Goal: Task Accomplishment & Management: Use online tool/utility

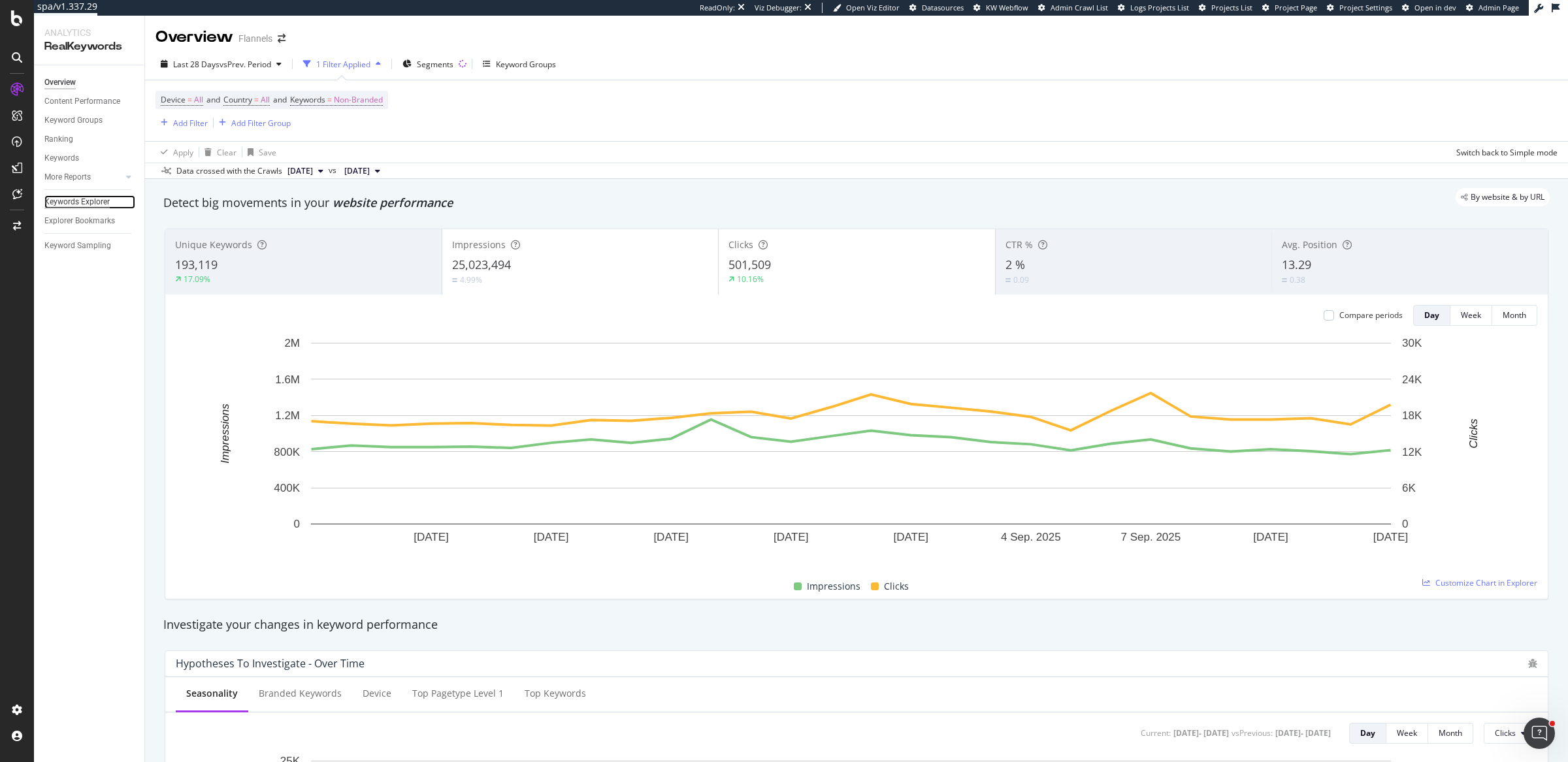
click at [101, 203] on div "Keywords Explorer" at bounding box center [78, 203] width 66 height 14
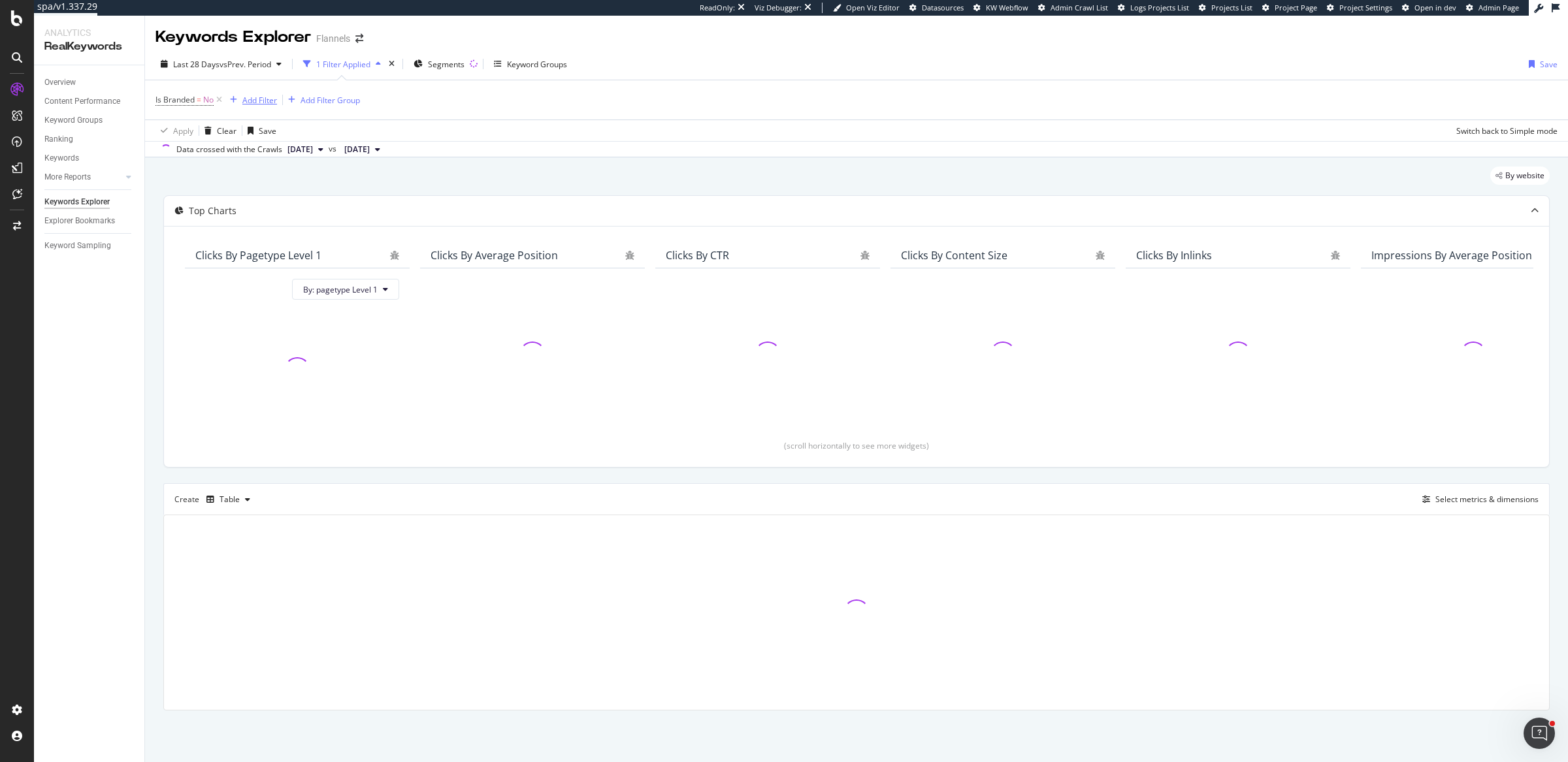
click at [261, 98] on div "Add Filter" at bounding box center [259, 99] width 35 height 11
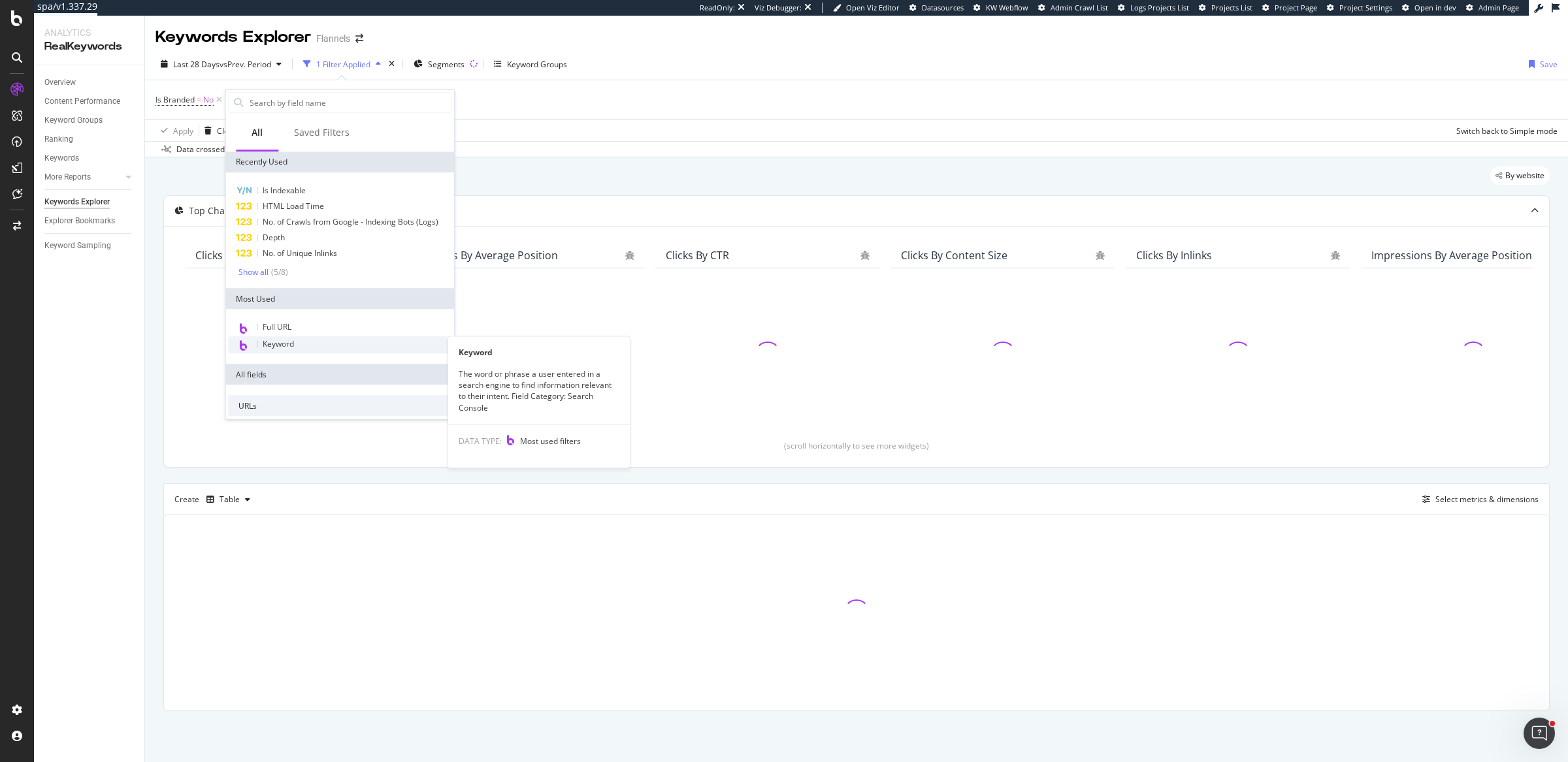
click at [279, 345] on span "Keyword" at bounding box center [278, 344] width 32 height 11
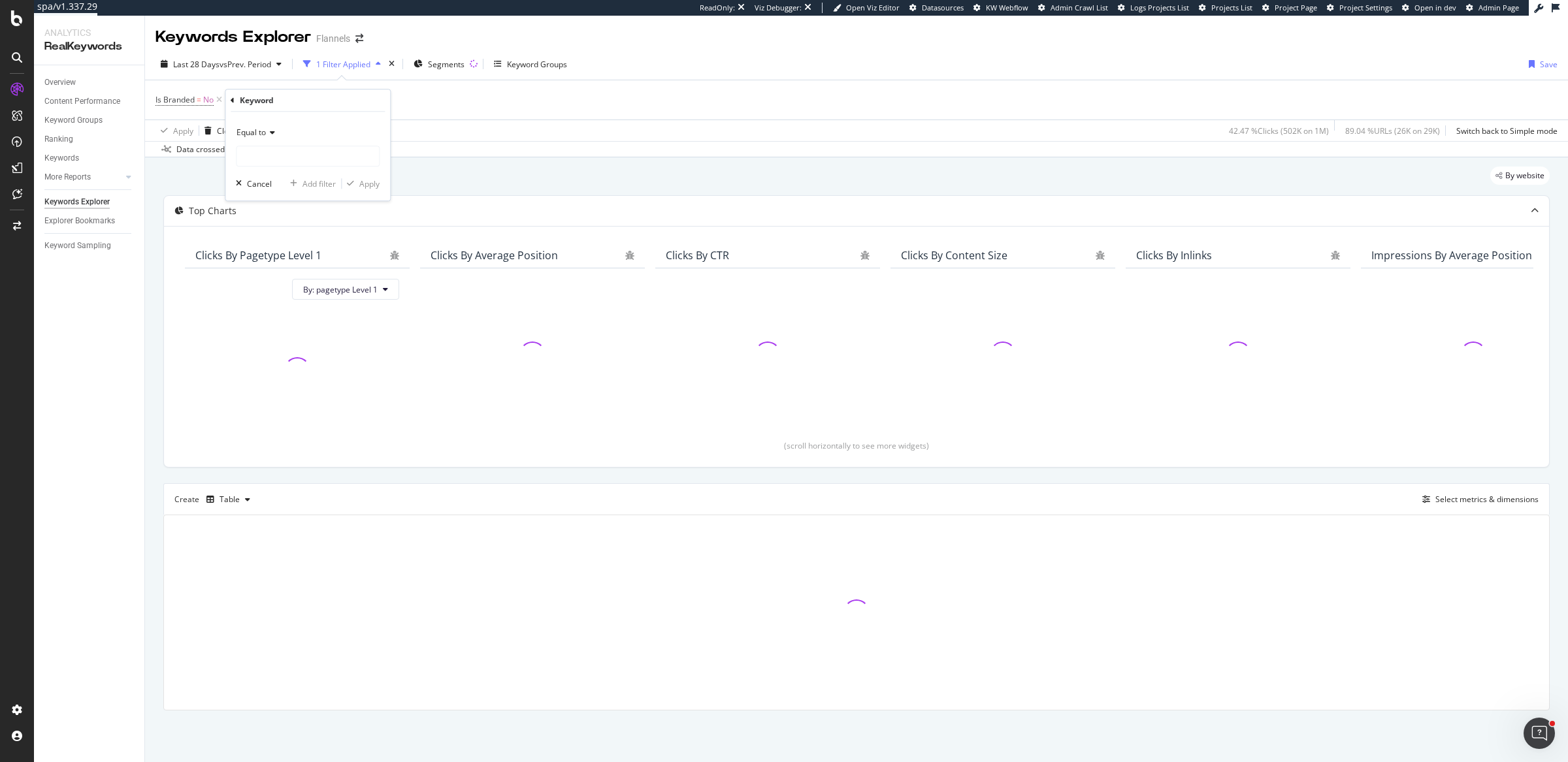
click at [273, 133] on icon at bounding box center [270, 133] width 9 height 8
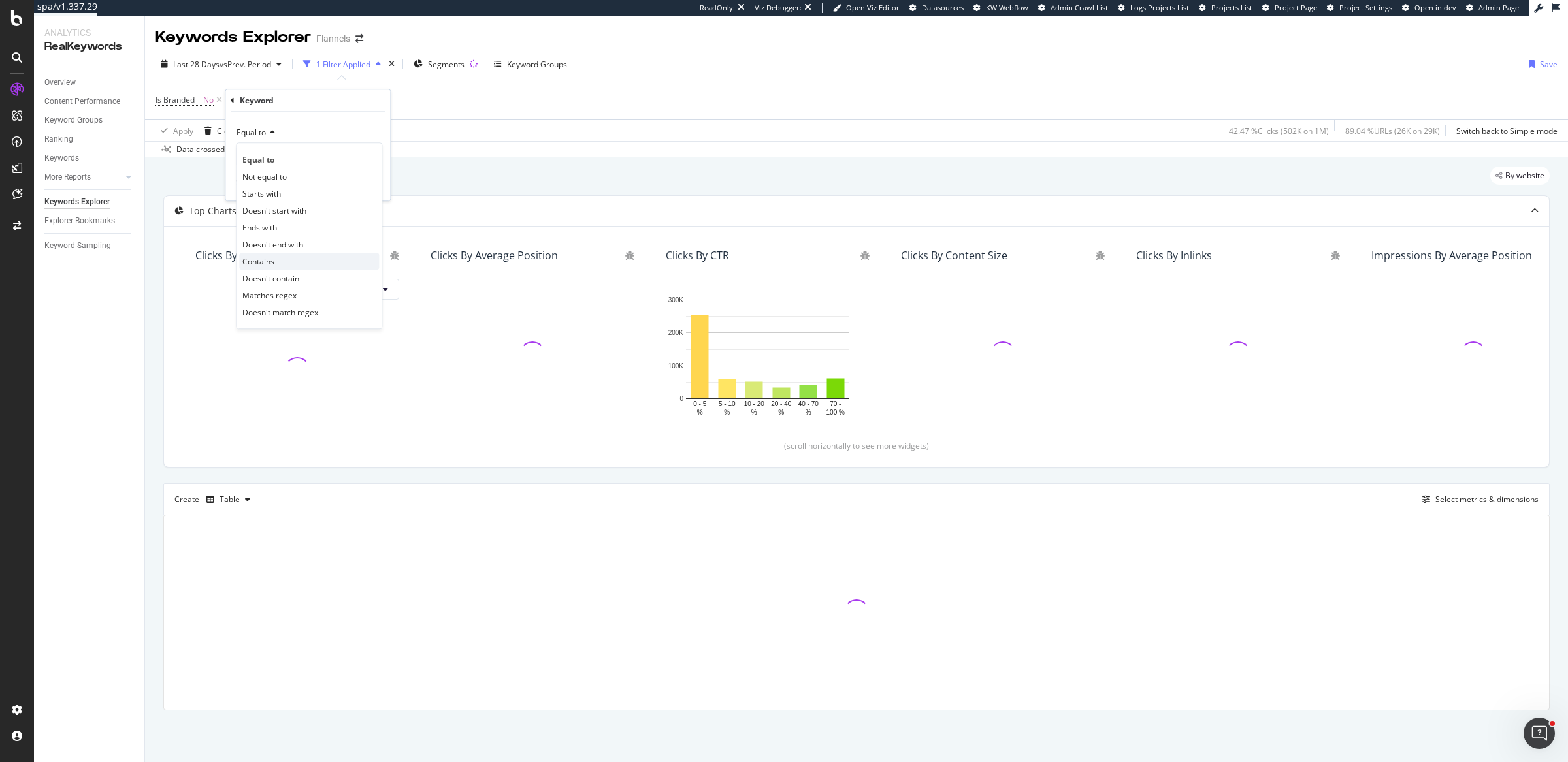
click at [289, 260] on div "Contains" at bounding box center [309, 260] width 140 height 17
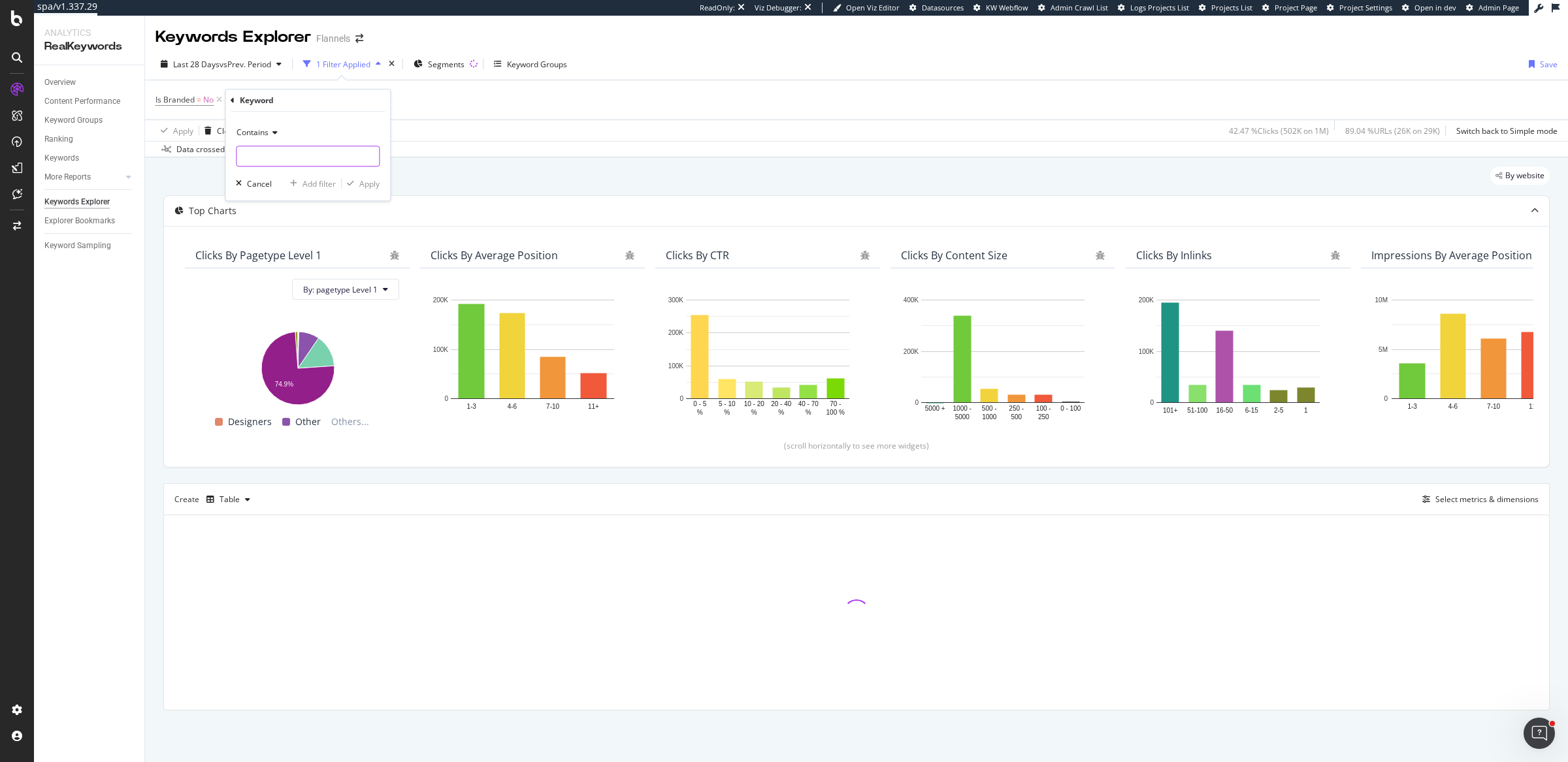
click at [314, 163] on input "text" at bounding box center [307, 156] width 142 height 21
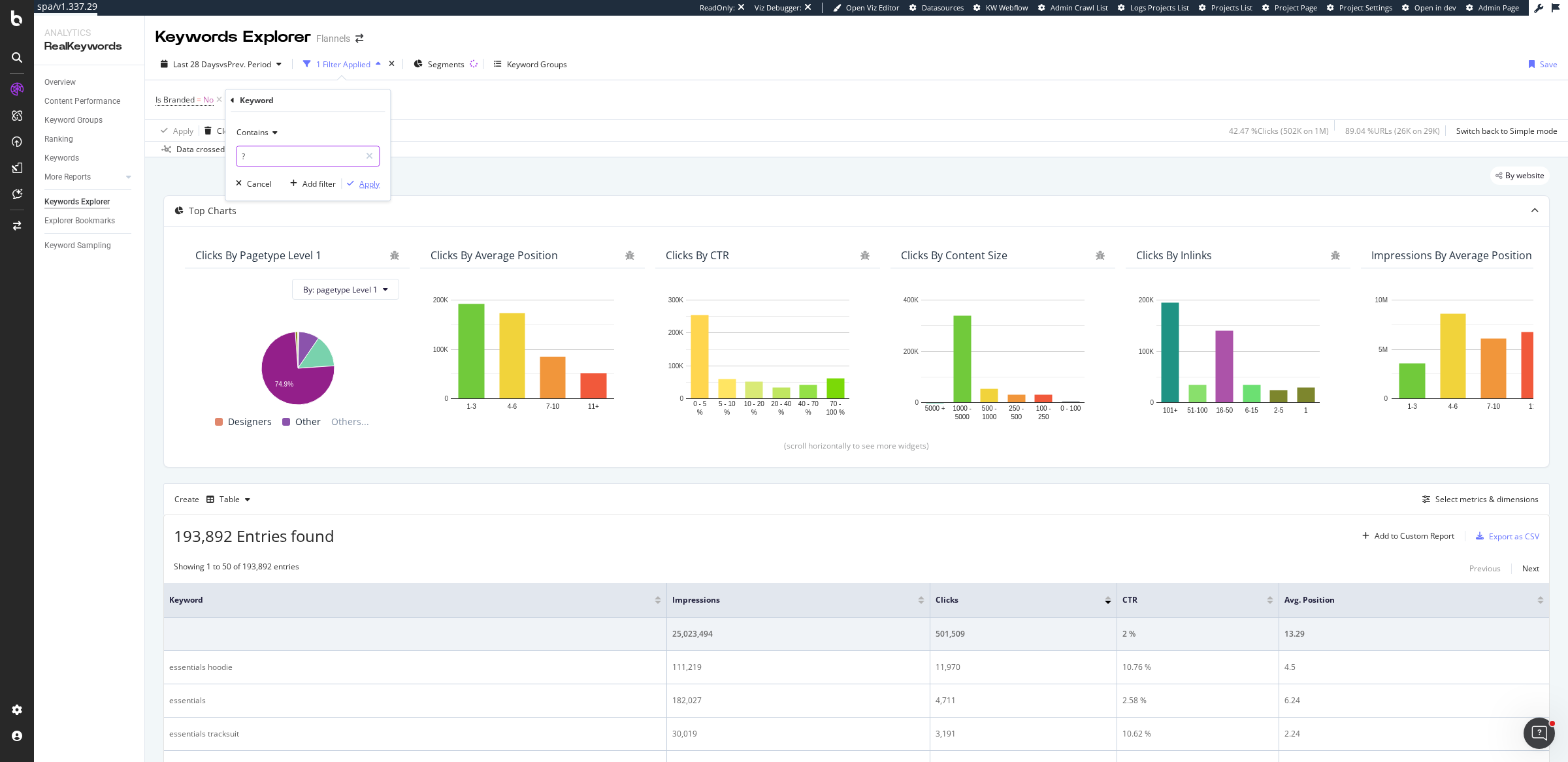
type input "?"
click at [352, 184] on icon "button" at bounding box center [350, 184] width 7 height 8
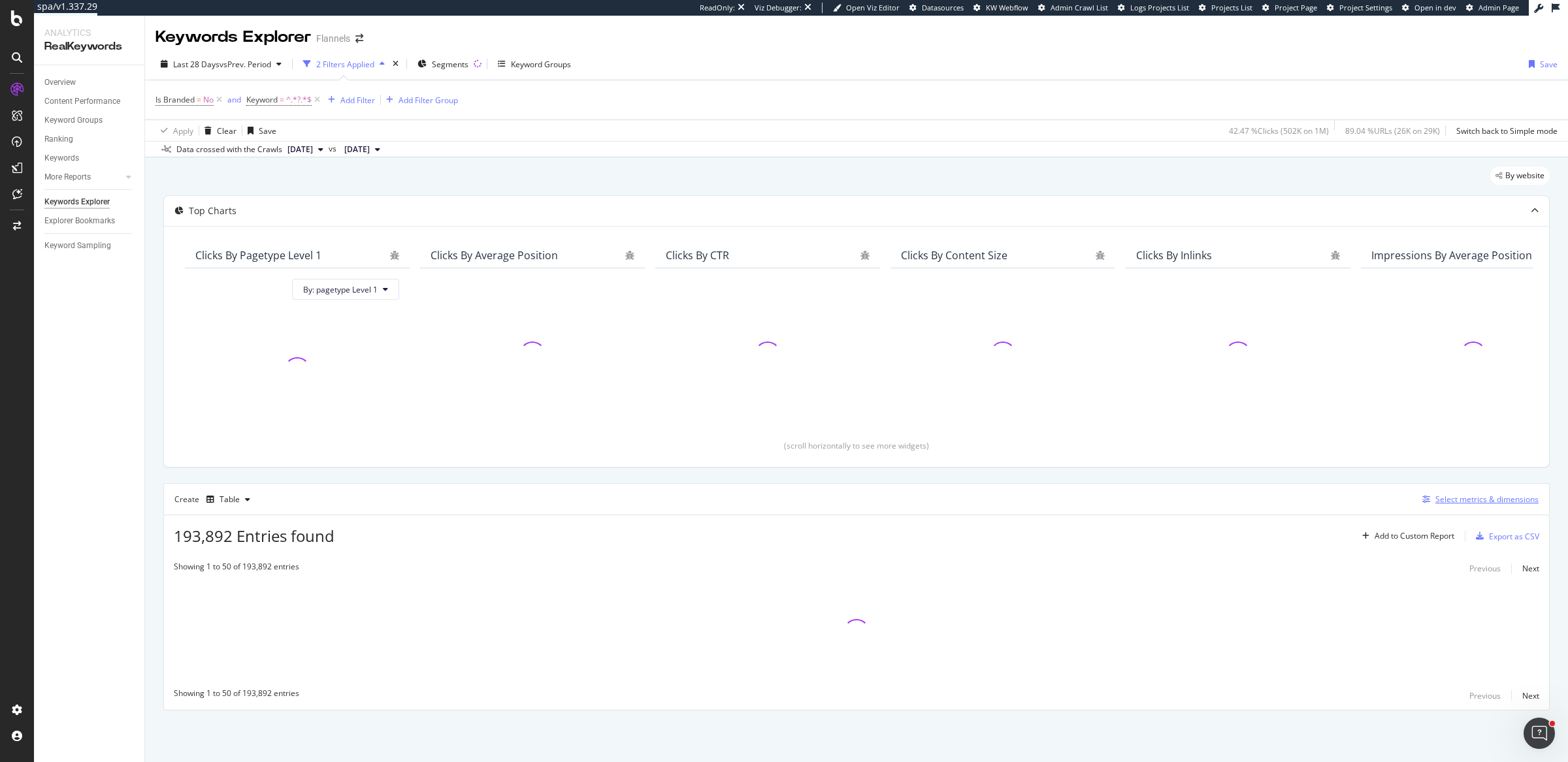
click at [1508, 500] on div "Select metrics & dimensions" at bounding box center [1488, 499] width 103 height 11
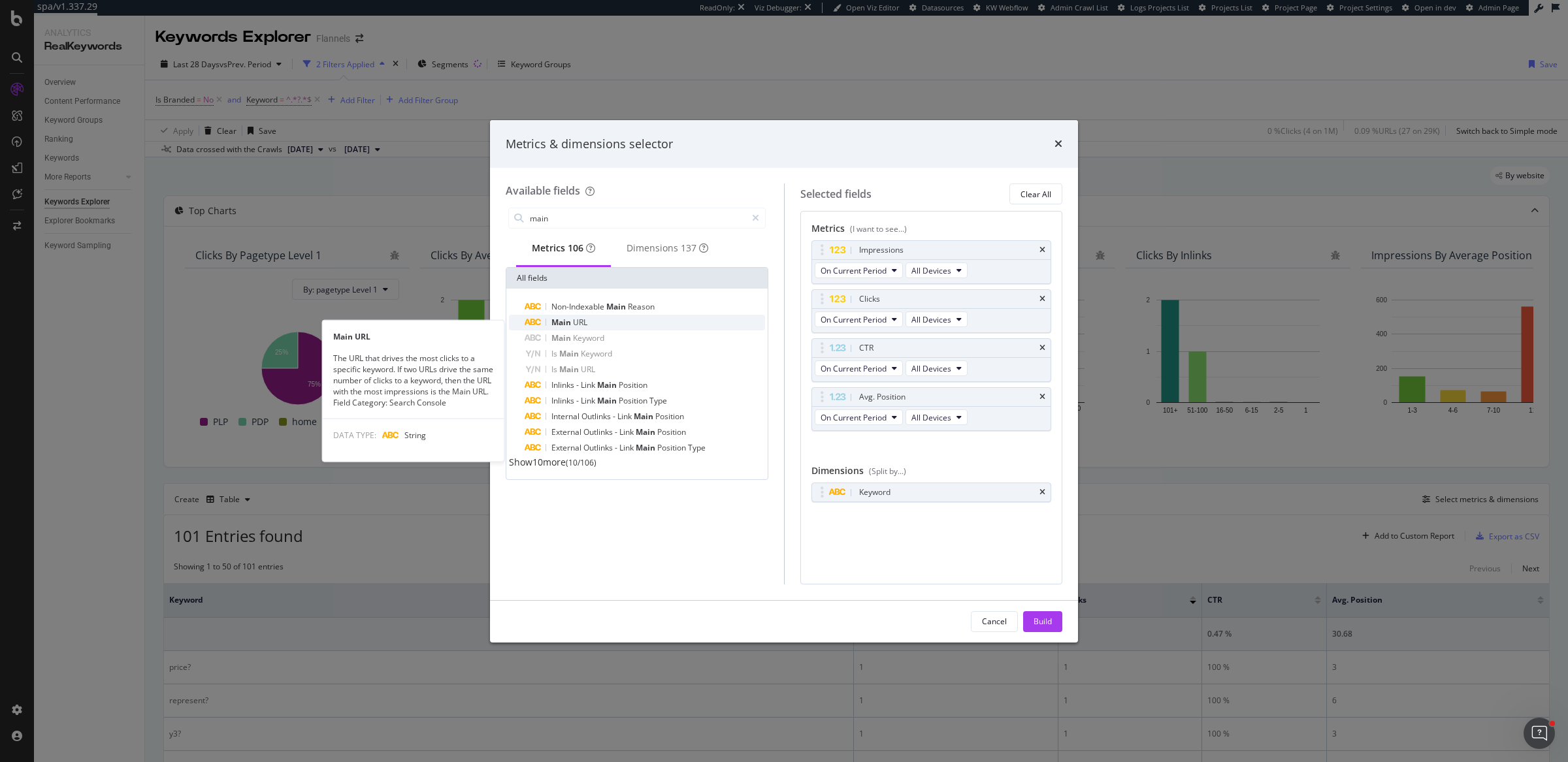
type input "main"
click at [598, 325] on div "Main URL" at bounding box center [645, 323] width 240 height 16
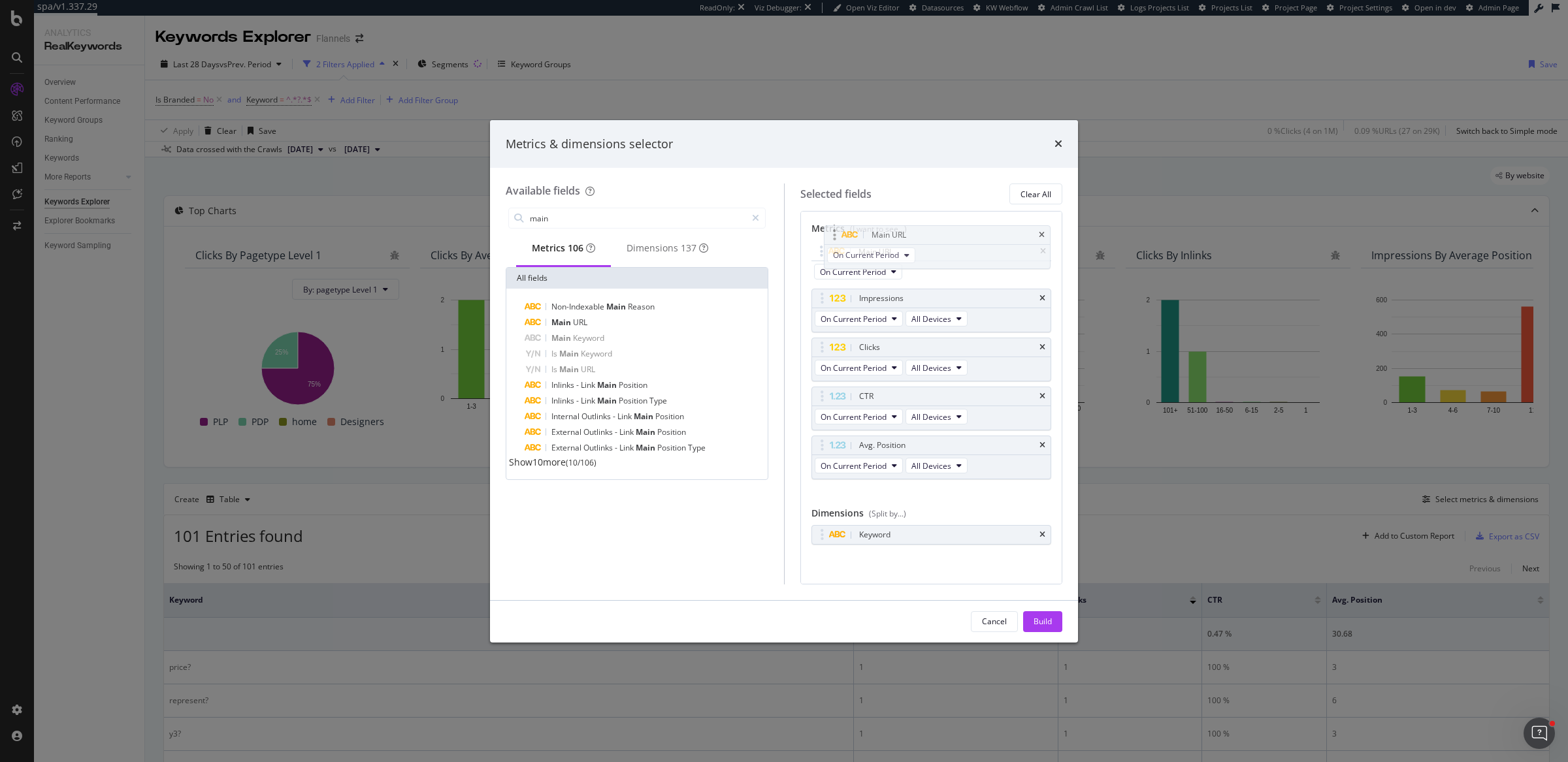
drag, startPoint x: 820, startPoint y: 440, endPoint x: 831, endPoint y: 230, distance: 210.3
click at [831, 230] on body "spa/v1.337.29 ReadOnly: Viz Debugger: Open Viz Editor Datasources KW Webflow Ad…" at bounding box center [784, 381] width 1568 height 762
click at [1046, 610] on div "Cancel Build" at bounding box center [784, 622] width 588 height 42
click at [1045, 627] on div "Build" at bounding box center [1042, 621] width 18 height 11
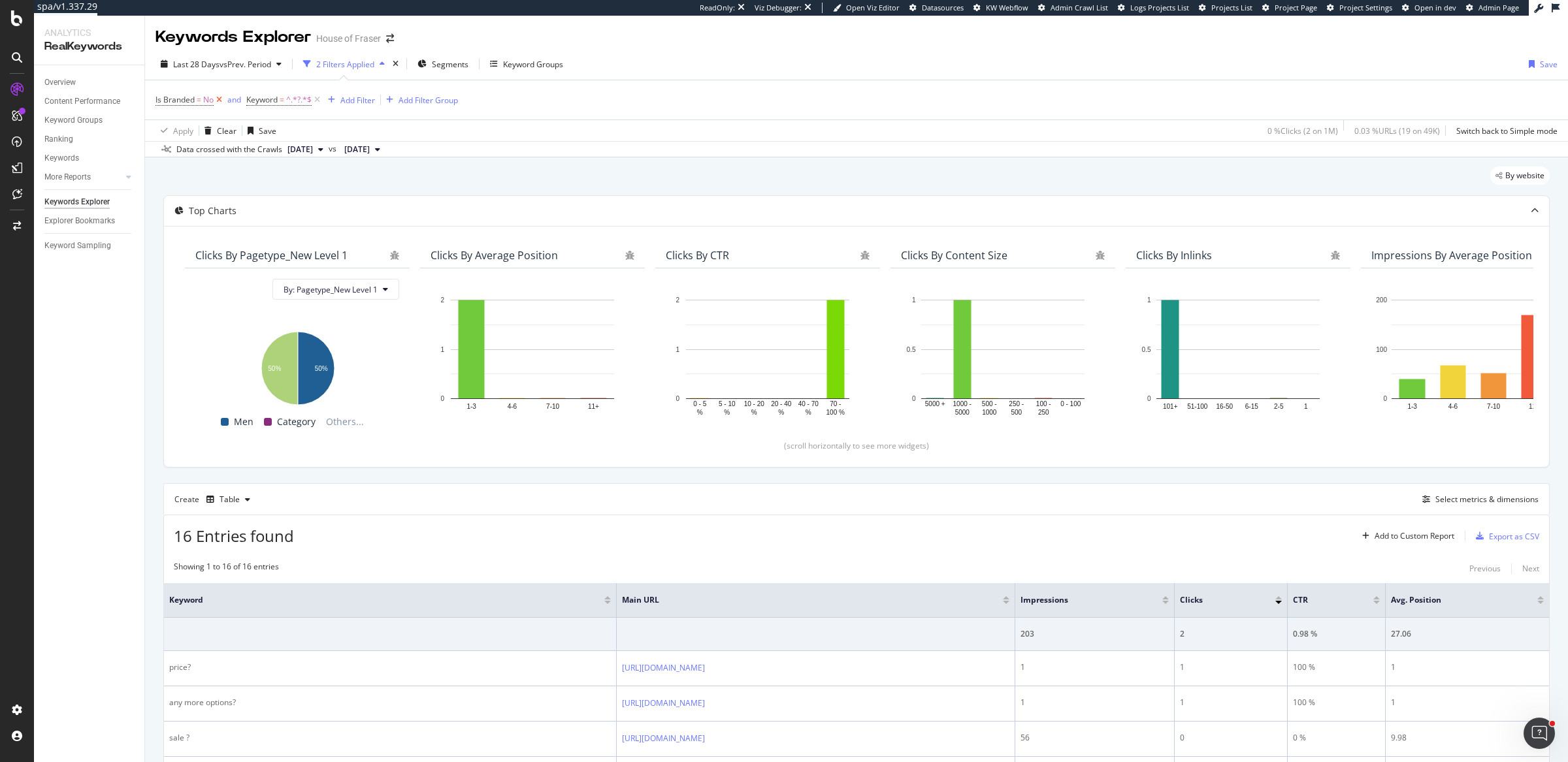
click at [219, 96] on icon at bounding box center [219, 99] width 11 height 13
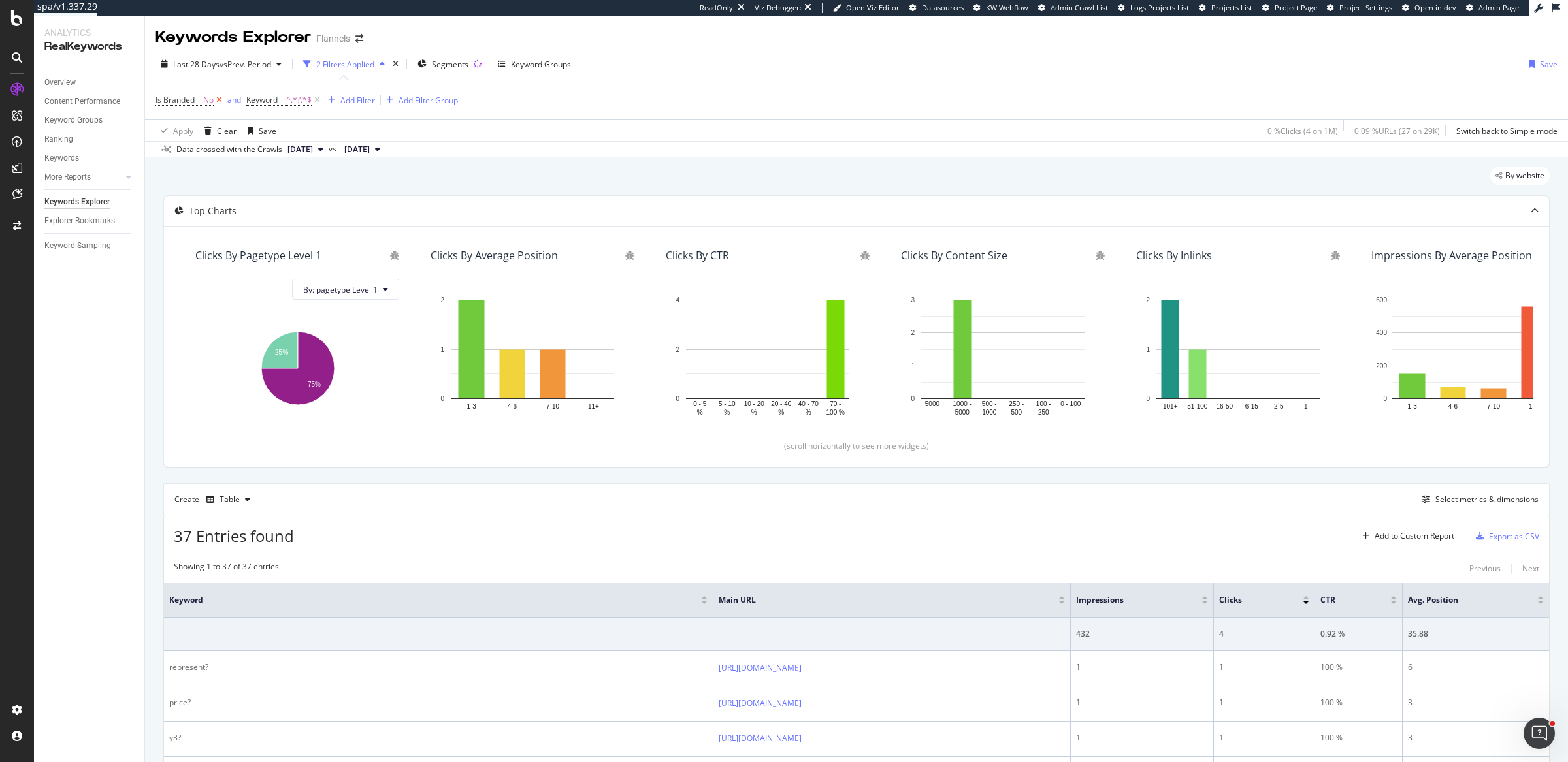
click at [223, 97] on icon at bounding box center [219, 99] width 11 height 13
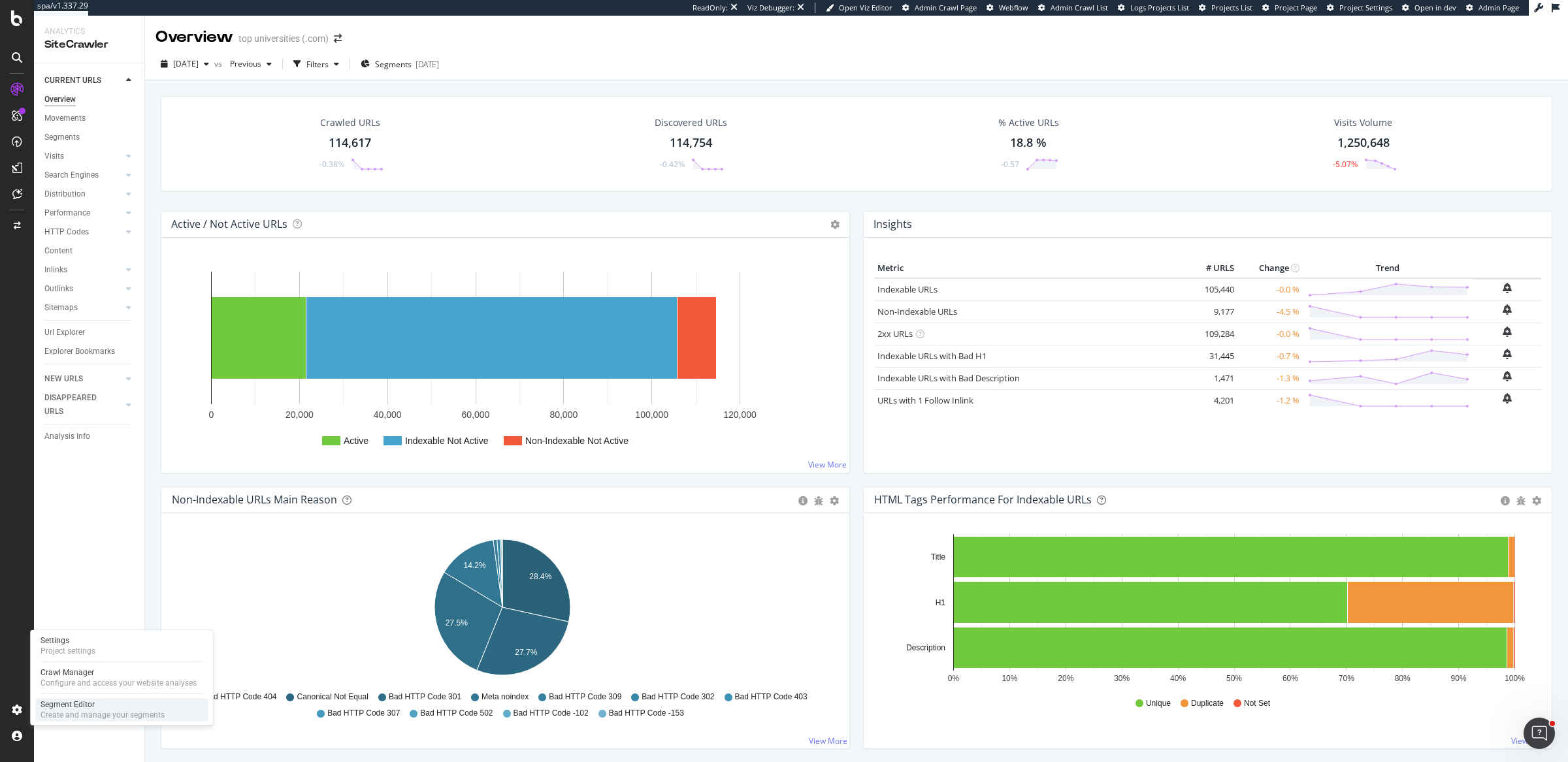
click at [100, 712] on div "Create and manage your segments" at bounding box center [102, 715] width 124 height 11
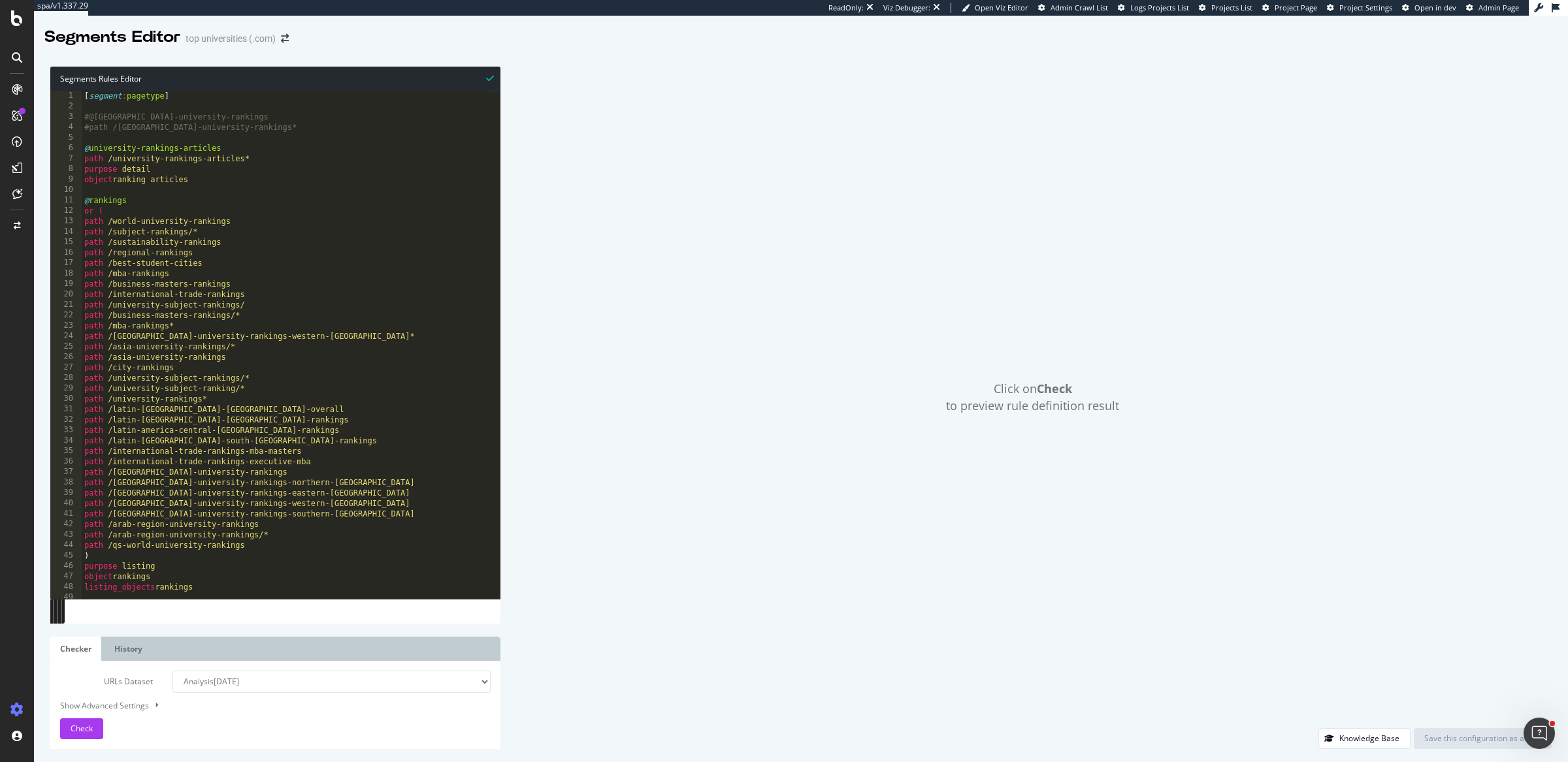
type textarea "object ranking articles"
click at [230, 179] on div "[ segment : pagetype ] #@europe-university-rankings #path /europe-university-ra…" at bounding box center [284, 355] width 406 height 530
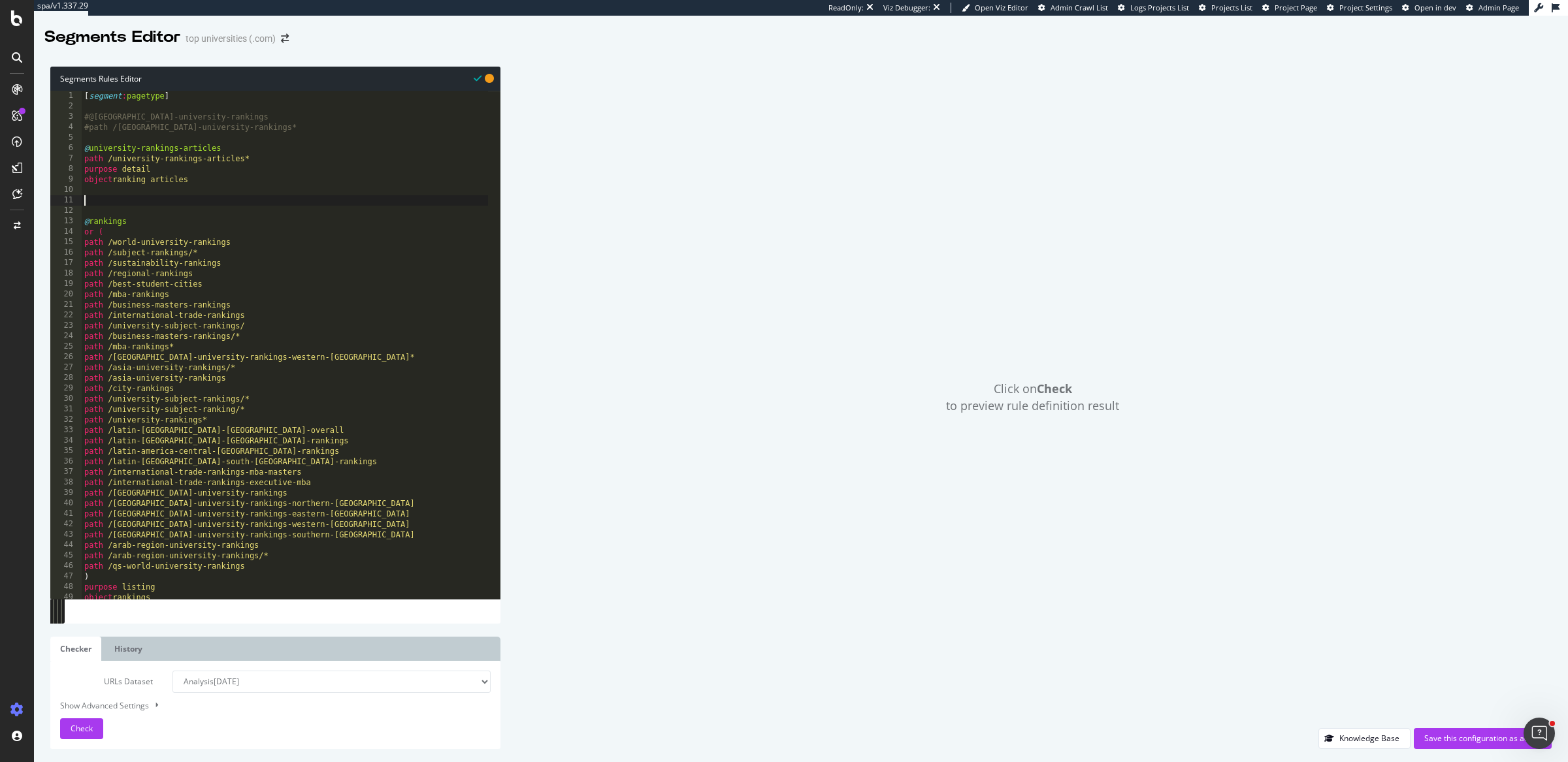
click at [768, 104] on div "Click on Check to preview rule definition result" at bounding box center [1032, 397] width 1038 height 662
click at [474, 203] on div "[ segment : pagetype ] #@europe-university-rankings #path /europe-university-ra…" at bounding box center [284, 355] width 406 height 530
type textarea "@VisaArticles"
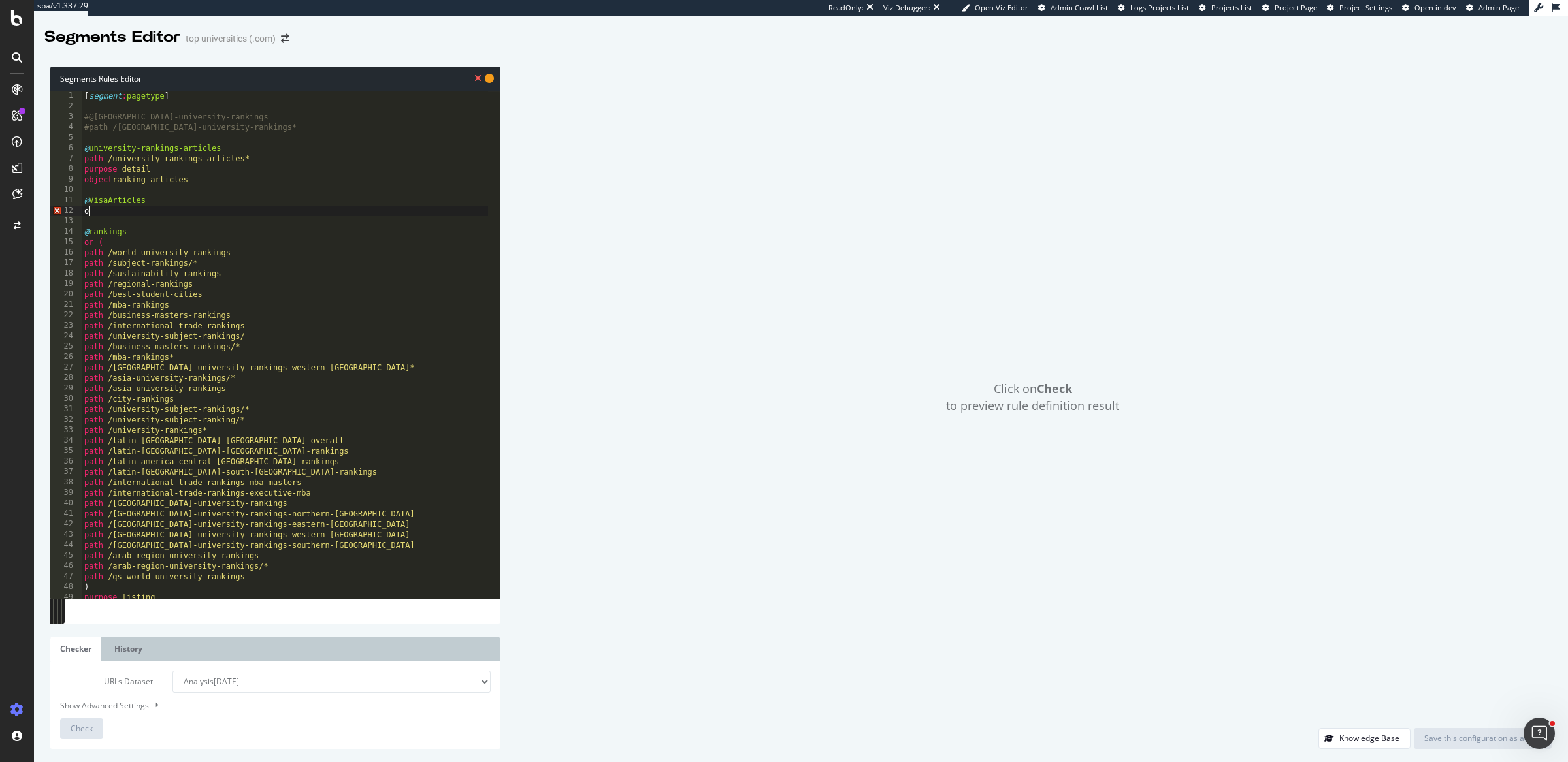
scroll to position [0, 0]
type textarea "or ("
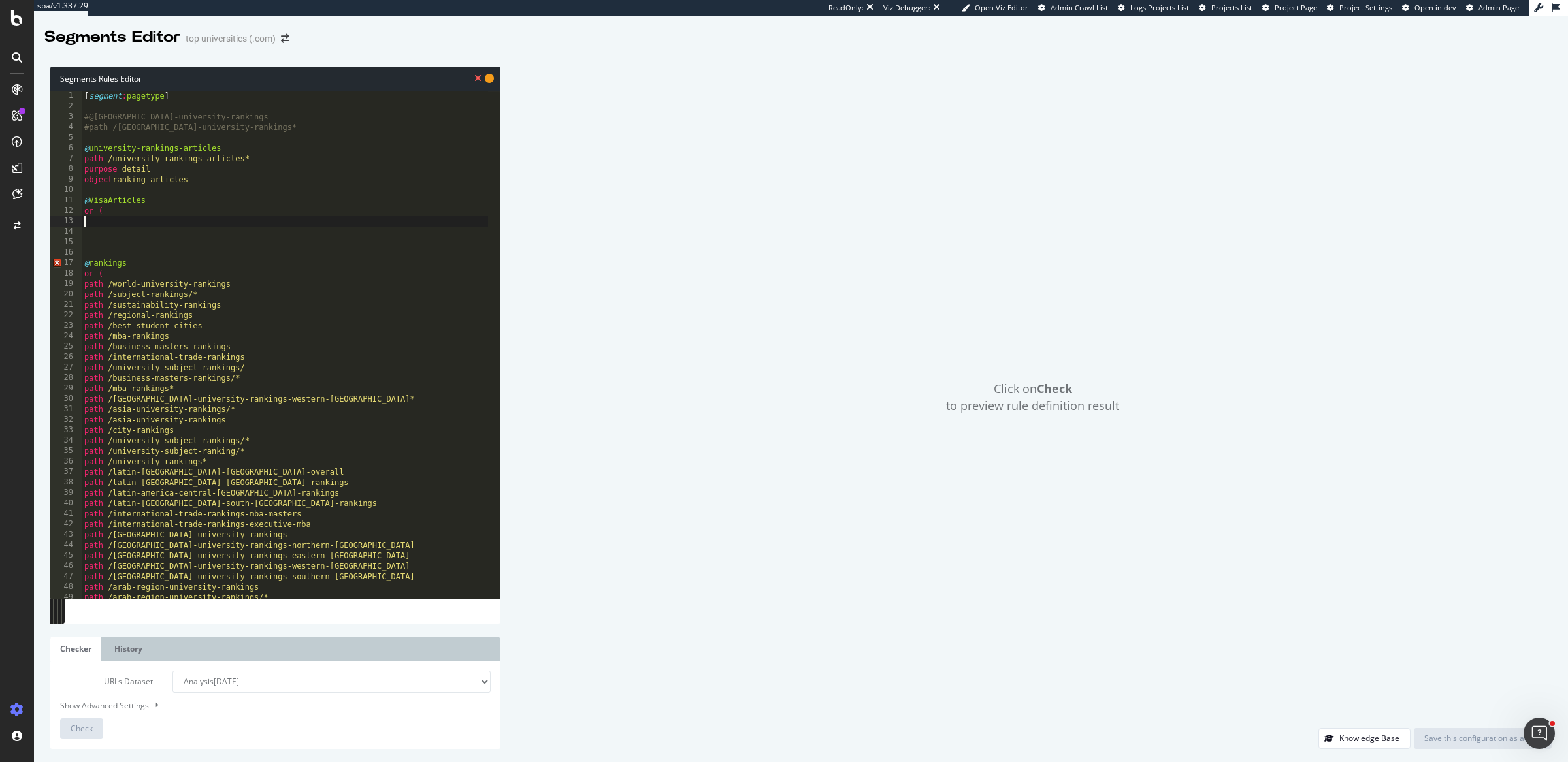
paste textarea "url https://www.topuniversities.com/student-info/studying-abroad/how-get-canadi…"
type textarea "url https://www.topuniversities.com/student-info/studying-abroad/how-get-canadi…"
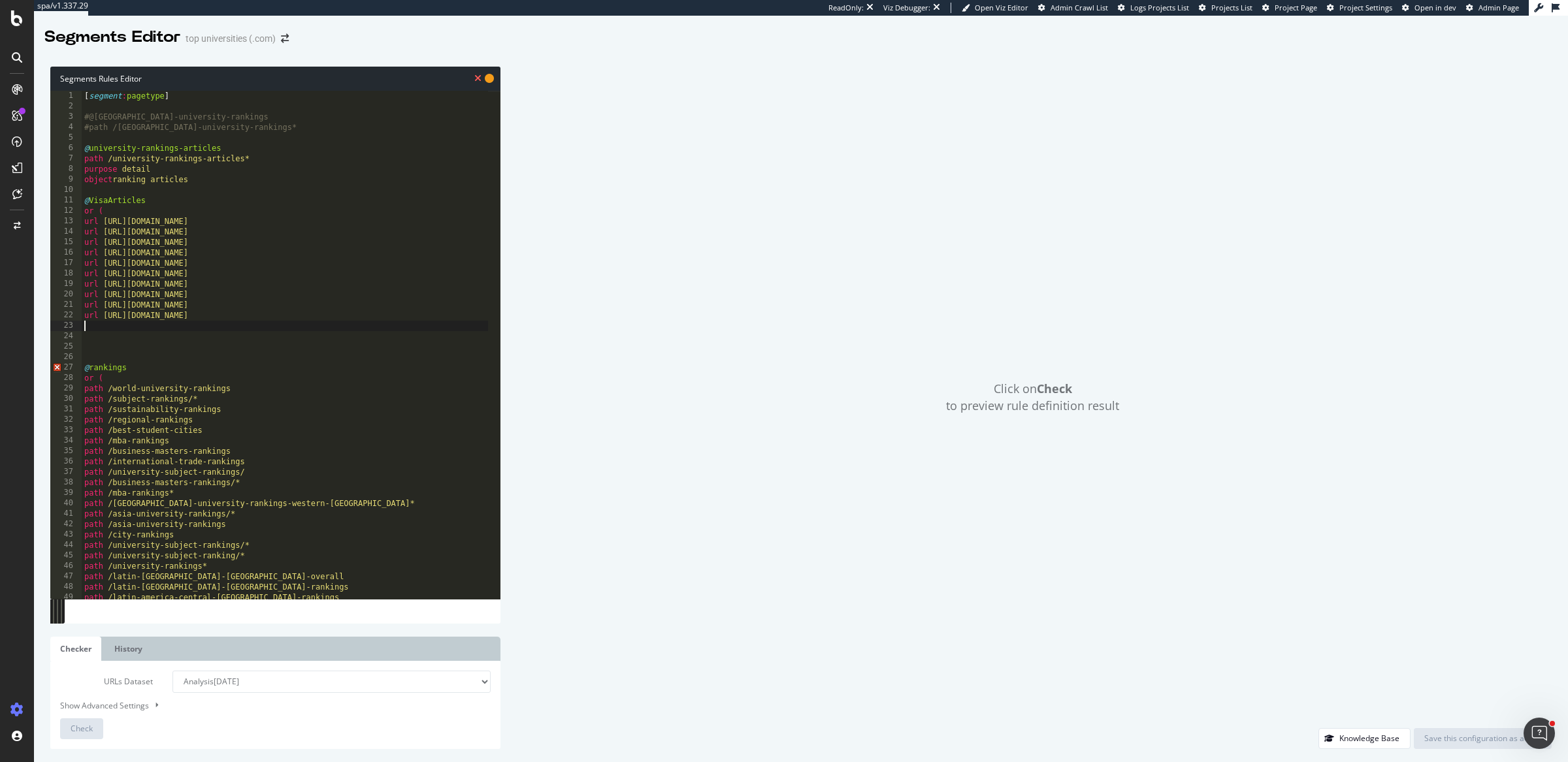
type textarea ")"
click at [284, 167] on div "[ segment : pagetype ] #@europe-university-rankings #path /europe-university-ra…" at bounding box center [312, 349] width 462 height 518
type textarea "purpose detail"
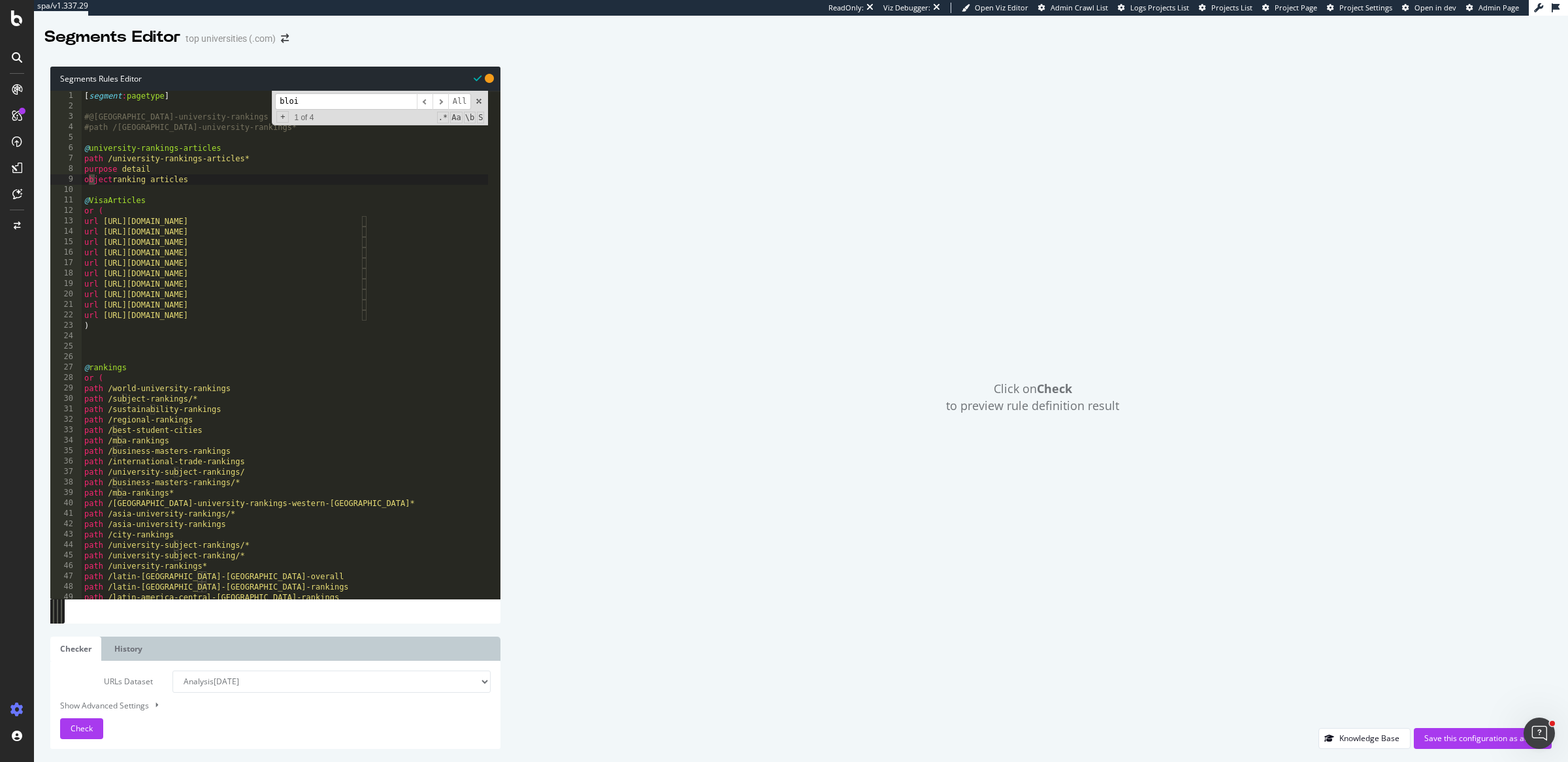
scroll to position [1435, 0]
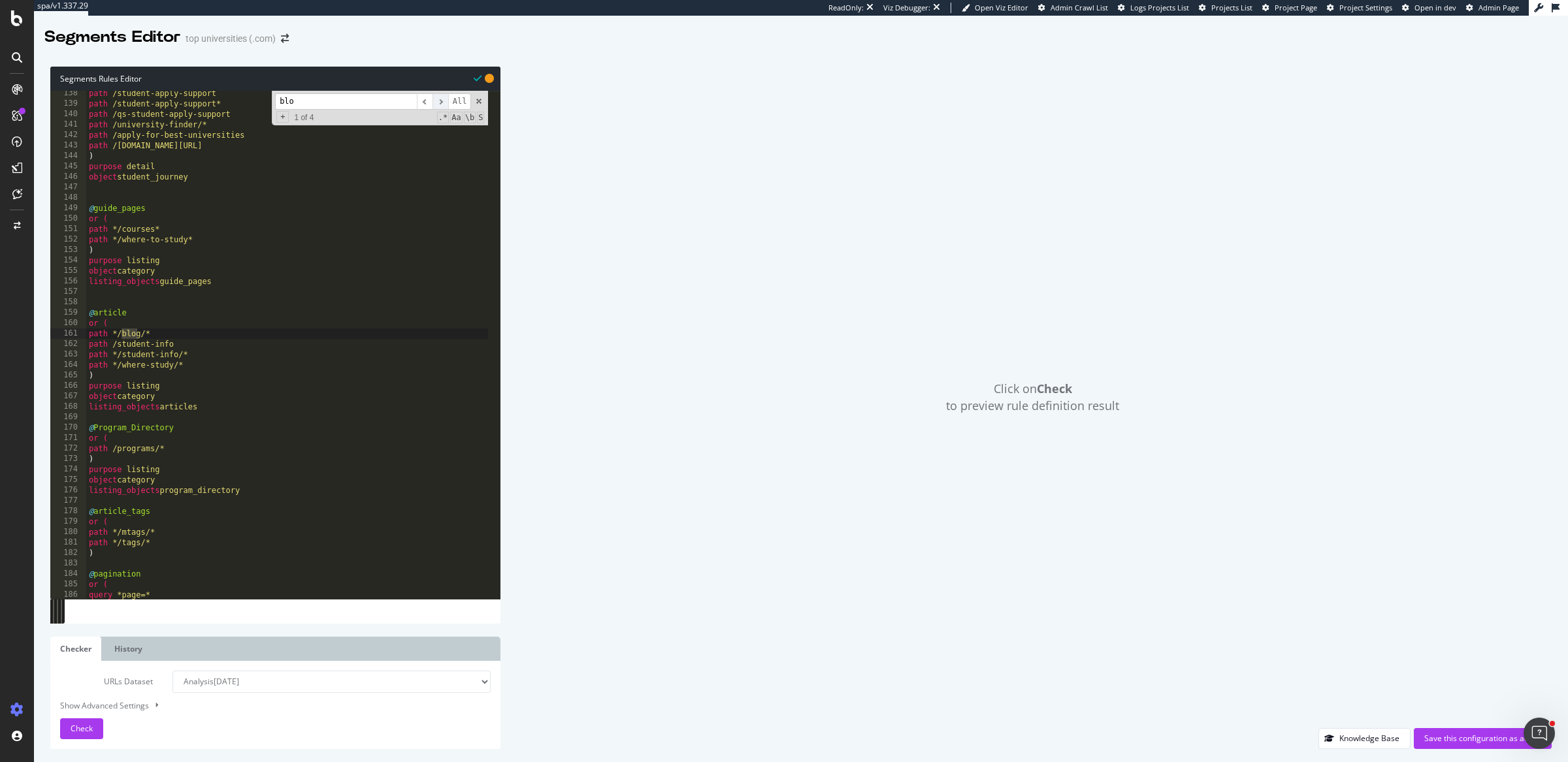
type input "blo"
click at [443, 102] on span "​" at bounding box center [440, 101] width 16 height 16
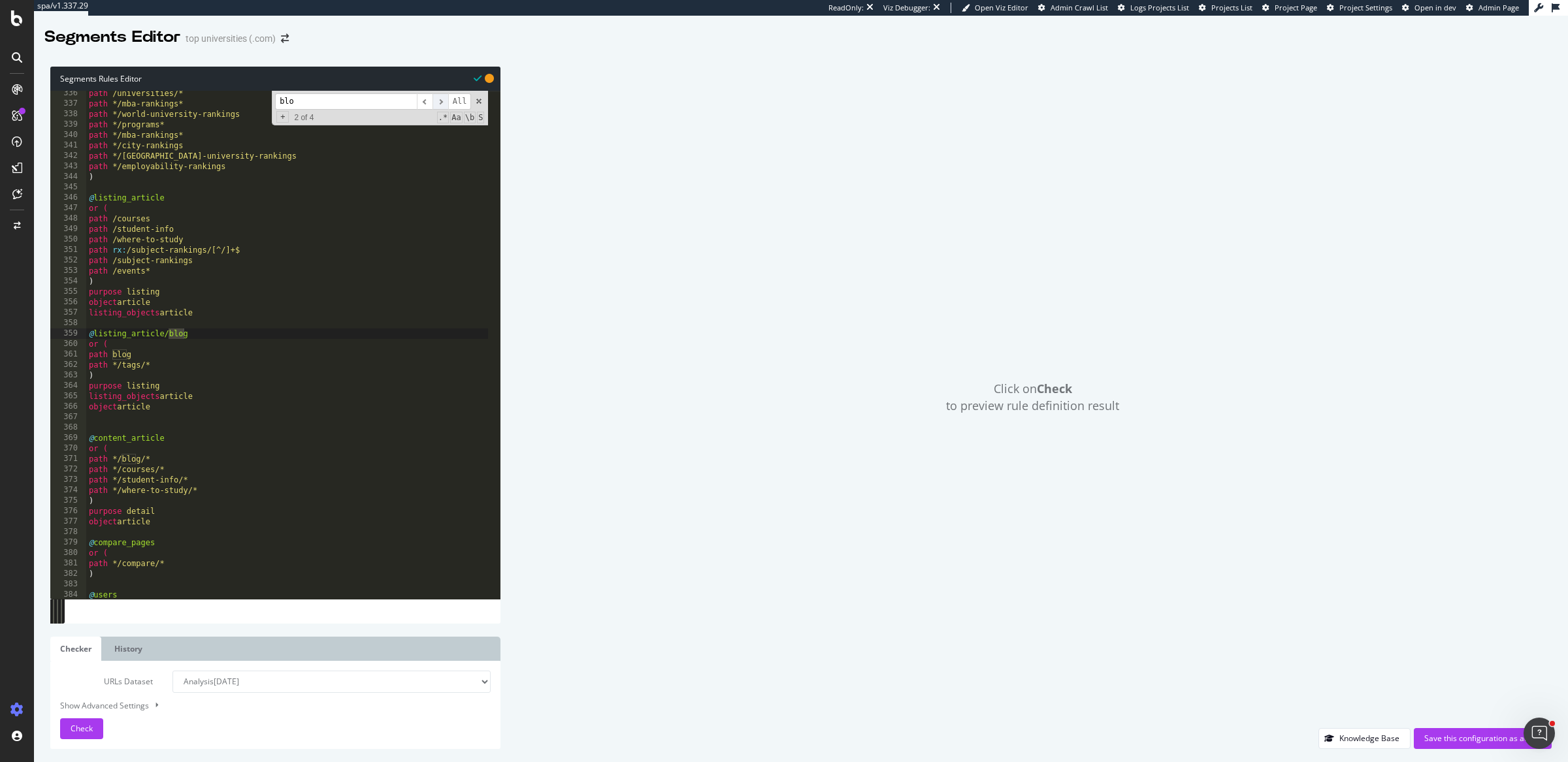
scroll to position [3503, 0]
click at [443, 102] on span "​" at bounding box center [440, 101] width 16 height 16
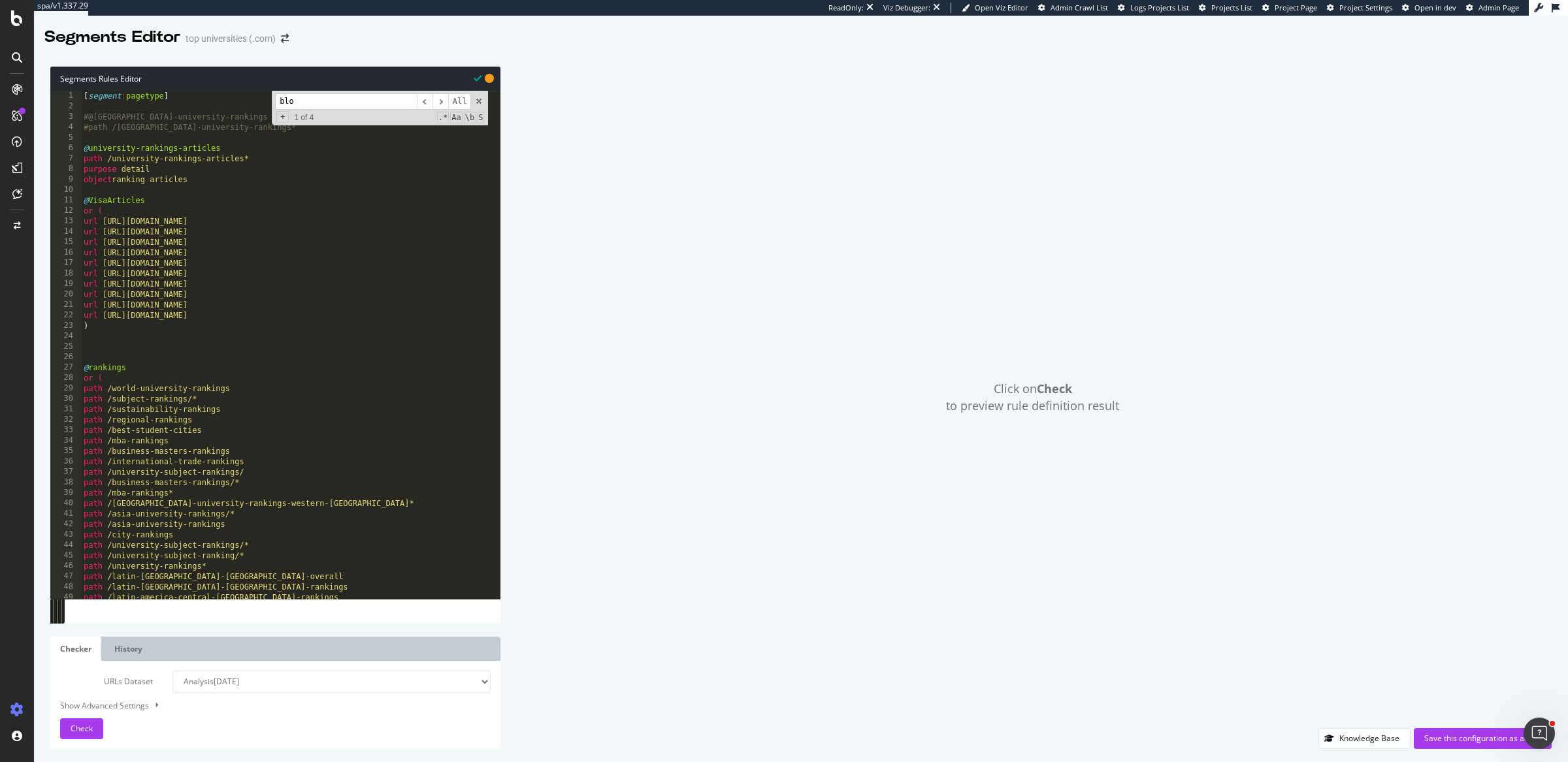
scroll to position [0, 0]
click at [87, 335] on div "[ segment : pagetype ] #@europe-university-rankings #path /europe-university-ra…" at bounding box center [312, 349] width 462 height 518
paste textarea "object Blog"
type textarea "object Blog"
click at [1445, 734] on div "Save this configuration as active" at bounding box center [1483, 738] width 117 height 11
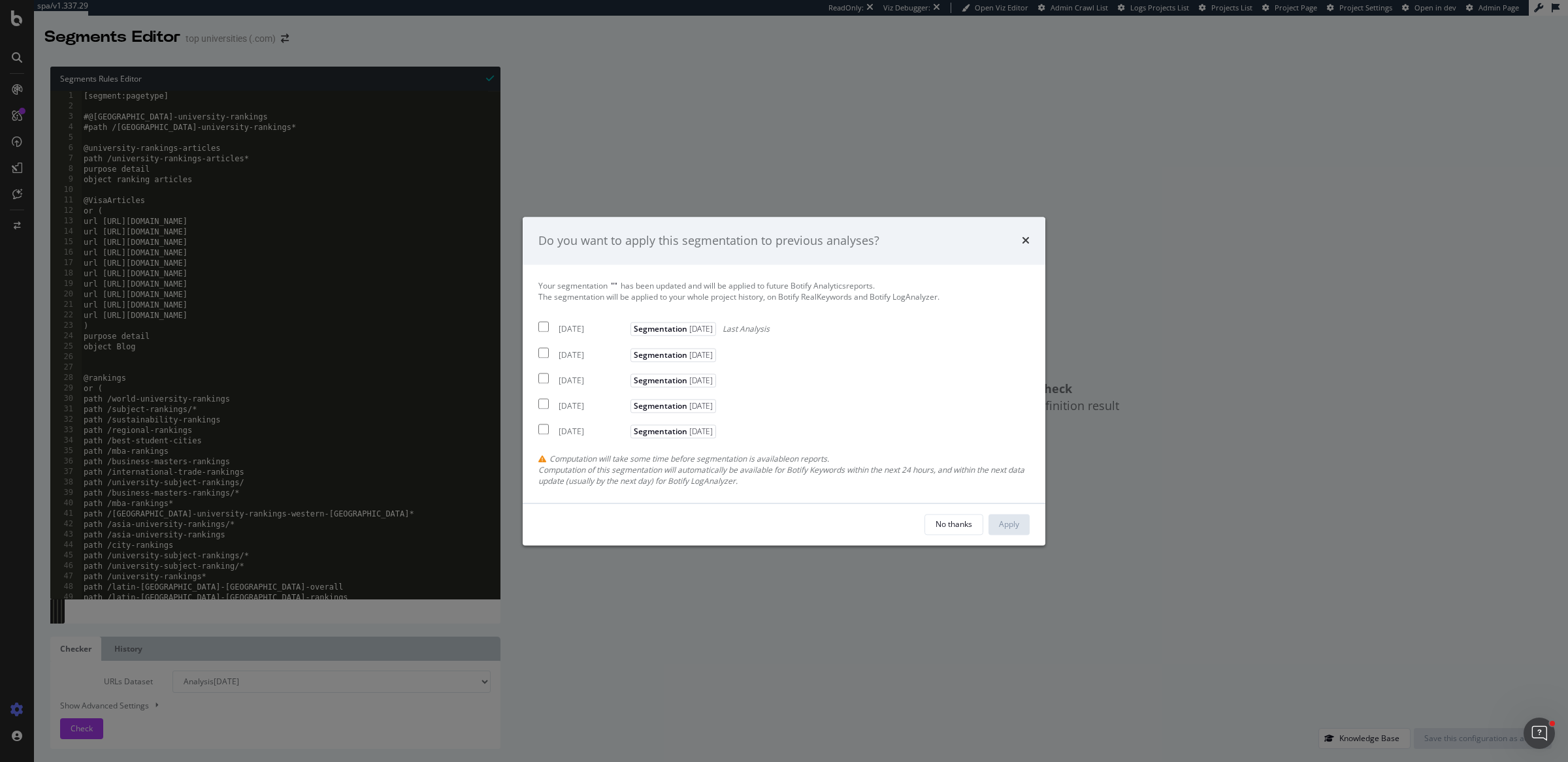
click at [586, 333] on div "[DATE]" at bounding box center [592, 329] width 69 height 11
checkbox input "true"
click at [1017, 522] on div "Apply" at bounding box center [1009, 524] width 20 height 11
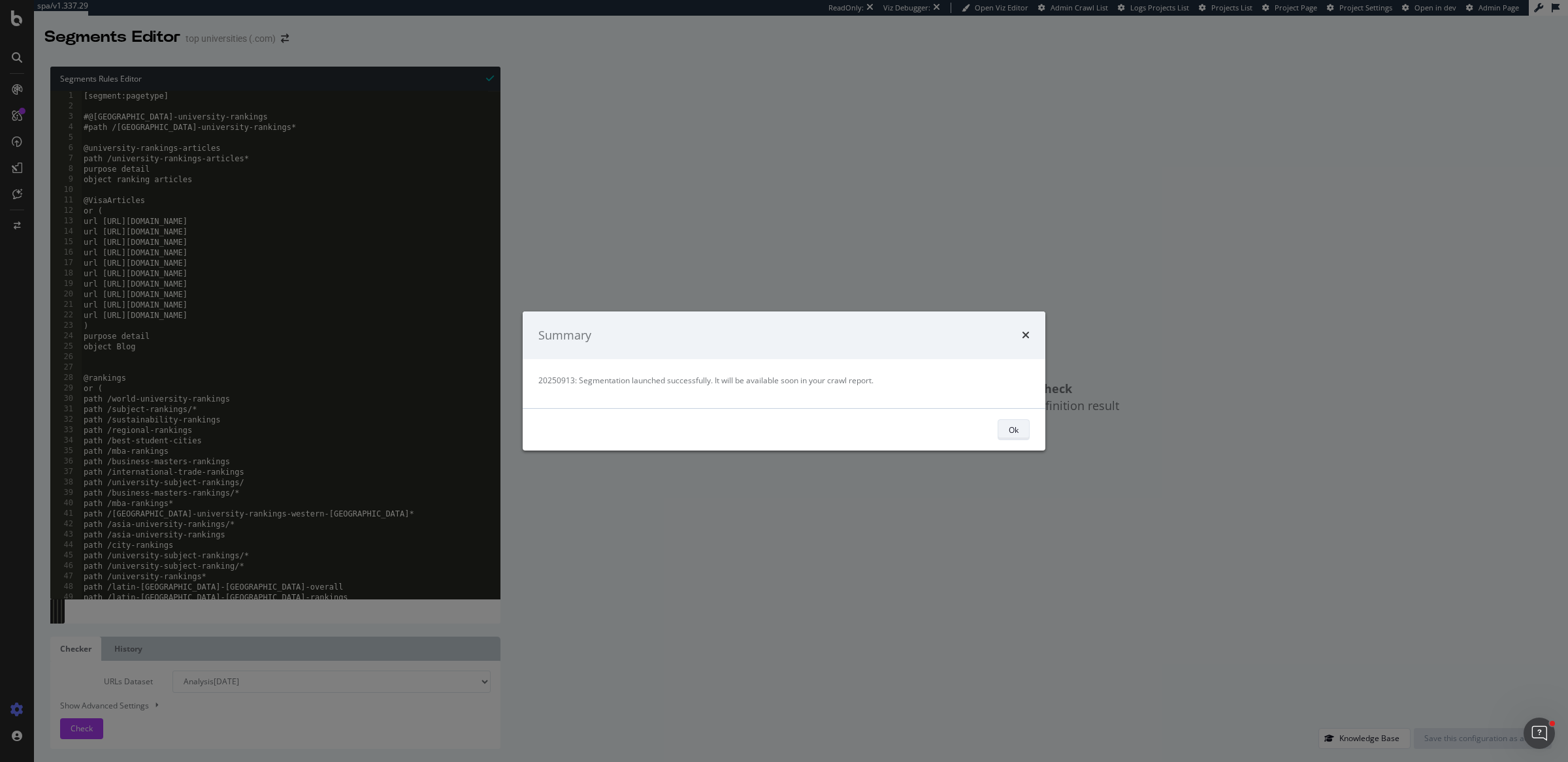
click at [1007, 430] on button "Ok" at bounding box center [1014, 429] width 32 height 21
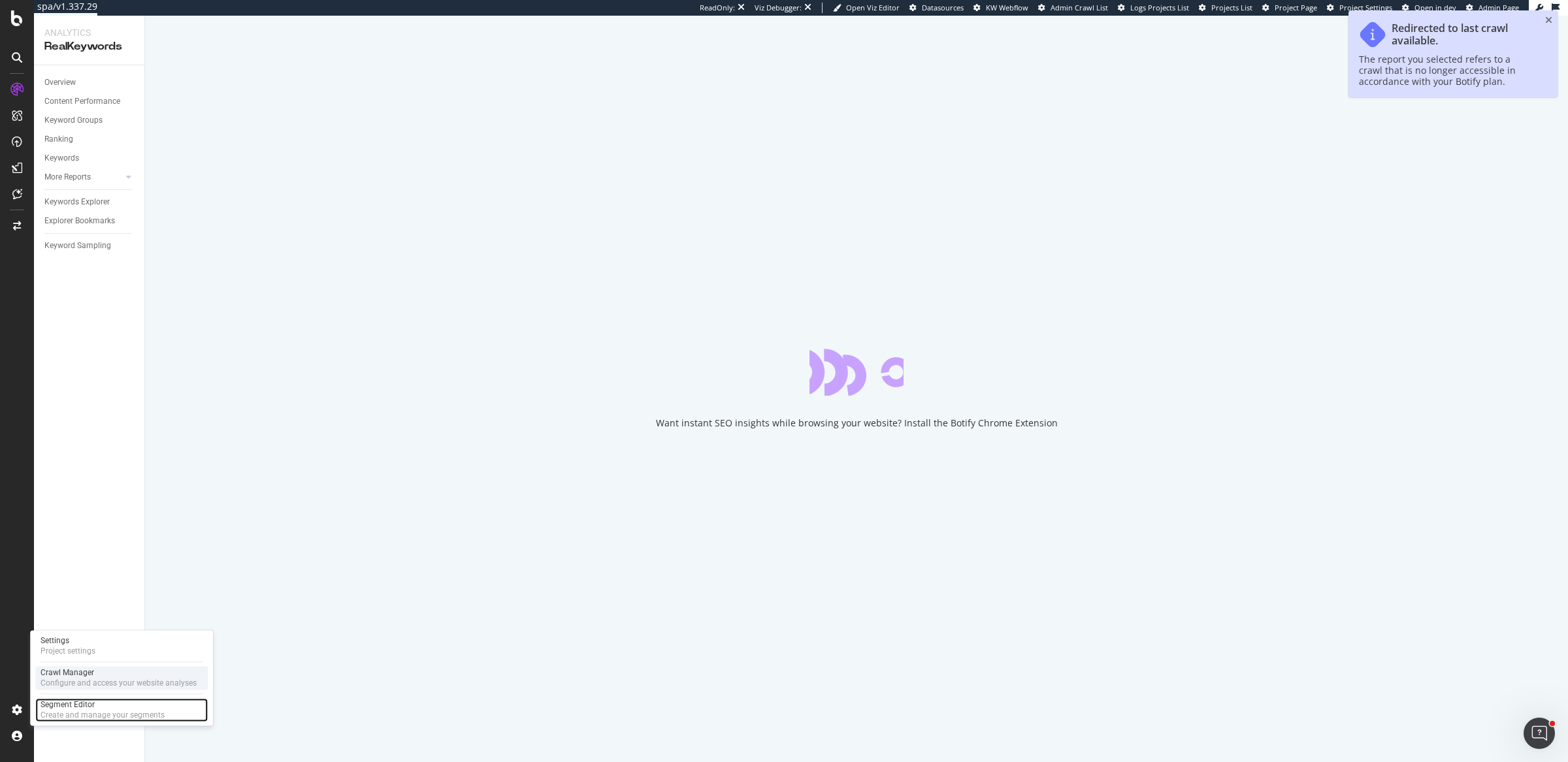
click at [71, 700] on div "Segment Editor" at bounding box center [102, 704] width 124 height 11
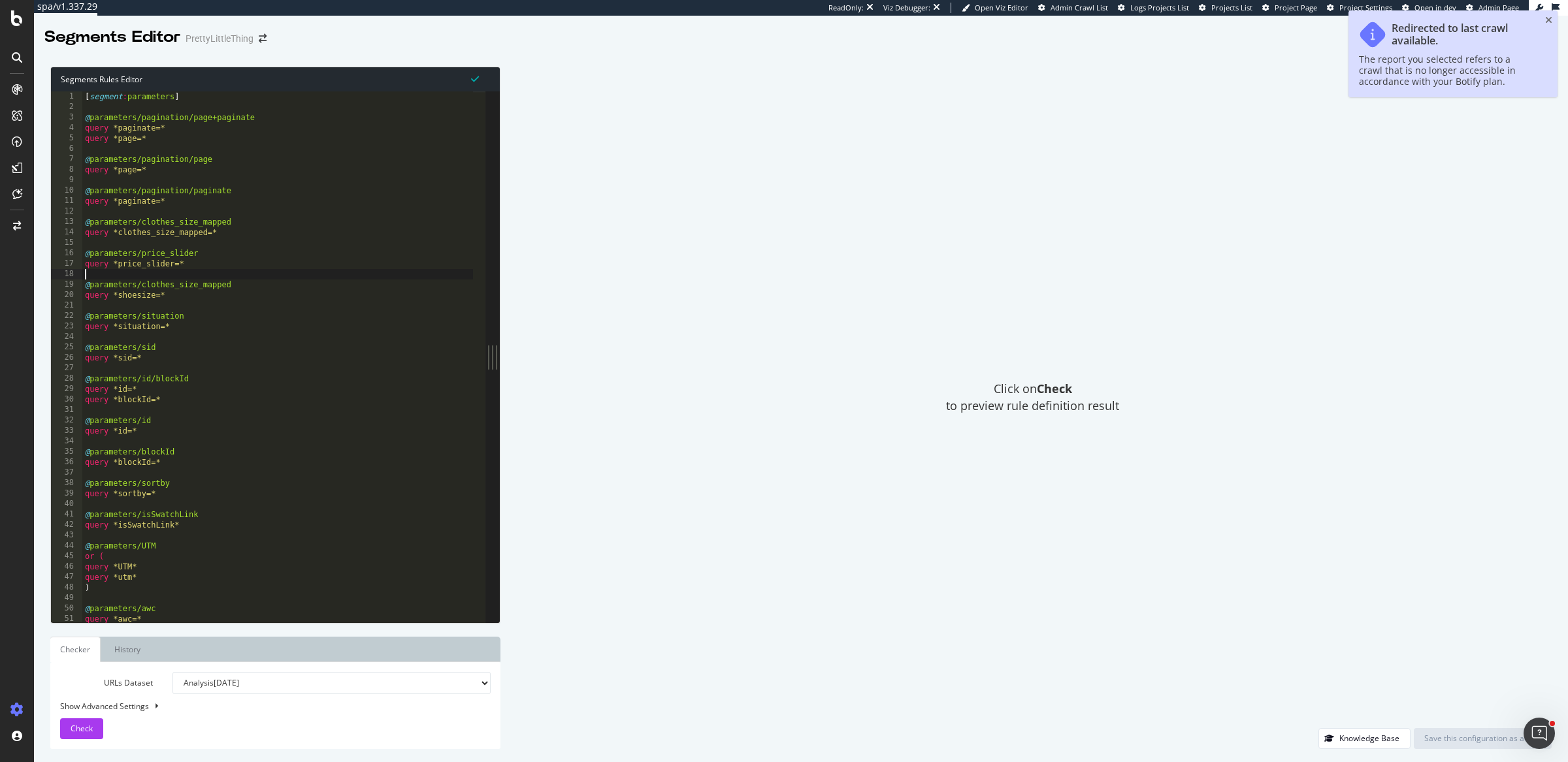
click at [326, 271] on div "[ segment : parameters ] @ parameters/pagination/page+paginate query *paginate=…" at bounding box center [372, 362] width 579 height 541
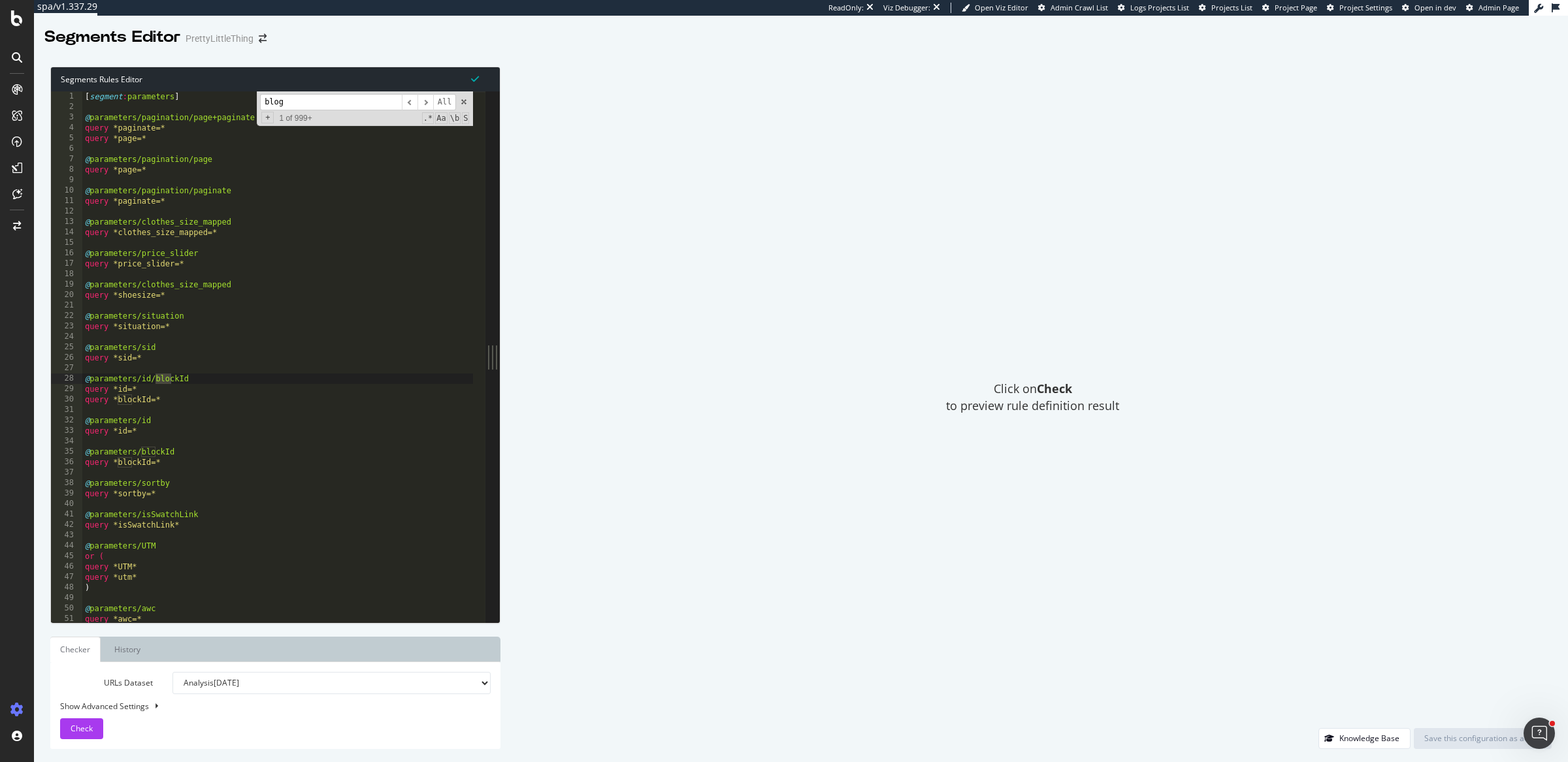
scroll to position [5284, 0]
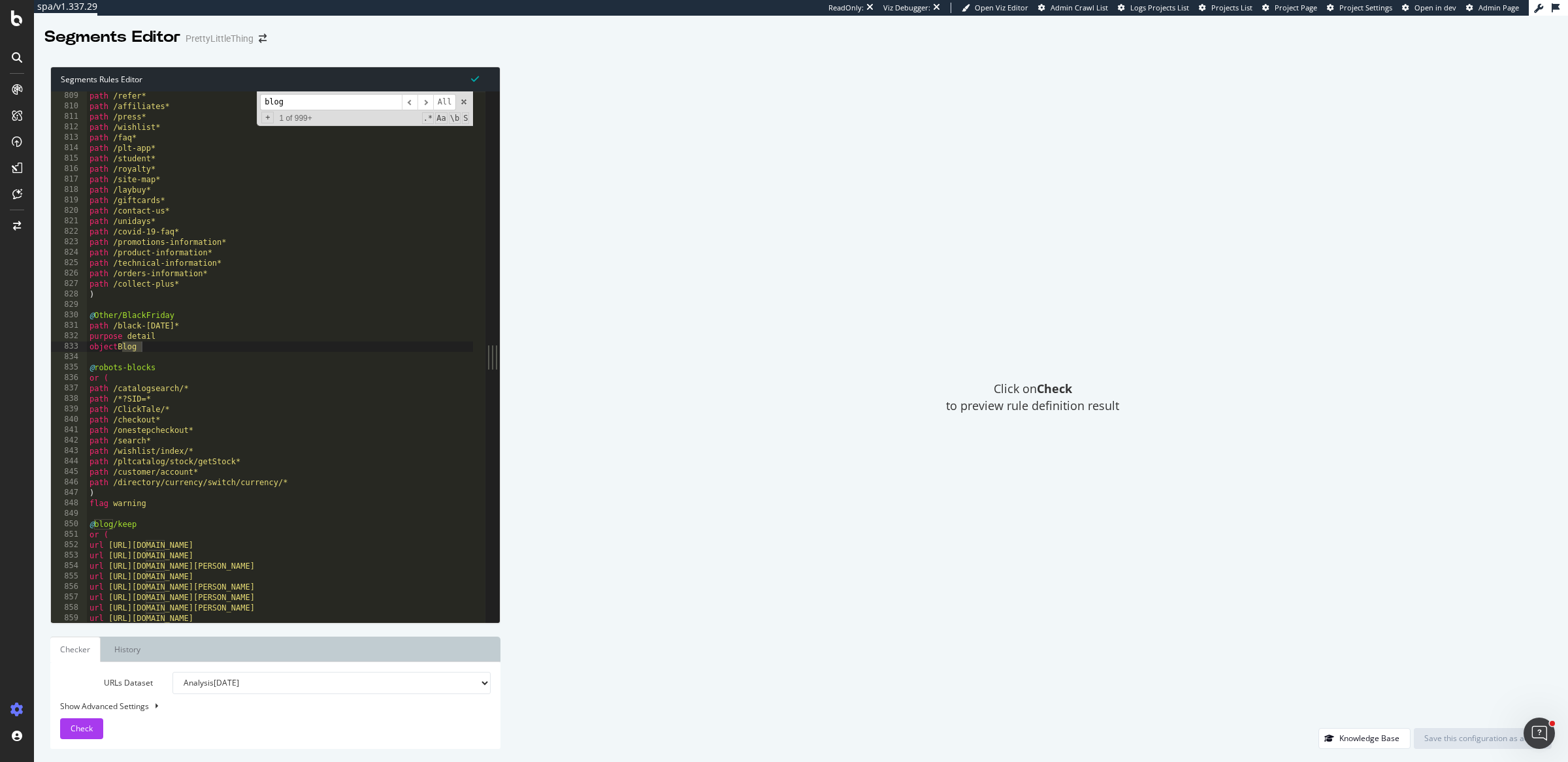
type input "blog"
drag, startPoint x: 154, startPoint y: 349, endPoint x: 76, endPoint y: 339, distance: 78.6
click at [76, 339] on div "object Blog 809 810 811 812 813 814 815 816 817 818 819 820 821 822 823 824 825…" at bounding box center [267, 357] width 434 height 532
type textarea "purpose detail object Blog"
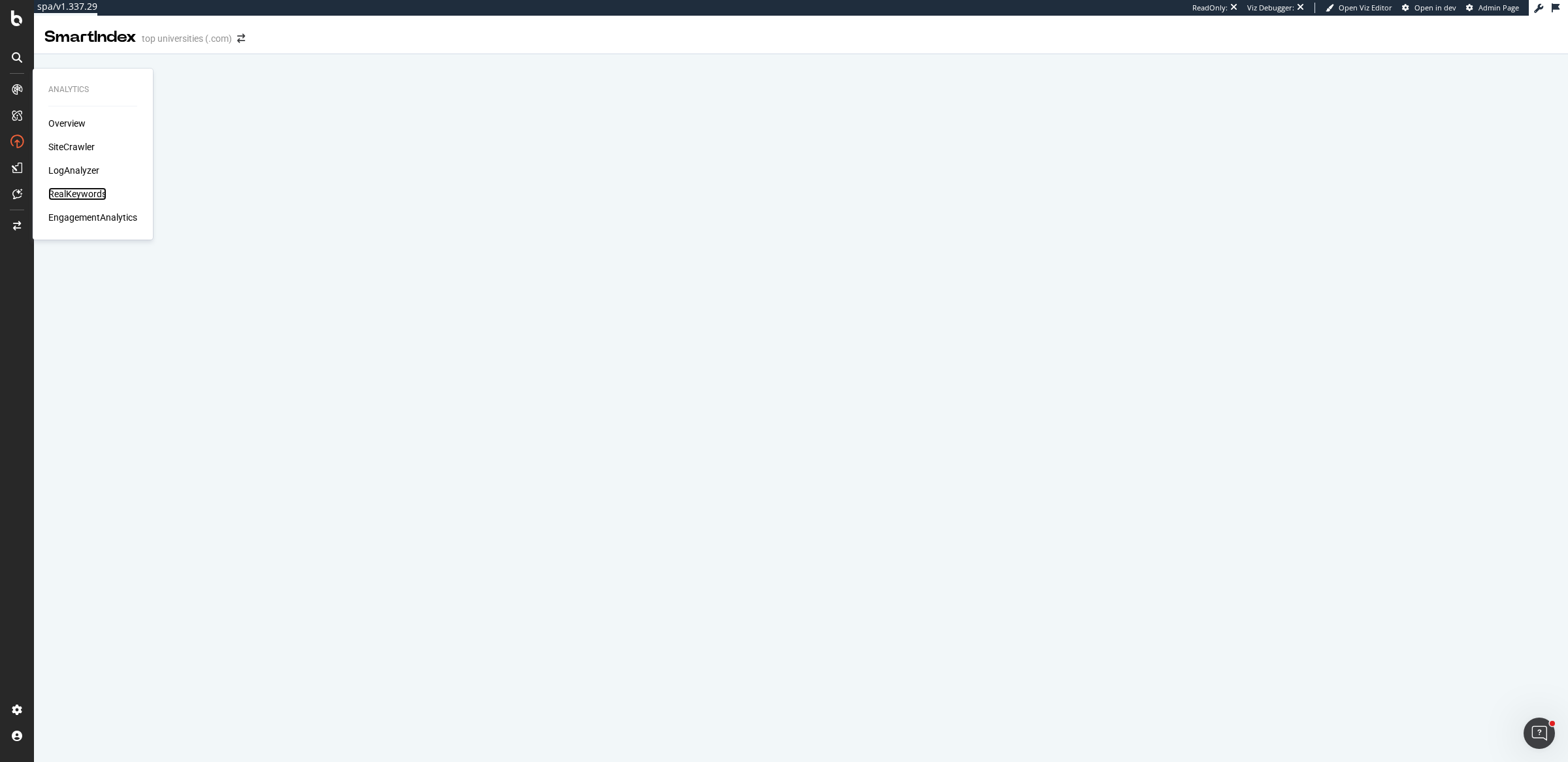
click at [91, 190] on div "RealKeywords" at bounding box center [78, 194] width 59 height 13
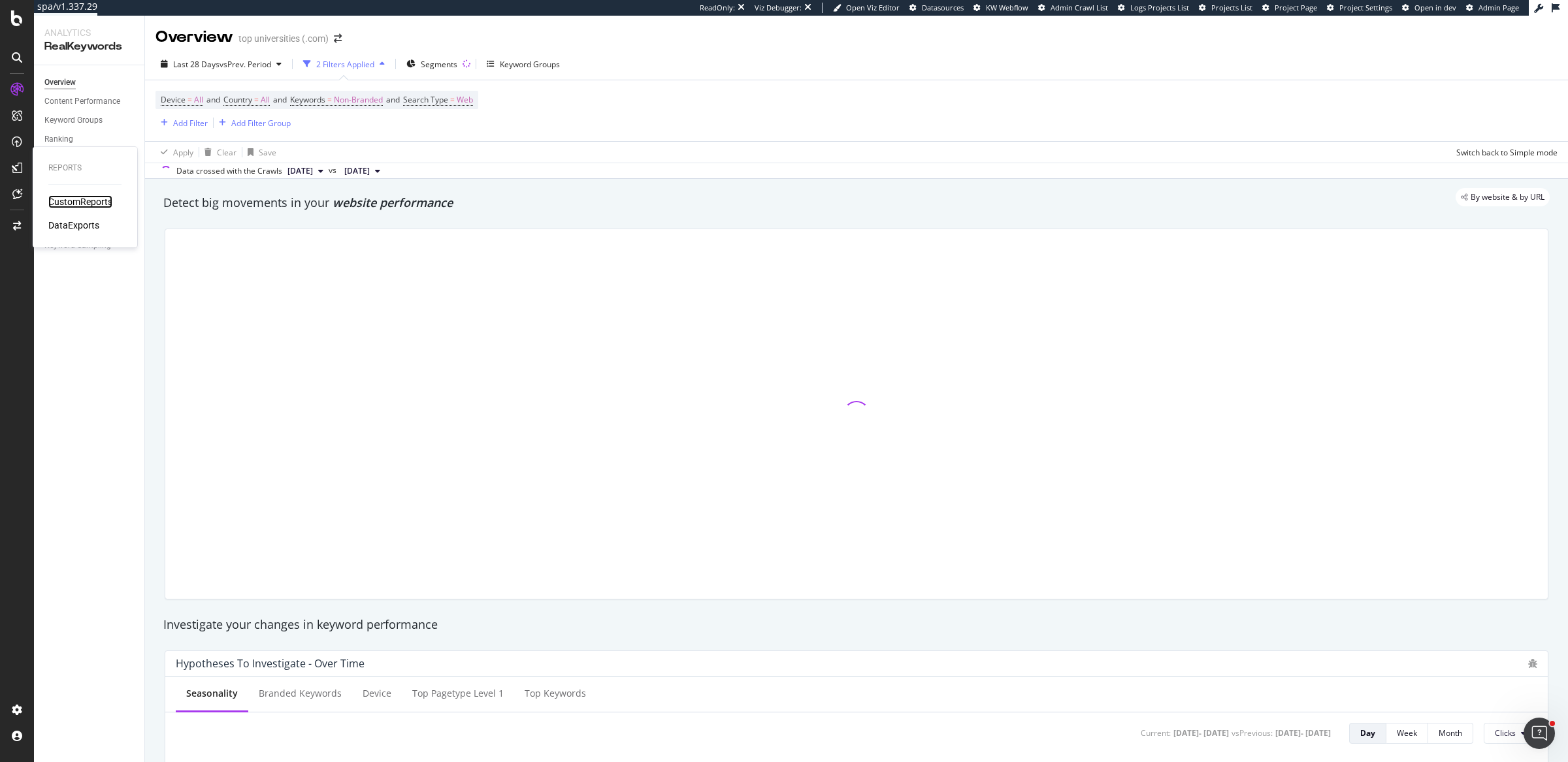
click at [78, 205] on div "CustomReports" at bounding box center [80, 202] width 64 height 13
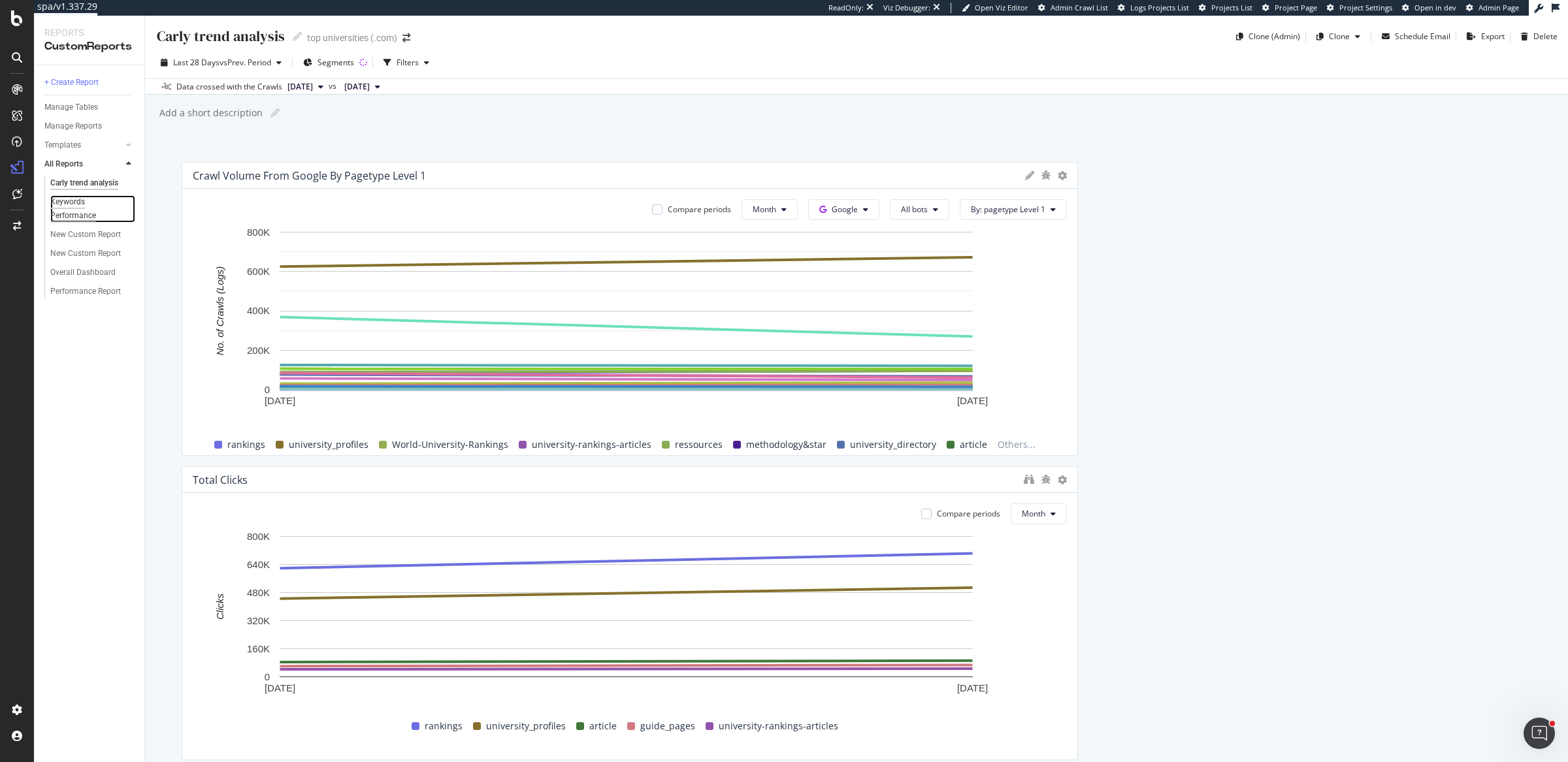
click at [90, 208] on div "Keywords Performance" at bounding box center [87, 210] width 74 height 28
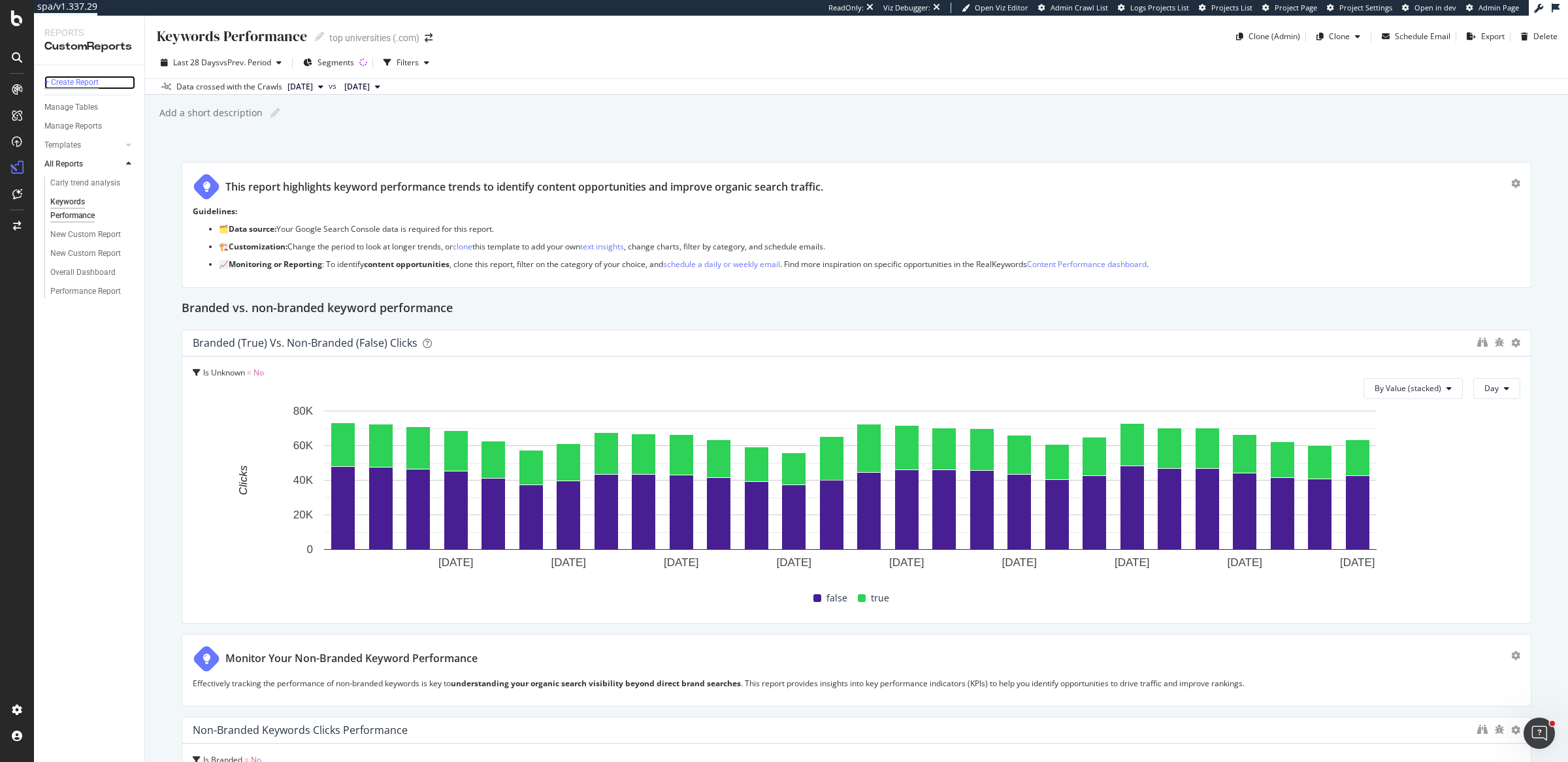
click at [83, 88] on div "+ Create Report" at bounding box center [72, 82] width 55 height 14
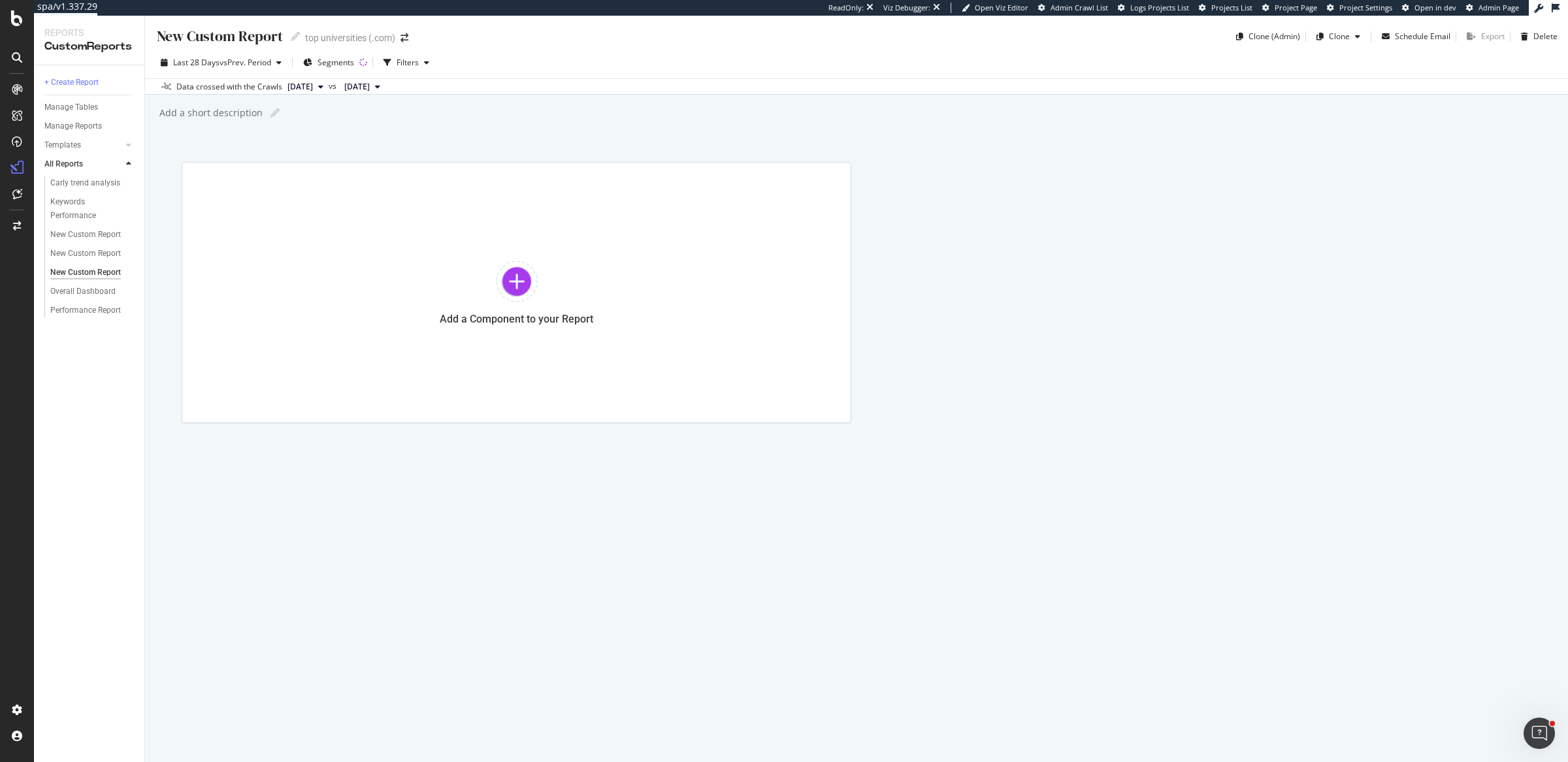
click at [253, 39] on div "New Custom Report" at bounding box center [219, 36] width 127 height 20
type input "Performance Report v2"
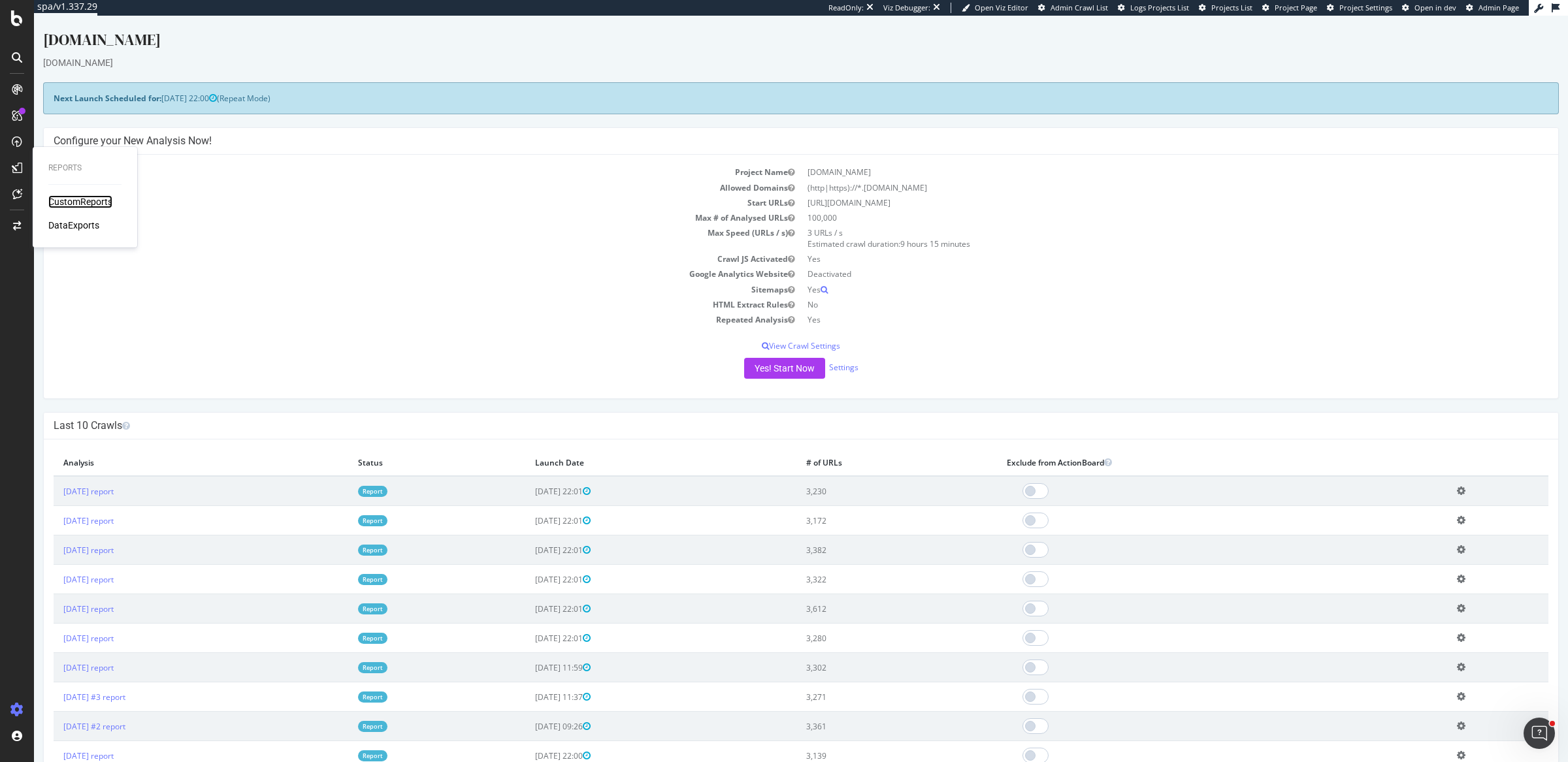
click at [61, 200] on div "CustomReports" at bounding box center [80, 202] width 64 height 13
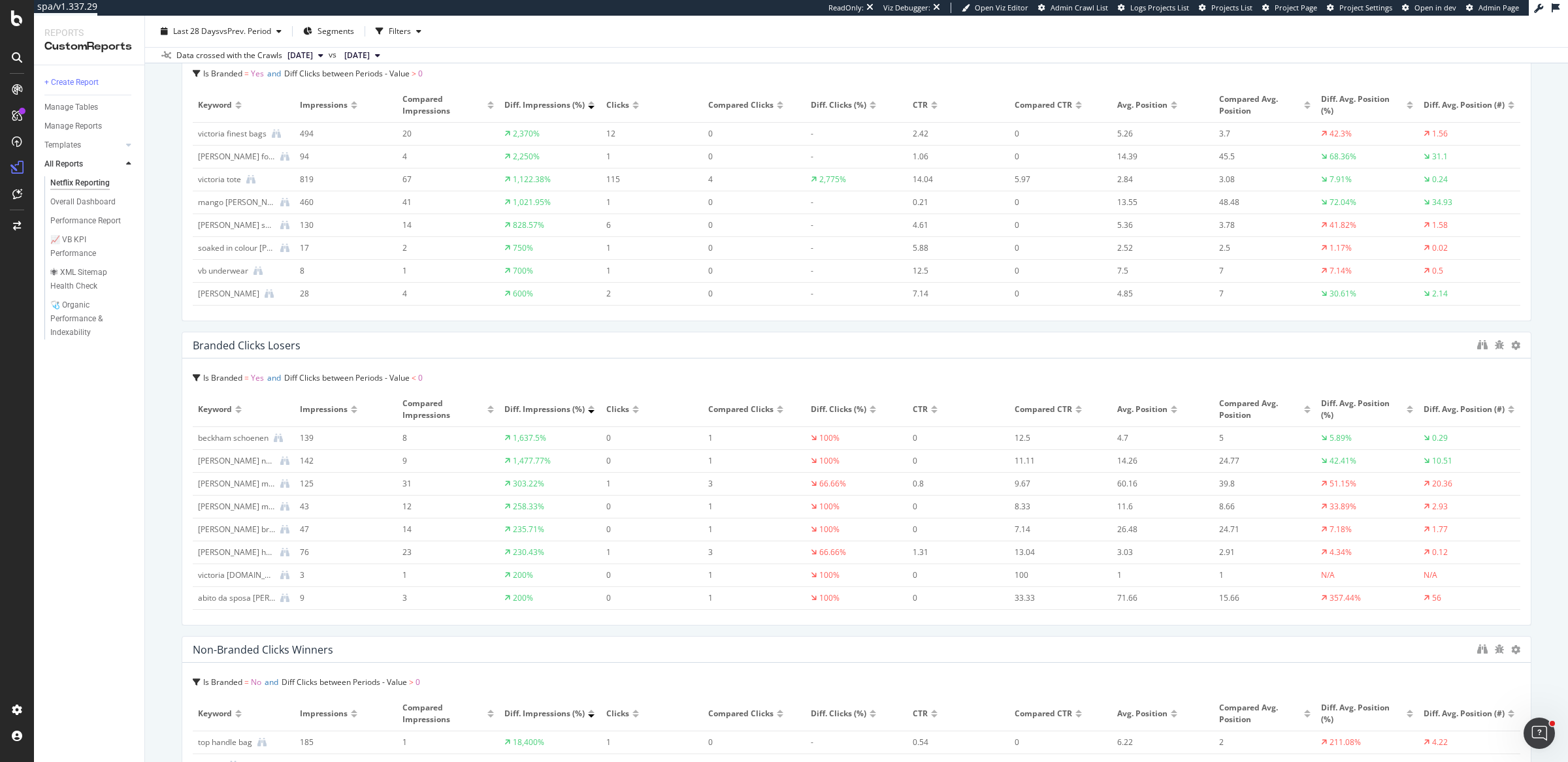
scroll to position [629, 0]
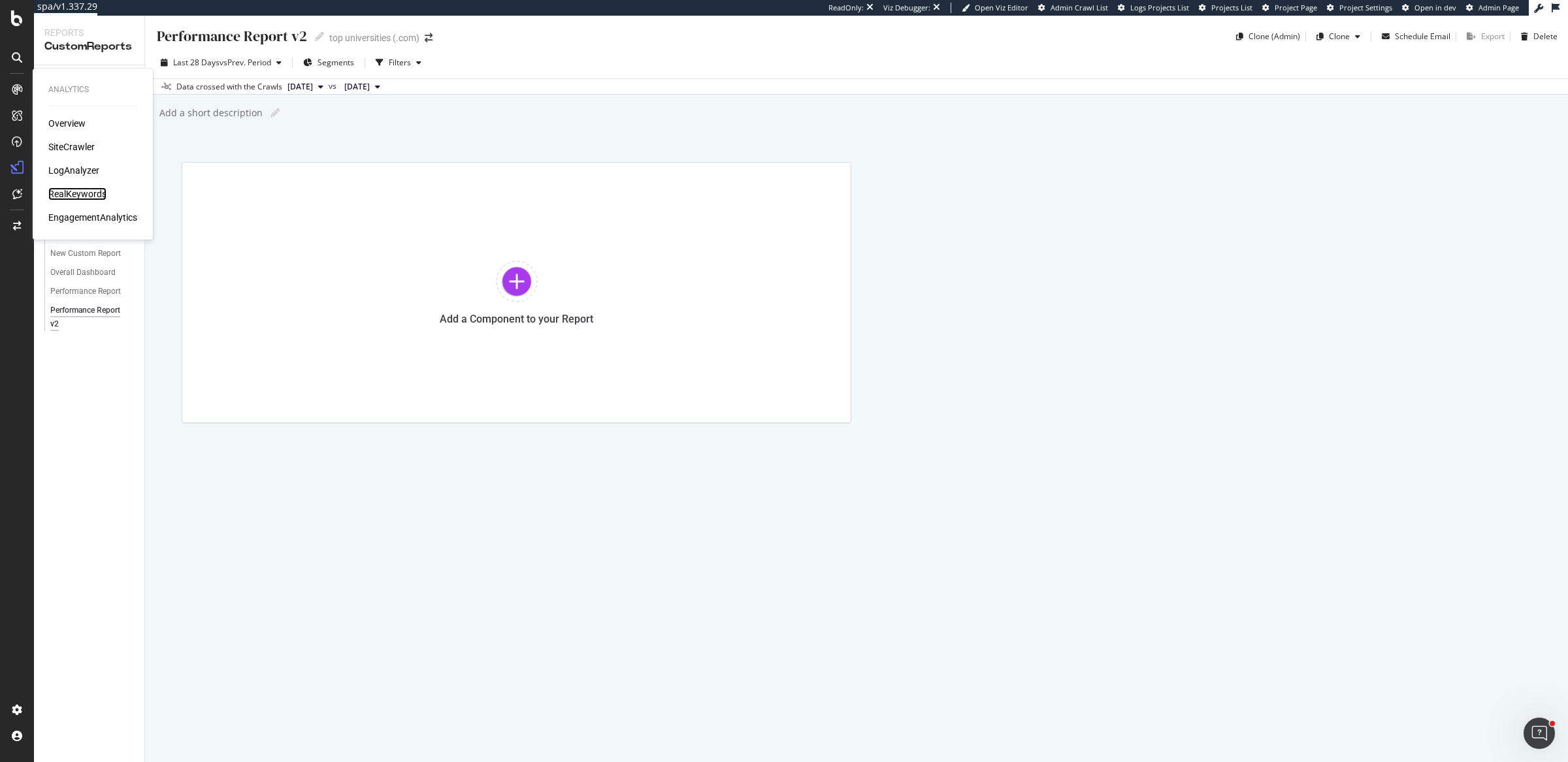
click at [96, 195] on div "RealKeywords" at bounding box center [78, 194] width 59 height 13
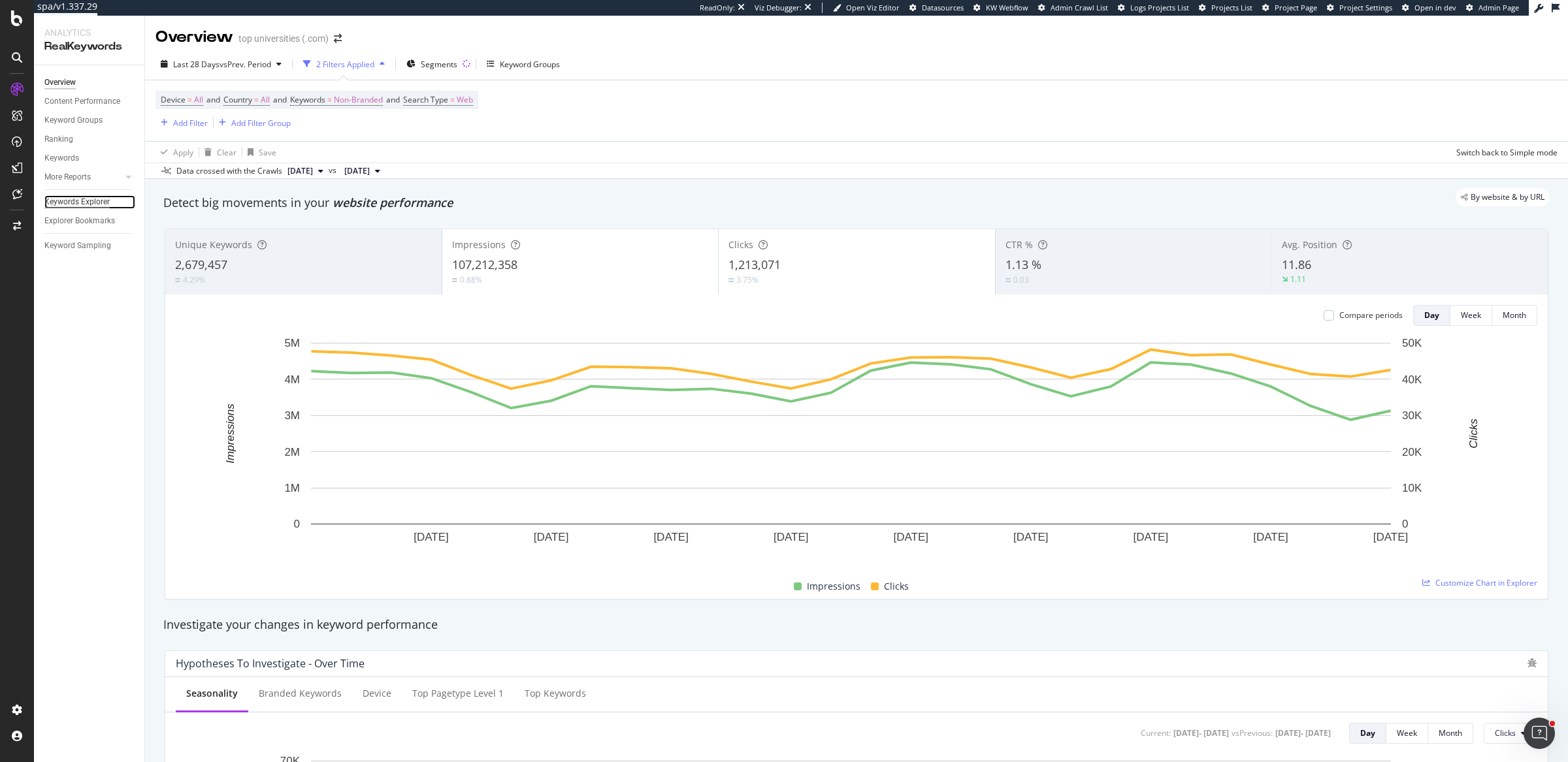
click at [82, 205] on div "Keywords Explorer" at bounding box center [78, 203] width 66 height 14
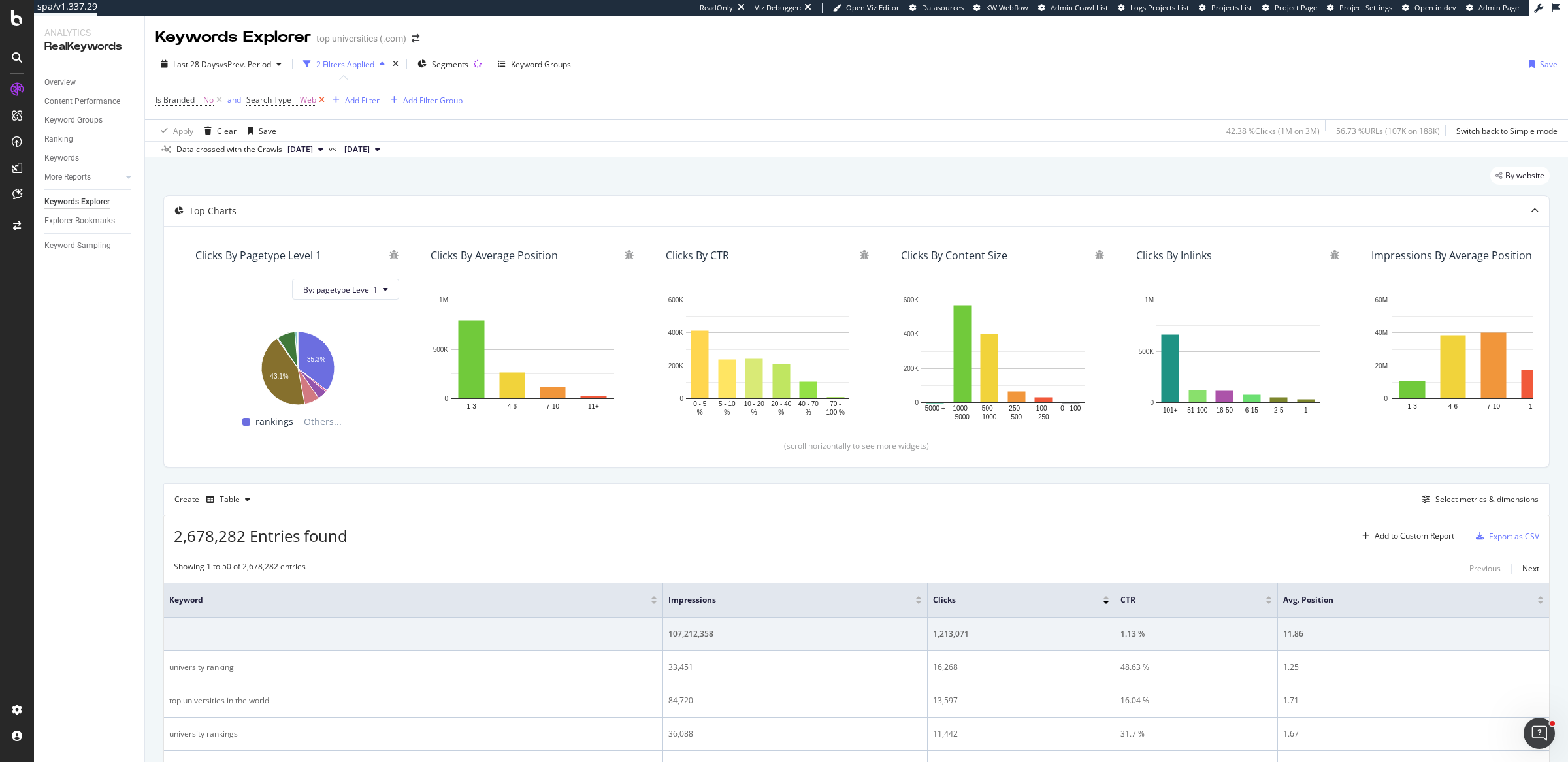
click at [321, 98] on icon at bounding box center [321, 99] width 11 height 13
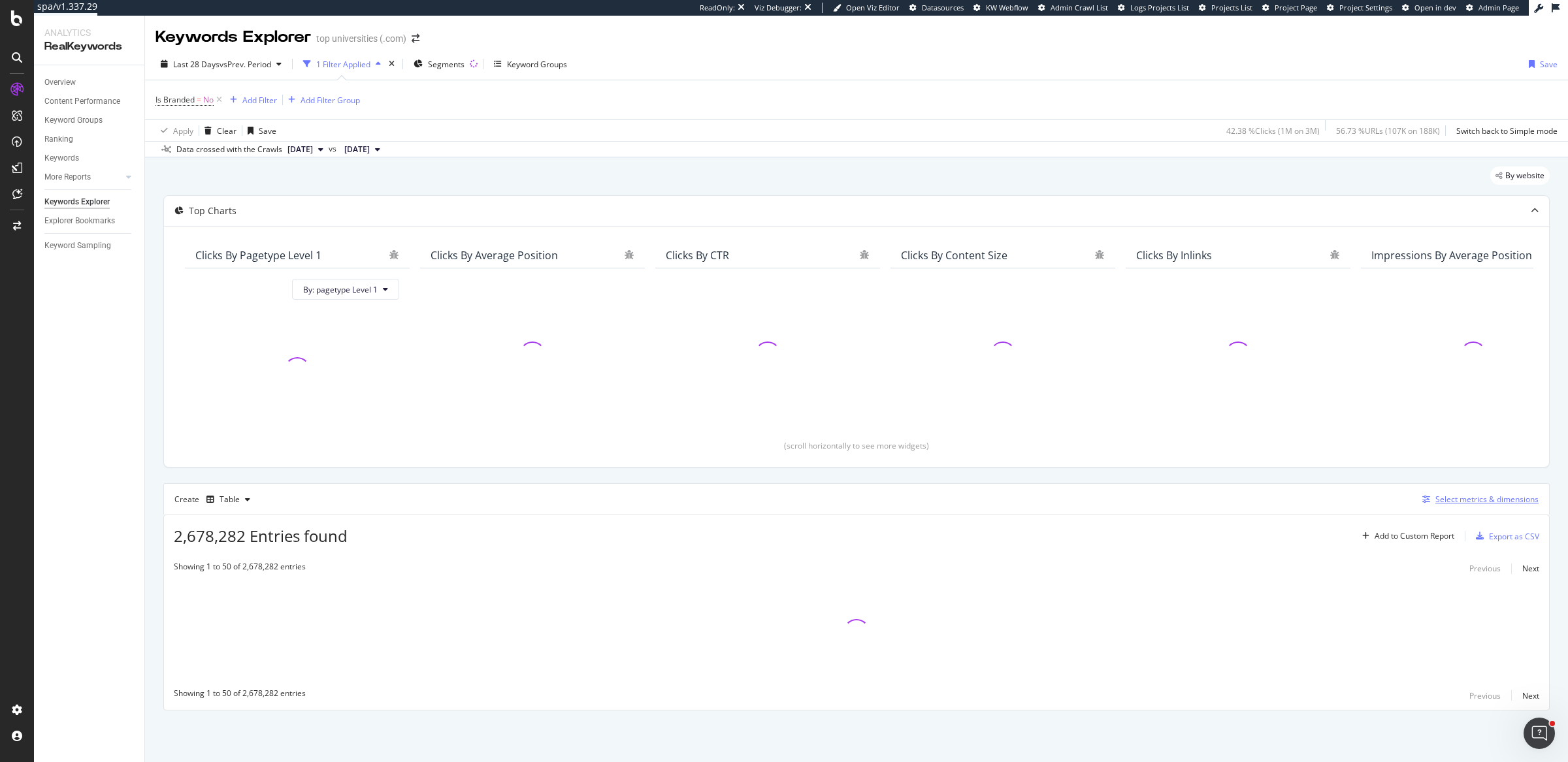
click at [1475, 501] on div "Select metrics & dimensions" at bounding box center [1488, 499] width 103 height 11
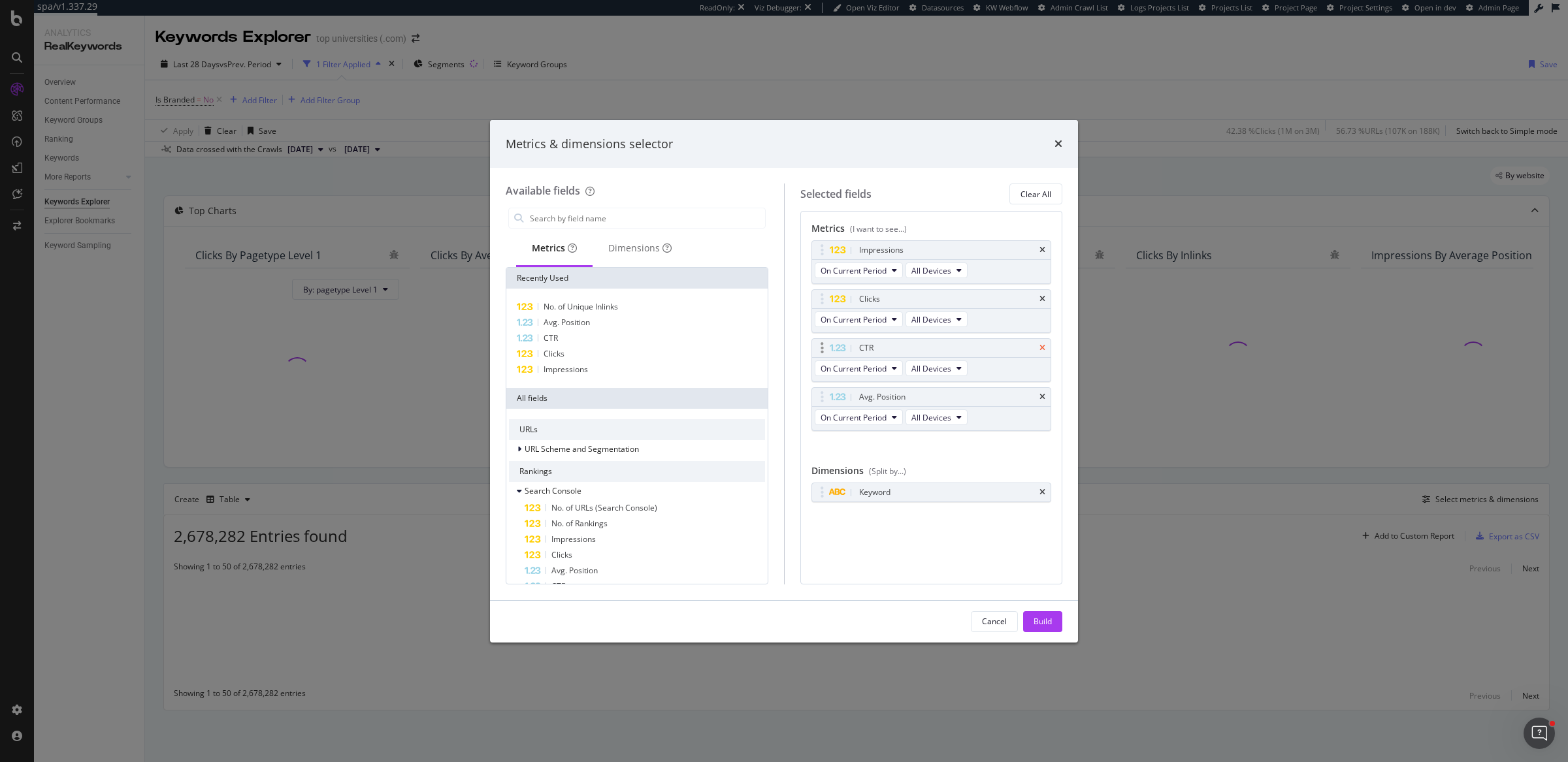
click at [1042, 347] on icon "times" at bounding box center [1042, 349] width 6 height 8
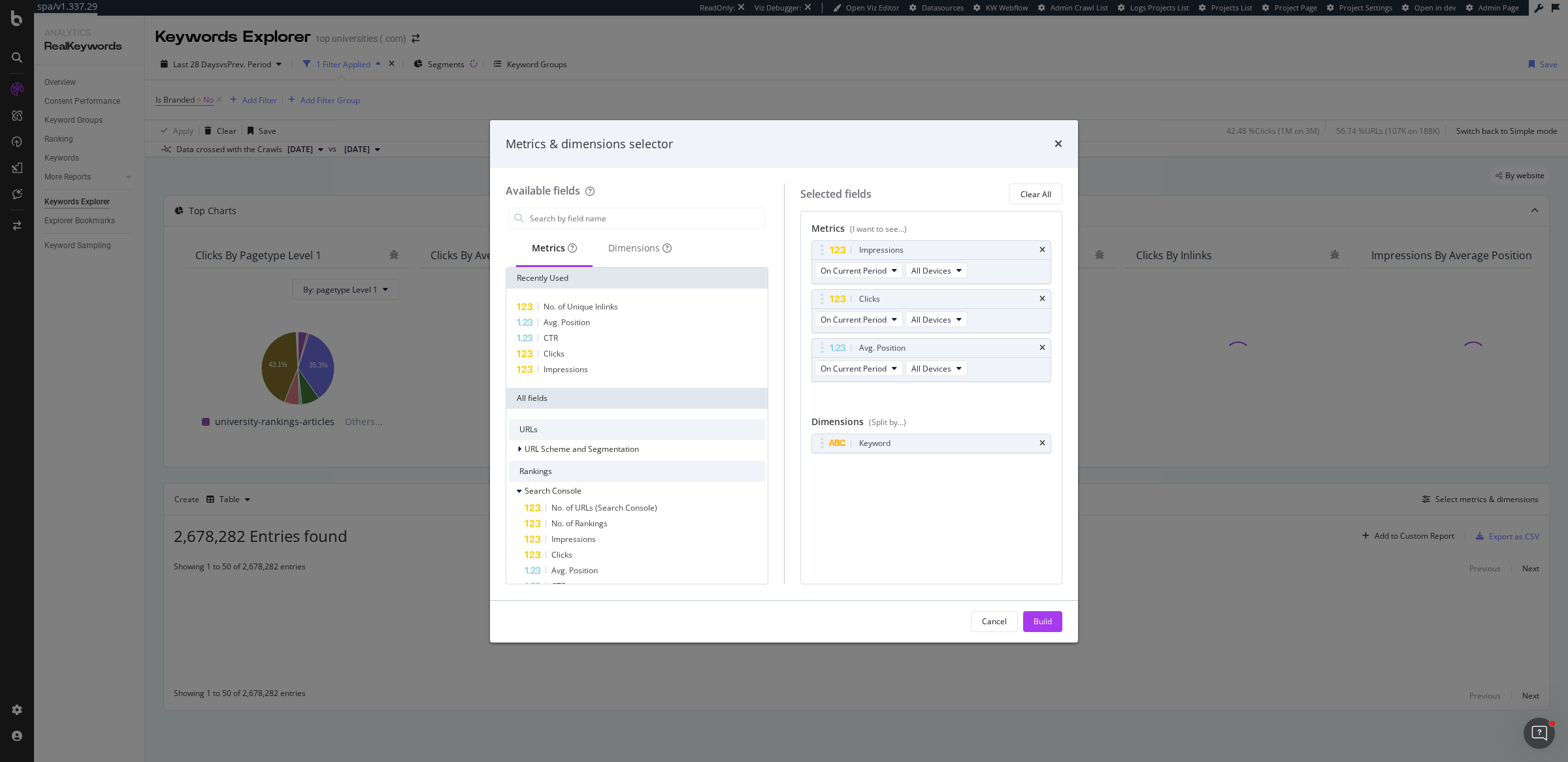
click at [1042, 347] on icon "times" at bounding box center [1042, 349] width 6 height 8
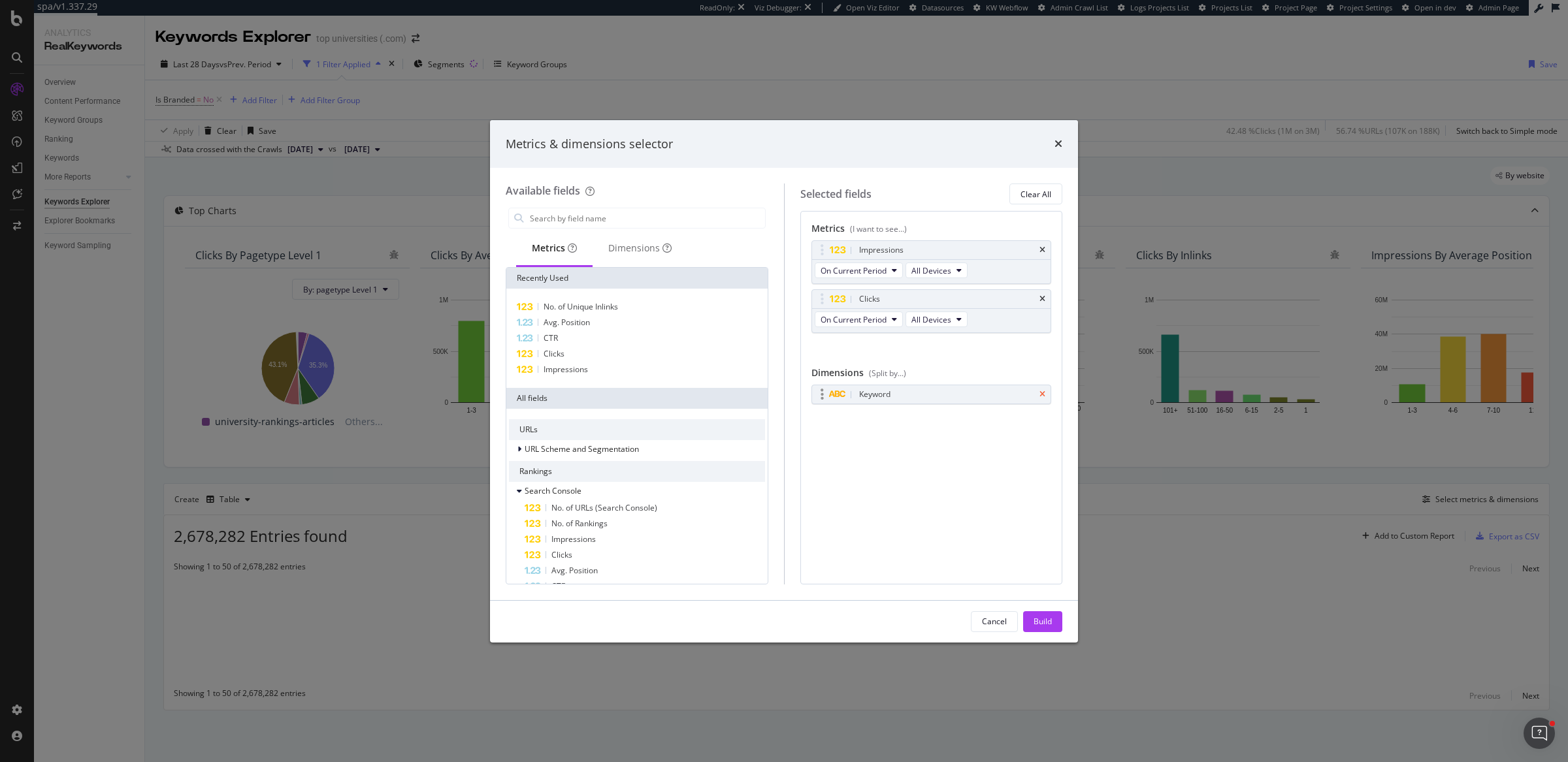
click at [1043, 390] on icon "times" at bounding box center [1042, 394] width 6 height 8
click at [1056, 623] on button "Build" at bounding box center [1042, 621] width 39 height 21
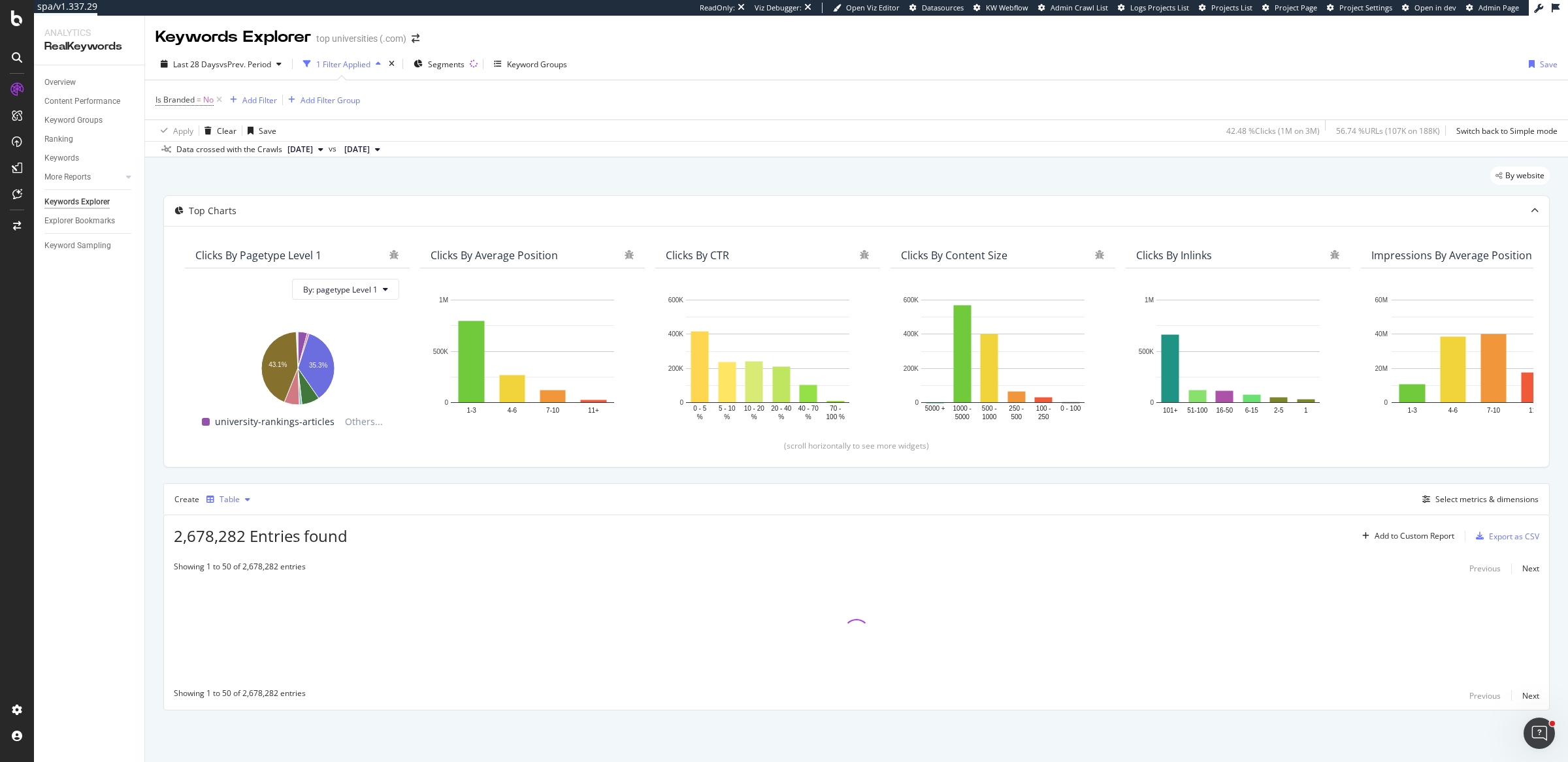
click at [245, 499] on icon "button" at bounding box center [247, 500] width 5 height 8
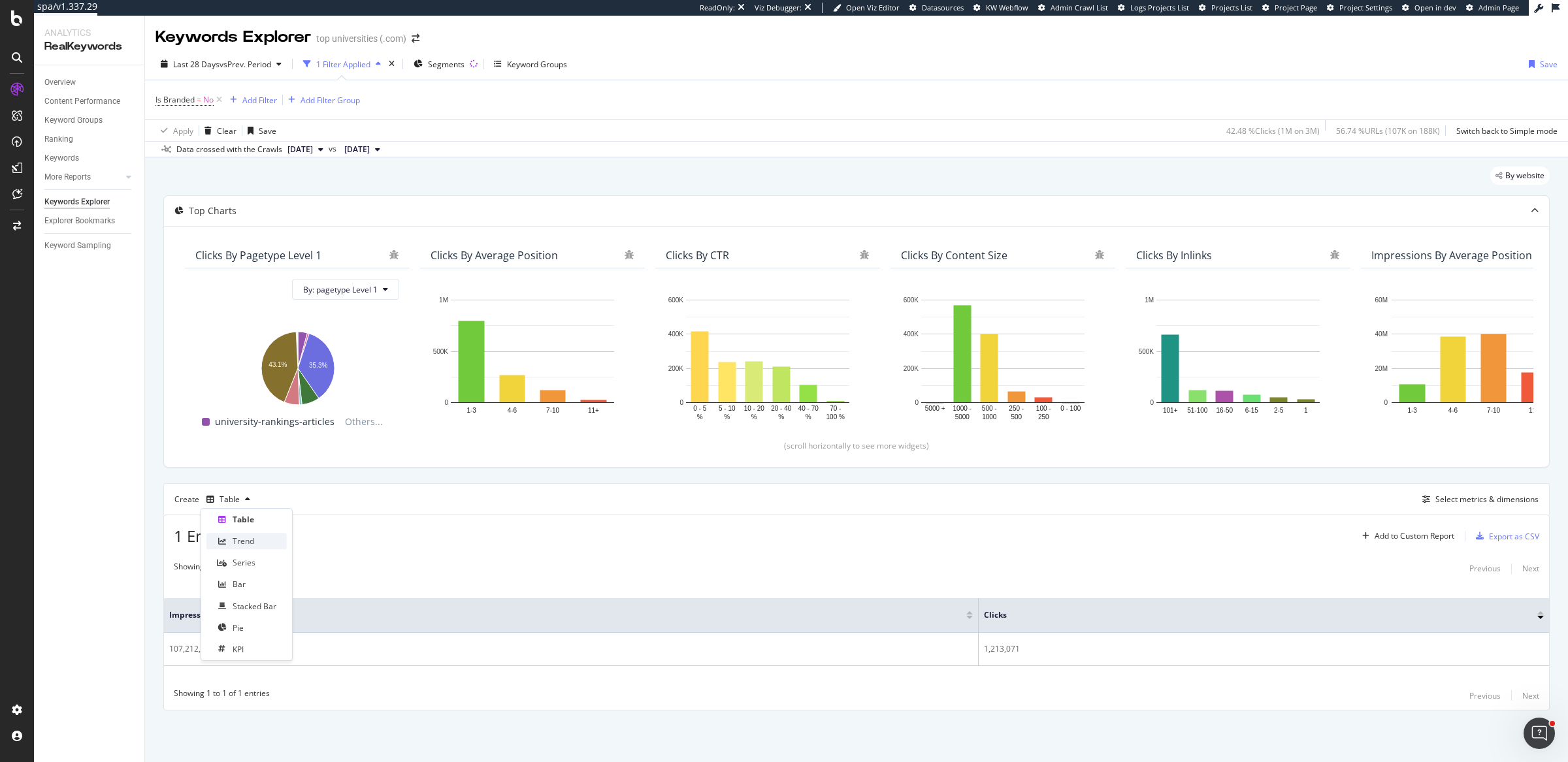
click at [261, 538] on div "Trend" at bounding box center [246, 541] width 80 height 16
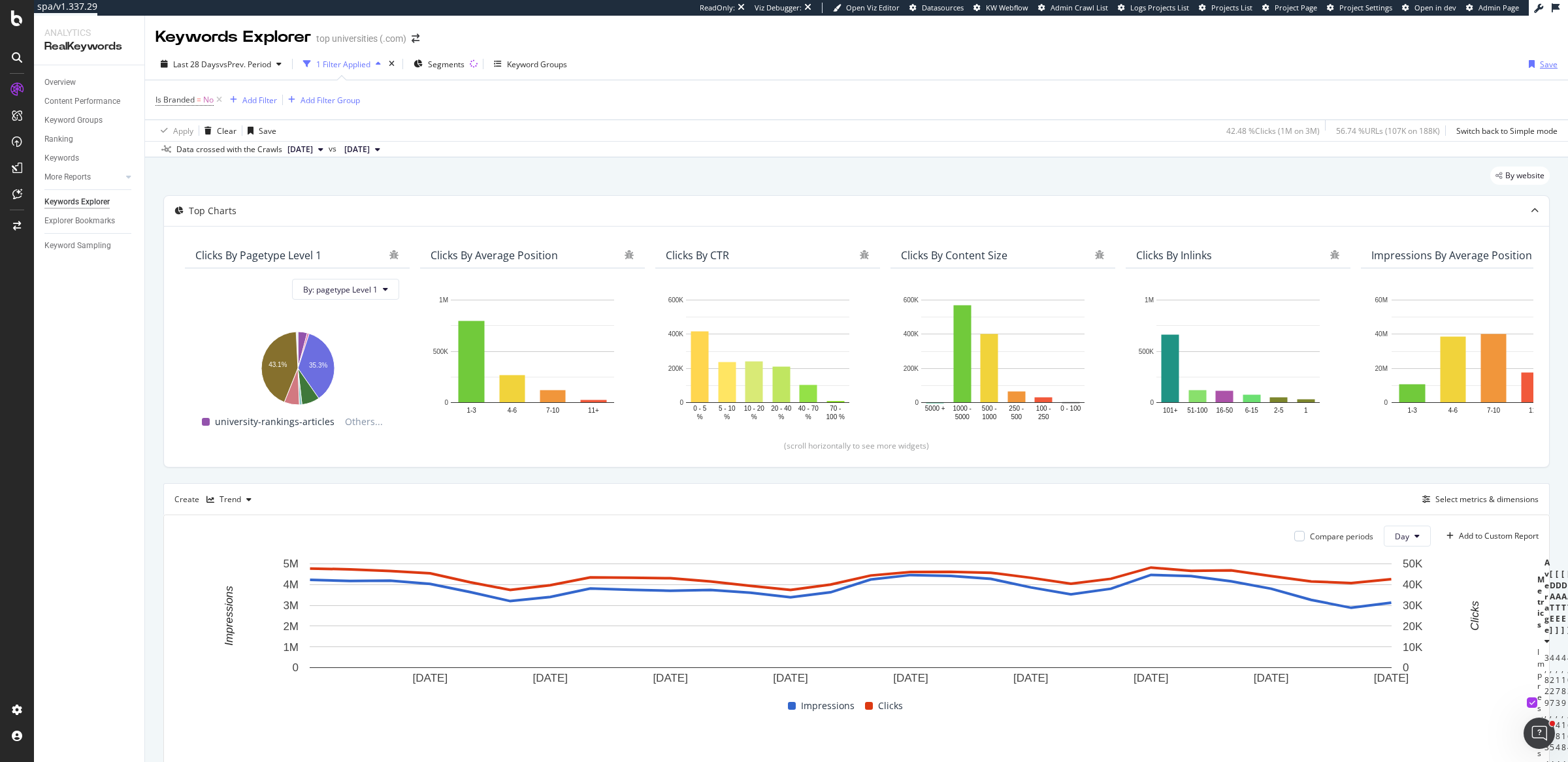
click at [1529, 67] on icon "button" at bounding box center [1532, 64] width 6 height 8
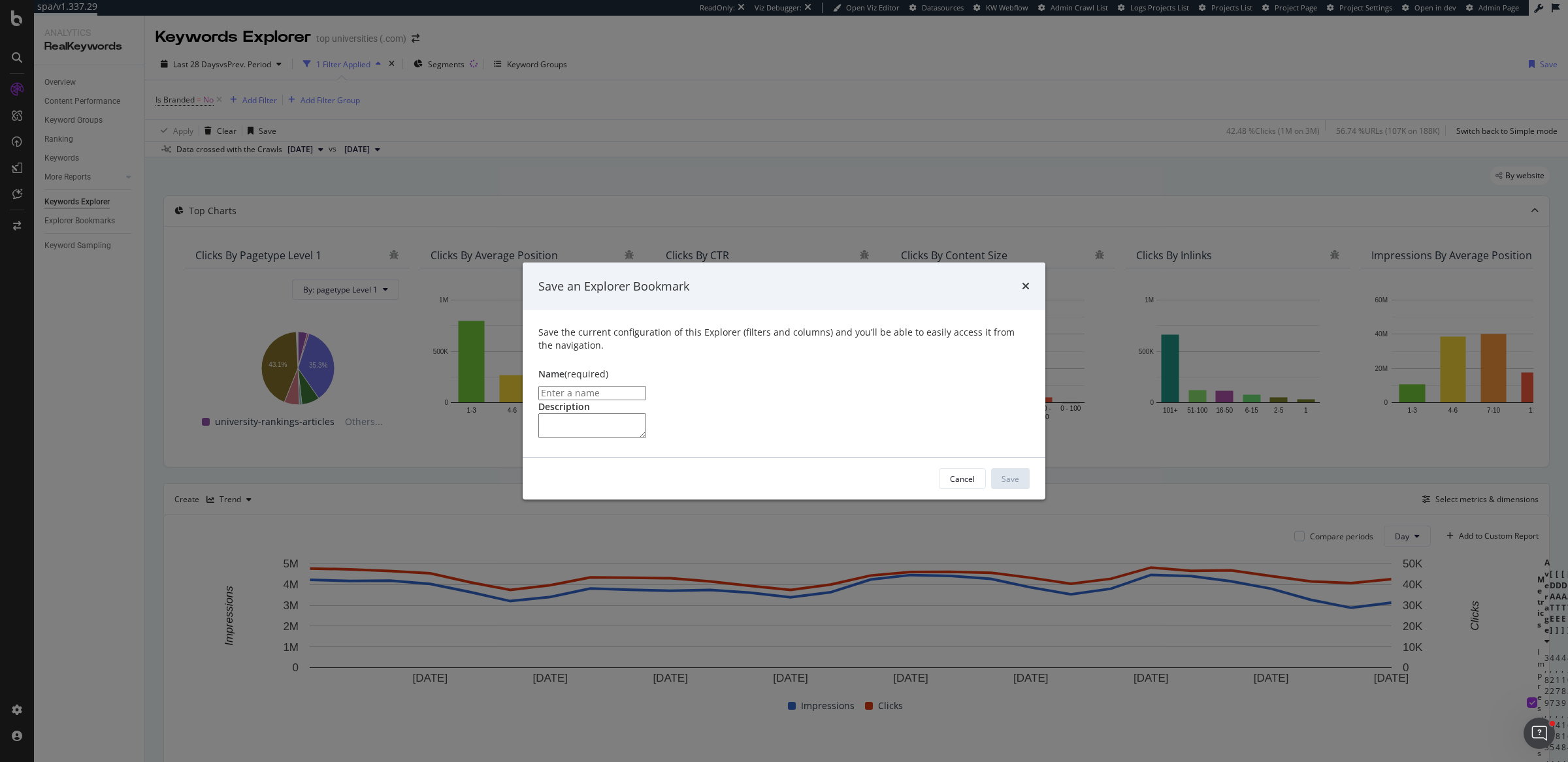
click at [646, 386] on input "modal" at bounding box center [592, 393] width 107 height 14
type input "Non-branded Impressions and Clicks"
click at [1008, 485] on div "Save" at bounding box center [1011, 479] width 18 height 11
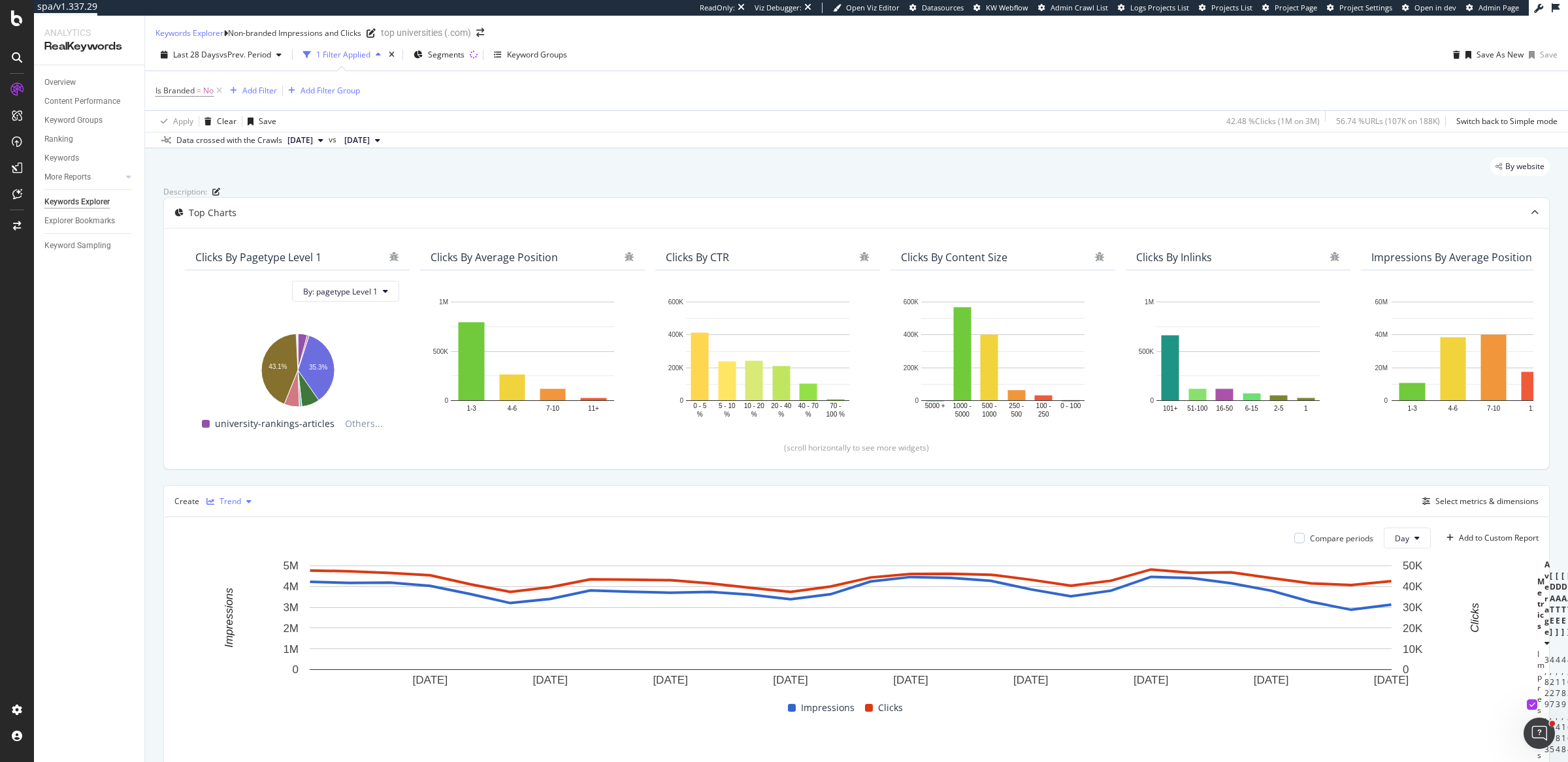
click at [235, 506] on div "Trend" at bounding box center [231, 502] width 22 height 8
click at [245, 691] on div "KPI" at bounding box center [246, 694] width 80 height 16
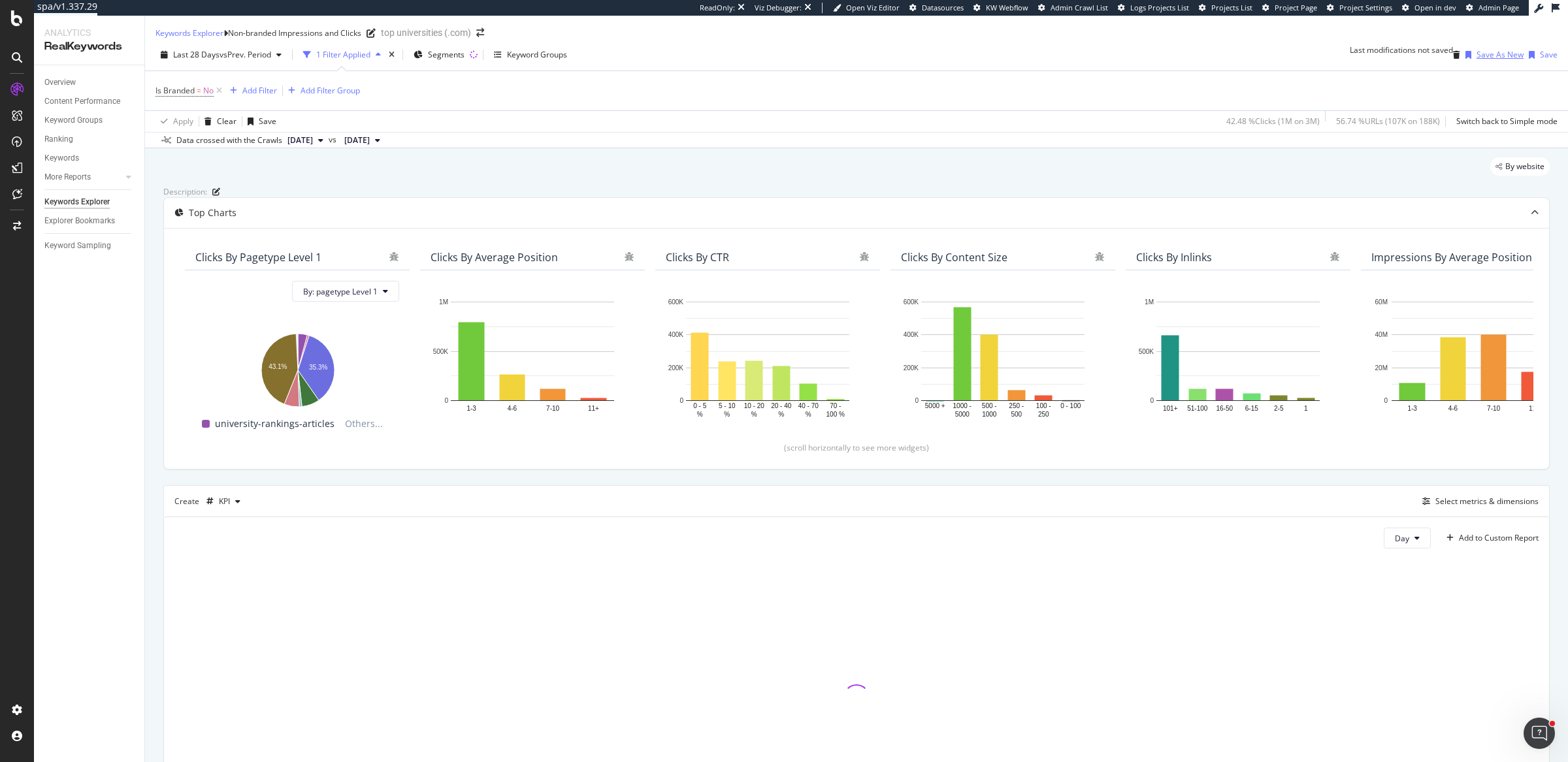
click at [1477, 60] on div "Save As New" at bounding box center [1499, 54] width 47 height 11
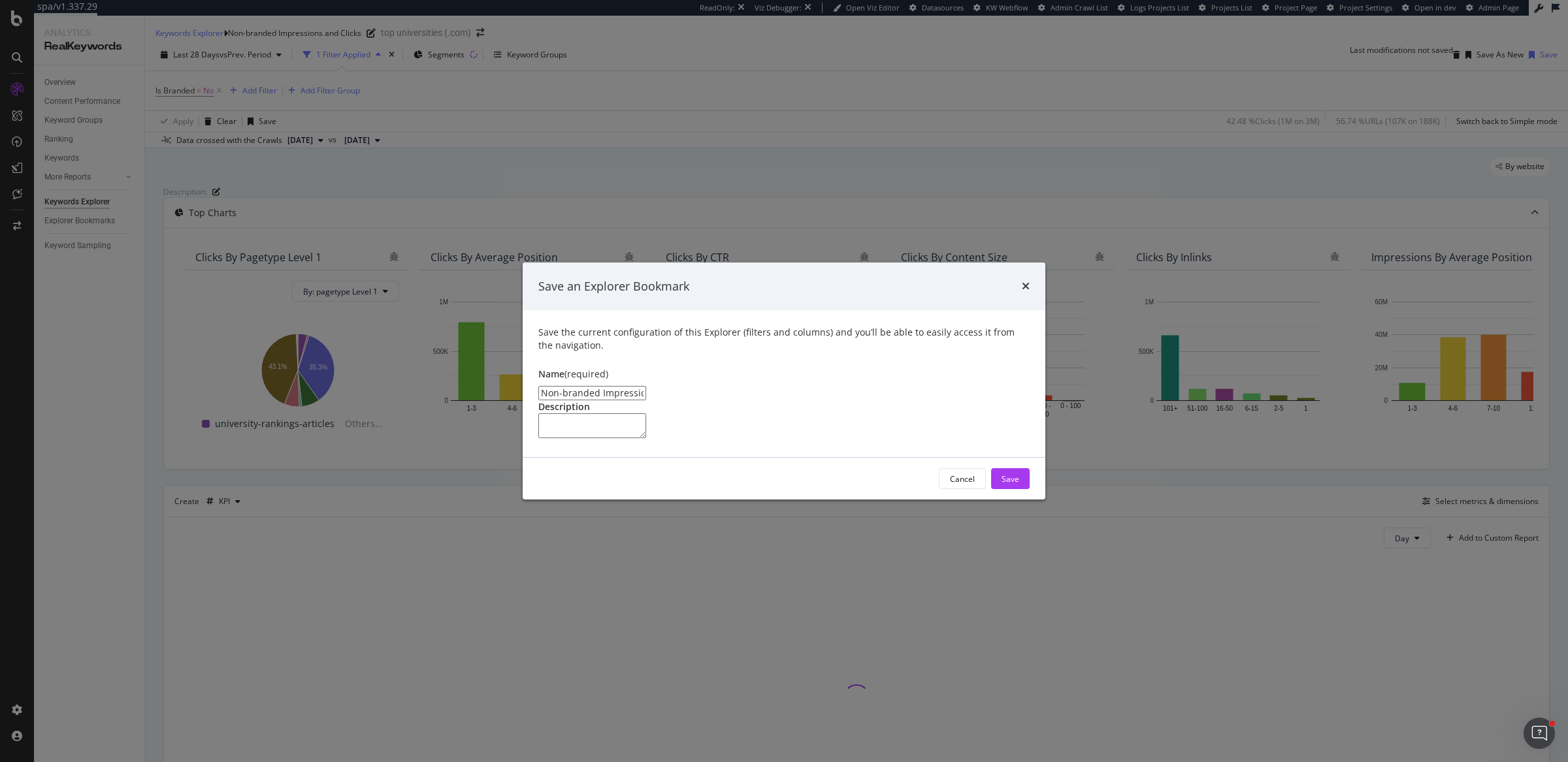
click at [646, 386] on input "Non-branded Impressions and Clicks Clone" at bounding box center [592, 393] width 107 height 14
type input "Non-branded Impressions and Clicks Summary"
click at [1020, 489] on button "Save" at bounding box center [1010, 478] width 39 height 21
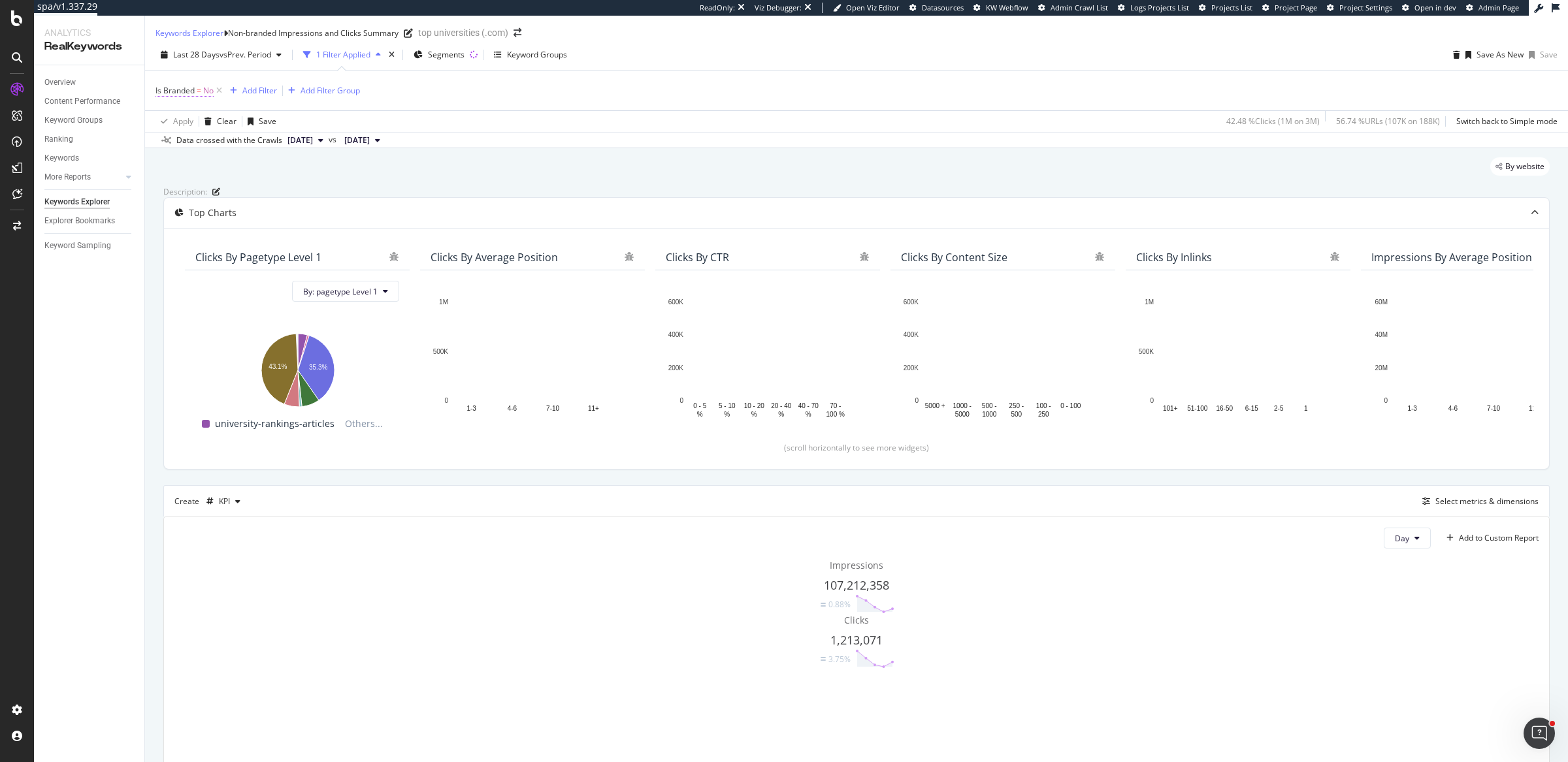
click at [186, 96] on span "Is Branded" at bounding box center [174, 89] width 39 height 11
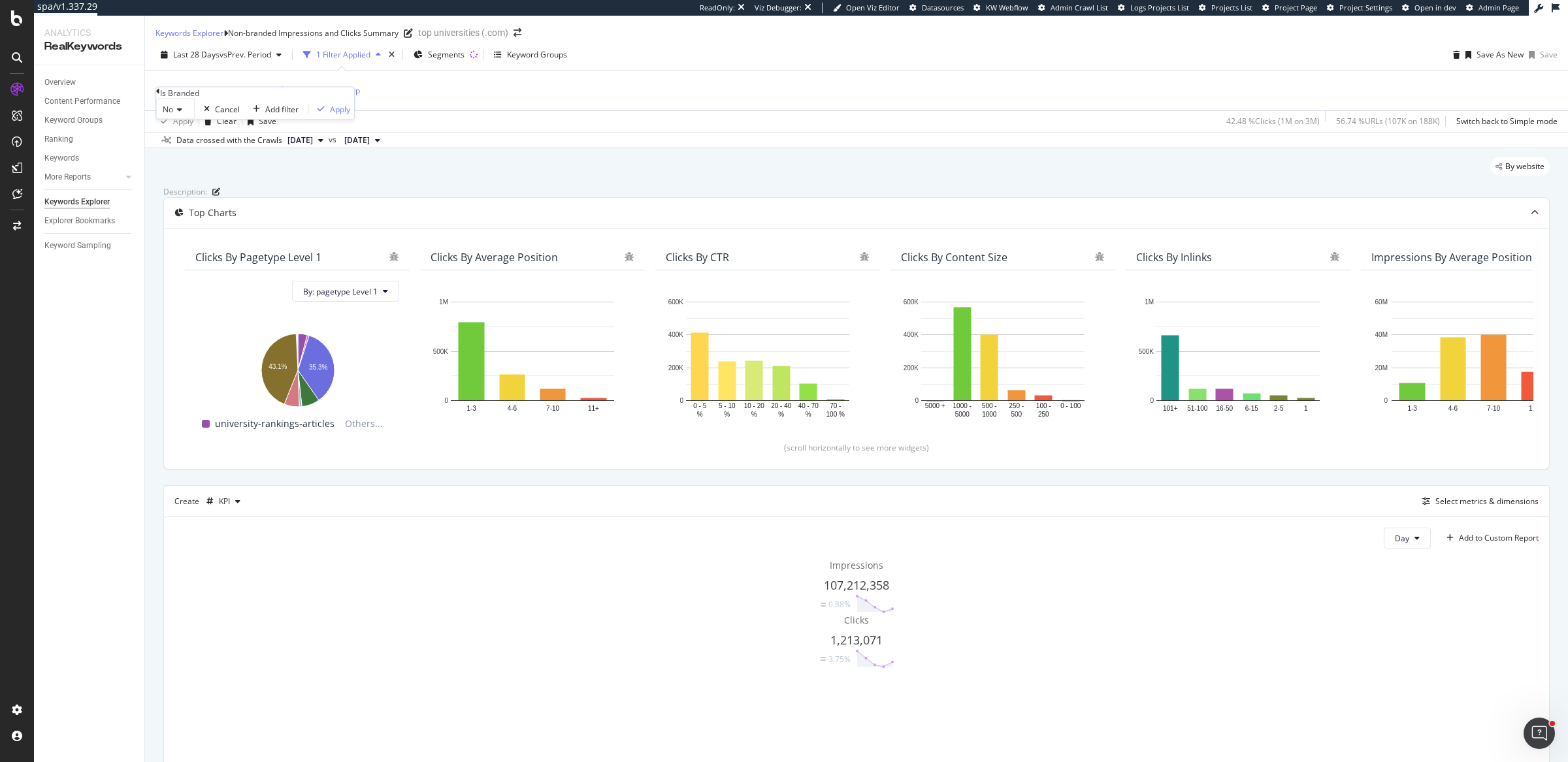
click at [173, 115] on span "No" at bounding box center [168, 109] width 11 height 11
click at [194, 133] on div "Yes" at bounding box center [175, 126] width 37 height 14
click at [315, 113] on div "button" at bounding box center [324, 109] width 18 height 8
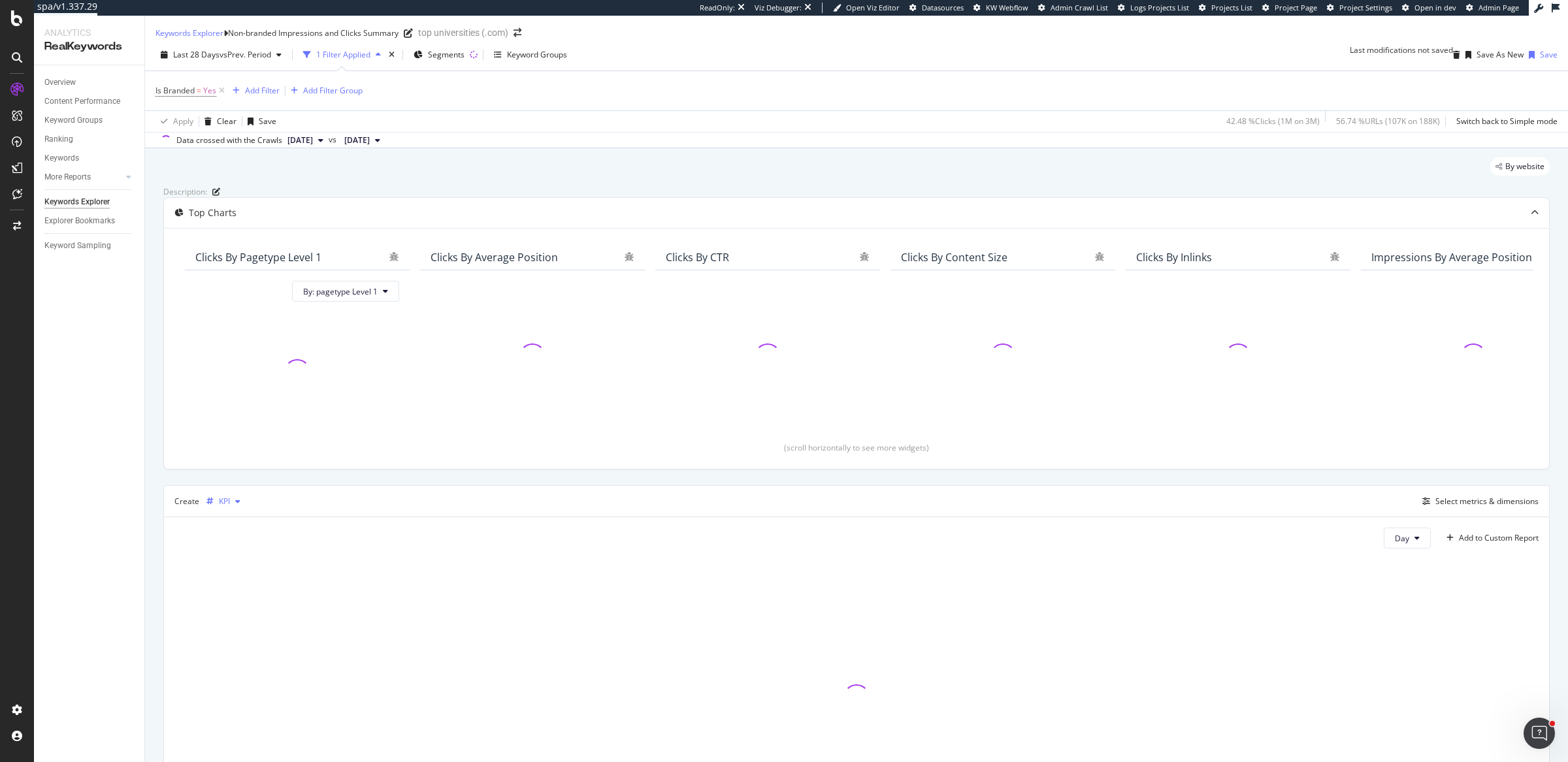
click at [238, 512] on div "KPI" at bounding box center [224, 502] width 45 height 20
click at [235, 588] on div "Trend" at bounding box center [243, 586] width 22 height 11
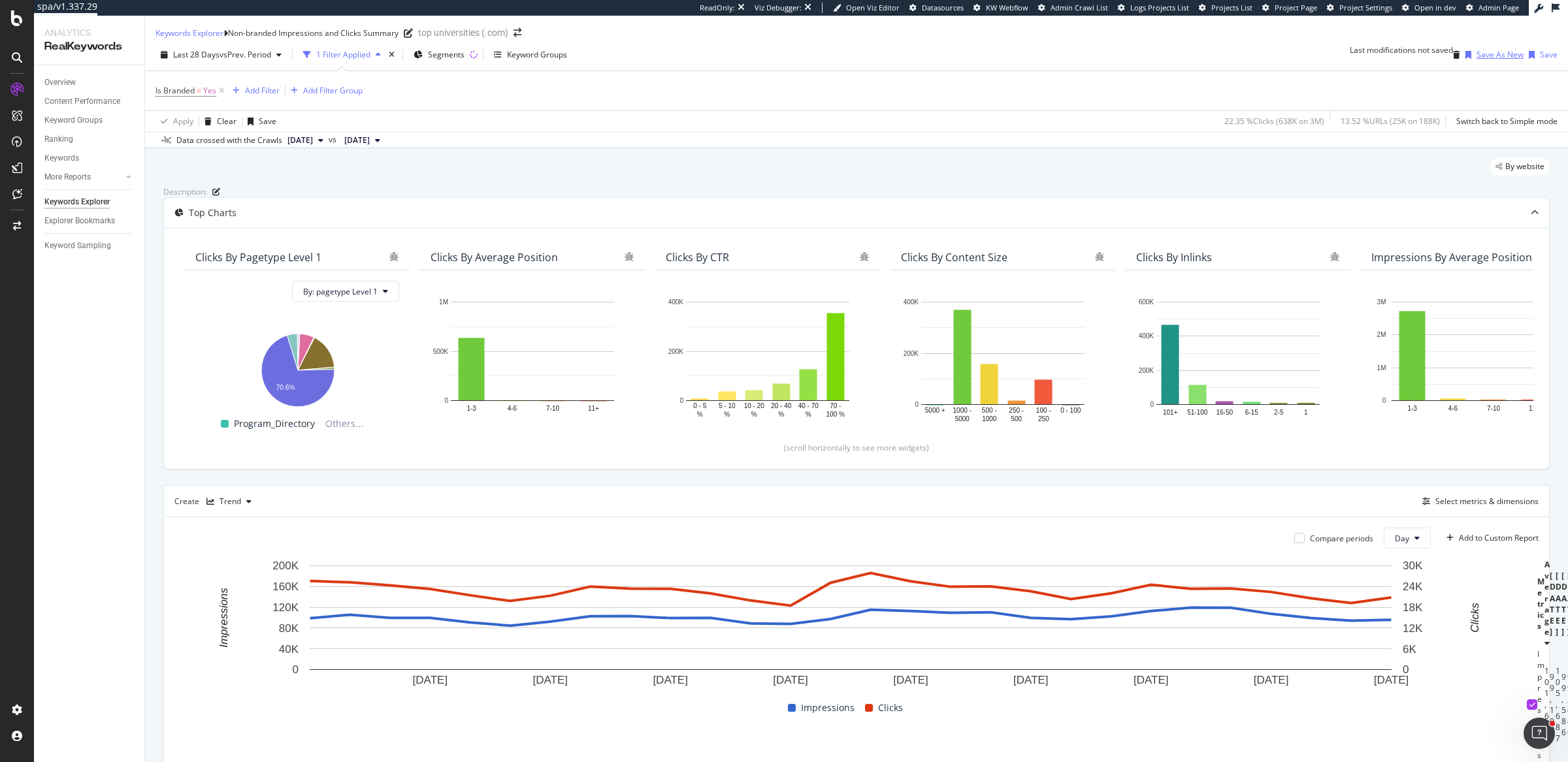
click at [1490, 60] on div "Save As New" at bounding box center [1499, 54] width 47 height 11
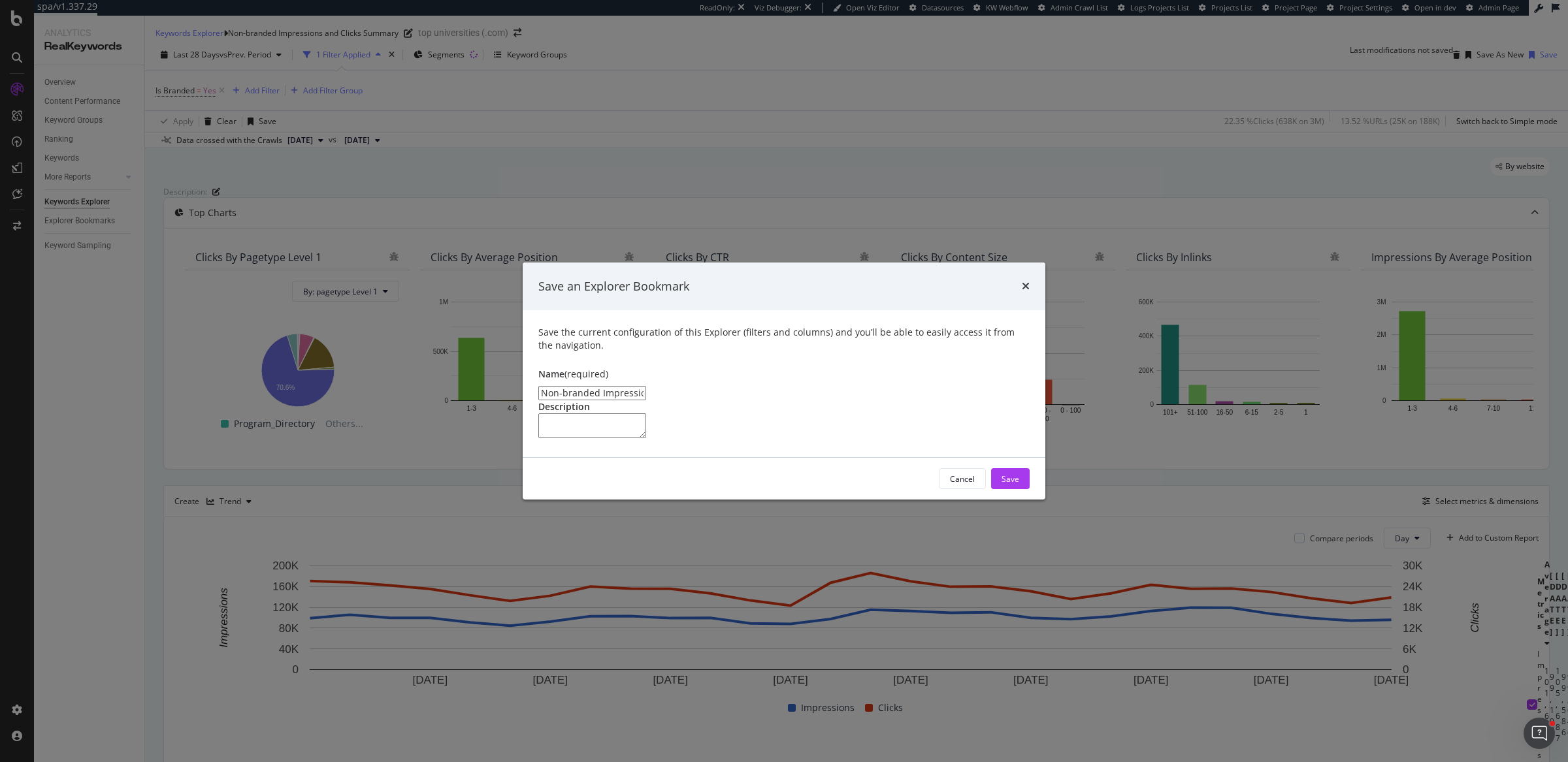
drag, startPoint x: 566, startPoint y: 333, endPoint x: 500, endPoint y: 327, distance: 66.3
click at [500, 327] on div "Save an Explorer Bookmark Save the current configuration of this Explorer (filt…" at bounding box center [784, 381] width 1568 height 762
drag, startPoint x: 663, startPoint y: 333, endPoint x: 779, endPoint y: 331, distance: 116.0
click at [646, 386] on input "Branded Impressions and Clicks Summary Clone" at bounding box center [592, 393] width 107 height 14
type input "Branded Impressions and Clicks"
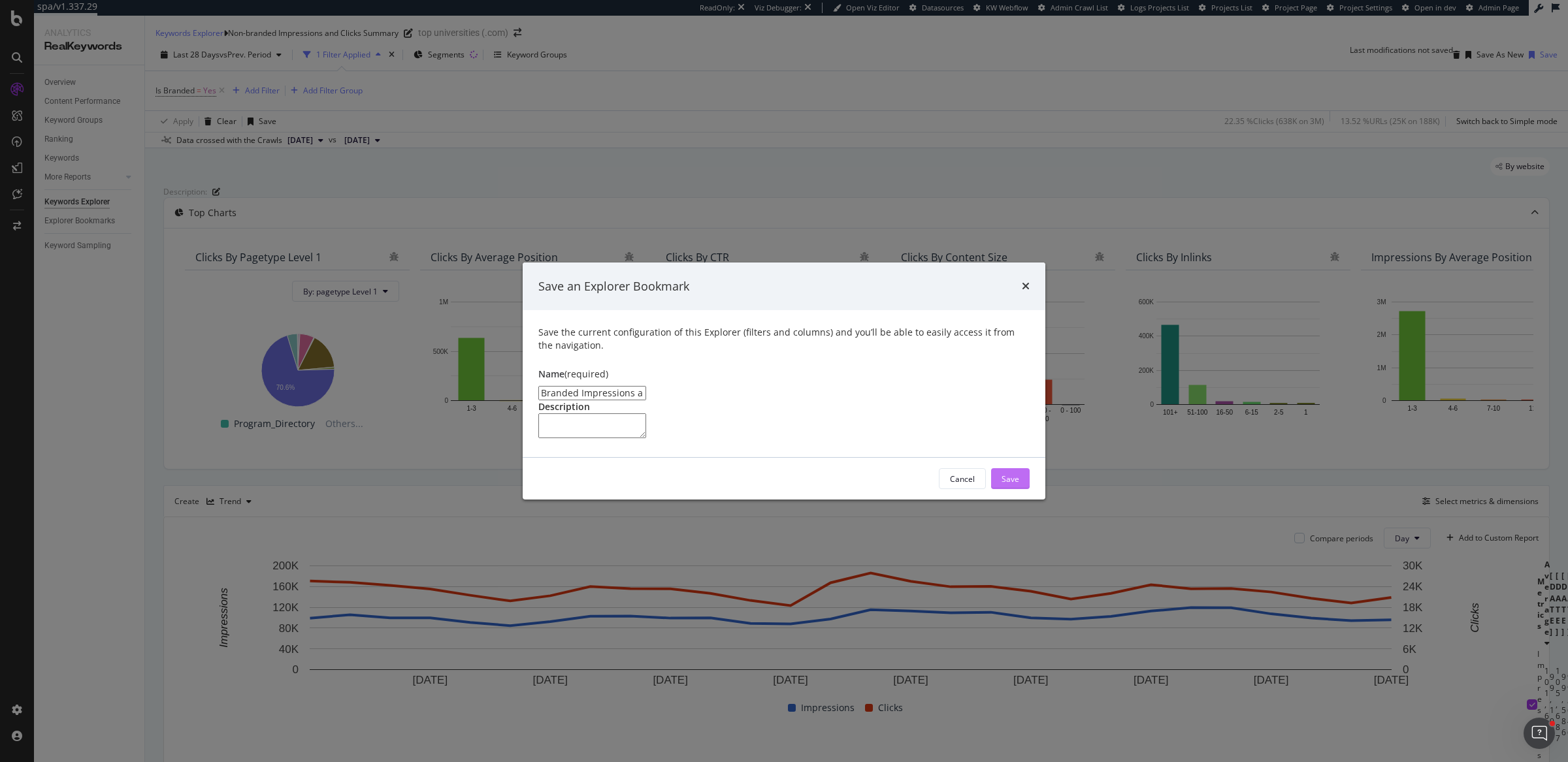
click at [1018, 485] on div "Save" at bounding box center [1011, 479] width 18 height 11
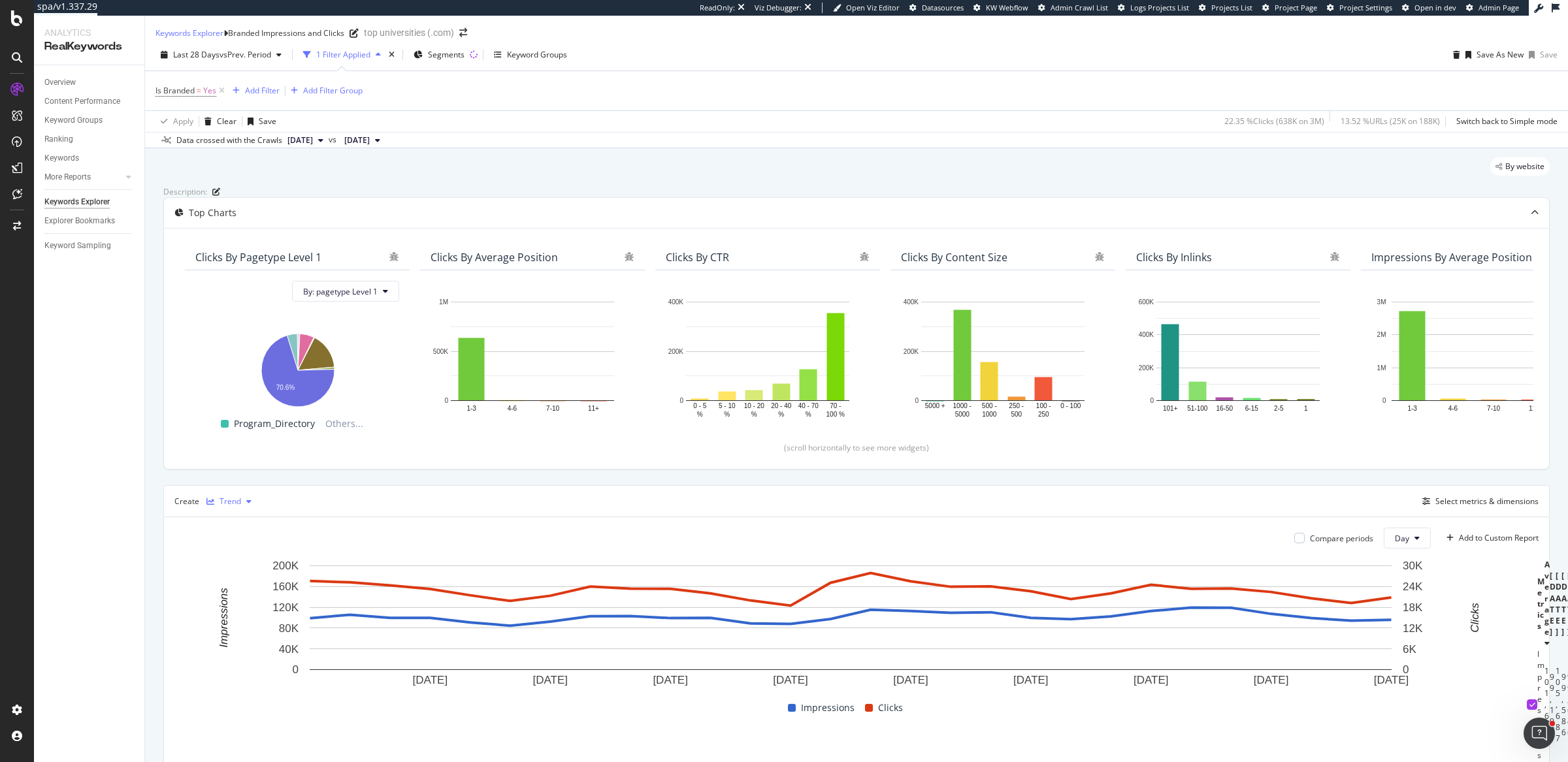
click at [225, 506] on div "Trend" at bounding box center [231, 502] width 22 height 8
click at [222, 693] on icon at bounding box center [222, 695] width 7 height 8
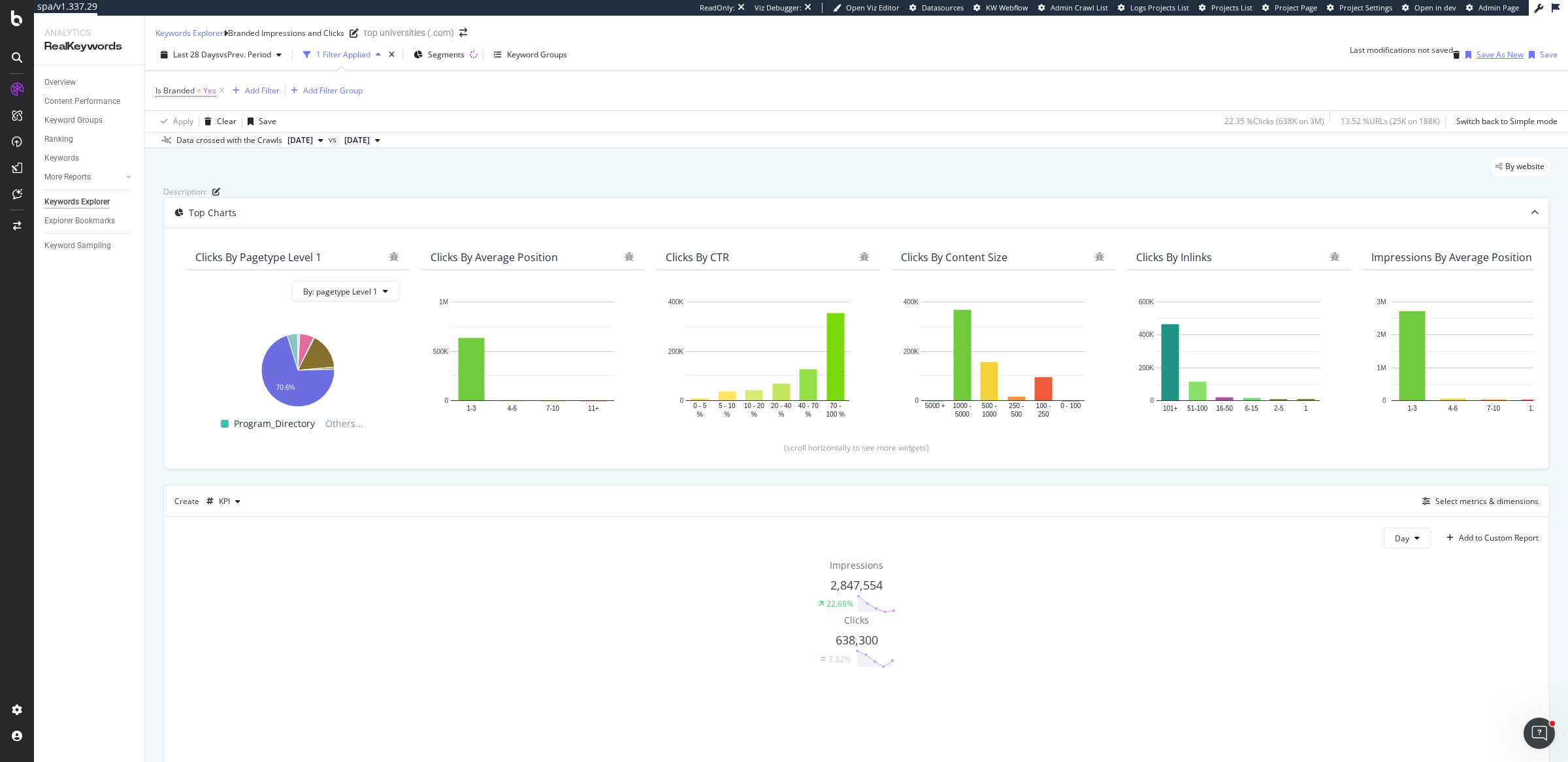
click at [1488, 65] on div "Save As New" at bounding box center [1492, 55] width 64 height 20
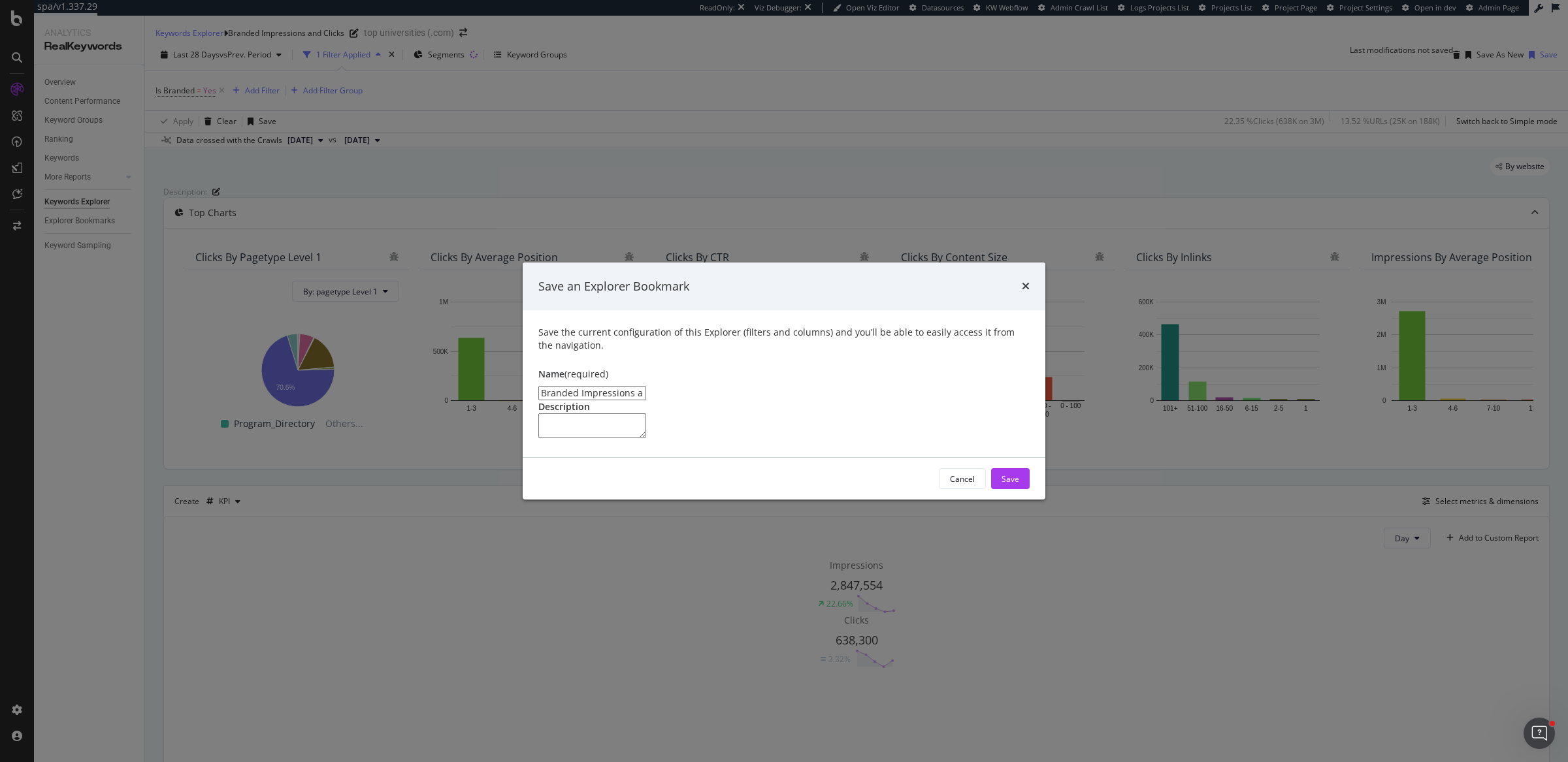
click at [646, 386] on input "Branded Impressions and Clicks Clone" at bounding box center [592, 393] width 107 height 14
type input "Branded Impressions and Clicks Summary"
click at [1012, 489] on div "Save" at bounding box center [1011, 479] width 18 height 20
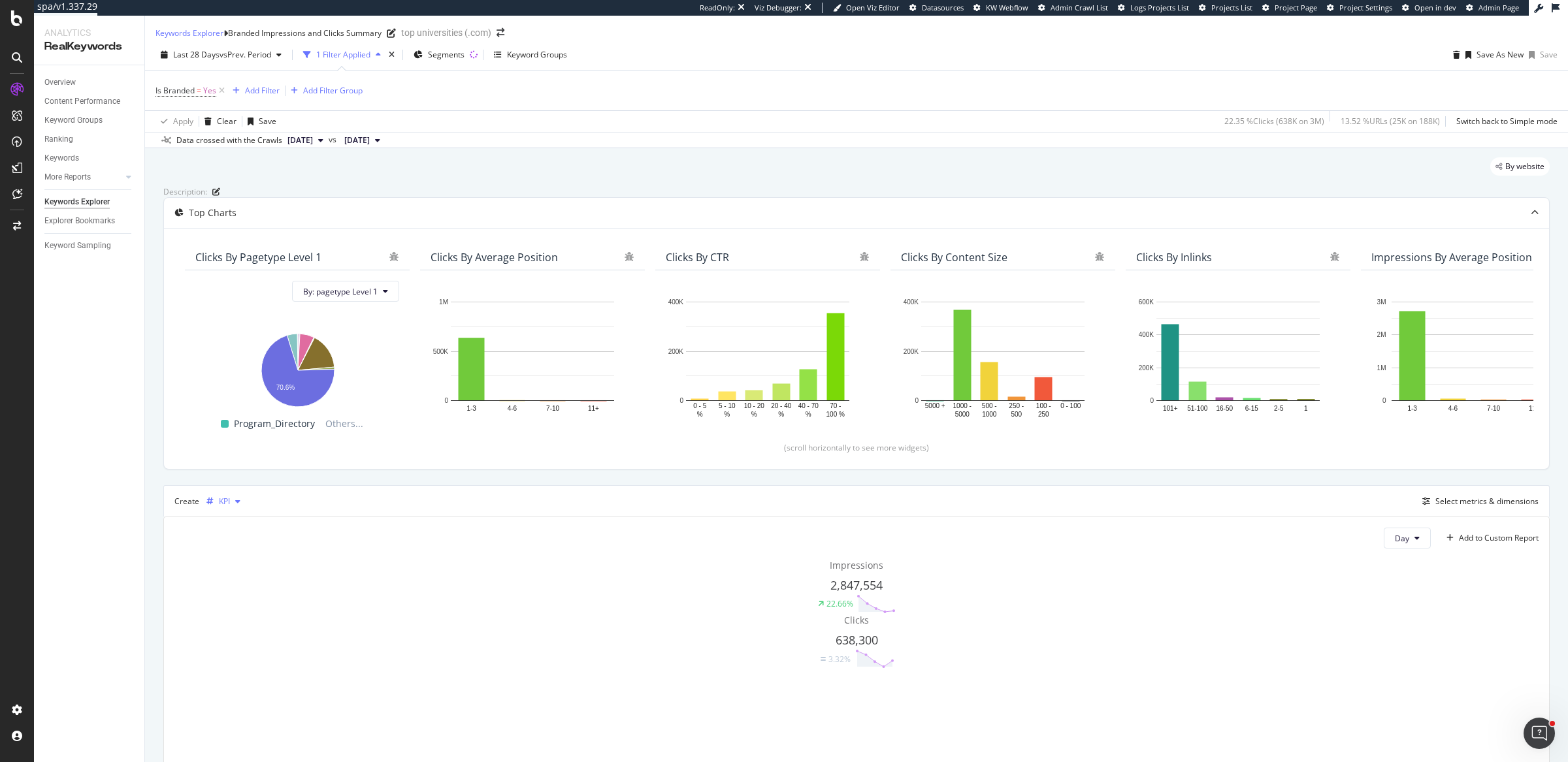
click at [218, 512] on div "KPI" at bounding box center [224, 502] width 45 height 20
click at [224, 565] on icon at bounding box center [223, 565] width 8 height 8
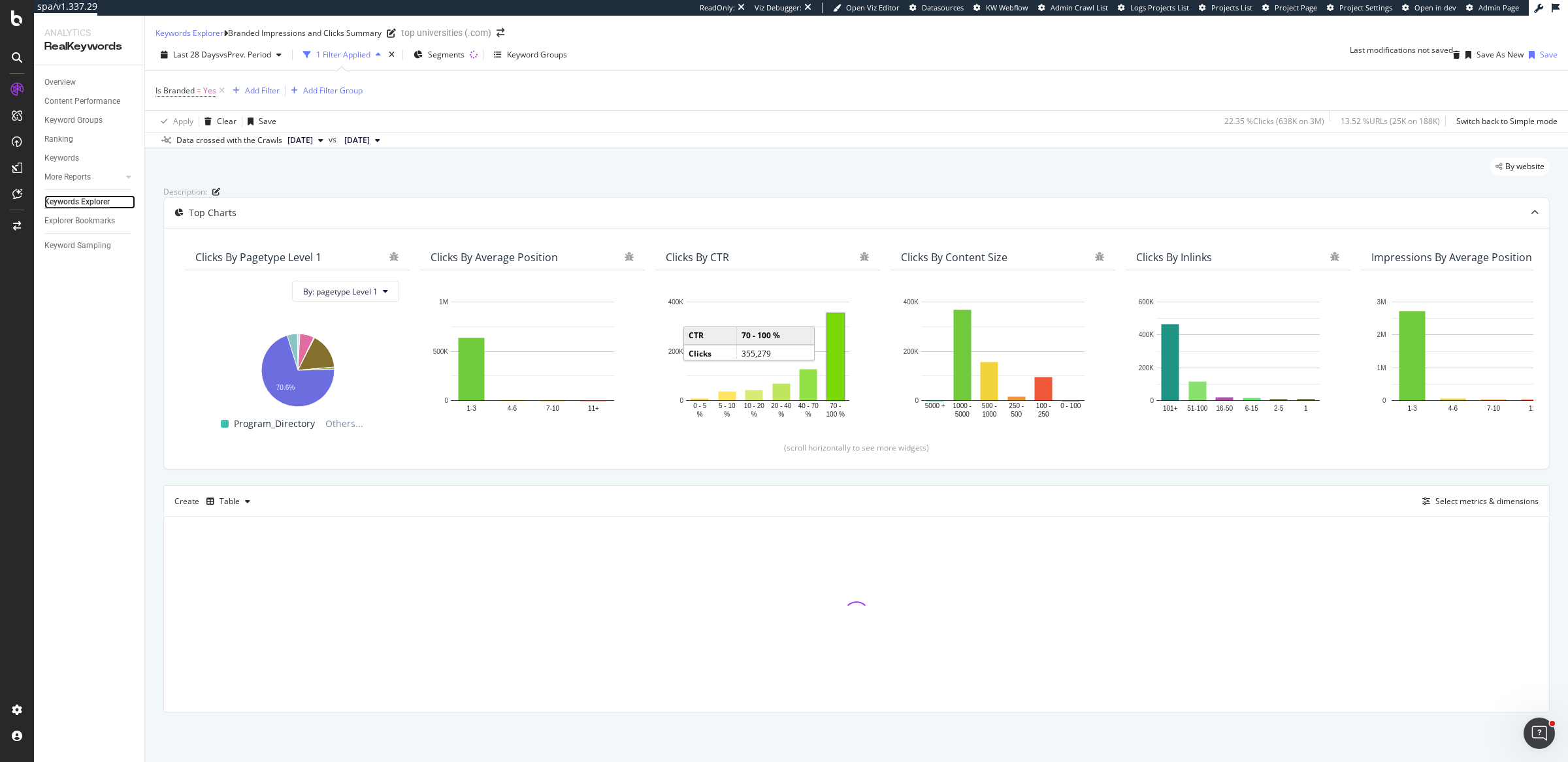
click at [70, 207] on div "Keywords Explorer" at bounding box center [78, 203] width 66 height 14
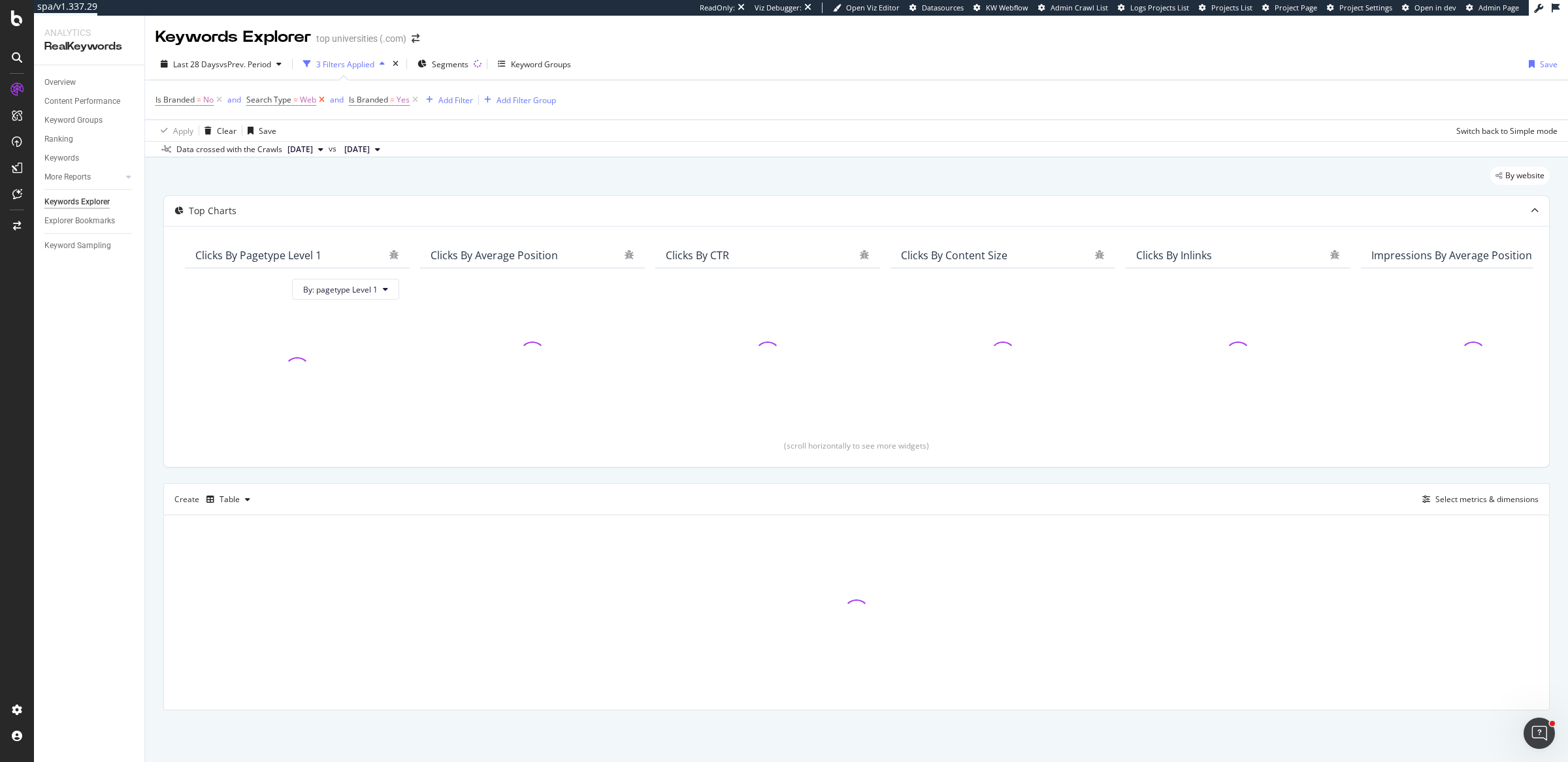
click at [319, 102] on icon at bounding box center [321, 99] width 11 height 13
click at [314, 96] on icon at bounding box center [312, 99] width 11 height 13
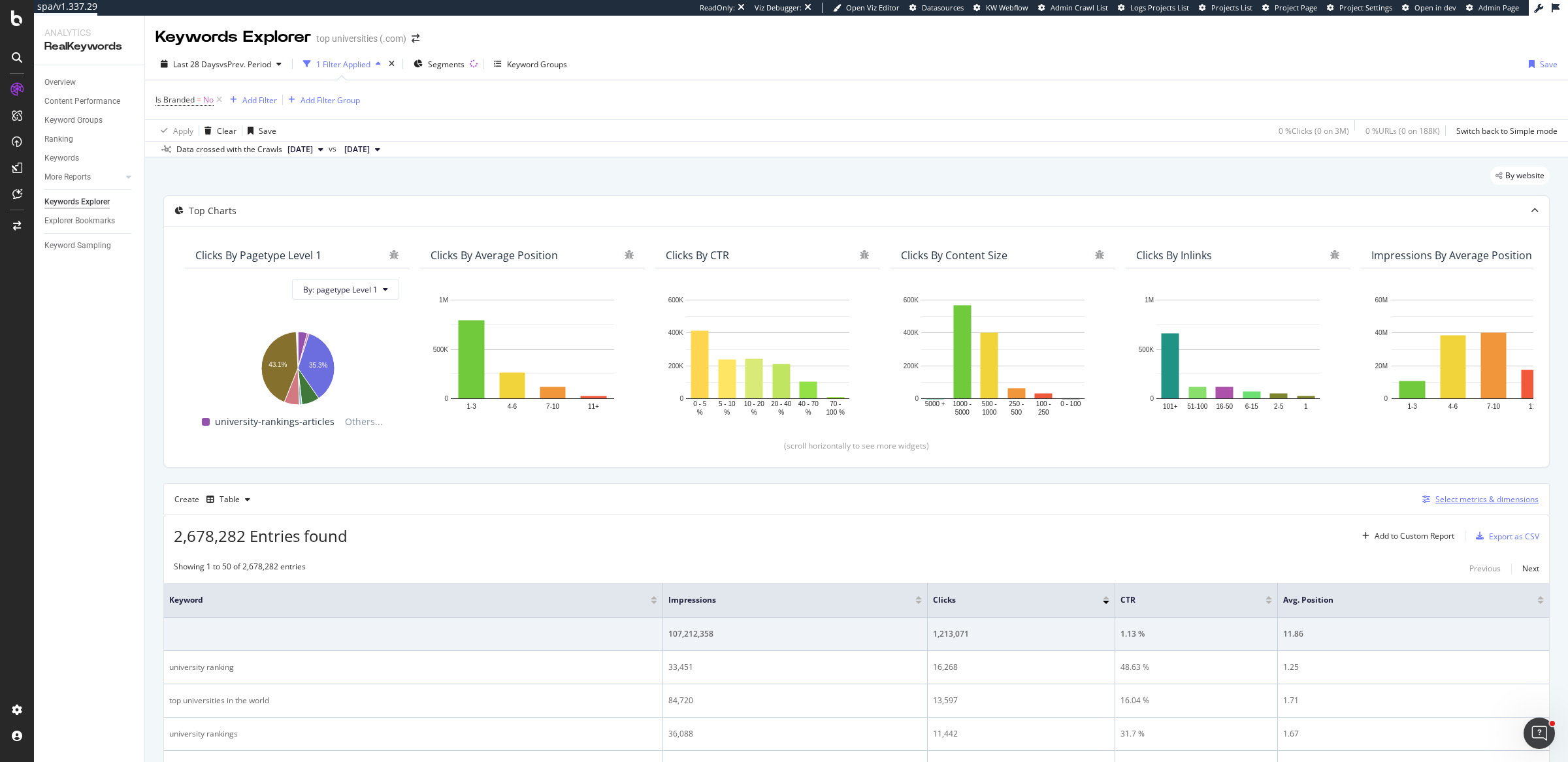
click at [1447, 495] on div "Select metrics & dimensions" at bounding box center [1488, 499] width 103 height 11
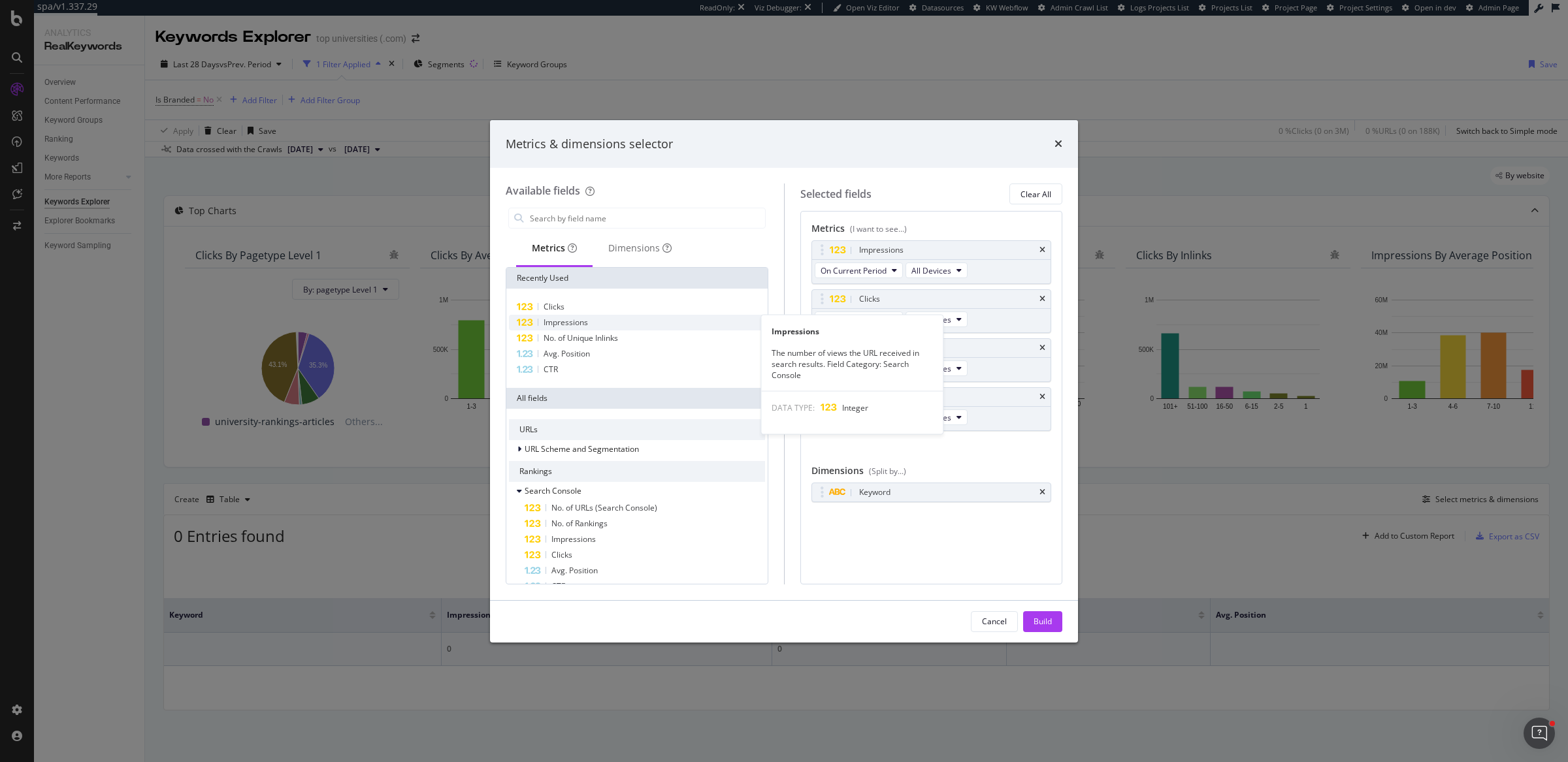
click at [582, 321] on span "Impressions" at bounding box center [565, 322] width 45 height 11
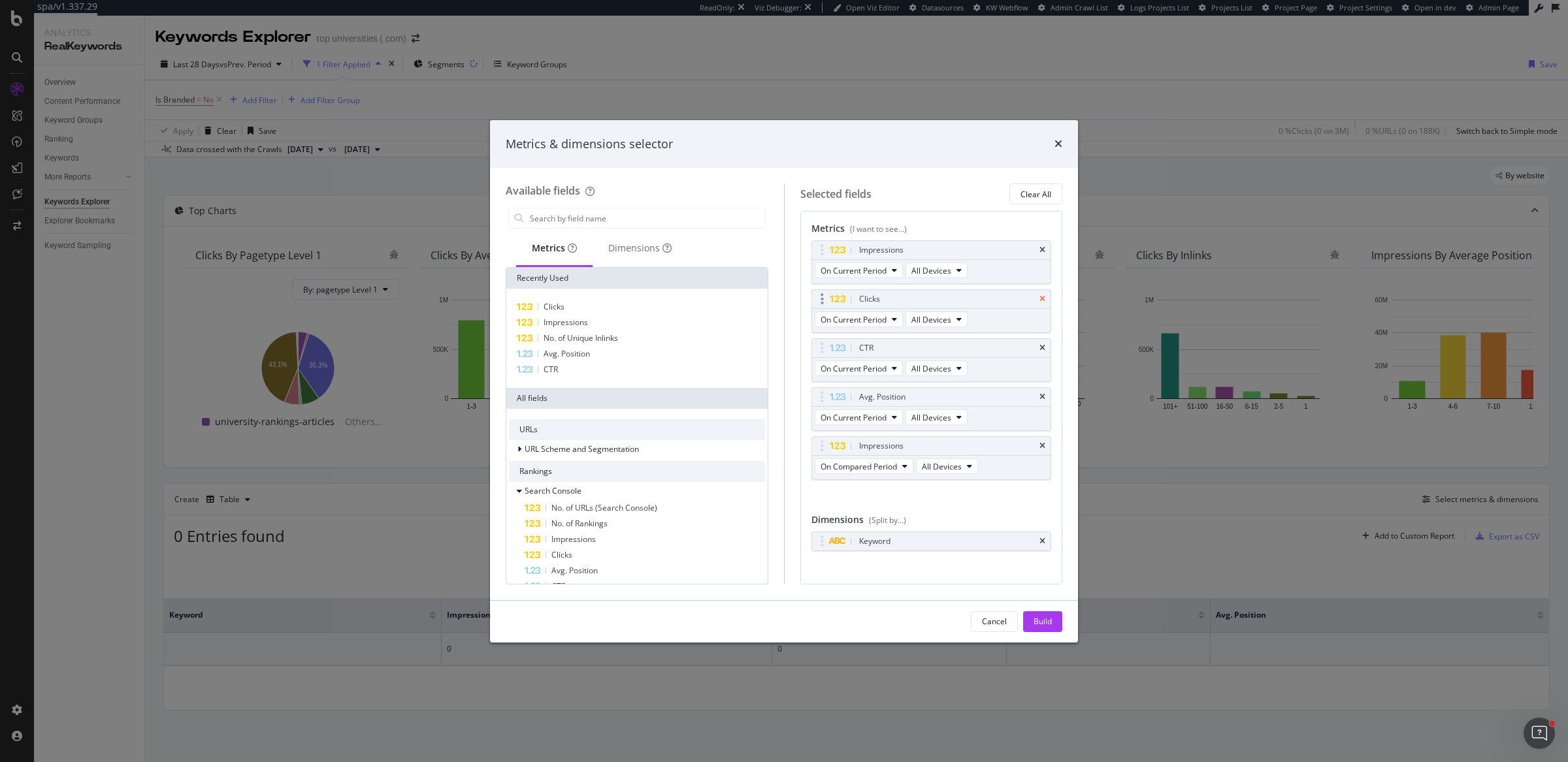
click at [1039, 296] on icon "times" at bounding box center [1042, 299] width 6 height 8
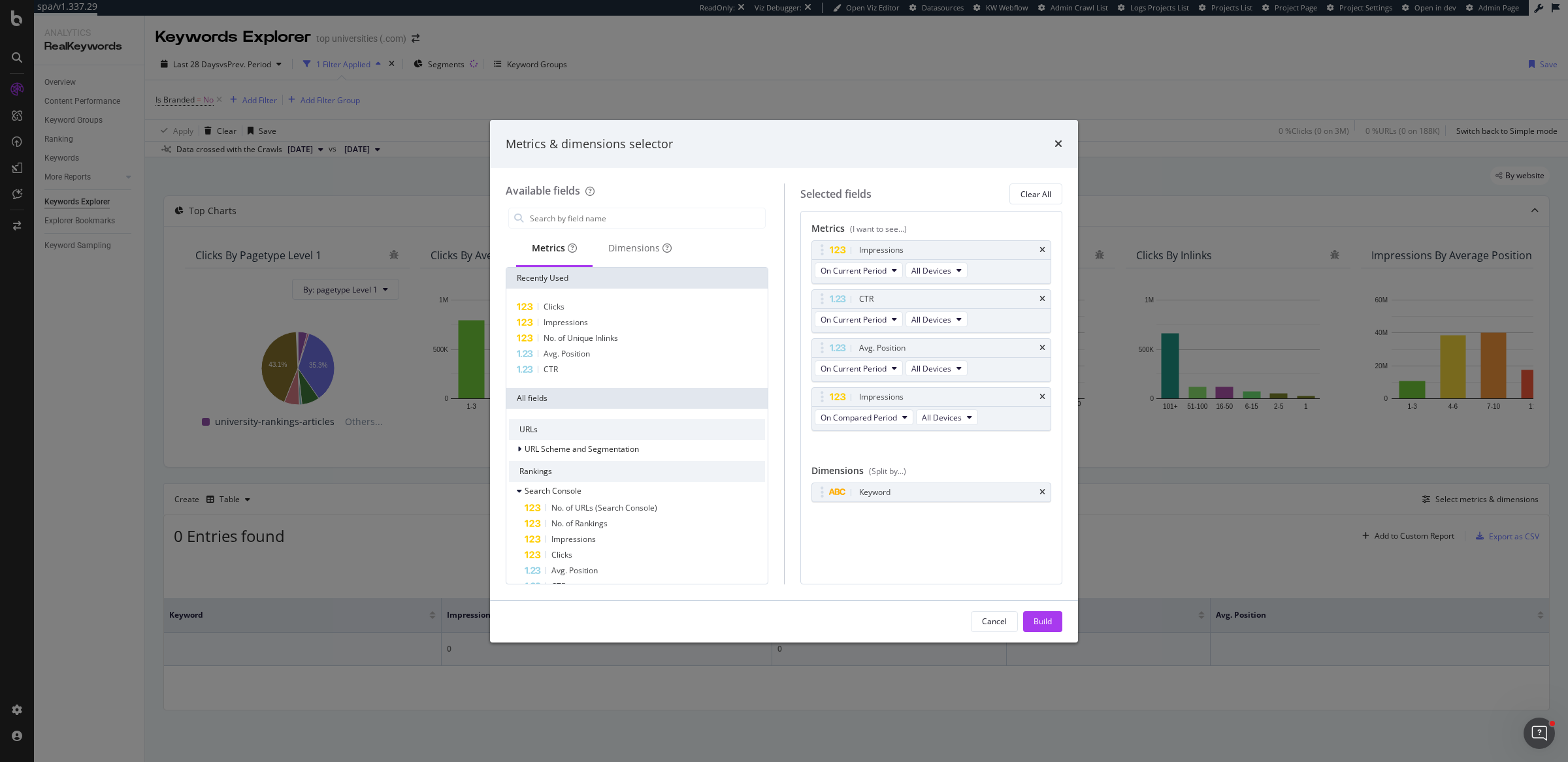
click at [1029, 296] on div "CTR" at bounding box center [947, 299] width 181 height 13
click at [1046, 296] on div "CTR" at bounding box center [931, 299] width 239 height 18
click at [1043, 296] on icon "times" at bounding box center [1042, 299] width 6 height 8
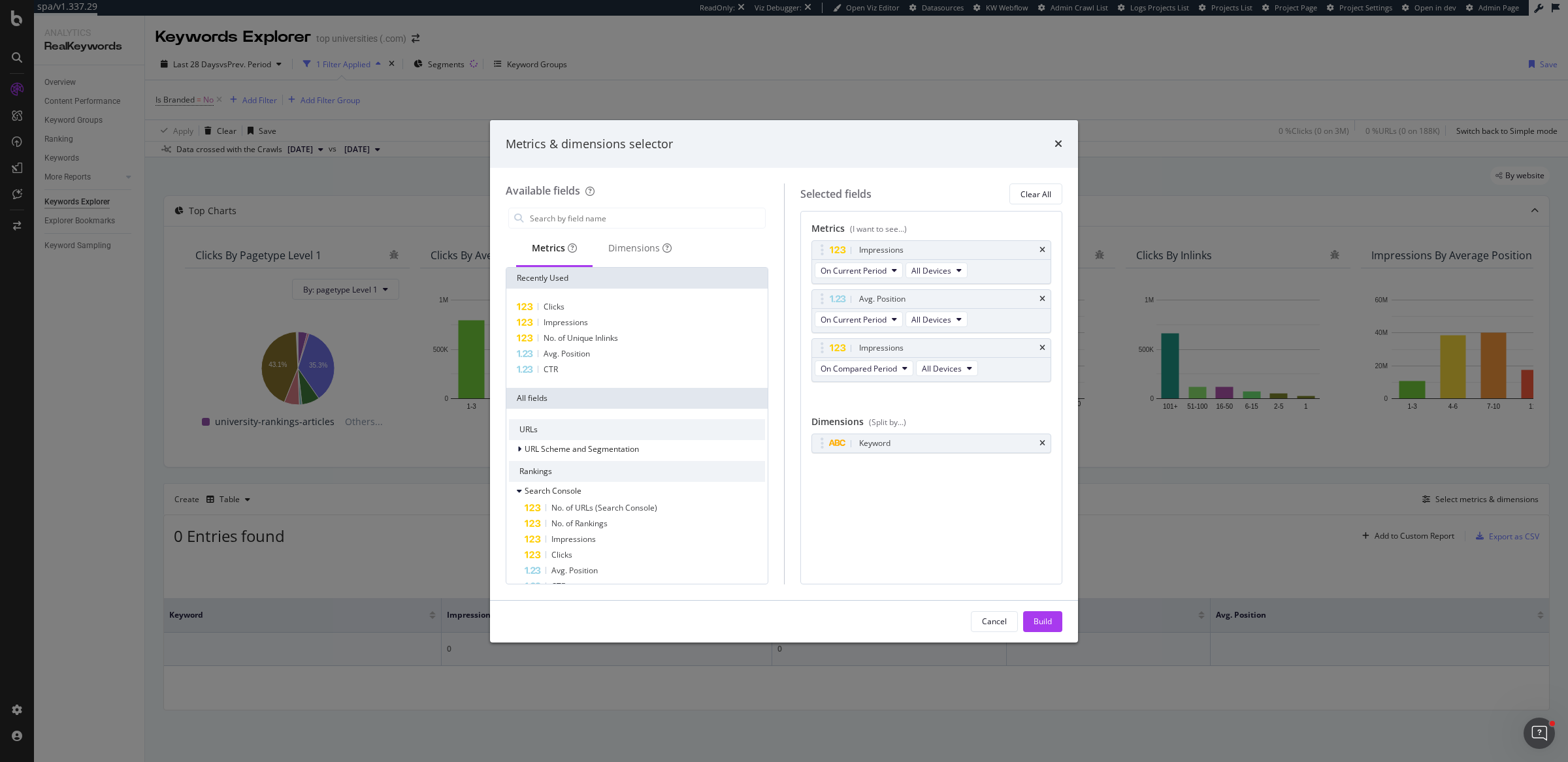
click at [1043, 296] on icon "times" at bounding box center [1042, 299] width 6 height 8
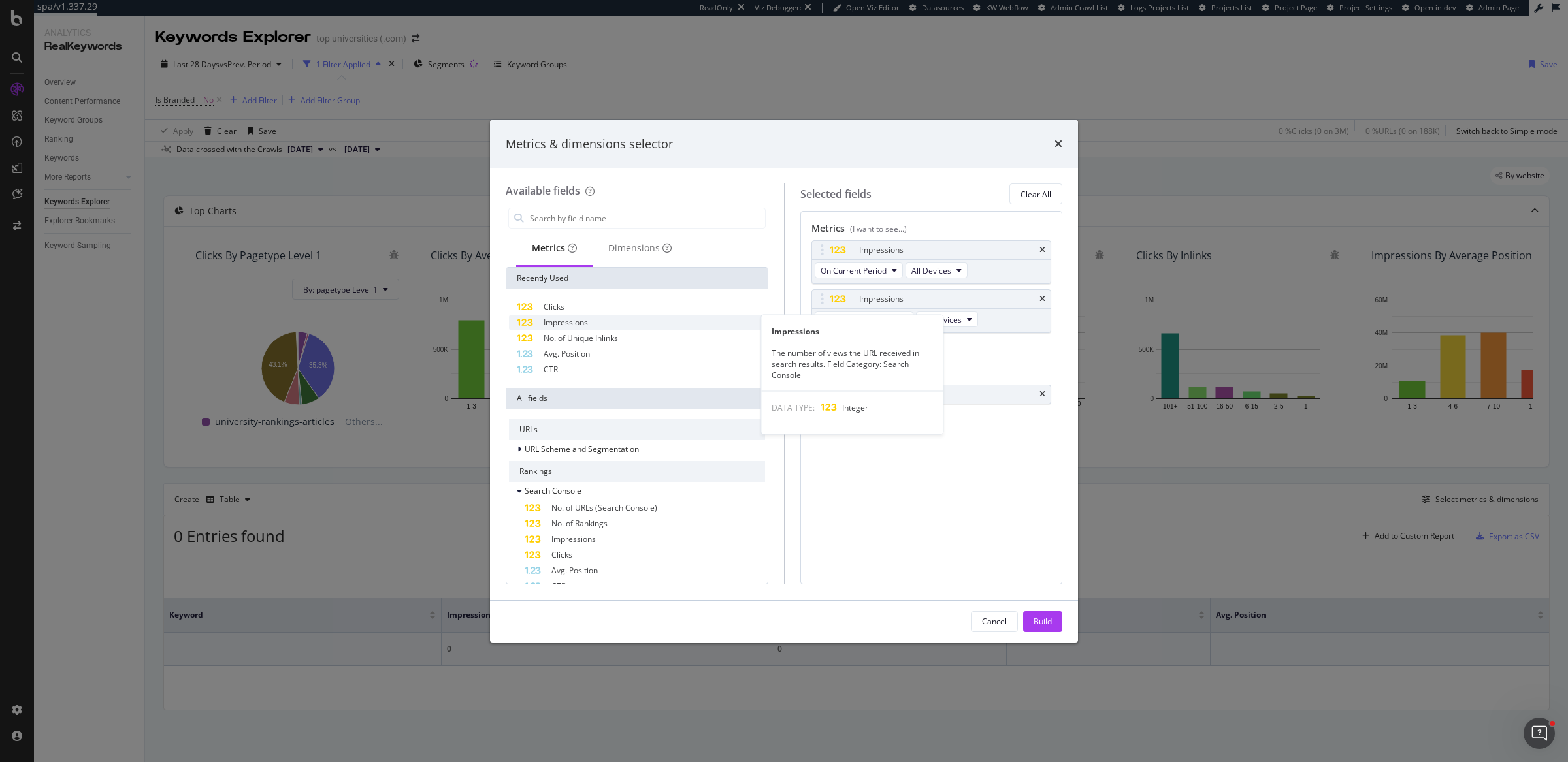
click at [588, 320] on div "Impressions" at bounding box center [637, 323] width 256 height 16
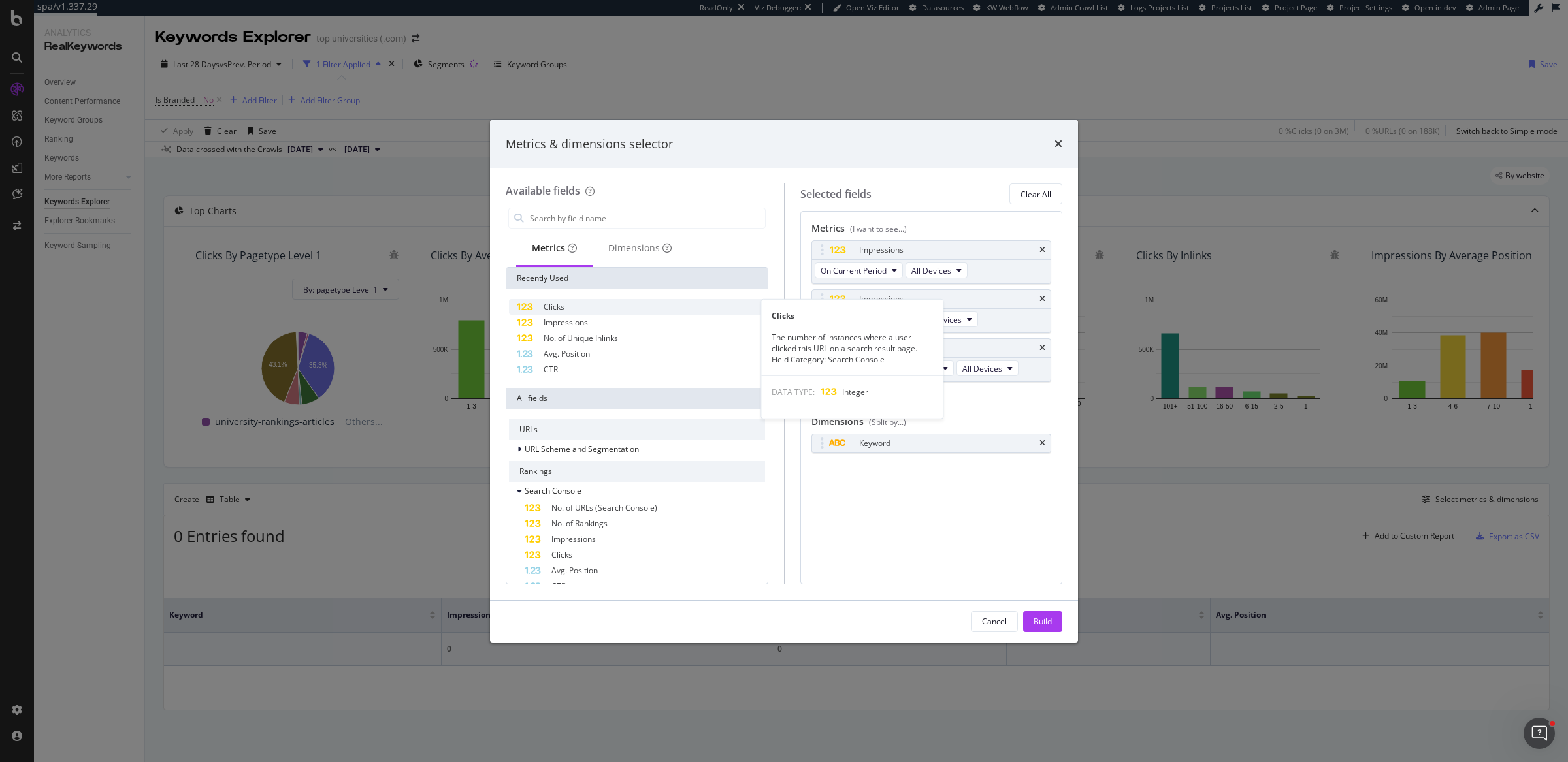
click at [591, 302] on div "Clicks" at bounding box center [637, 307] width 256 height 16
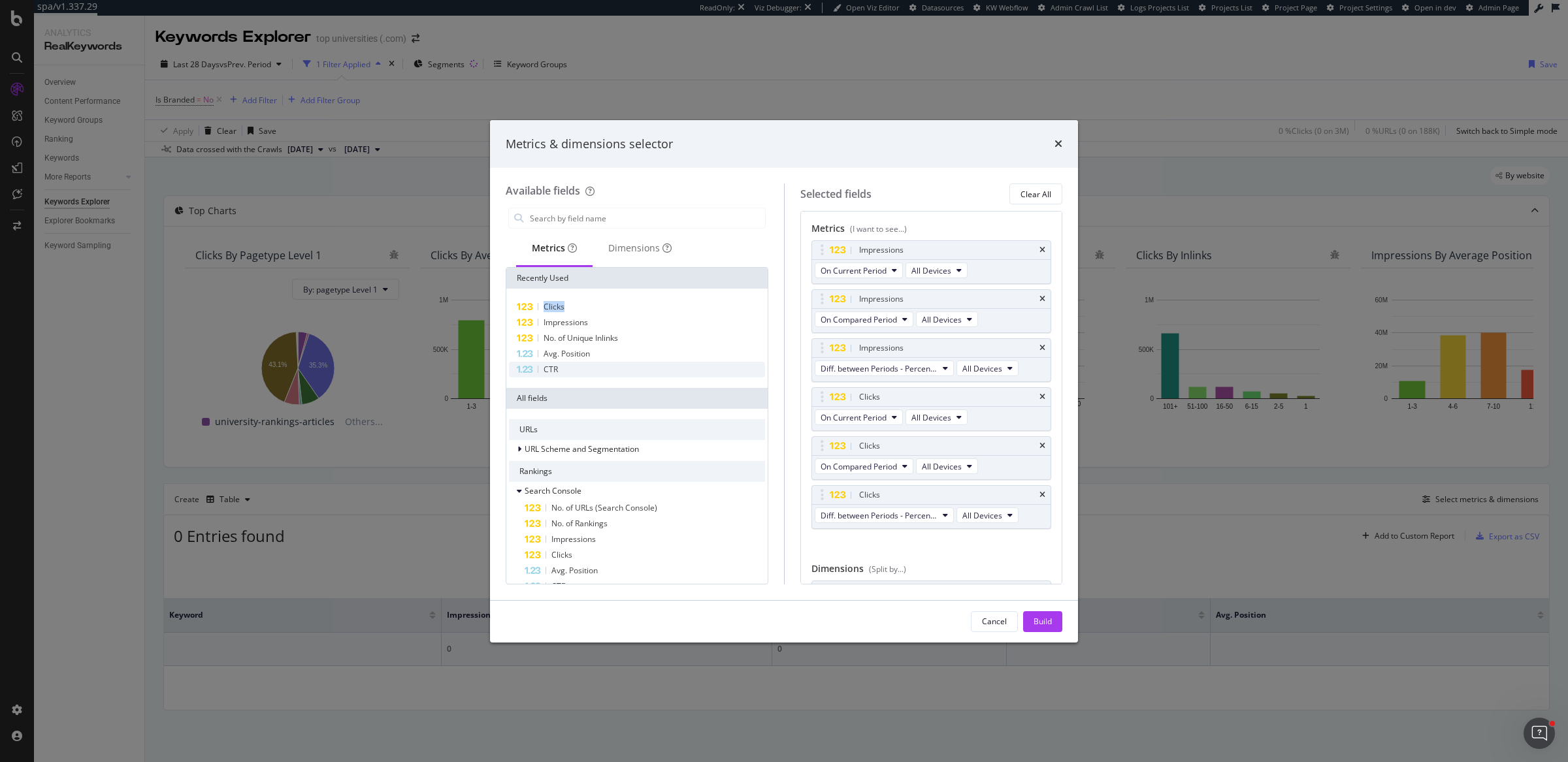
click at [575, 369] on div "CTR" at bounding box center [637, 370] width 256 height 16
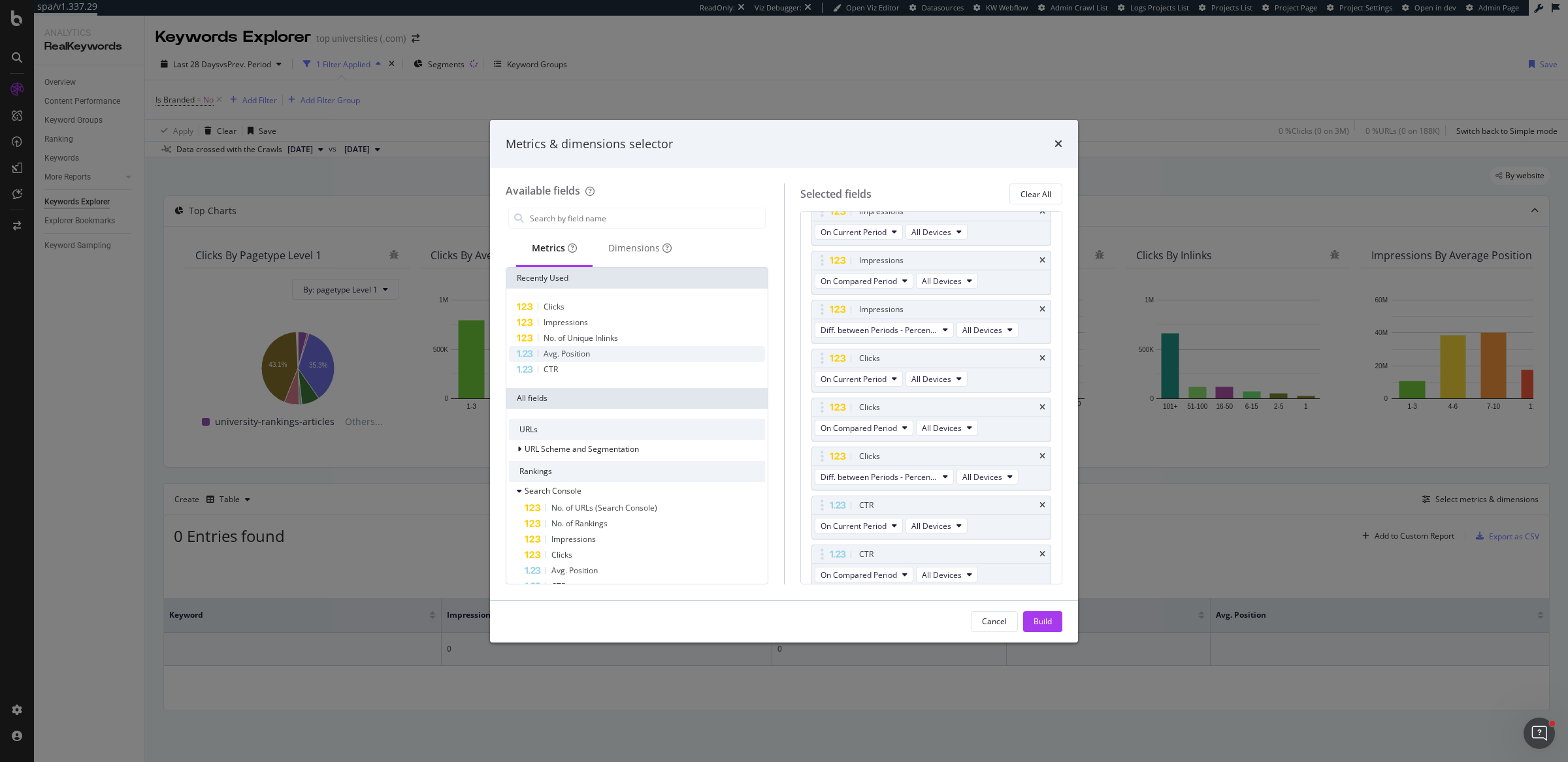
click at [609, 350] on div "Avg. Position" at bounding box center [637, 354] width 256 height 16
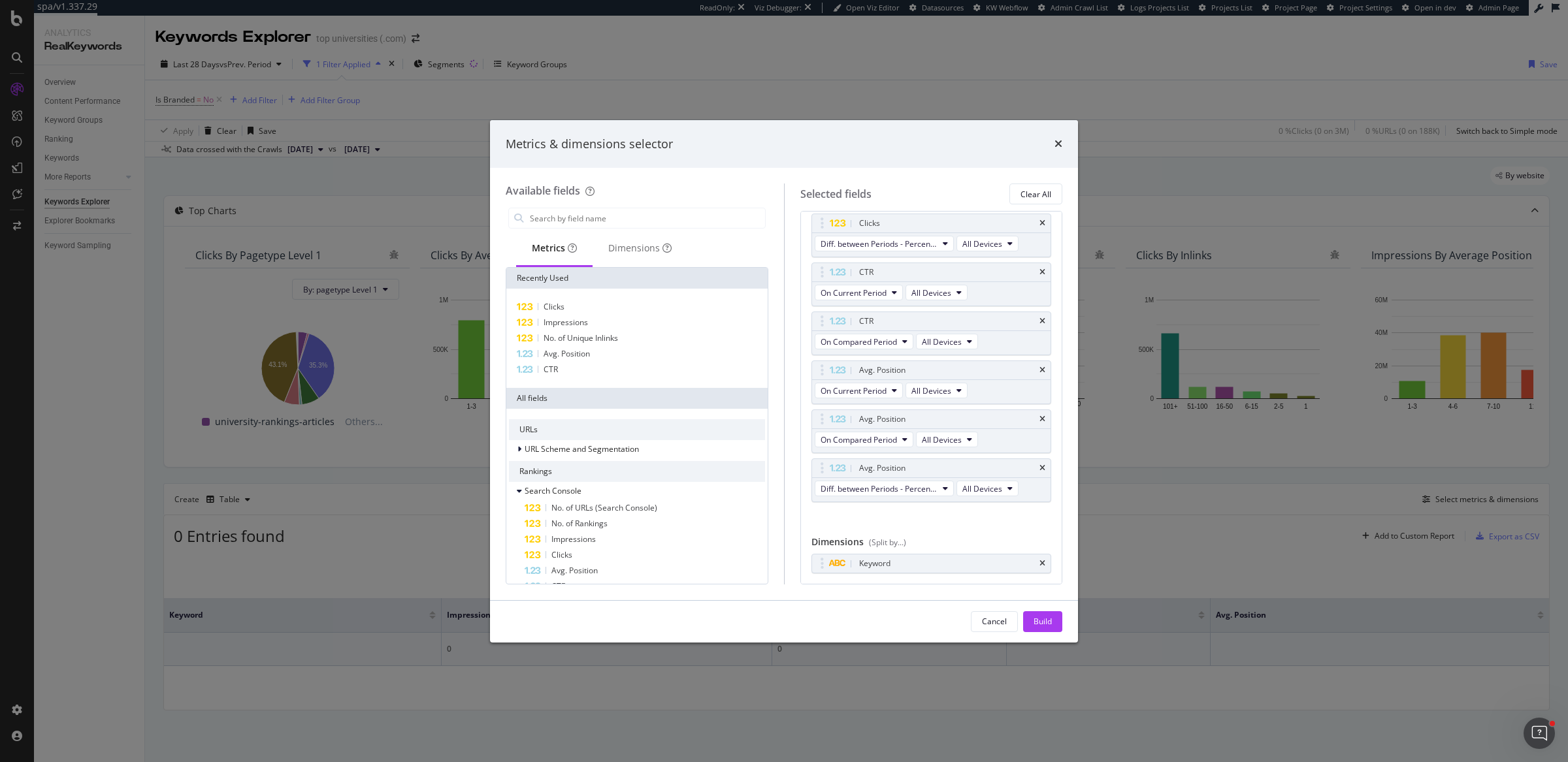
scroll to position [298, 0]
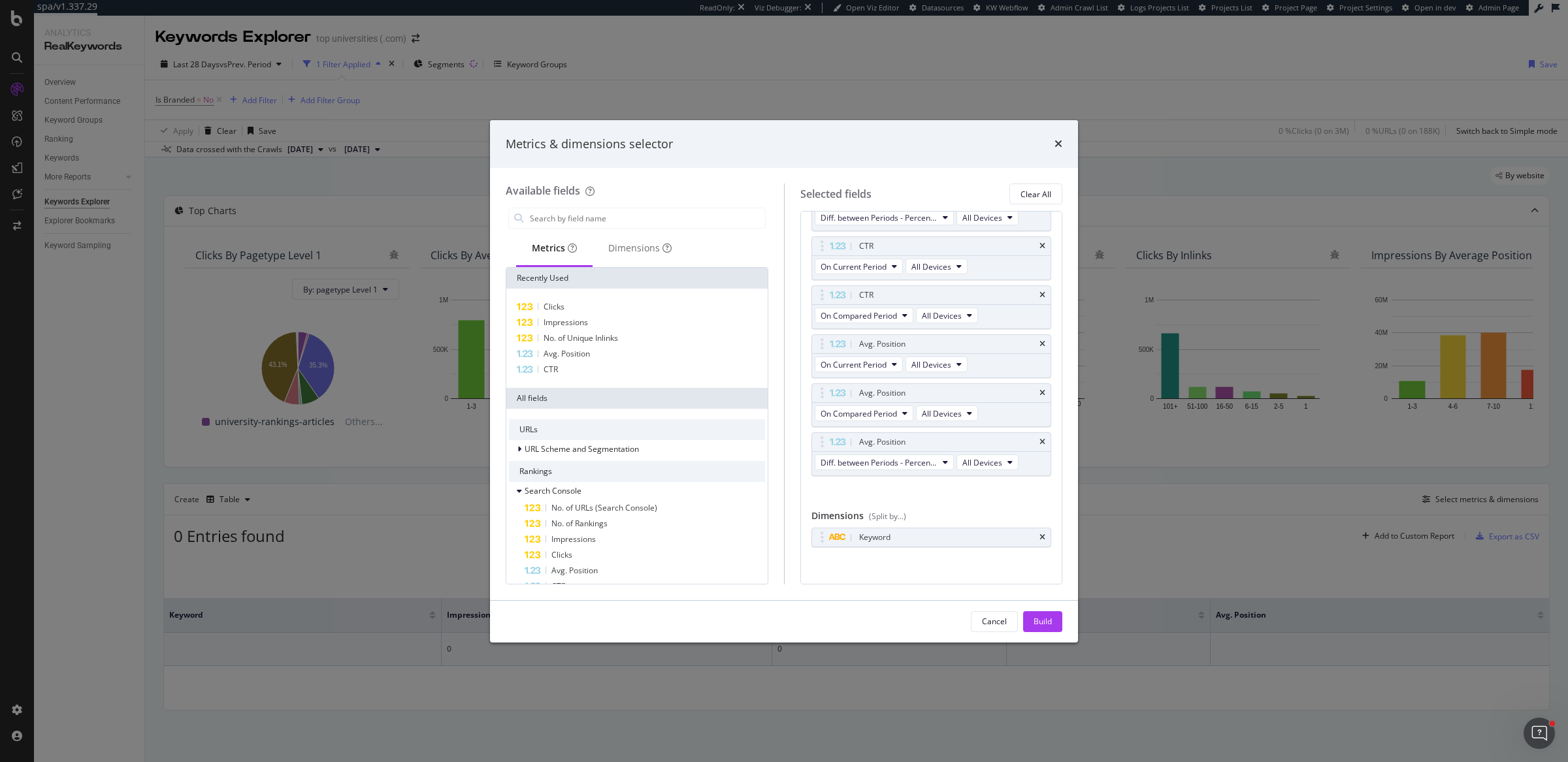
click at [623, 201] on div "Available fields Metrics Dimensions Recently Used Clicks Impressions No. of Uni…" at bounding box center [645, 383] width 278 height 400
click at [622, 215] on input "modal" at bounding box center [647, 219] width 236 height 20
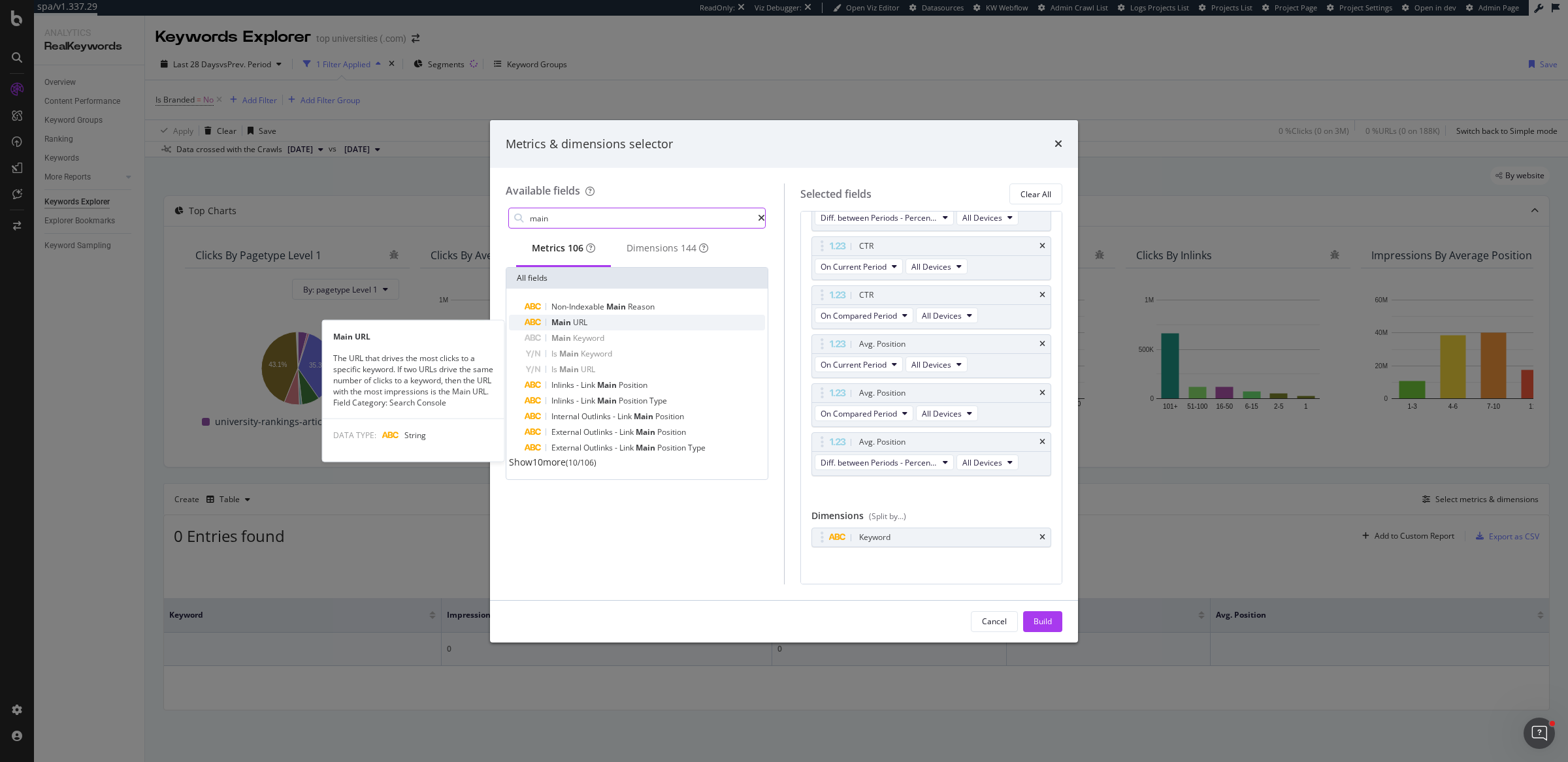
type input "main"
click at [581, 328] on span "URL" at bounding box center [580, 322] width 14 height 11
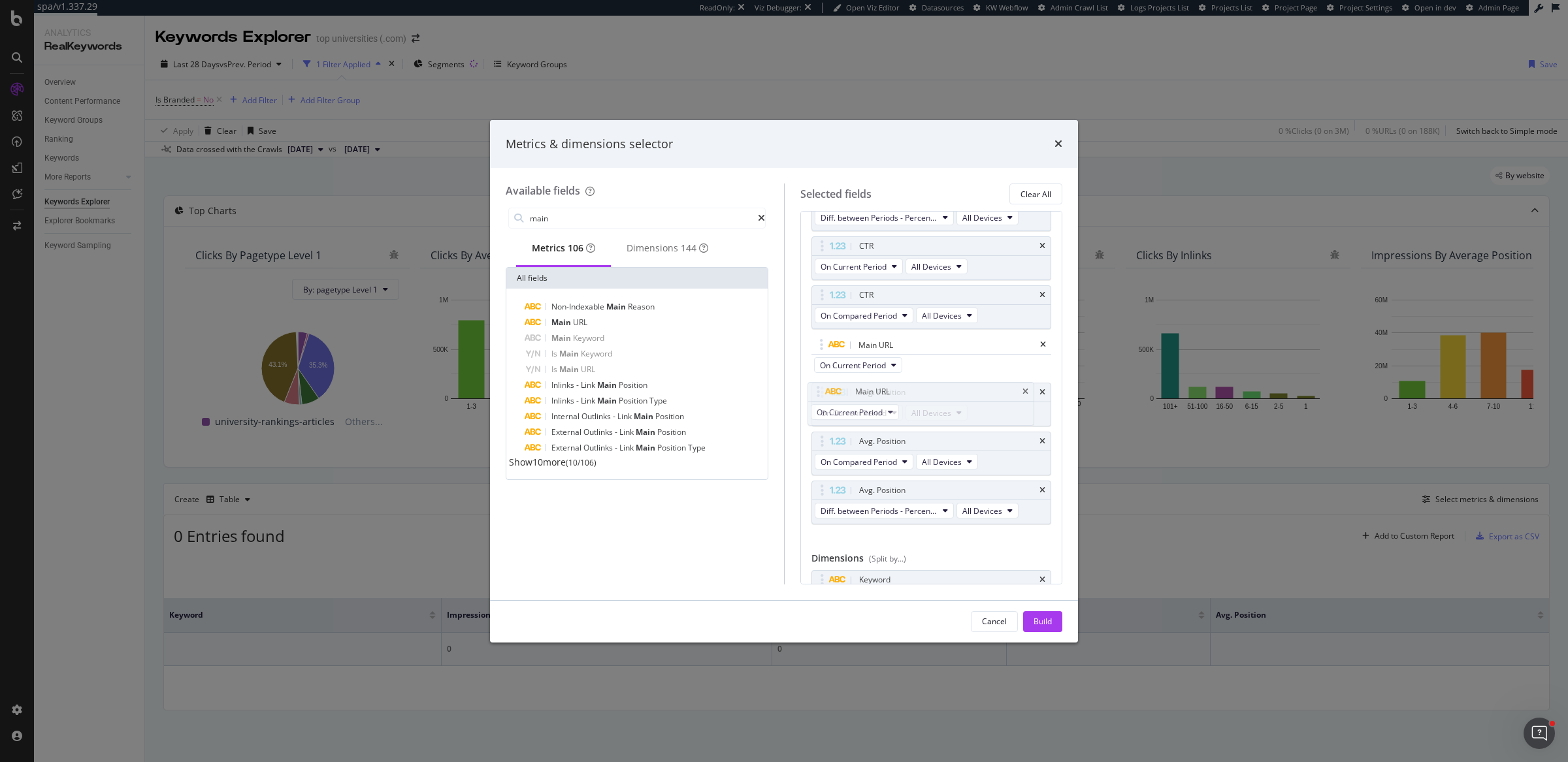
scroll to position [0, 0]
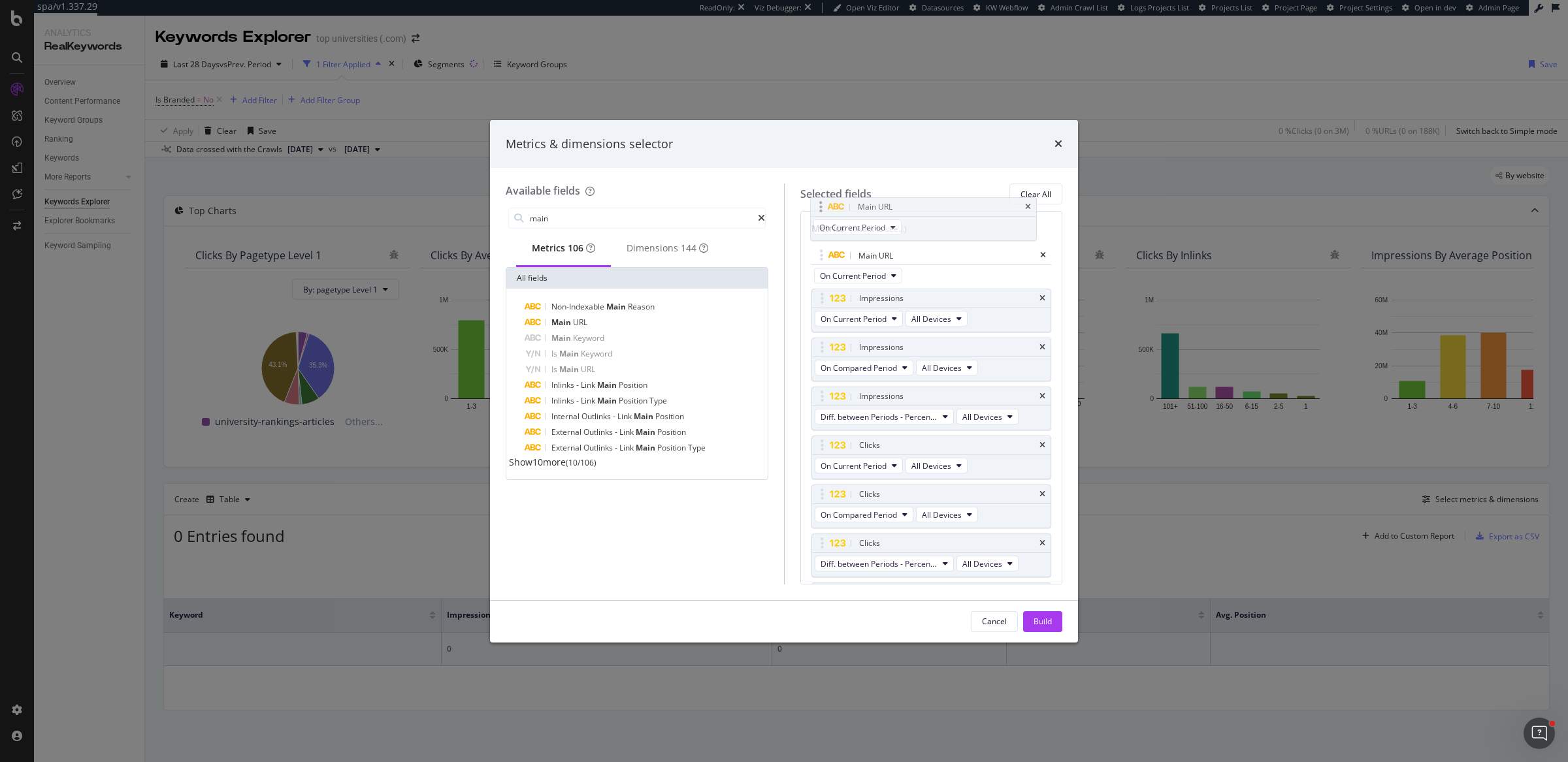
drag, startPoint x: 823, startPoint y: 483, endPoint x: 820, endPoint y: 205, distance: 278.0
click at [820, 205] on body "spa/v1.337.29 ReadOnly: Viz Debugger: Open Viz Editor Datasources KW Webflow Ad…" at bounding box center [784, 381] width 1568 height 762
click at [1033, 626] on div "Build" at bounding box center [1042, 621] width 18 height 11
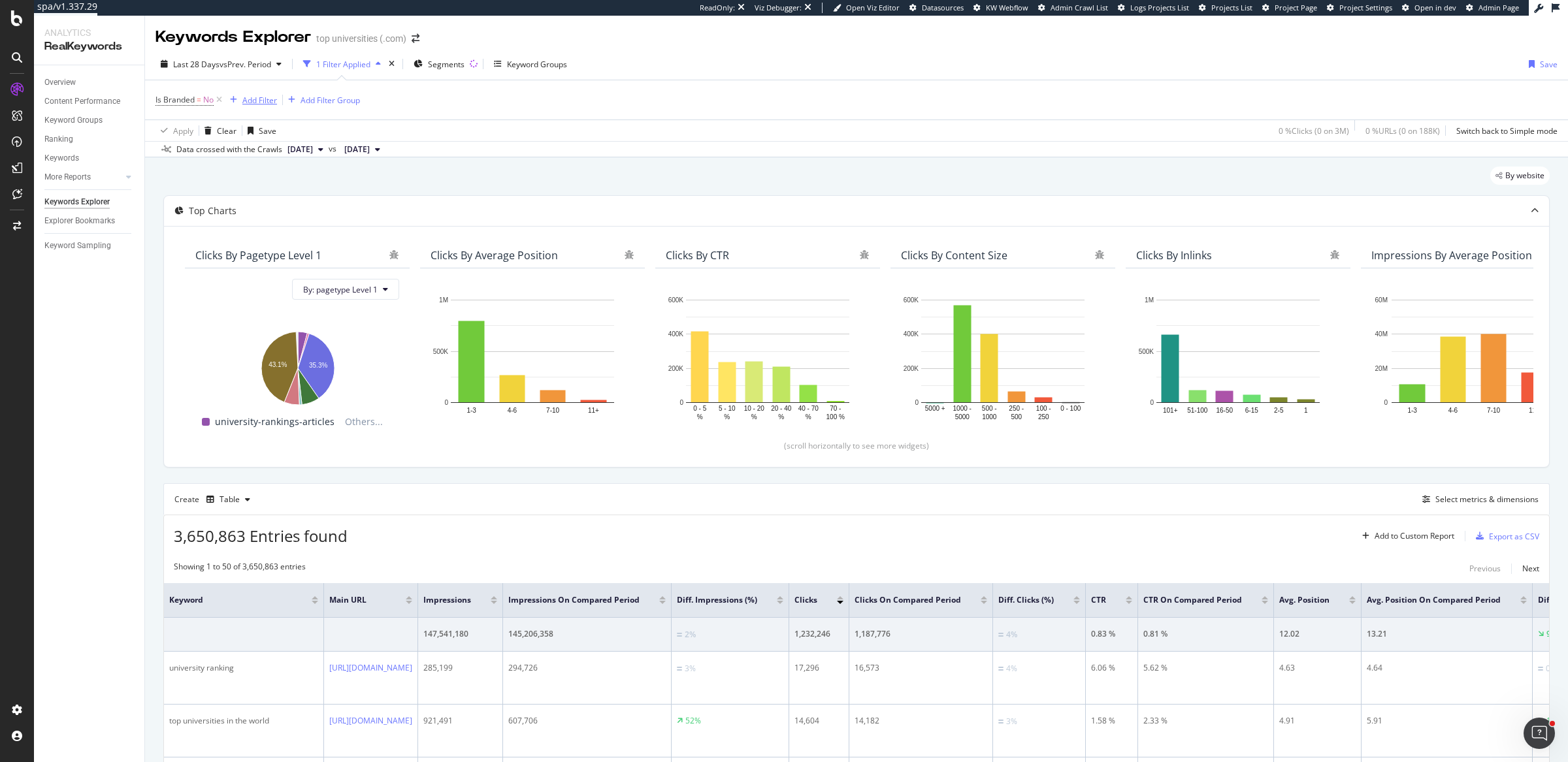
click at [264, 98] on div "Add Filter" at bounding box center [259, 99] width 35 height 11
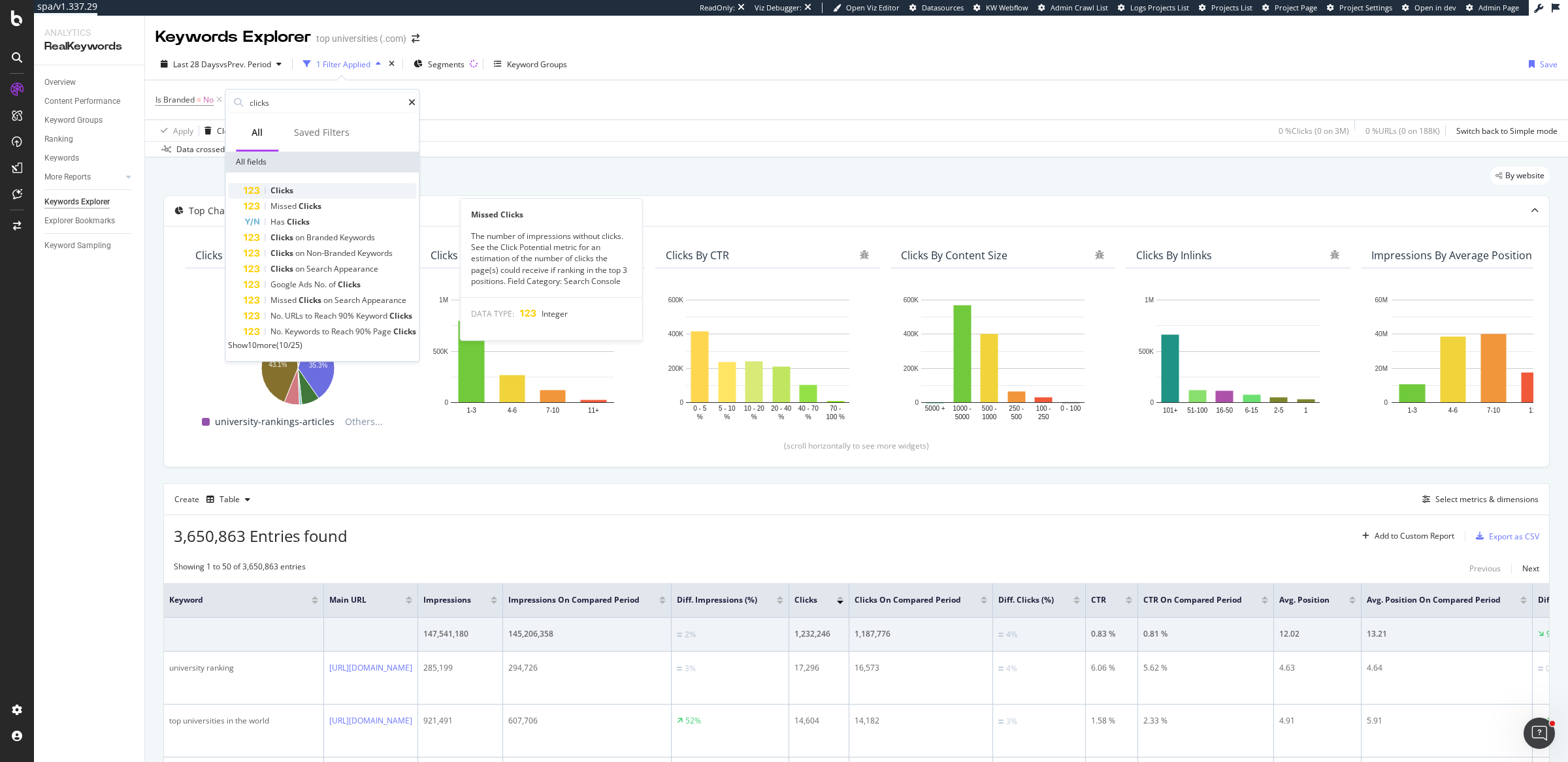
type input "clicks"
click at [291, 195] on span "Clicks" at bounding box center [281, 190] width 23 height 11
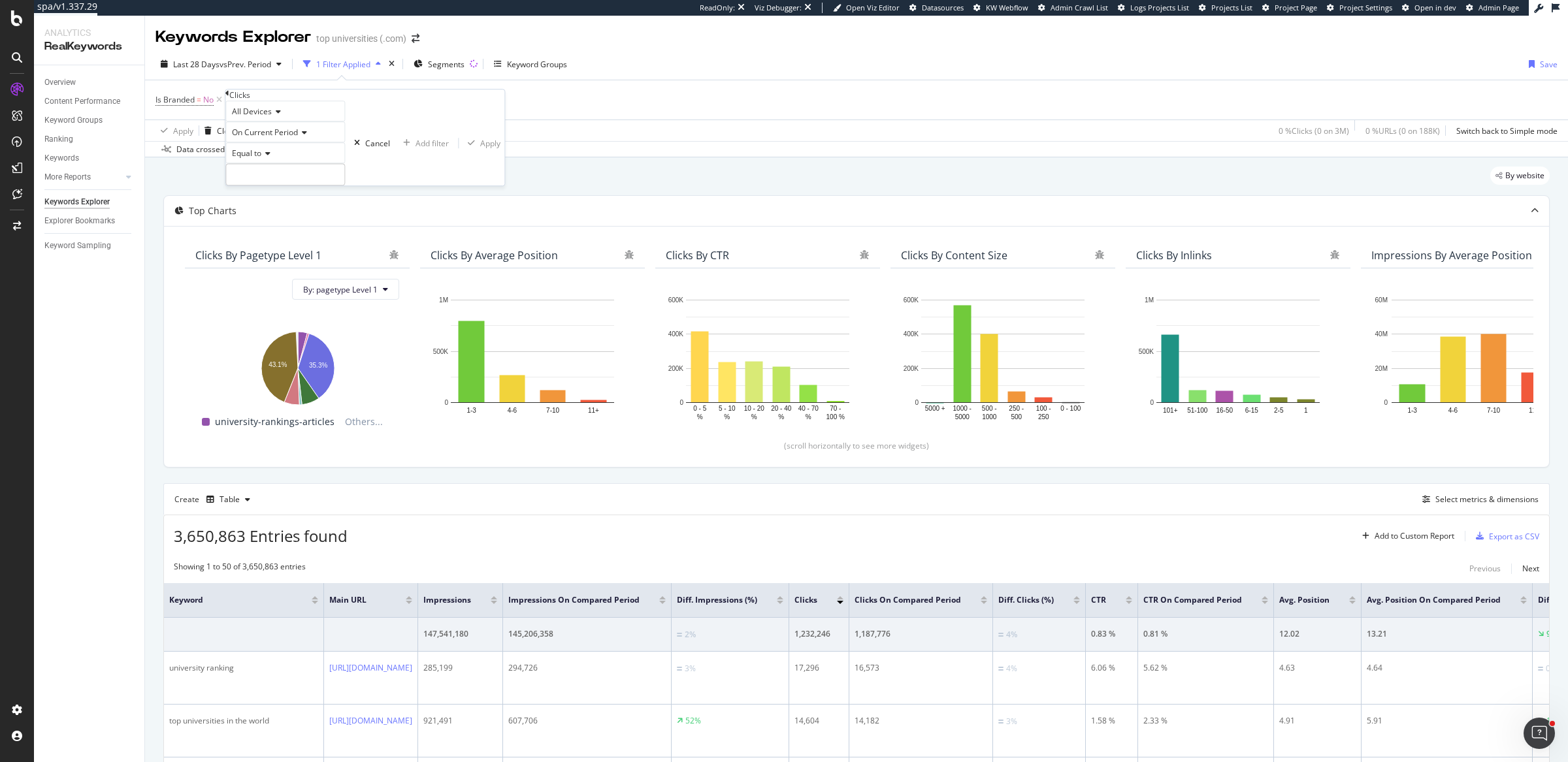
click at [268, 138] on span "On Current Period" at bounding box center [264, 132] width 66 height 11
click at [284, 208] on span "Diff. Between Period - value" at bounding box center [279, 202] width 100 height 11
click at [270, 157] on icon at bounding box center [265, 154] width 9 height 8
click at [264, 231] on span "Greater than" at bounding box center [252, 226] width 47 height 11
click at [277, 186] on input "number" at bounding box center [290, 174] width 129 height 22
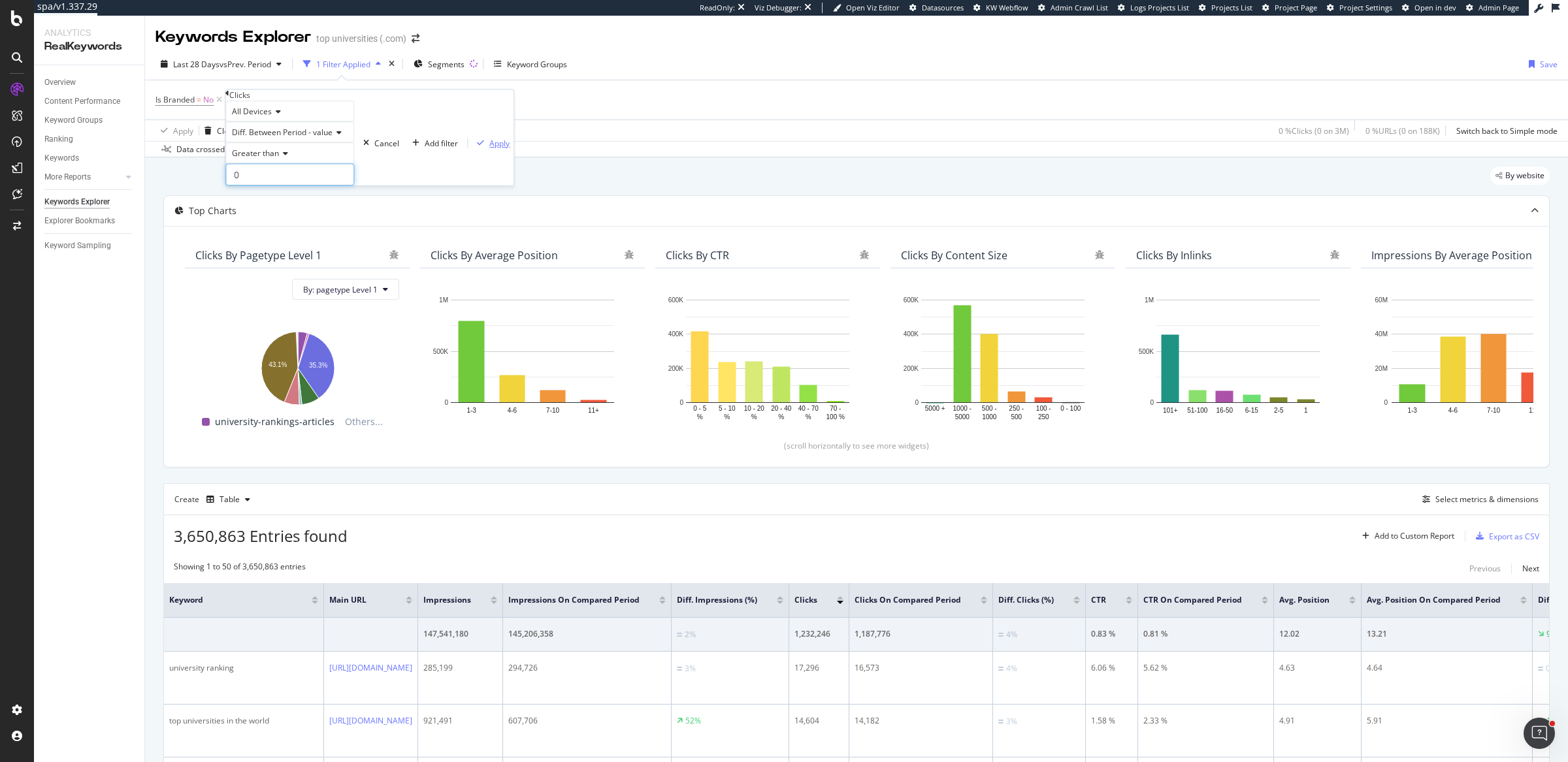
type input "0"
click at [489, 149] on div "Apply" at bounding box center [499, 143] width 20 height 11
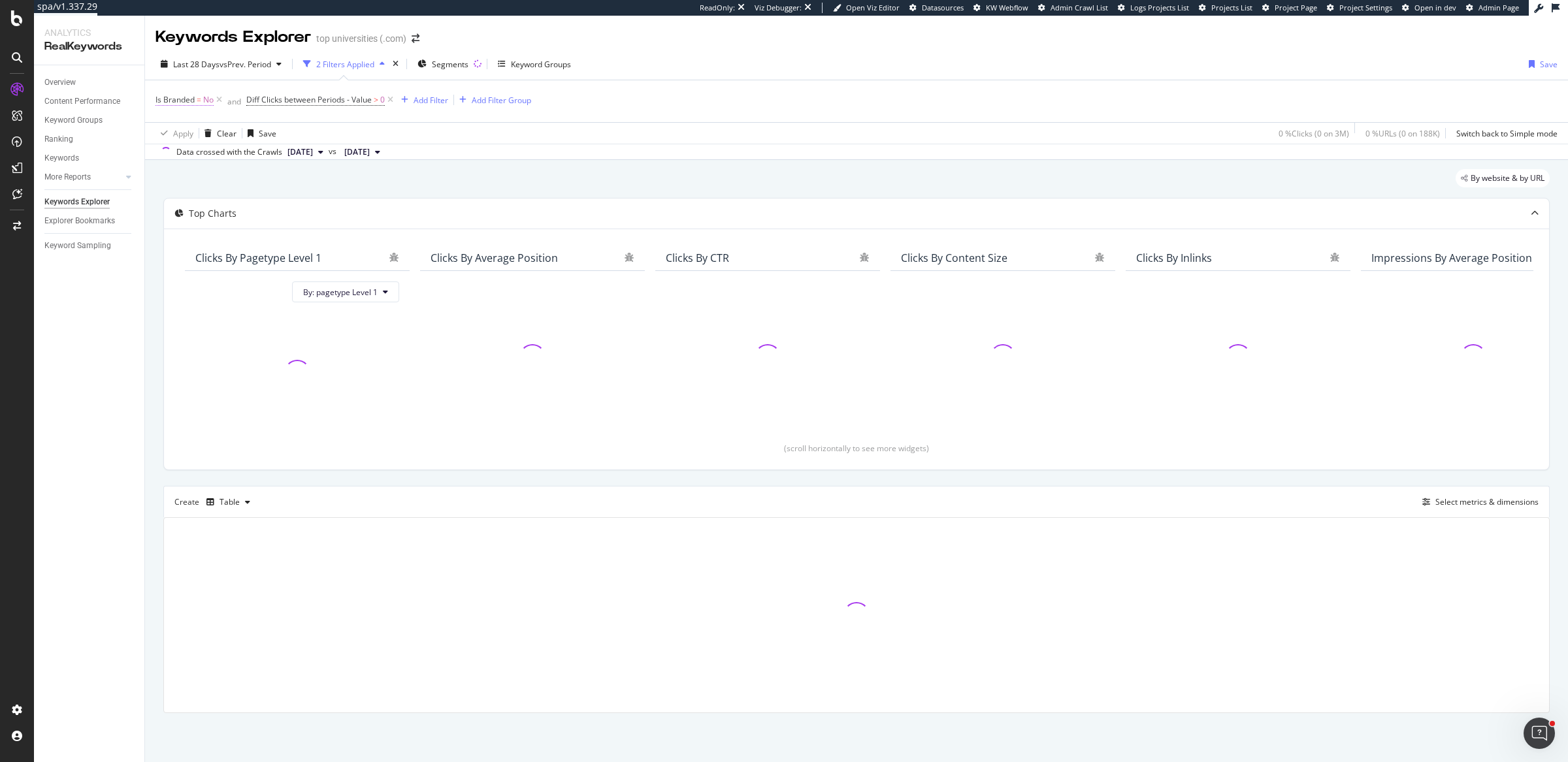
click at [193, 99] on span "Is Branded" at bounding box center [174, 99] width 39 height 11
click at [182, 113] on icon at bounding box center [177, 110] width 9 height 8
click at [188, 133] on div "Yes" at bounding box center [175, 126] width 37 height 14
click at [333, 114] on div "Apply" at bounding box center [343, 108] width 20 height 11
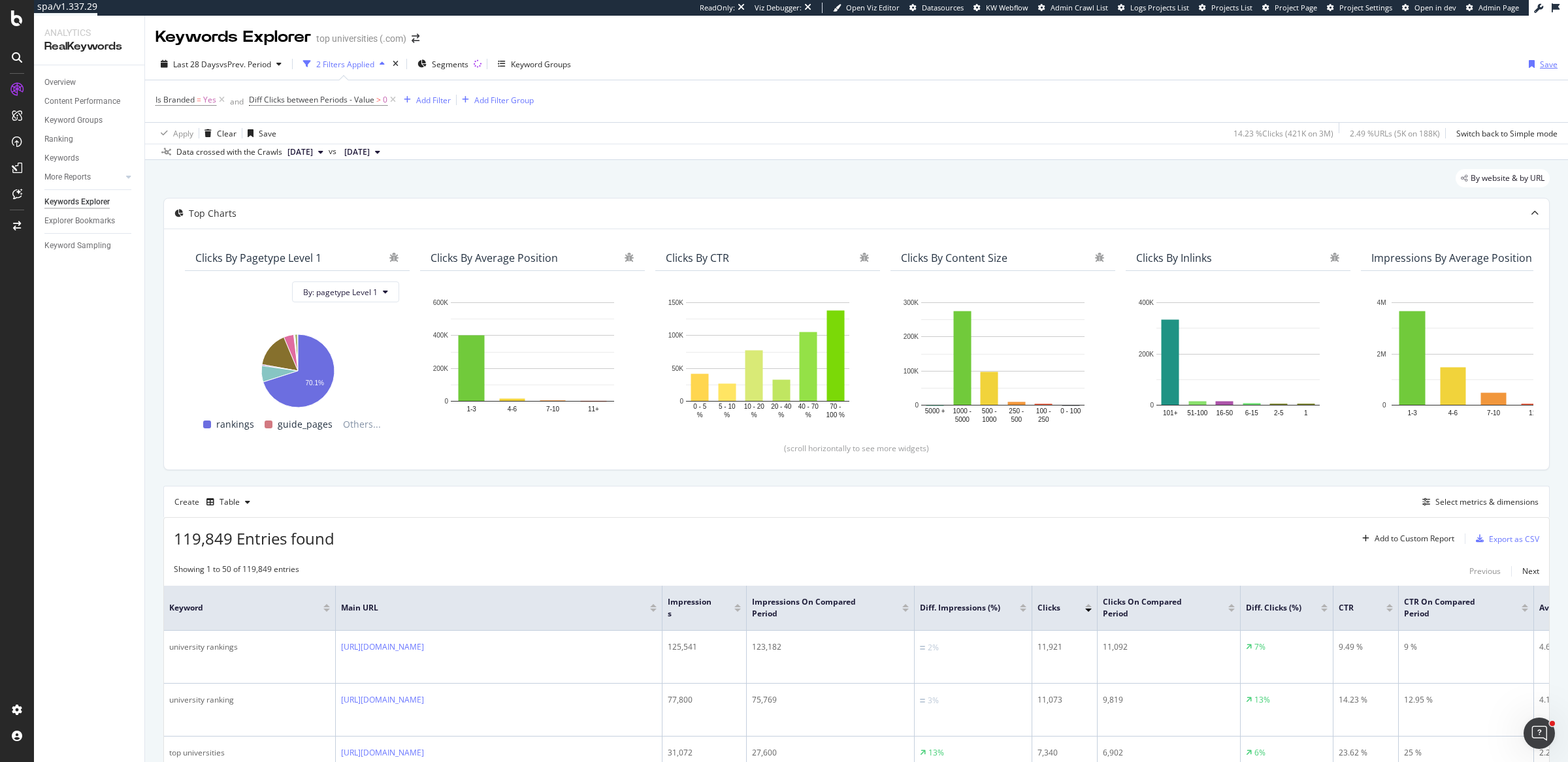
click at [1540, 66] on div "Save" at bounding box center [1549, 64] width 18 height 11
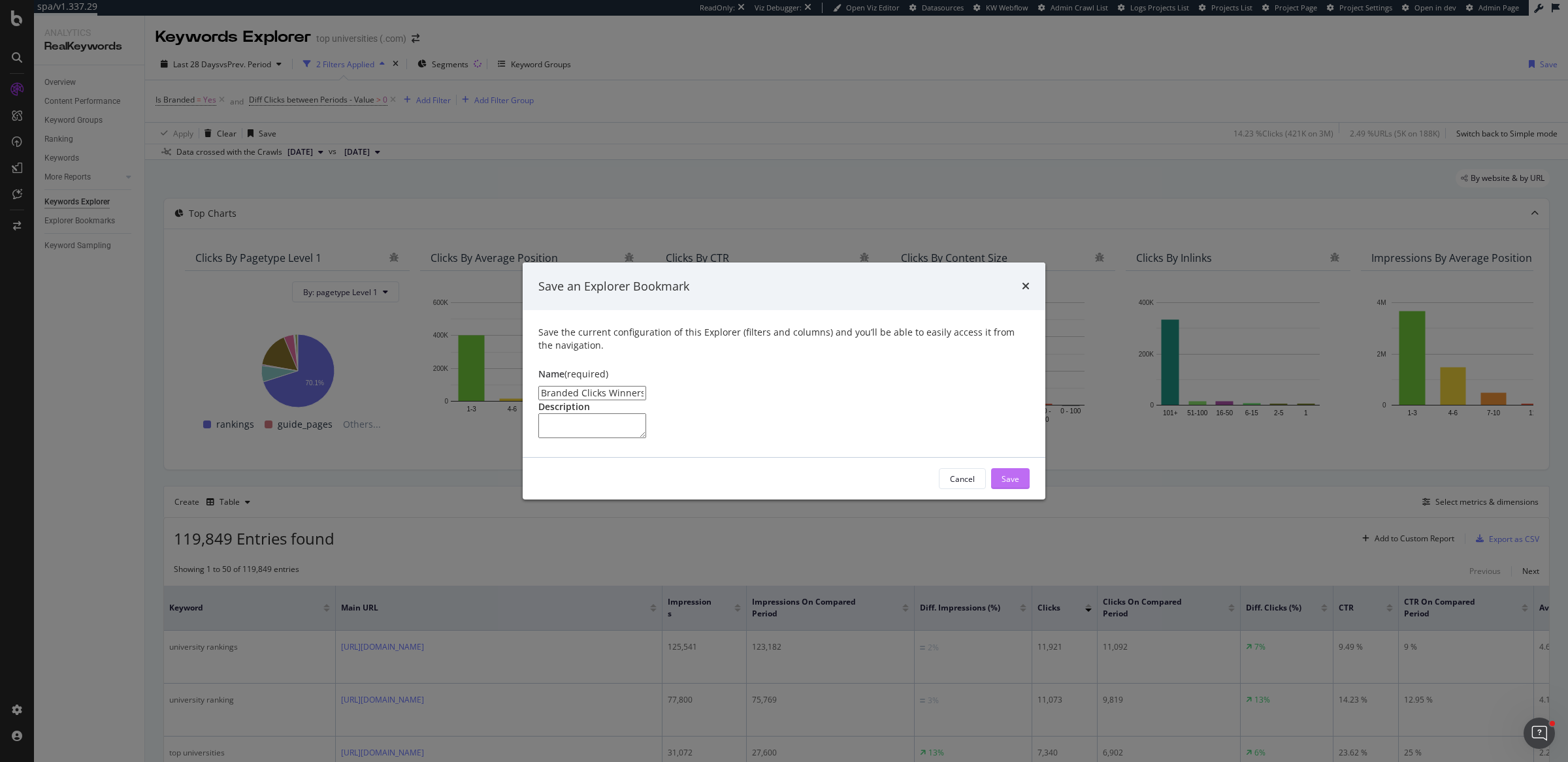
type input "Branded Clicks Winners"
click at [1008, 485] on div "Save" at bounding box center [1011, 479] width 18 height 11
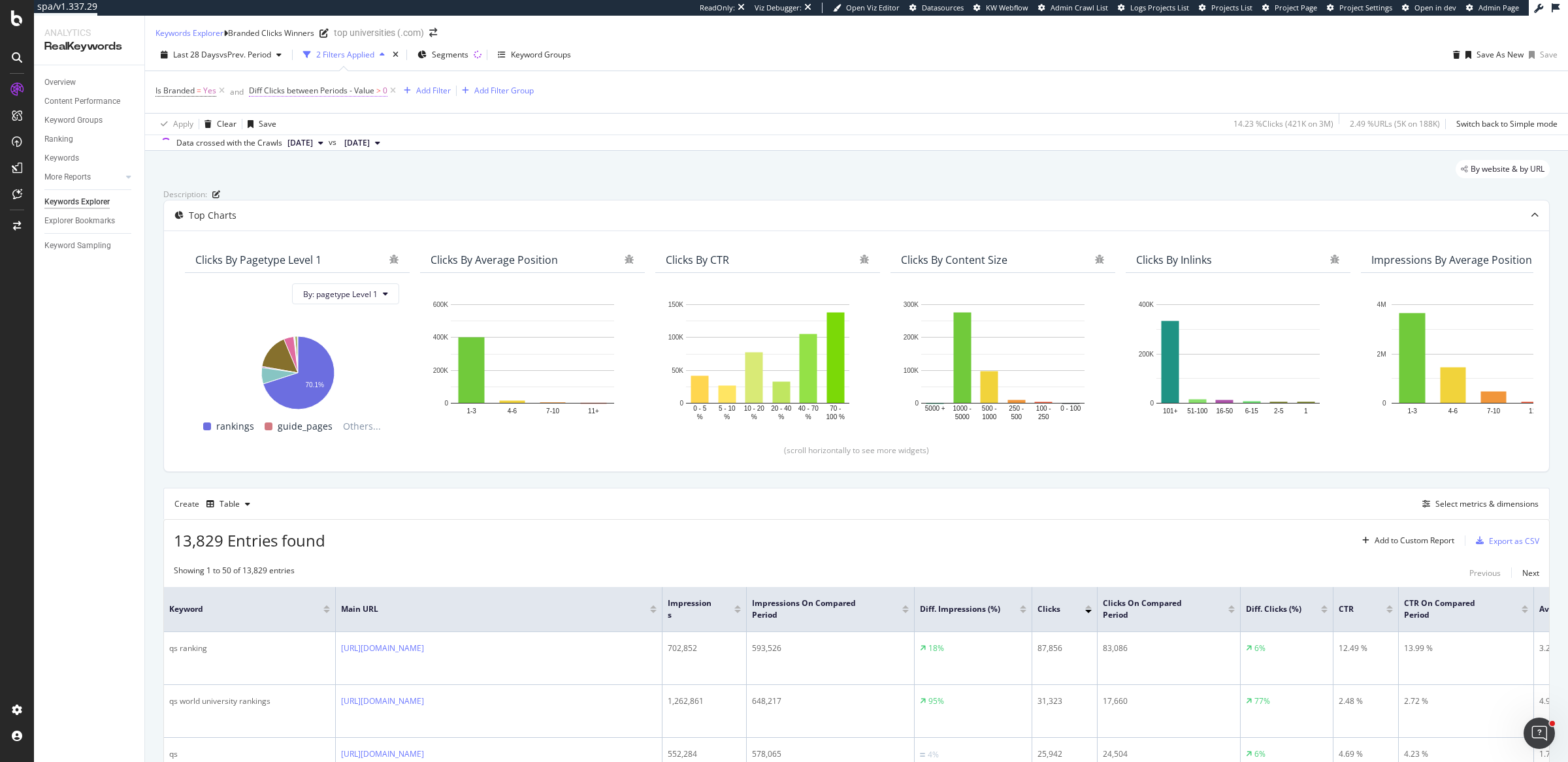
click at [350, 96] on span "Diff Clicks between Periods - Value" at bounding box center [312, 89] width 125 height 11
click at [315, 136] on span "On Current Period" at bounding box center [289, 130] width 66 height 11
click at [321, 205] on span "Diff. Between Period - value" at bounding box center [303, 199] width 100 height 11
click at [301, 157] on span "Greater than" at bounding box center [279, 151] width 47 height 11
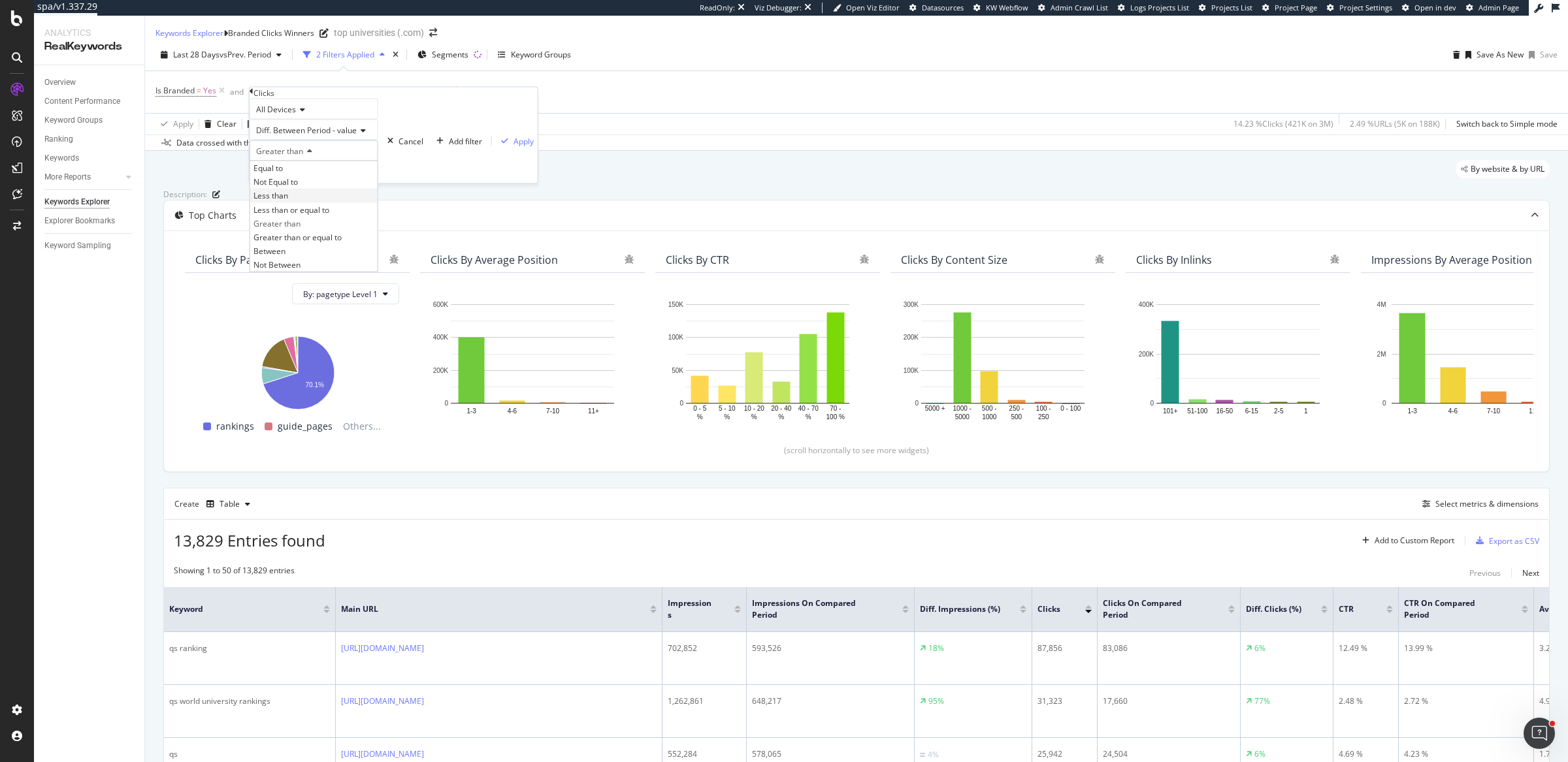
click at [306, 203] on div "Less than" at bounding box center [314, 196] width 127 height 14
drag, startPoint x: 387, startPoint y: 223, endPoint x: 712, endPoint y: 162, distance: 330.7
click at [514, 146] on div "Apply" at bounding box center [524, 140] width 20 height 11
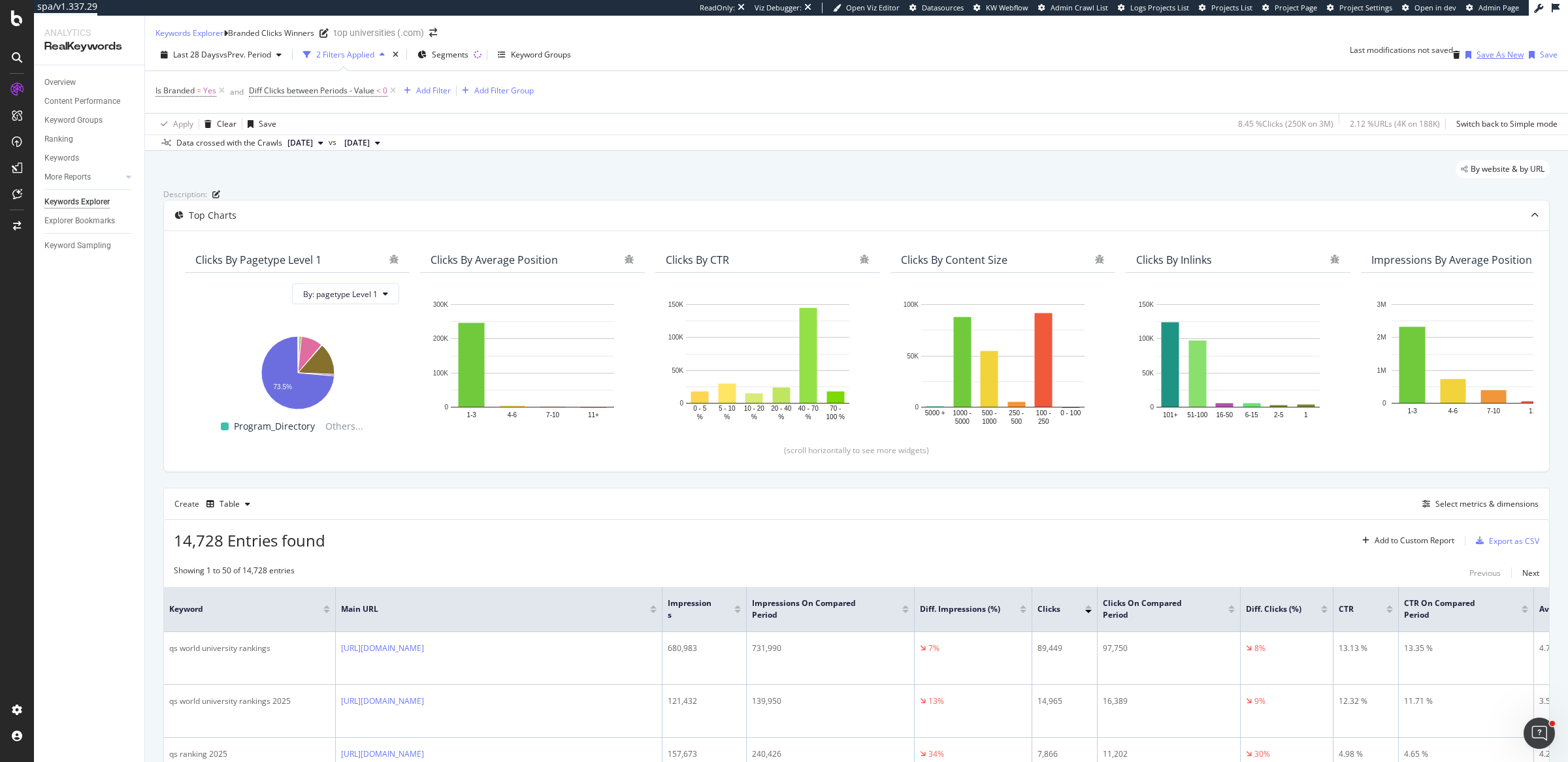
click at [1477, 60] on div "Save As New" at bounding box center [1499, 54] width 47 height 11
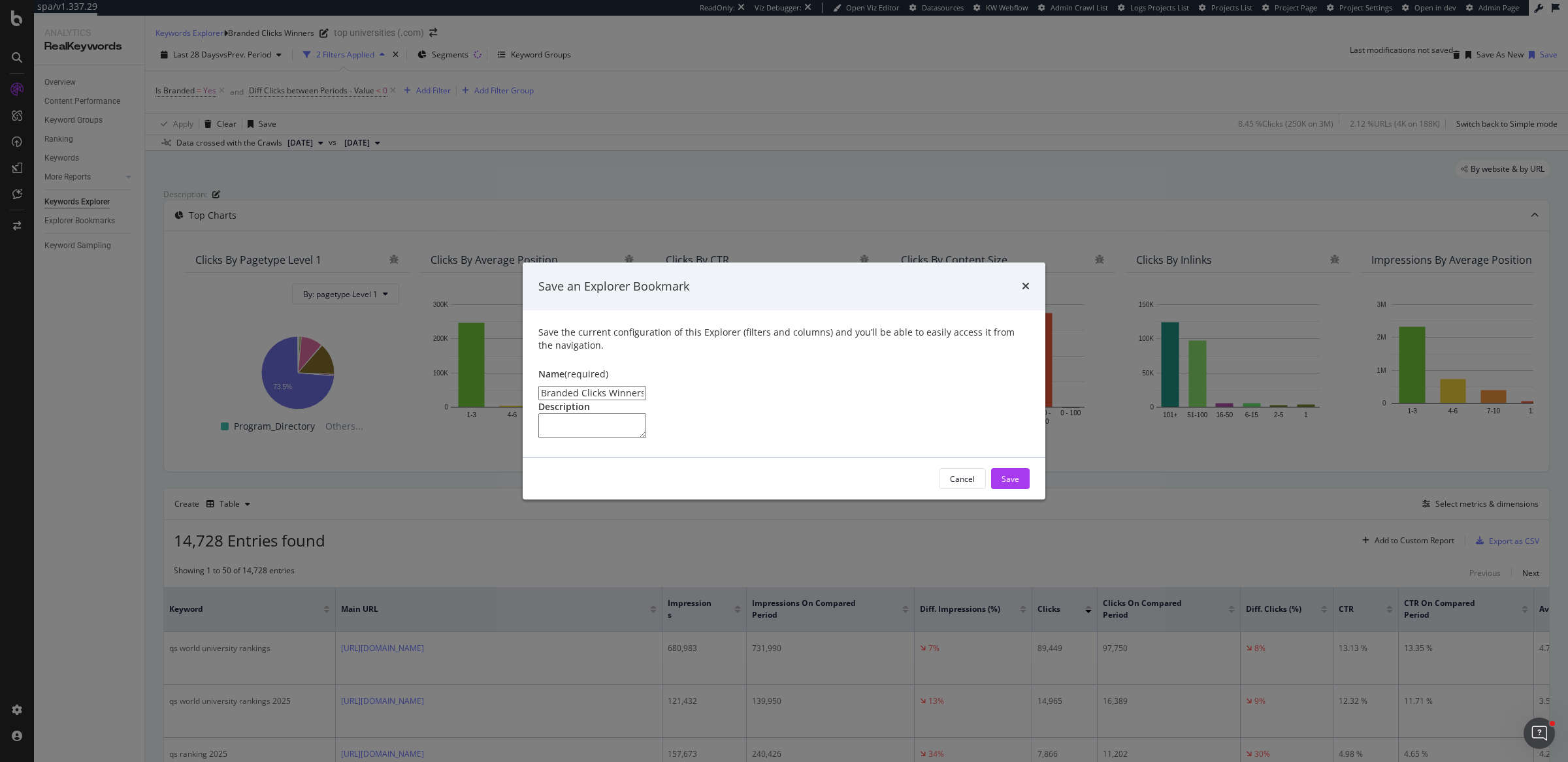
drag, startPoint x: 601, startPoint y: 334, endPoint x: 743, endPoint y: 334, distance: 142.0
click at [646, 386] on input "Branded Clicks Winners Clone" at bounding box center [592, 393] width 107 height 14
type input "Branded Clicks Losers"
click at [1009, 485] on div "Save" at bounding box center [1011, 479] width 18 height 11
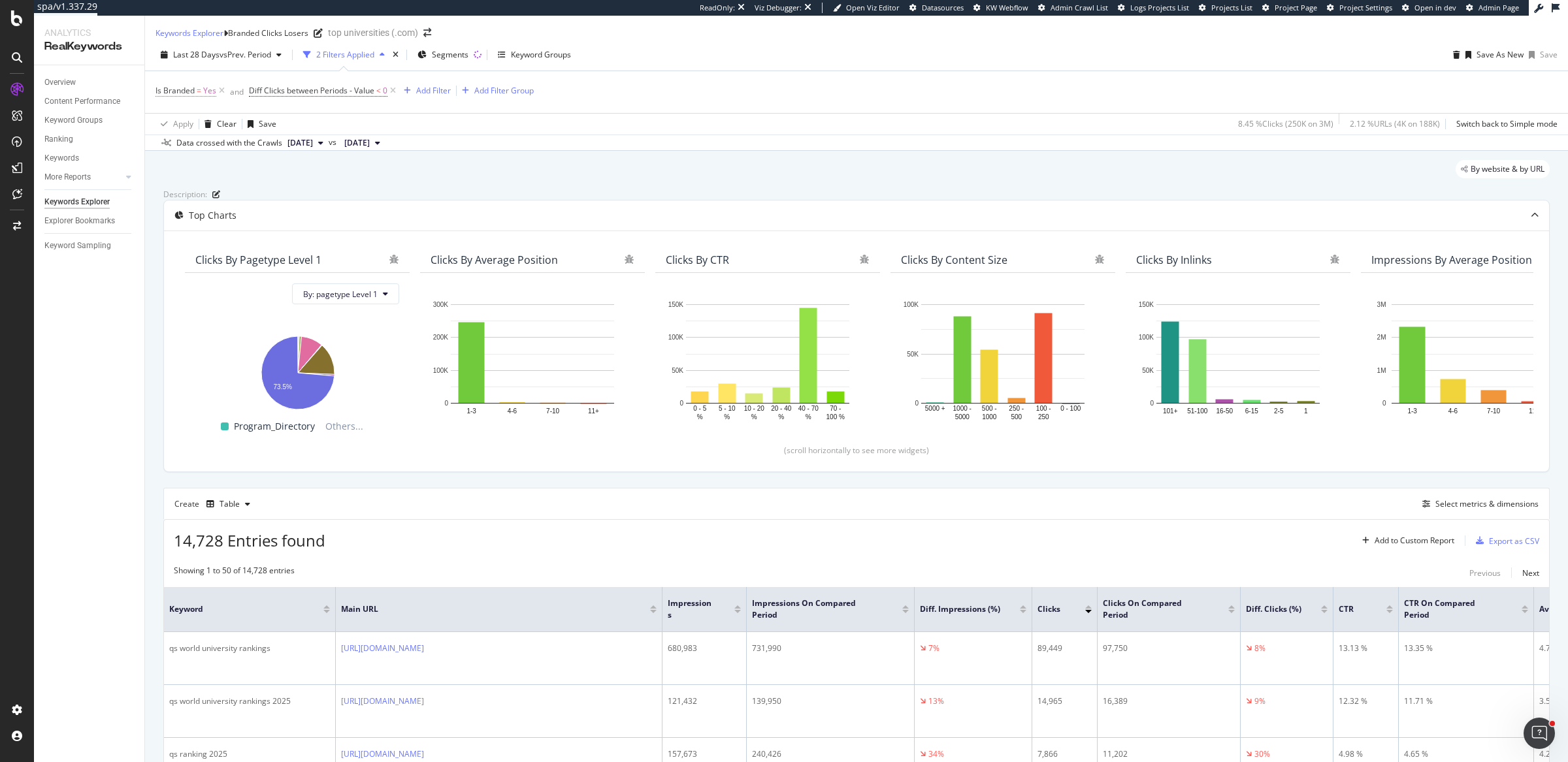
click at [186, 96] on span "Is Branded" at bounding box center [174, 89] width 39 height 11
click at [182, 113] on icon at bounding box center [180, 110] width 9 height 8
click at [190, 147] on div "No" at bounding box center [177, 140] width 40 height 14
click at [330, 114] on div "Apply" at bounding box center [340, 108] width 20 height 11
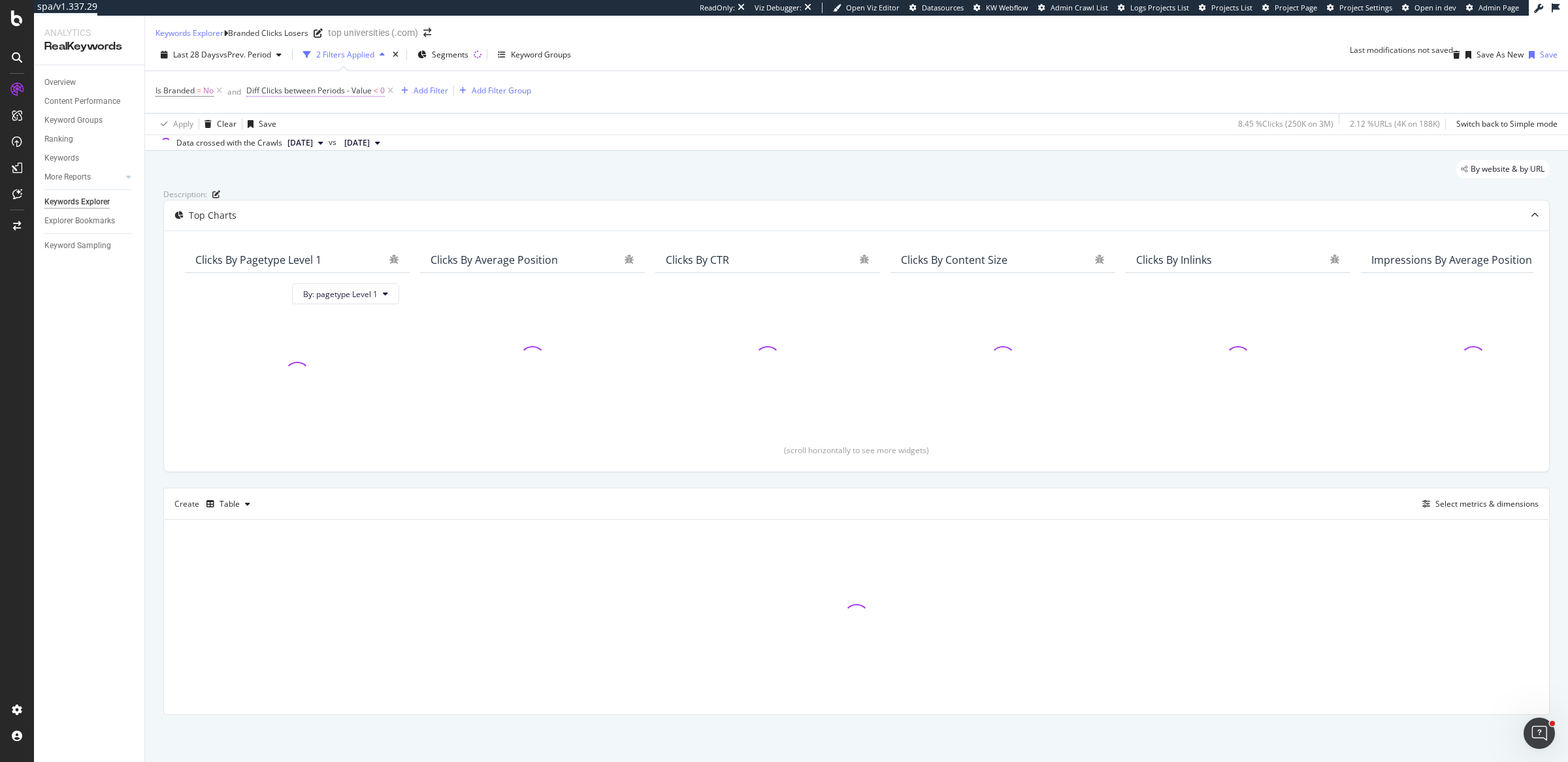
click at [352, 96] on span "Diff Clicks between Periods - Value" at bounding box center [309, 89] width 125 height 11
click at [289, 157] on span "Less than" at bounding box center [271, 151] width 35 height 11
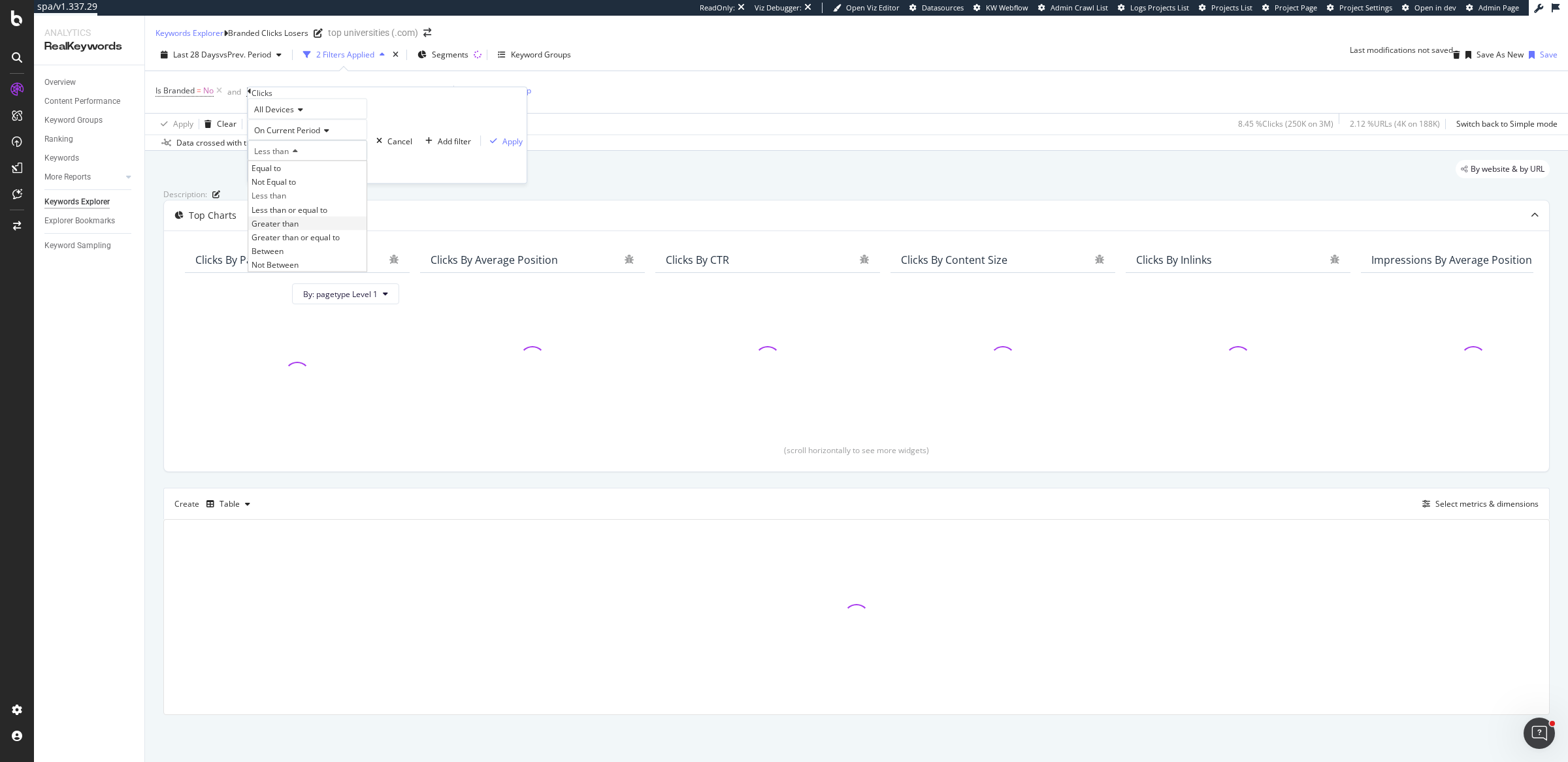
click at [298, 229] on span "Greater than" at bounding box center [274, 223] width 47 height 11
click at [314, 136] on span "On Current Period" at bounding box center [287, 130] width 66 height 11
click at [339, 205] on span "Diff. Between Period - value" at bounding box center [301, 199] width 100 height 11
click at [512, 146] on div "Apply" at bounding box center [522, 140] width 20 height 11
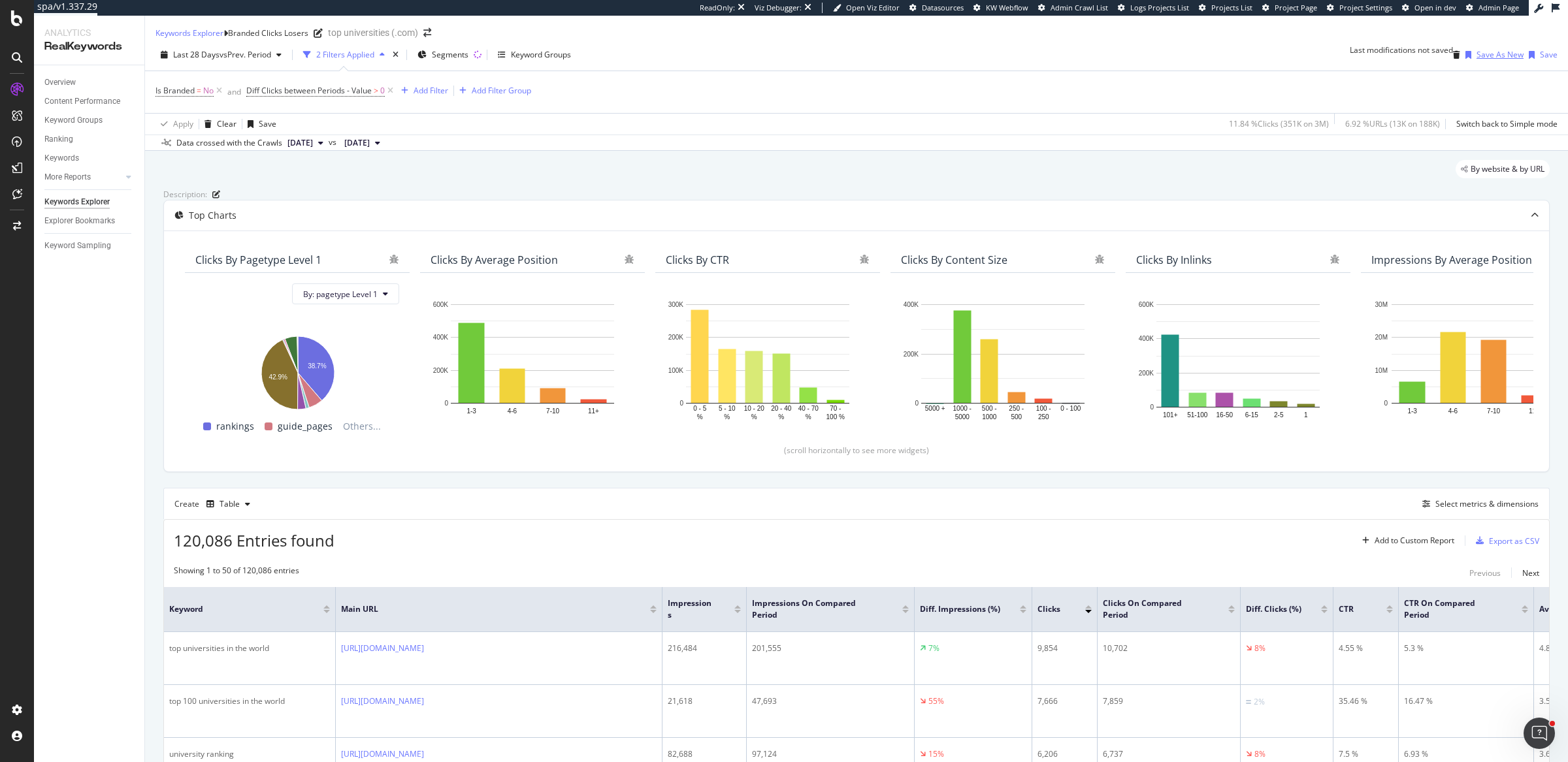
click at [1466, 59] on icon "button" at bounding box center [1469, 55] width 6 height 8
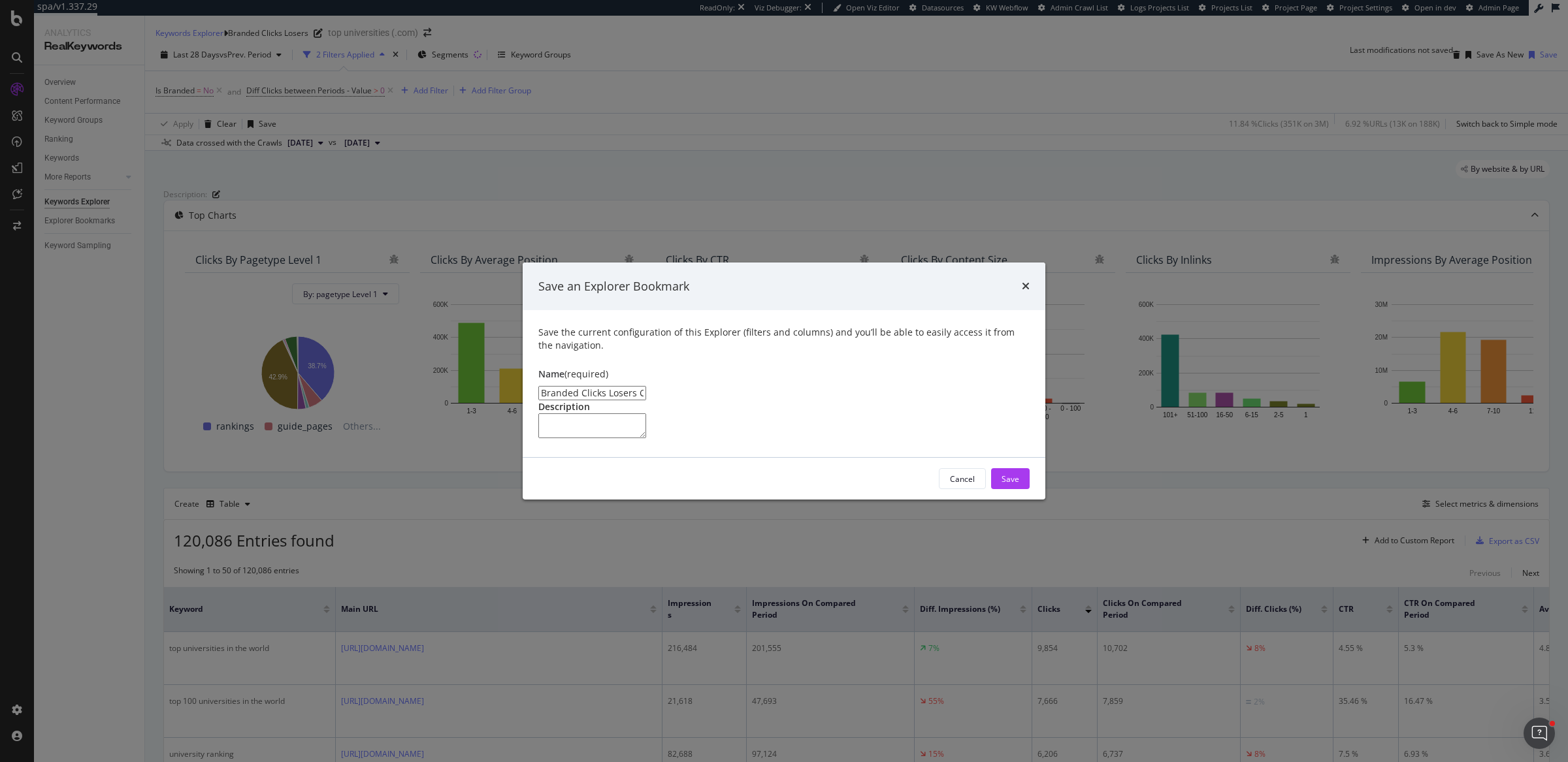
drag, startPoint x: 548, startPoint y: 334, endPoint x: 475, endPoint y: 338, distance: 73.1
click at [475, 338] on div "Save an Explorer Bookmark Save the current configuration of this Explorer (filt…" at bounding box center [784, 381] width 1568 height 762
drag, startPoint x: 621, startPoint y: 337, endPoint x: 785, endPoint y: 345, distance: 164.2
click at [646, 386] on input "Non-branded Clicks Losers Clone" at bounding box center [592, 393] width 107 height 14
type input "Non-branded Clicks Winners"
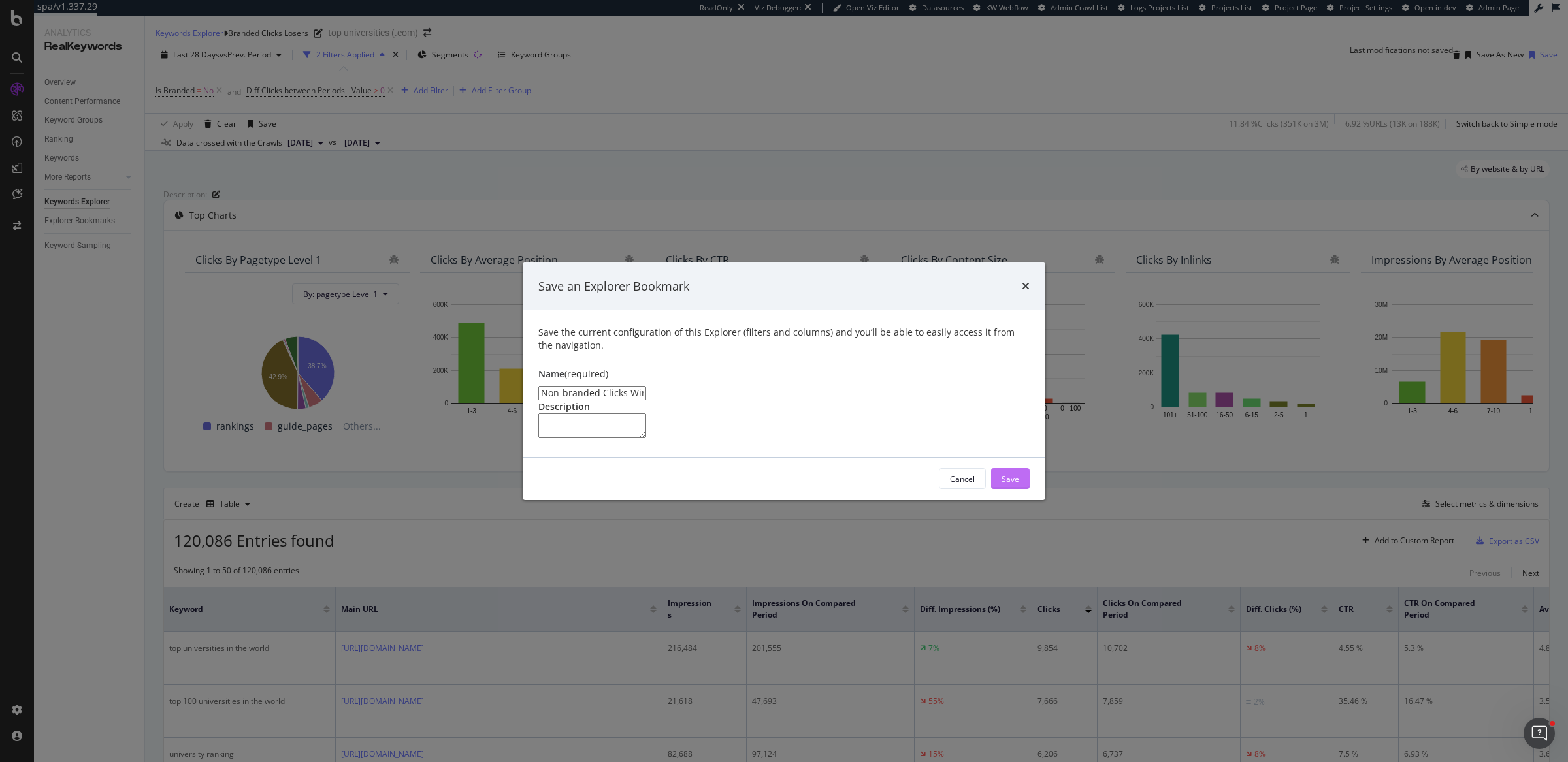
click at [1010, 485] on div "Save" at bounding box center [1011, 479] width 18 height 11
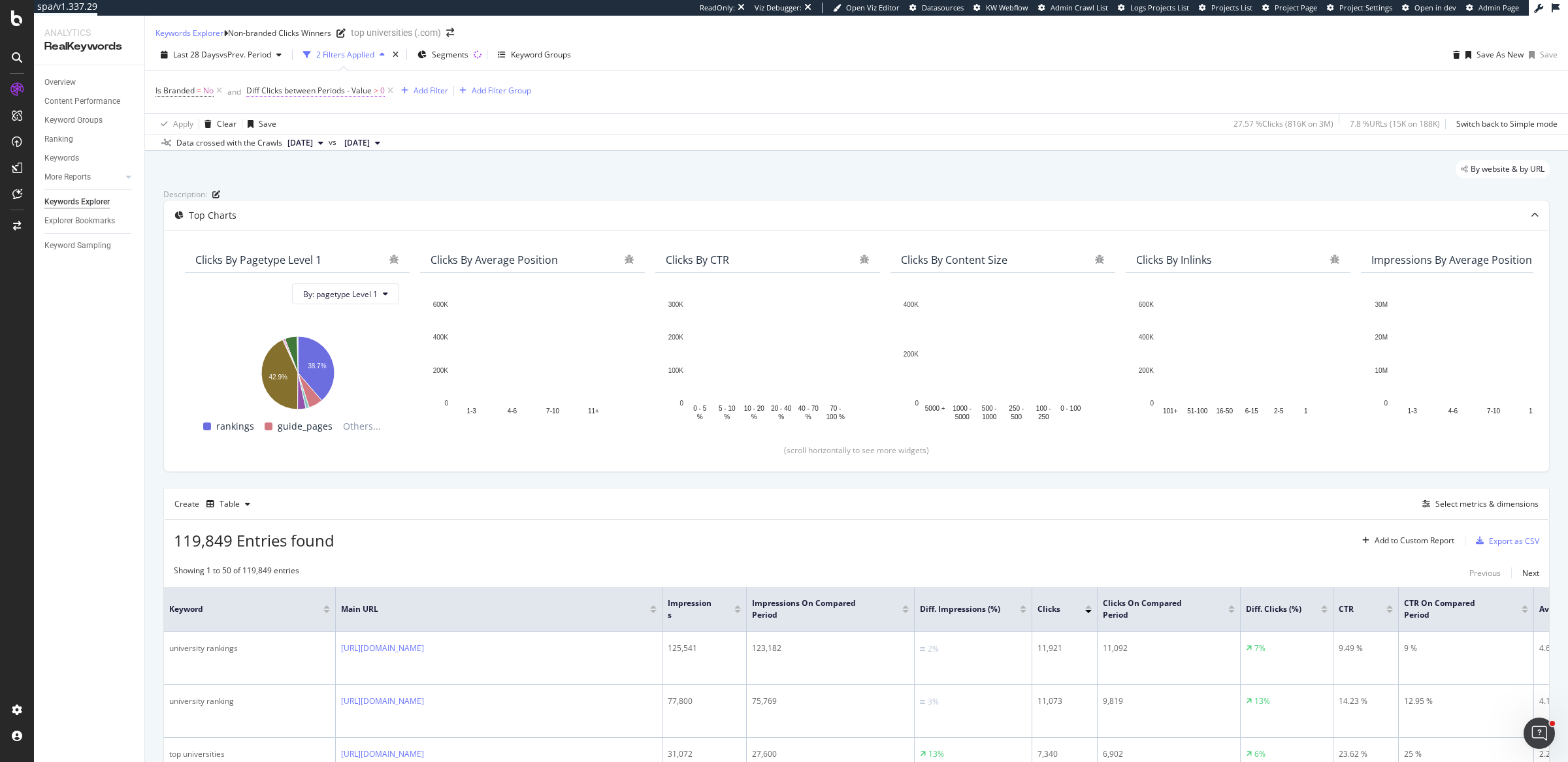
click at [333, 96] on span "Diff Clicks between Periods - Value" at bounding box center [309, 89] width 125 height 11
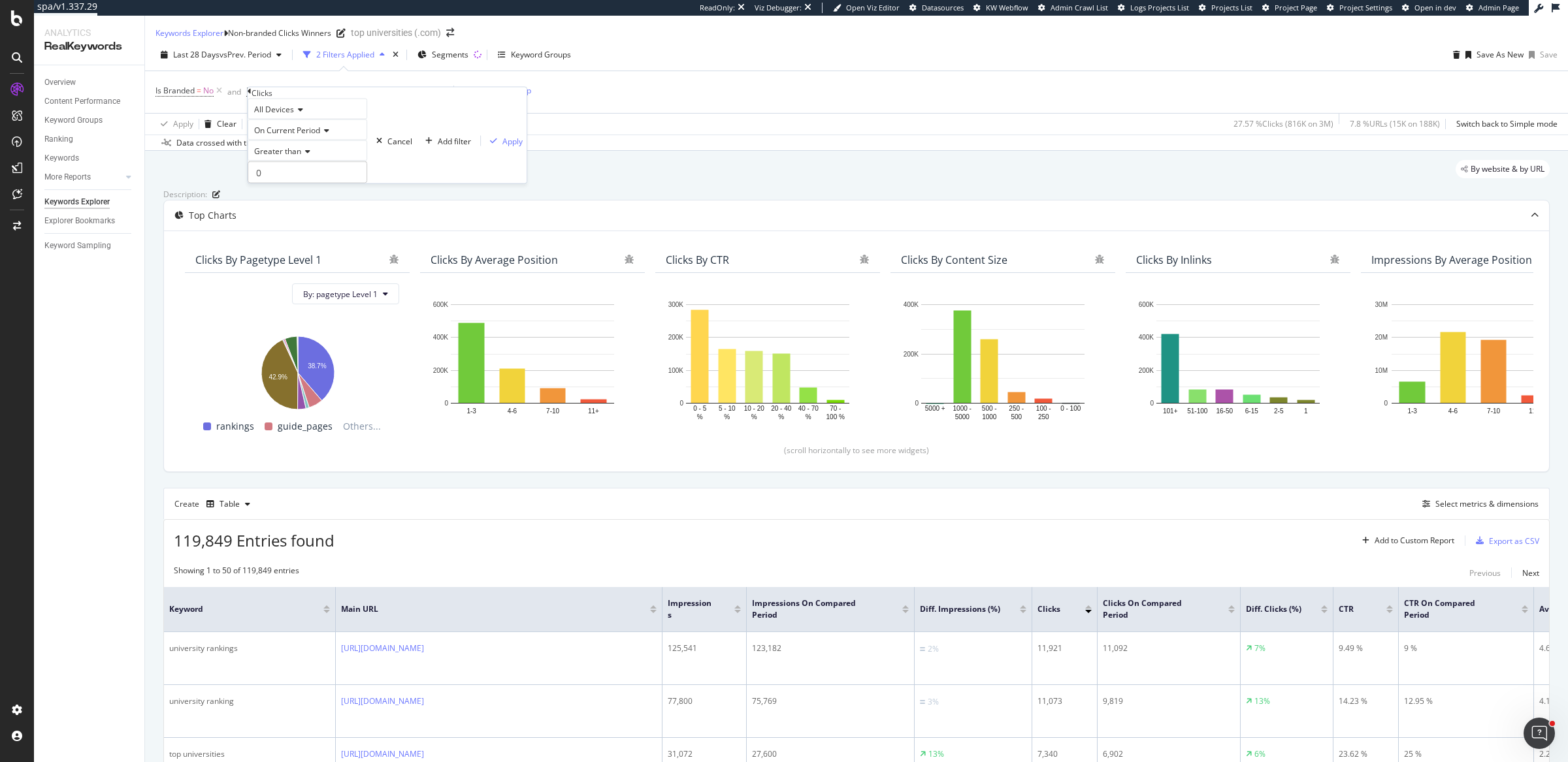
click at [320, 136] on span "On Current Period" at bounding box center [287, 130] width 66 height 11
click at [321, 205] on span "Diff. Between Period - value" at bounding box center [301, 199] width 100 height 11
click at [301, 157] on span "Greater than" at bounding box center [277, 151] width 47 height 11
click at [309, 203] on div "Less than" at bounding box center [312, 196] width 127 height 14
click at [494, 145] on div "button" at bounding box center [503, 141] width 18 height 8
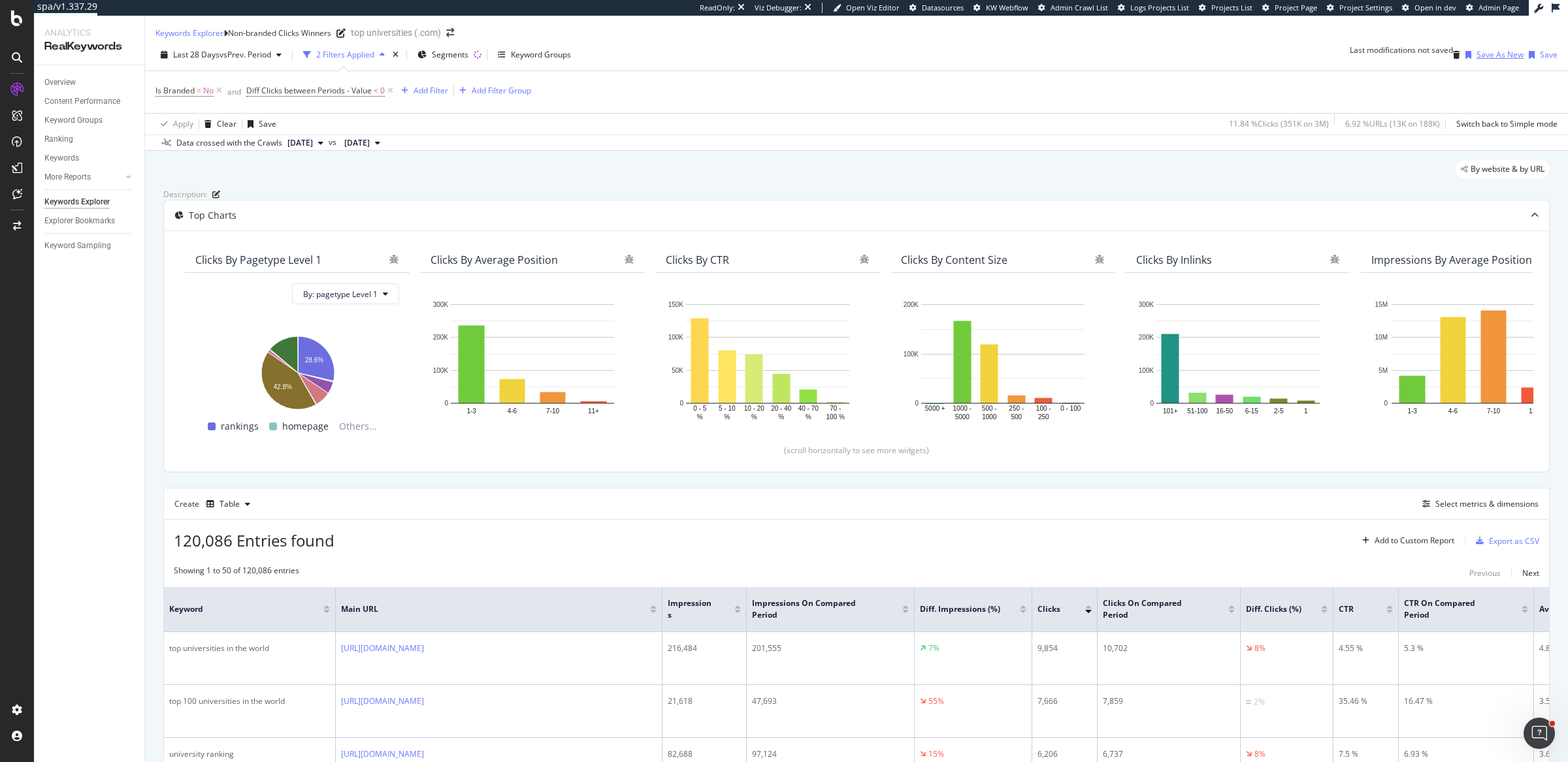
click at [1485, 60] on div "Save As New" at bounding box center [1499, 54] width 47 height 11
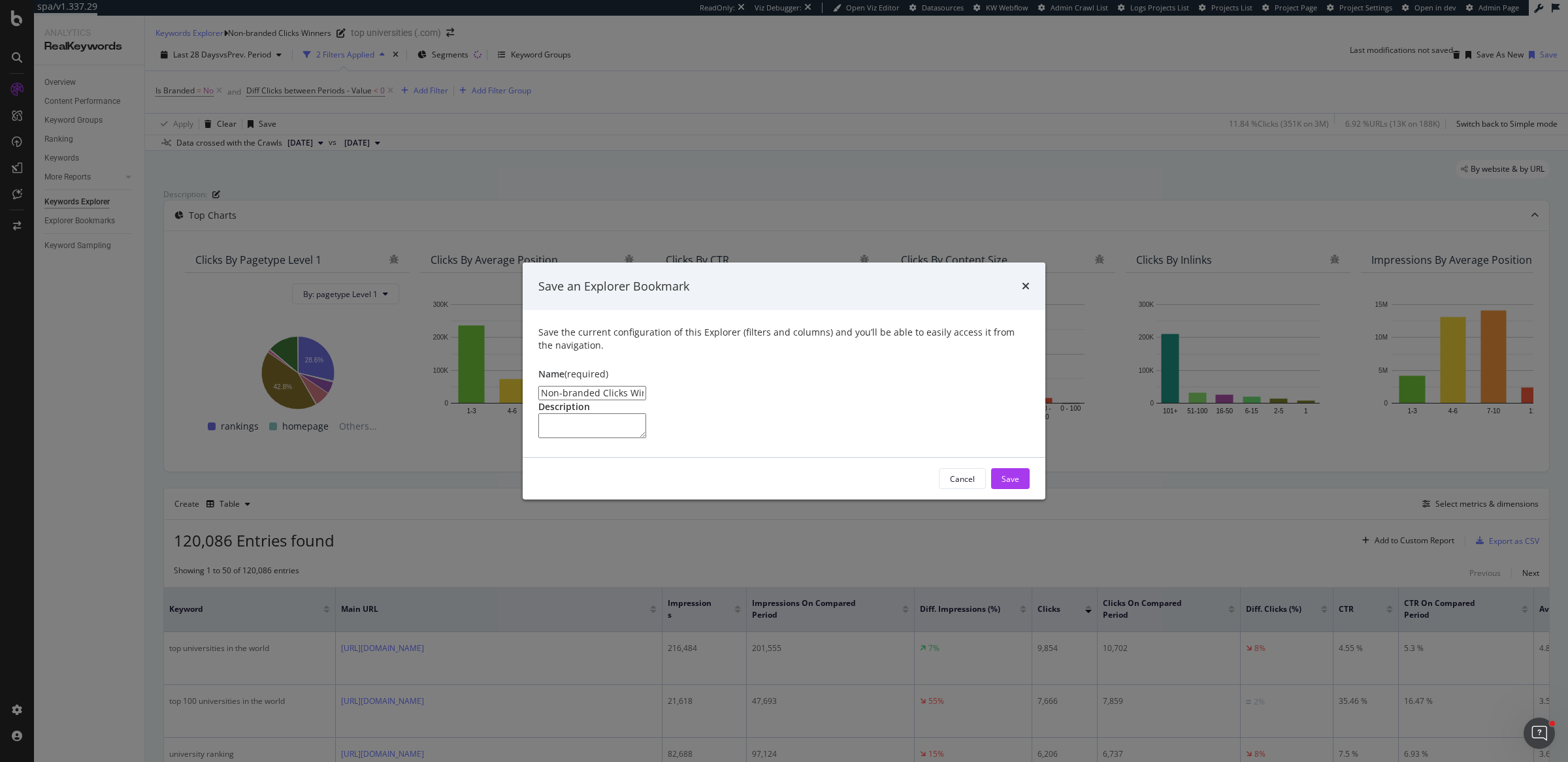
drag, startPoint x: 615, startPoint y: 337, endPoint x: 811, endPoint y: 337, distance: 196.0
click at [646, 386] on input "Non-branded Clicks Winners Clone" at bounding box center [592, 393] width 107 height 14
type input "Non-branded Clicks Losers"
click at [1019, 489] on button "Save" at bounding box center [1010, 478] width 39 height 21
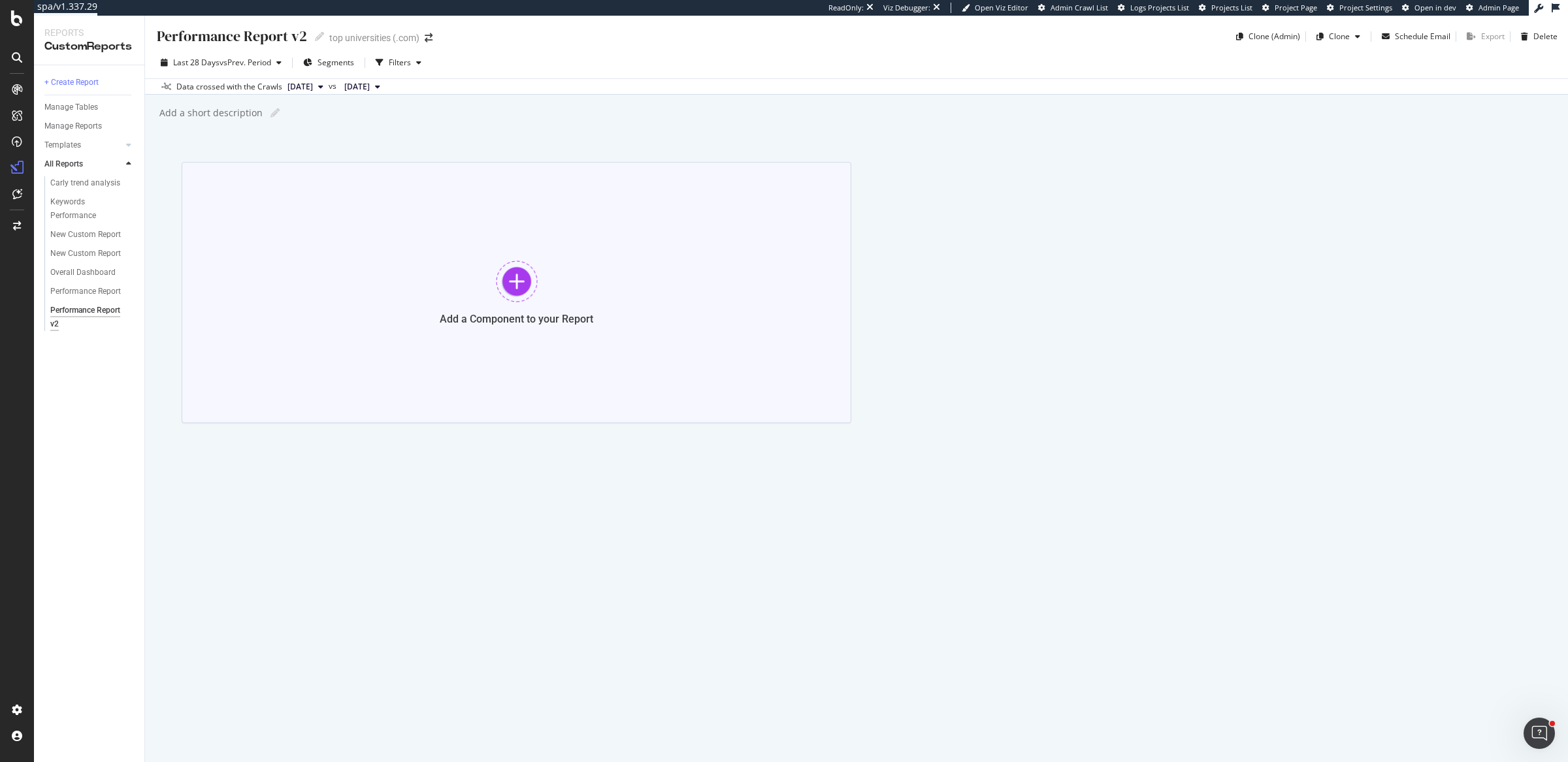
click at [474, 283] on div "Add a Component to your Report" at bounding box center [517, 292] width 670 height 261
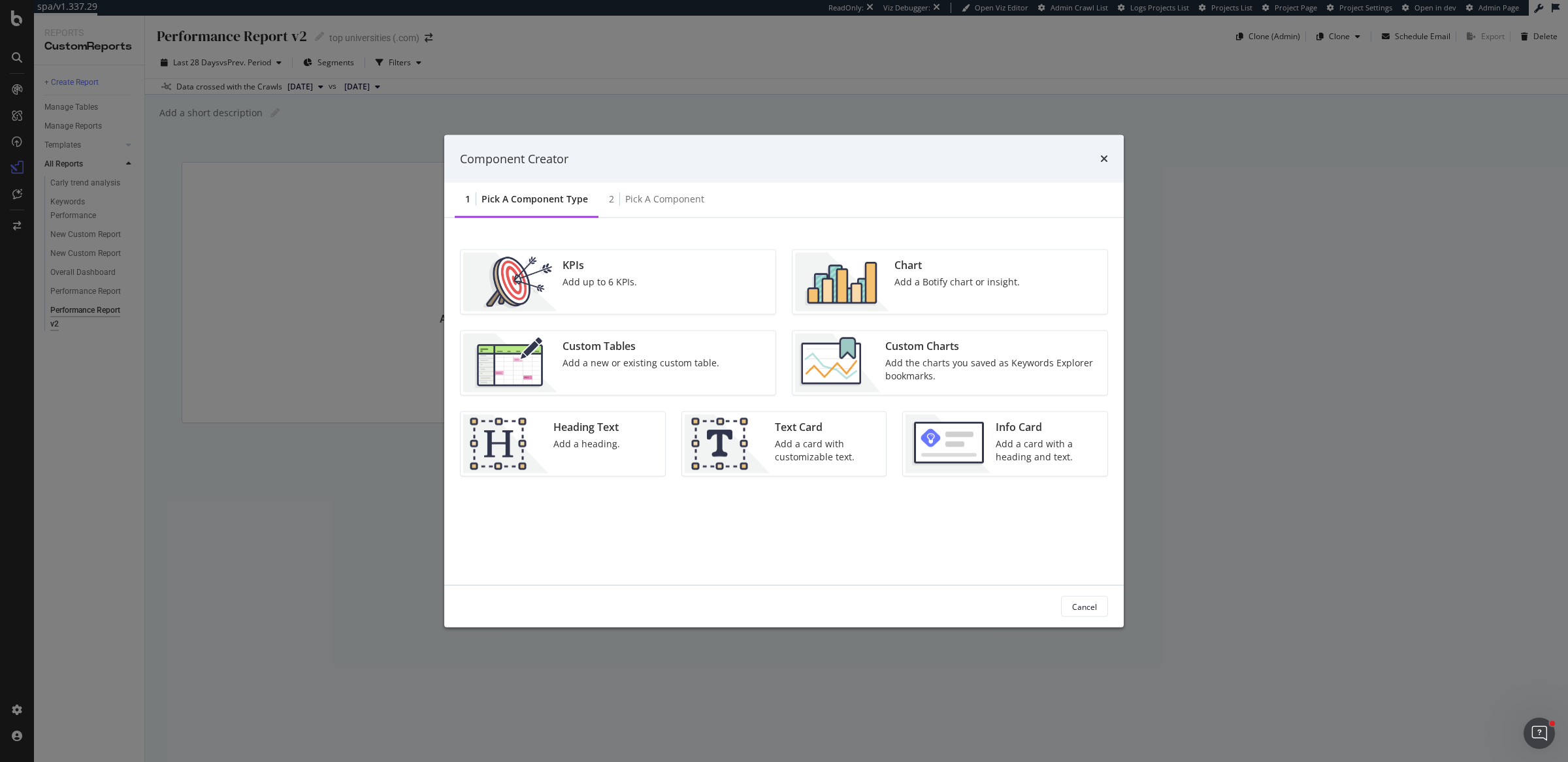
click at [868, 353] on img "modal" at bounding box center [837, 363] width 84 height 59
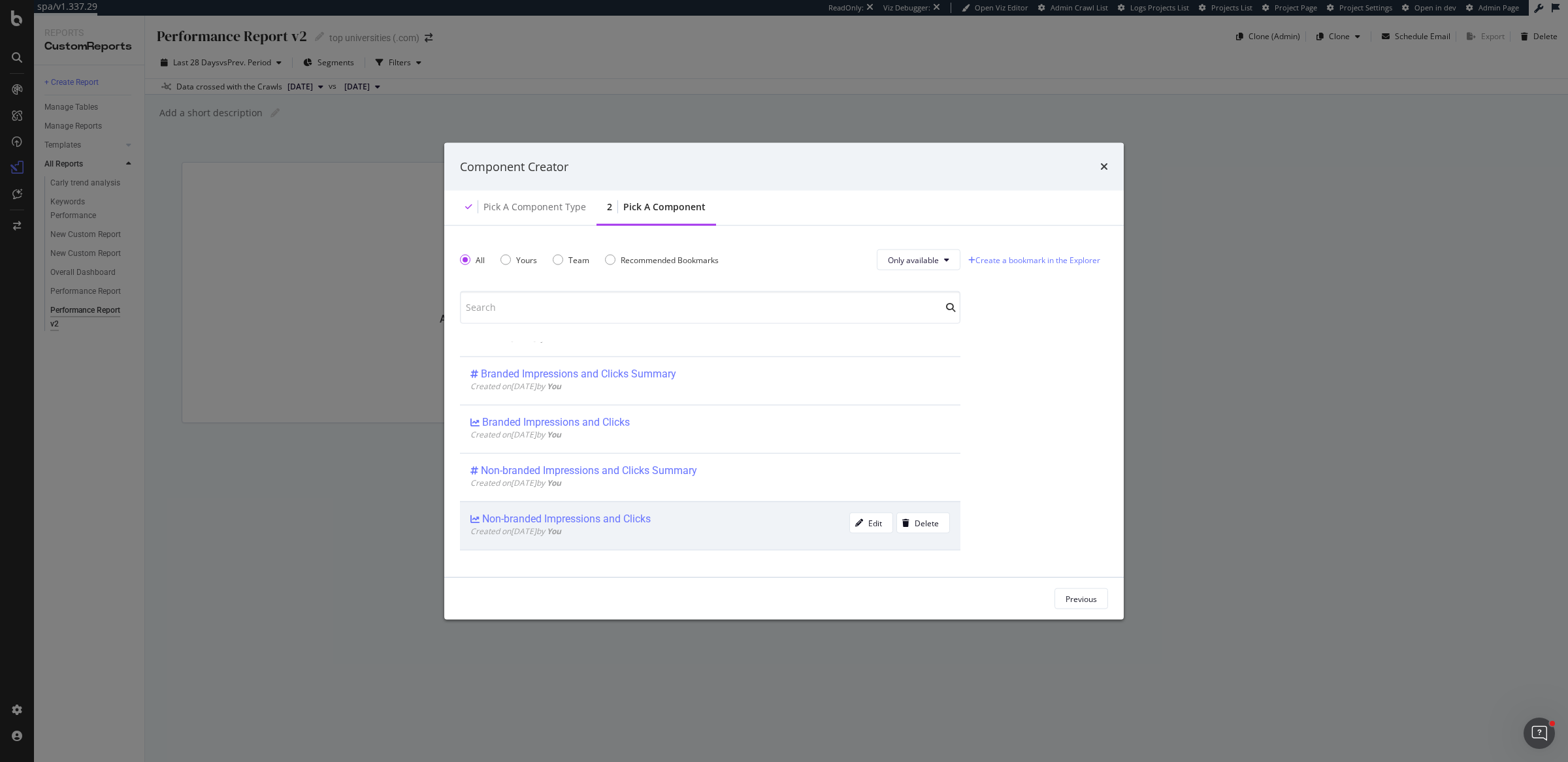
scroll to position [194, 0]
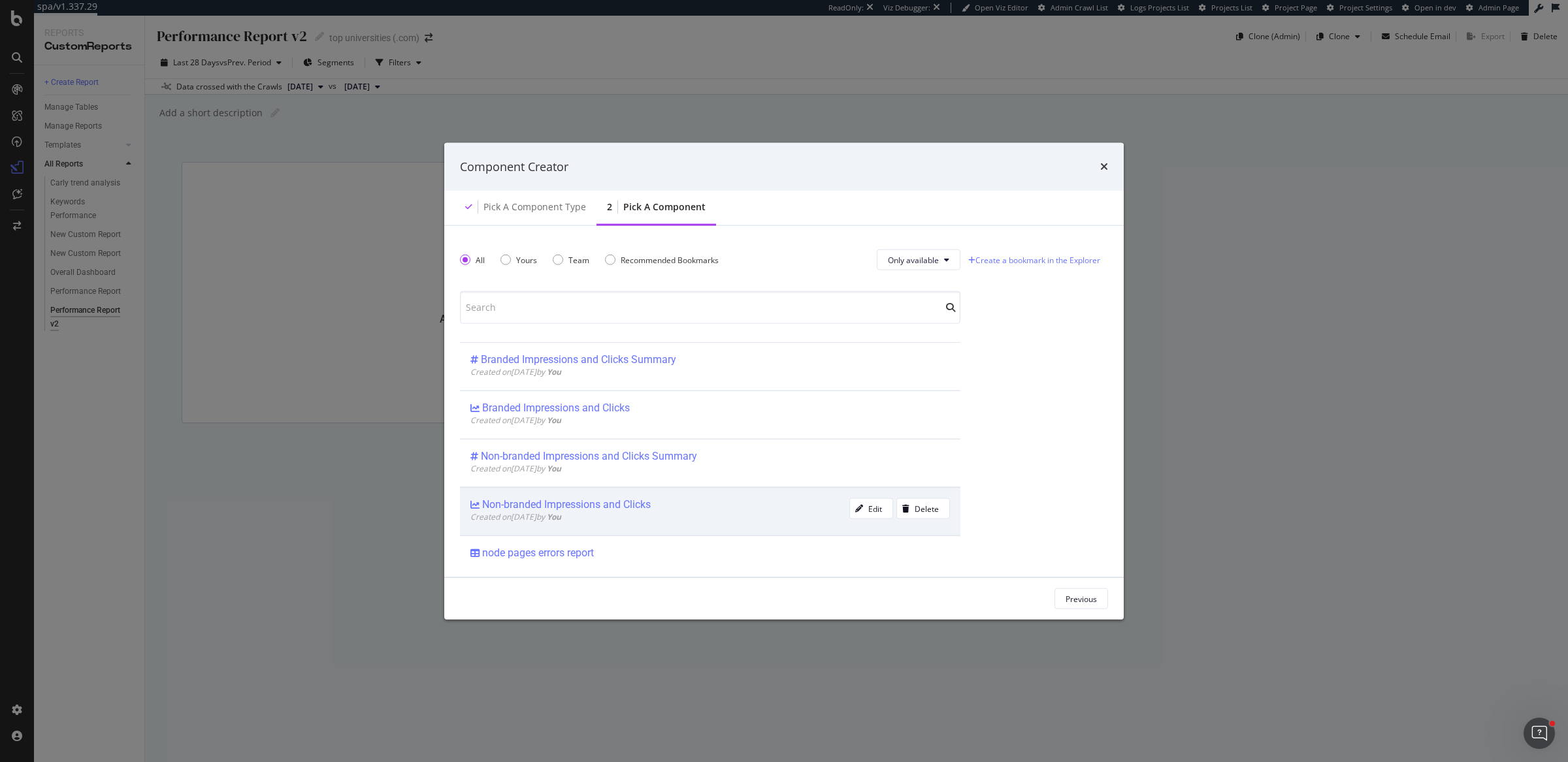
click at [703, 512] on div "Created on [DATE] by You" at bounding box center [659, 517] width 379 height 11
click at [1034, 600] on button "Add Component" at bounding box center [1068, 598] width 79 height 21
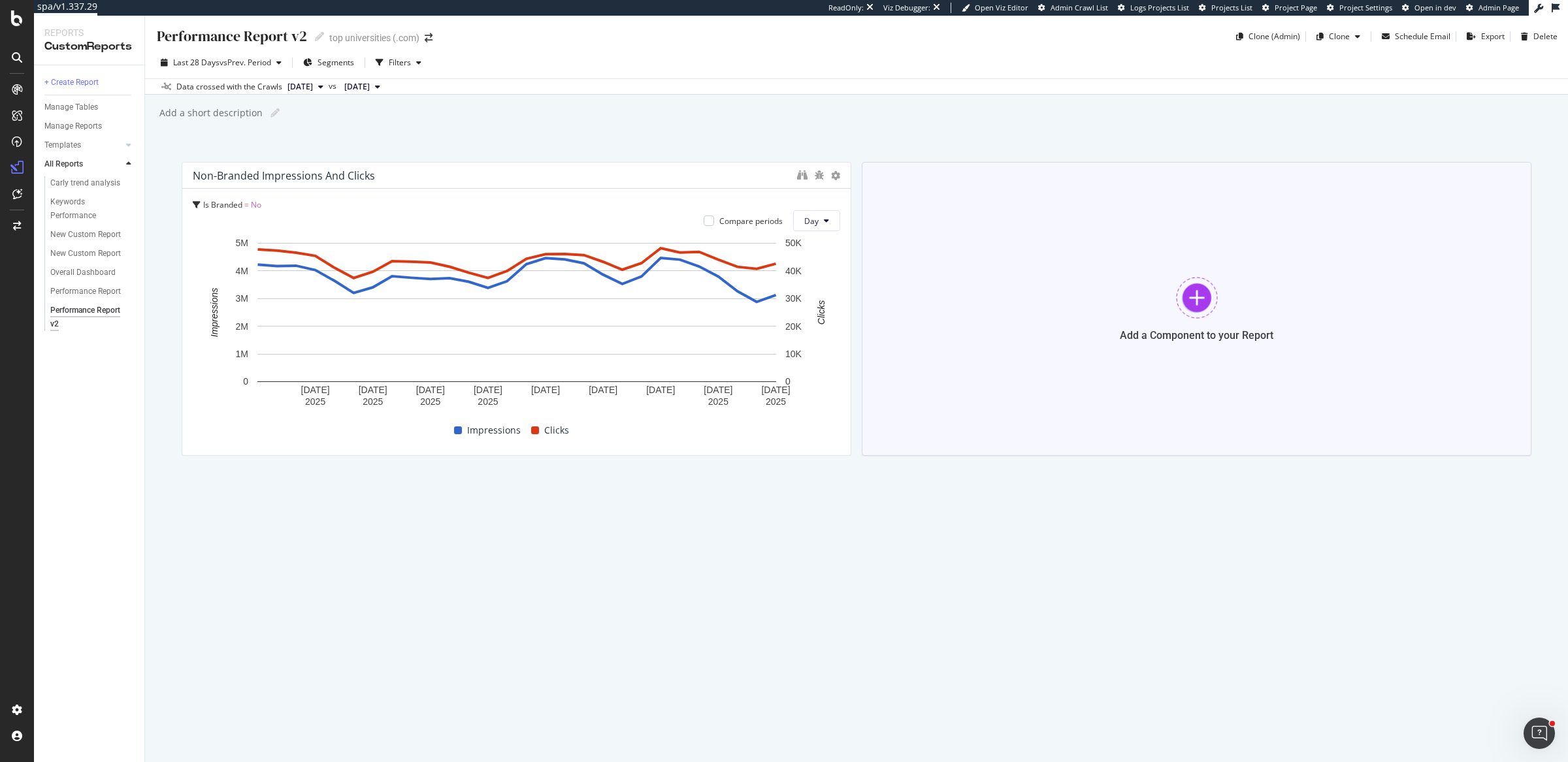
click at [1191, 286] on div at bounding box center [1196, 298] width 42 height 42
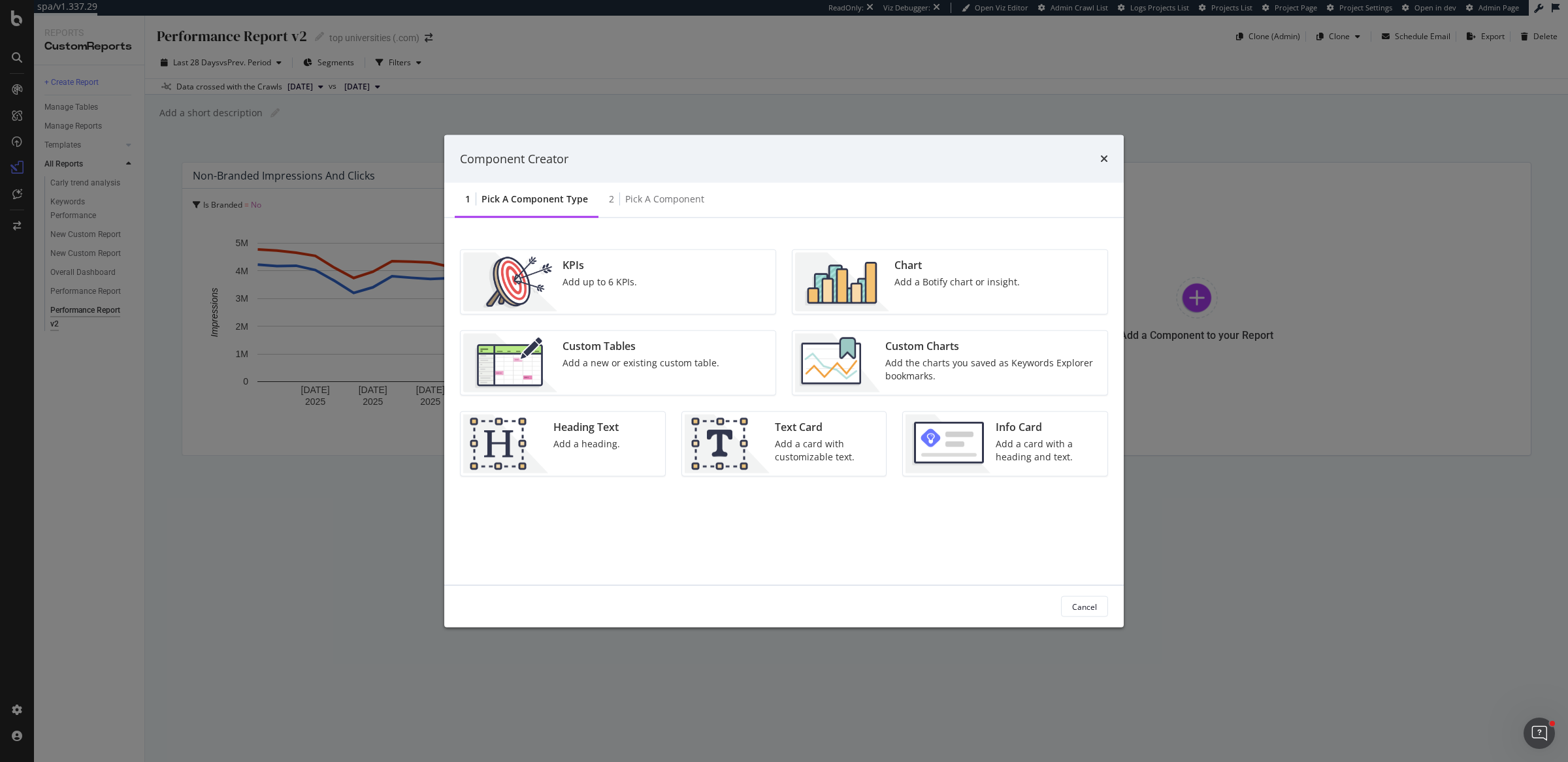
click at [880, 373] on div "Custom Charts Add the charts you saved as Keywords Explorer bookmarks." at bounding box center [993, 363] width 225 height 59
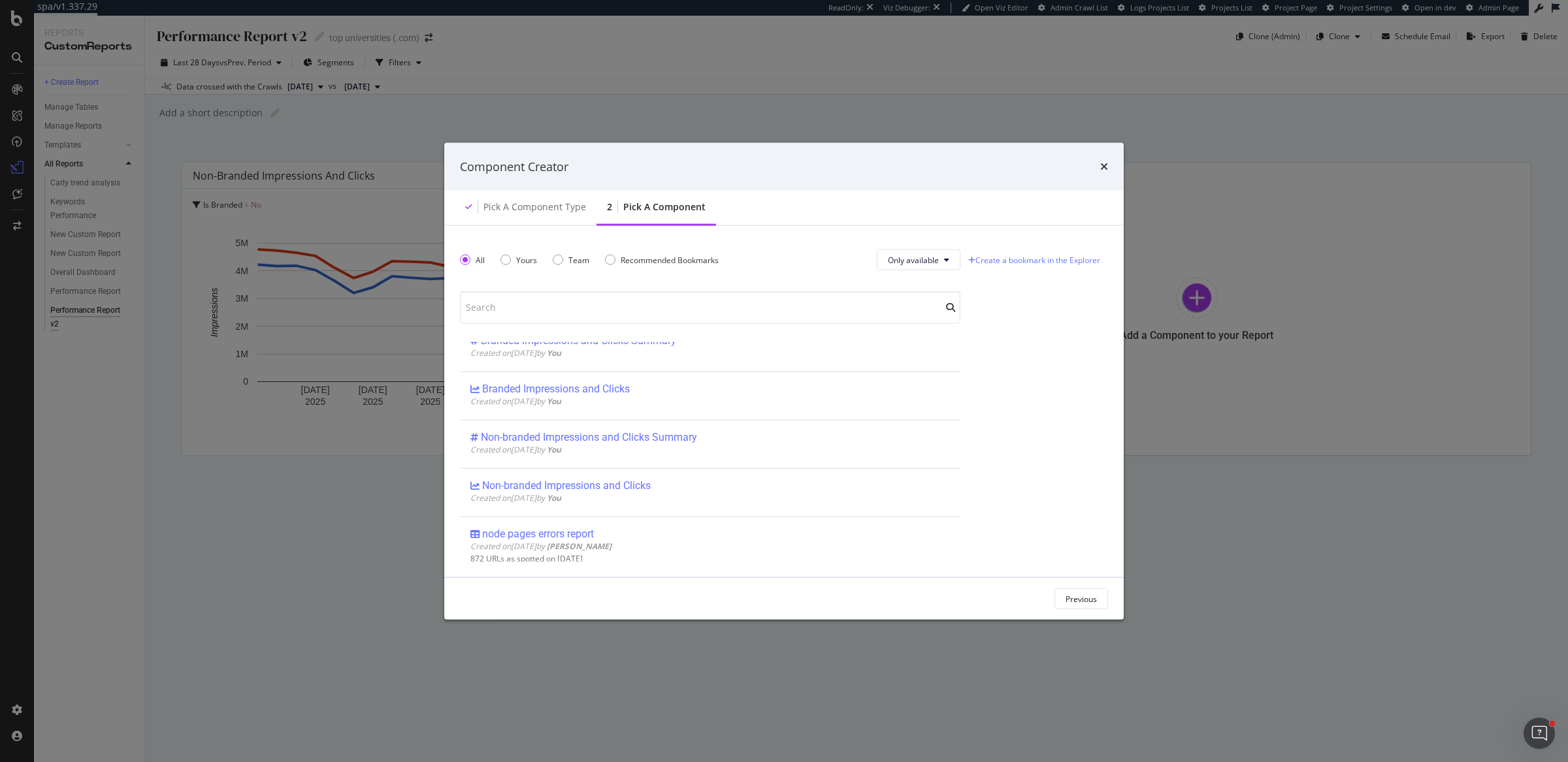
scroll to position [225, 0]
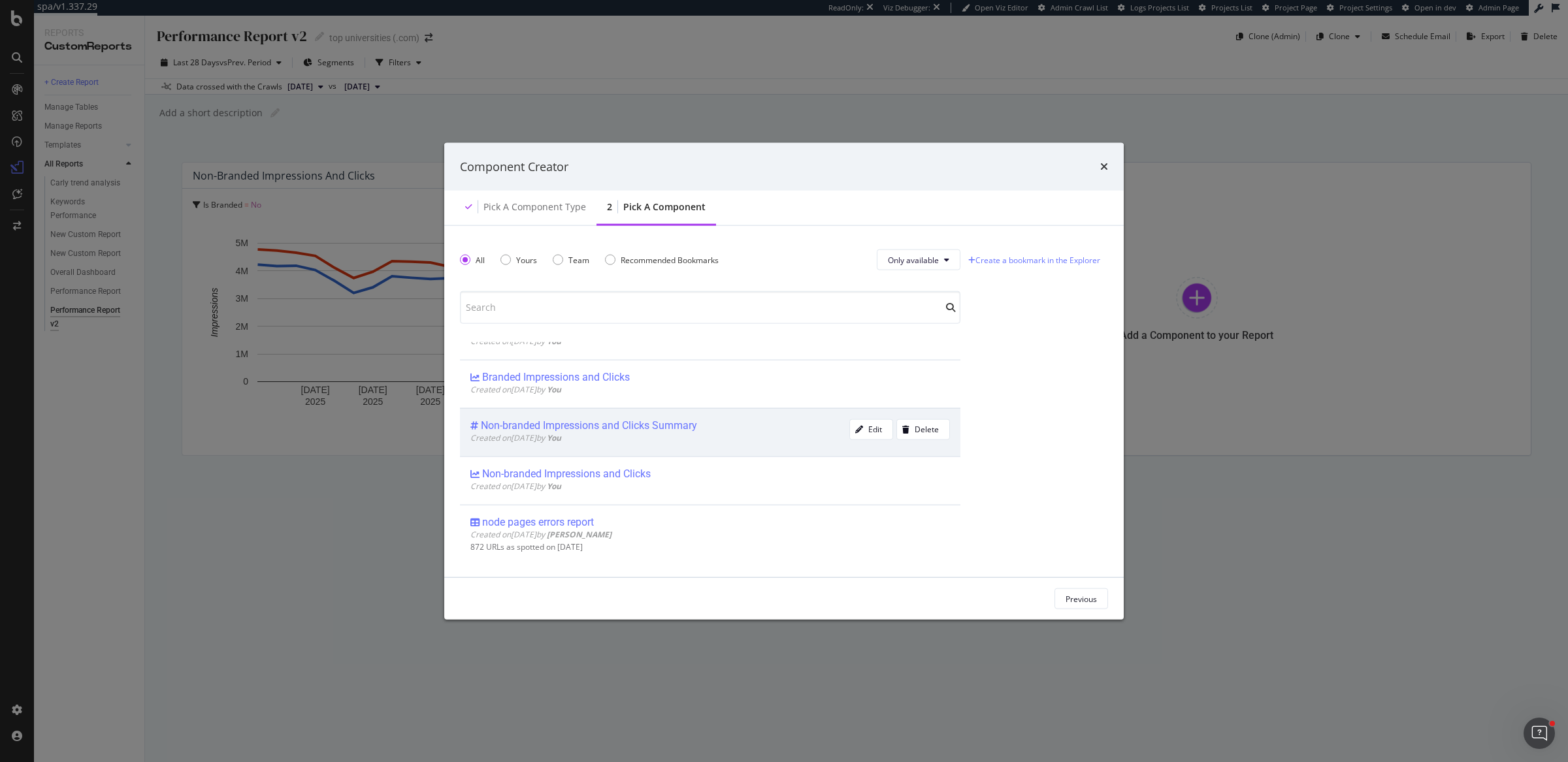
click at [718, 451] on div "Non-branded Impressions and Clicks Summary Created on 2025 Sep 16th by You Edit…" at bounding box center [710, 432] width 501 height 49
click at [1053, 594] on div "Add Component" at bounding box center [1067, 598] width 59 height 11
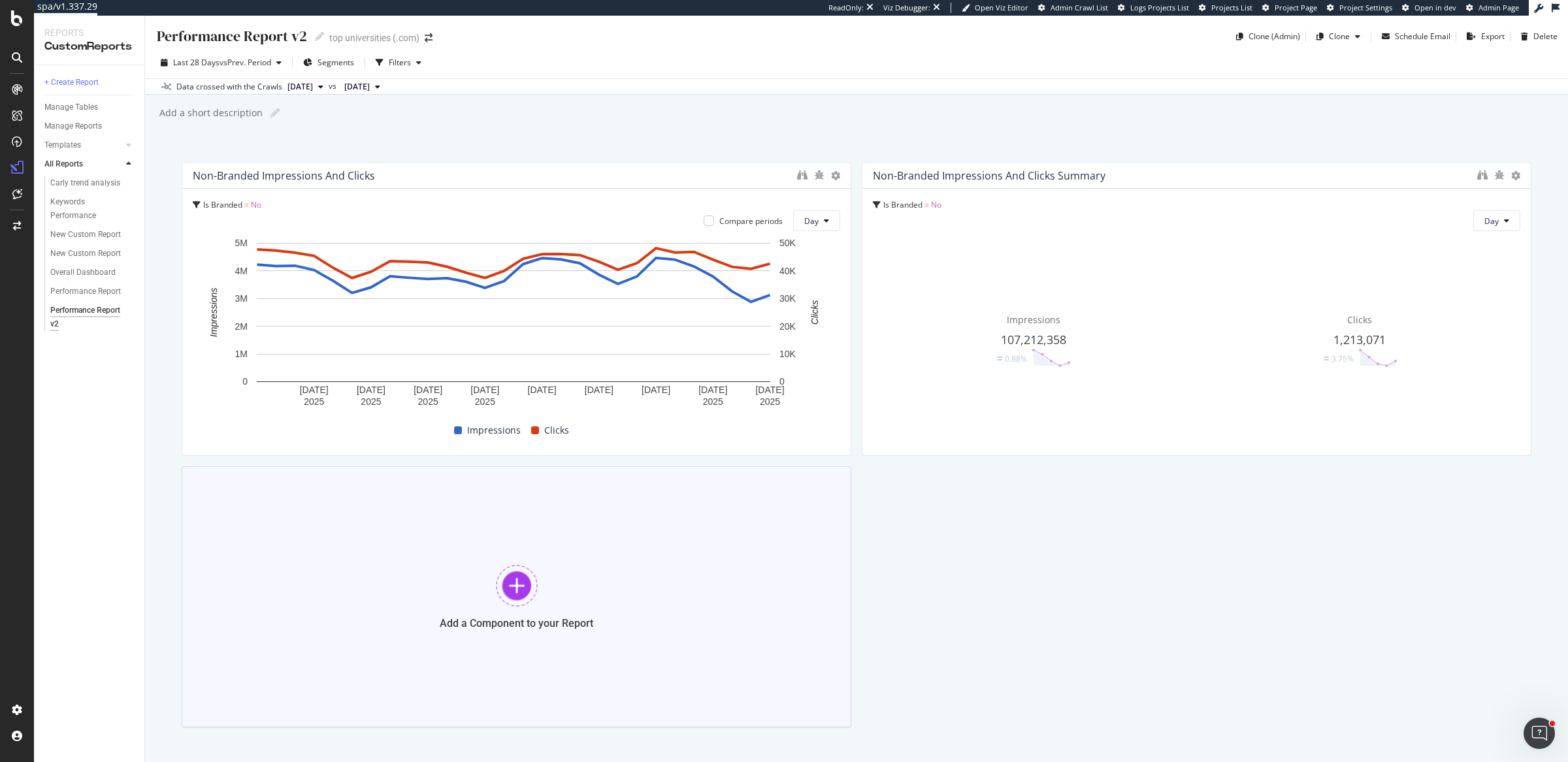
click at [441, 551] on div "Add a Component to your Report" at bounding box center [517, 596] width 670 height 261
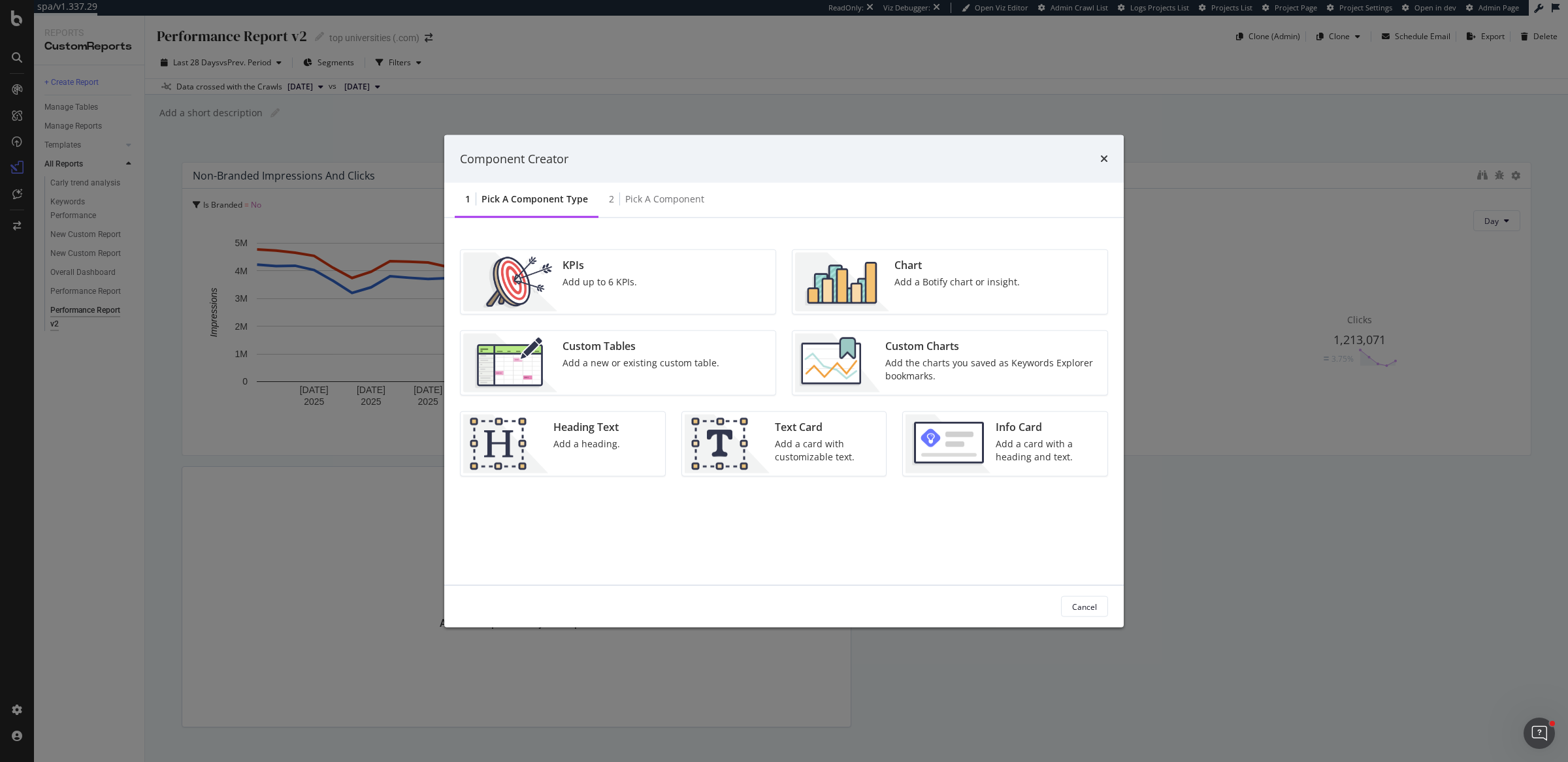
click at [923, 341] on div "Custom Charts" at bounding box center [993, 346] width 215 height 15
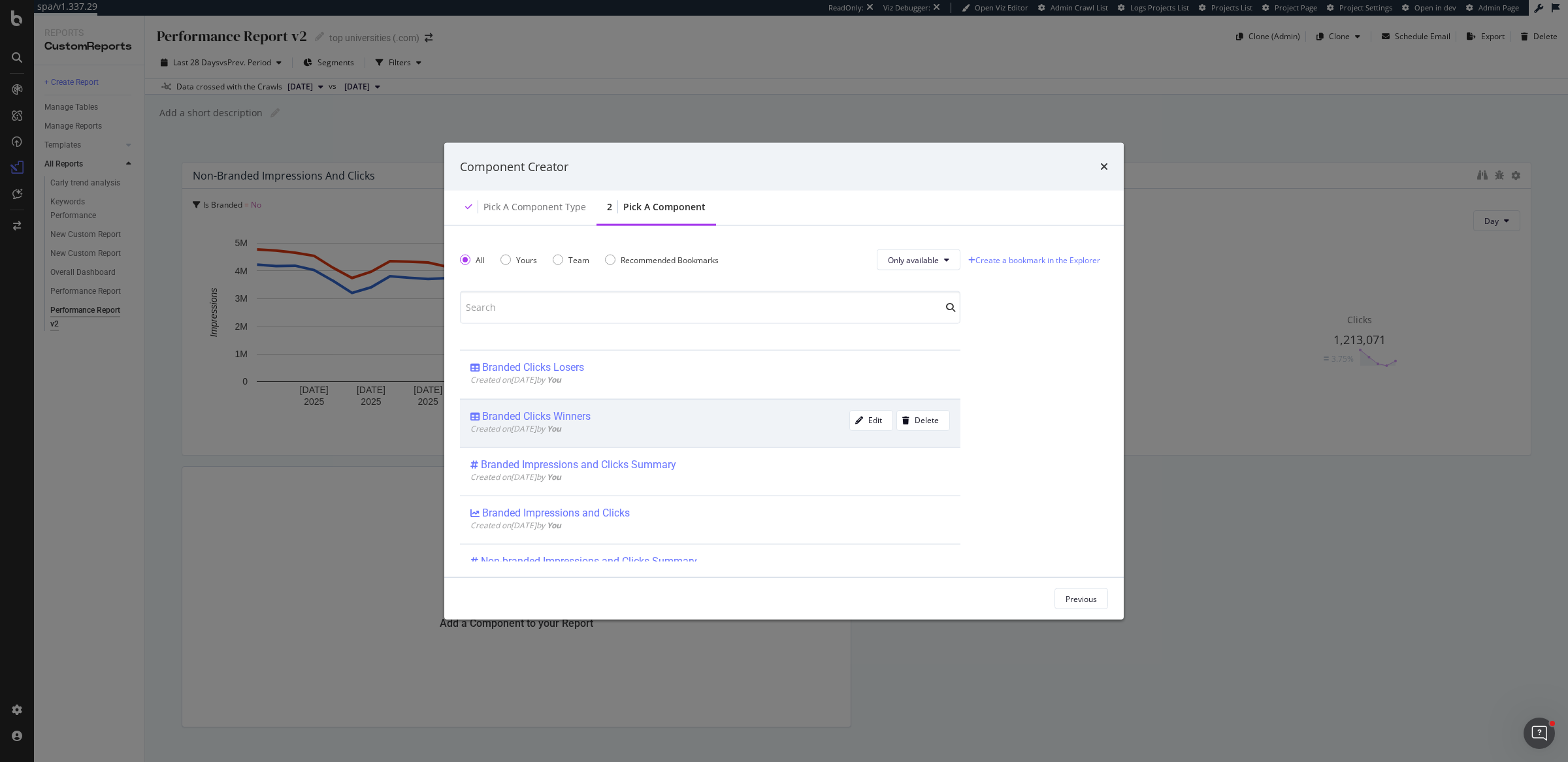
scroll to position [111, 0]
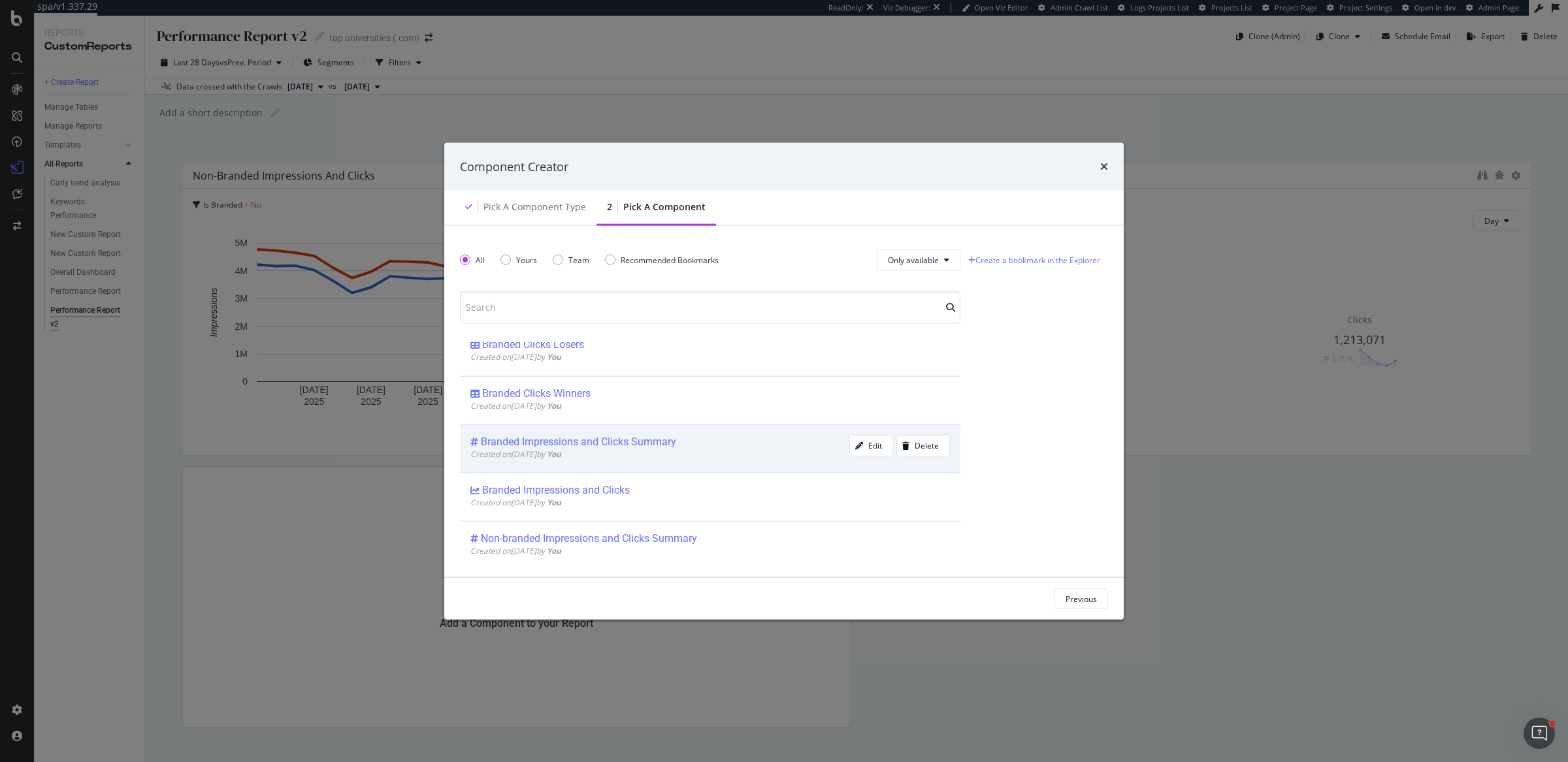
click at [604, 454] on div "Created on 2025 Sep 16th by You" at bounding box center [659, 453] width 379 height 11
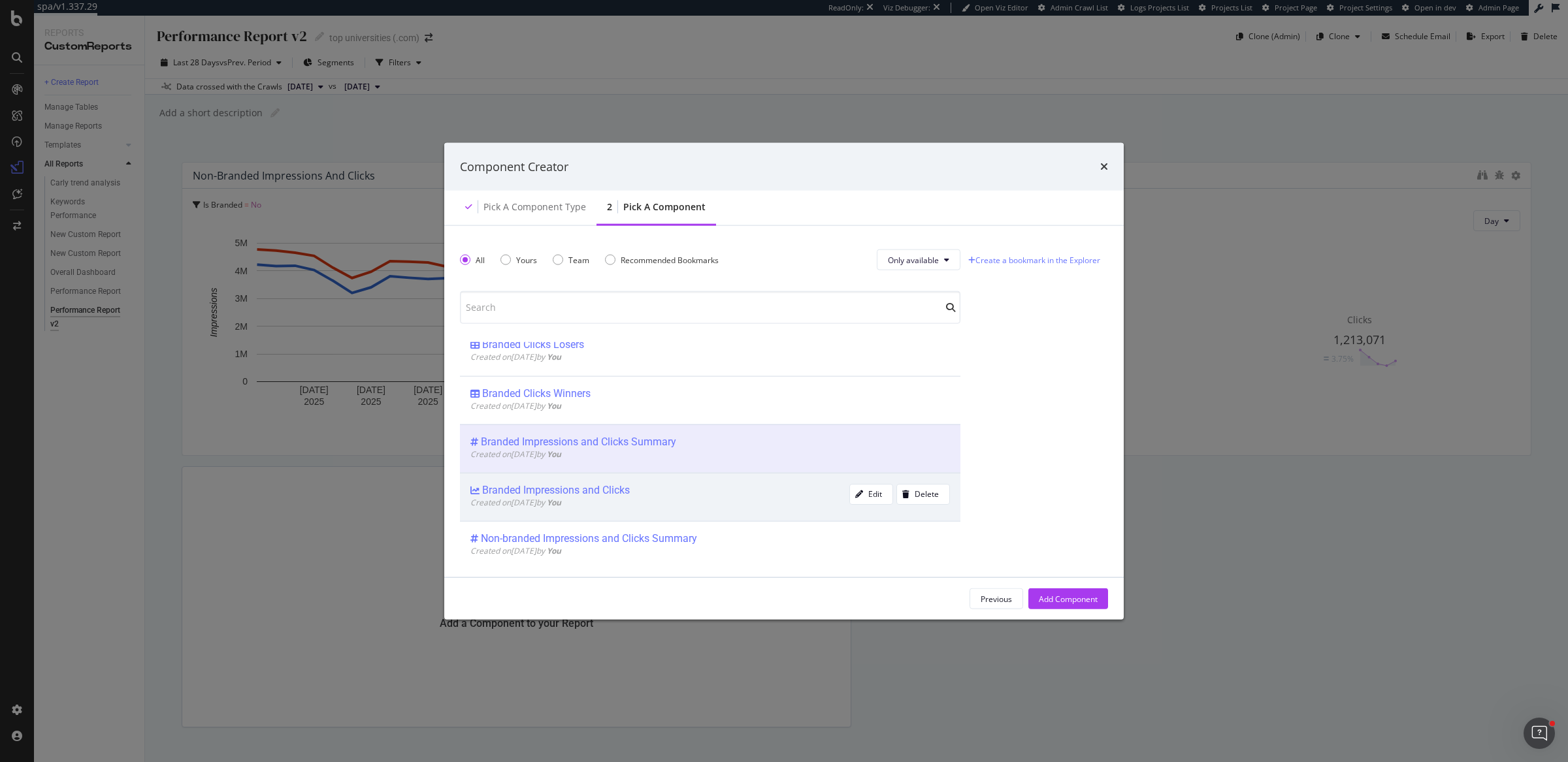
click at [729, 505] on div "Created on 2025 Sep 16th by You" at bounding box center [659, 502] width 379 height 11
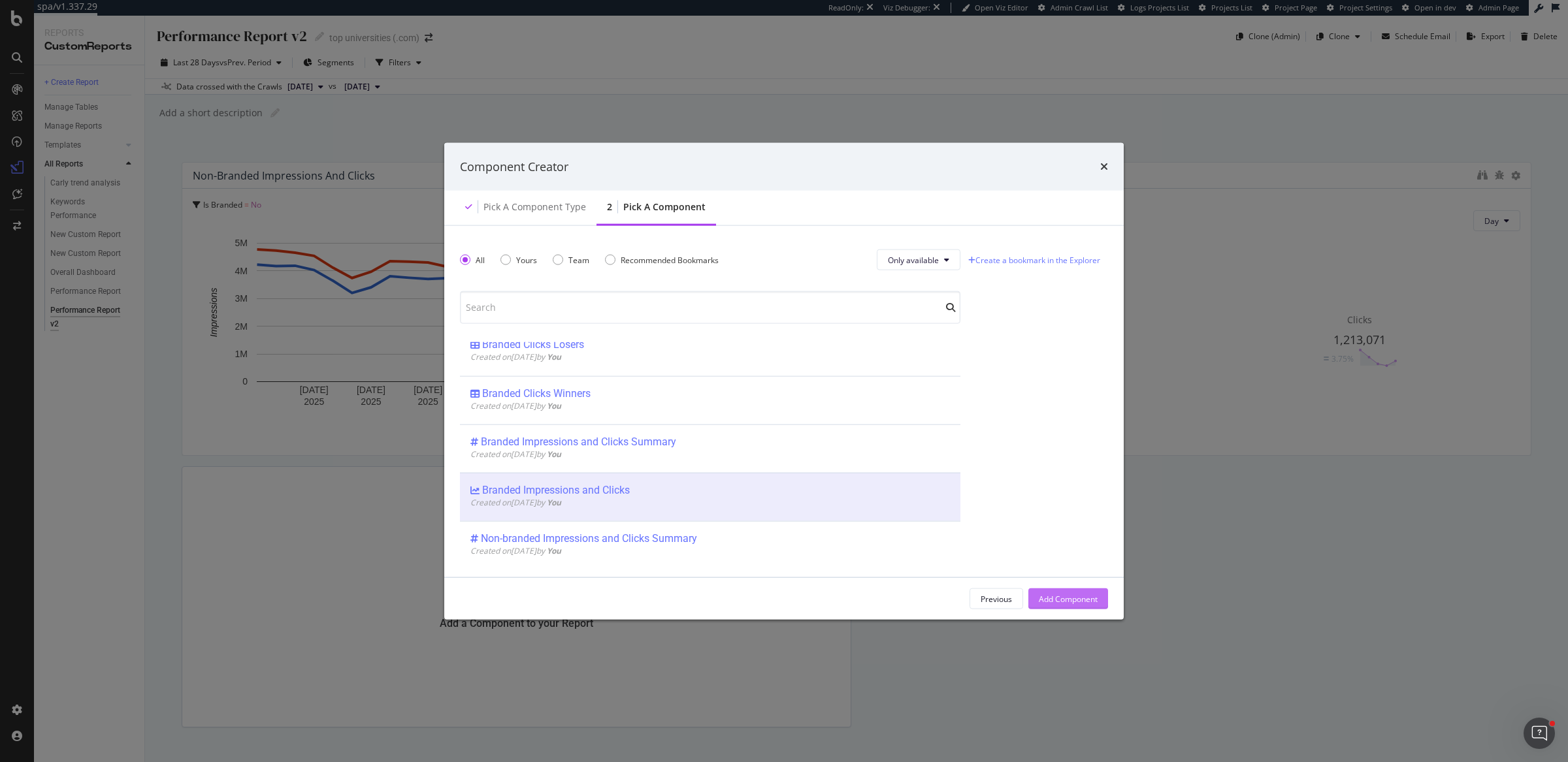
click at [1054, 598] on div "Add Component" at bounding box center [1067, 598] width 59 height 11
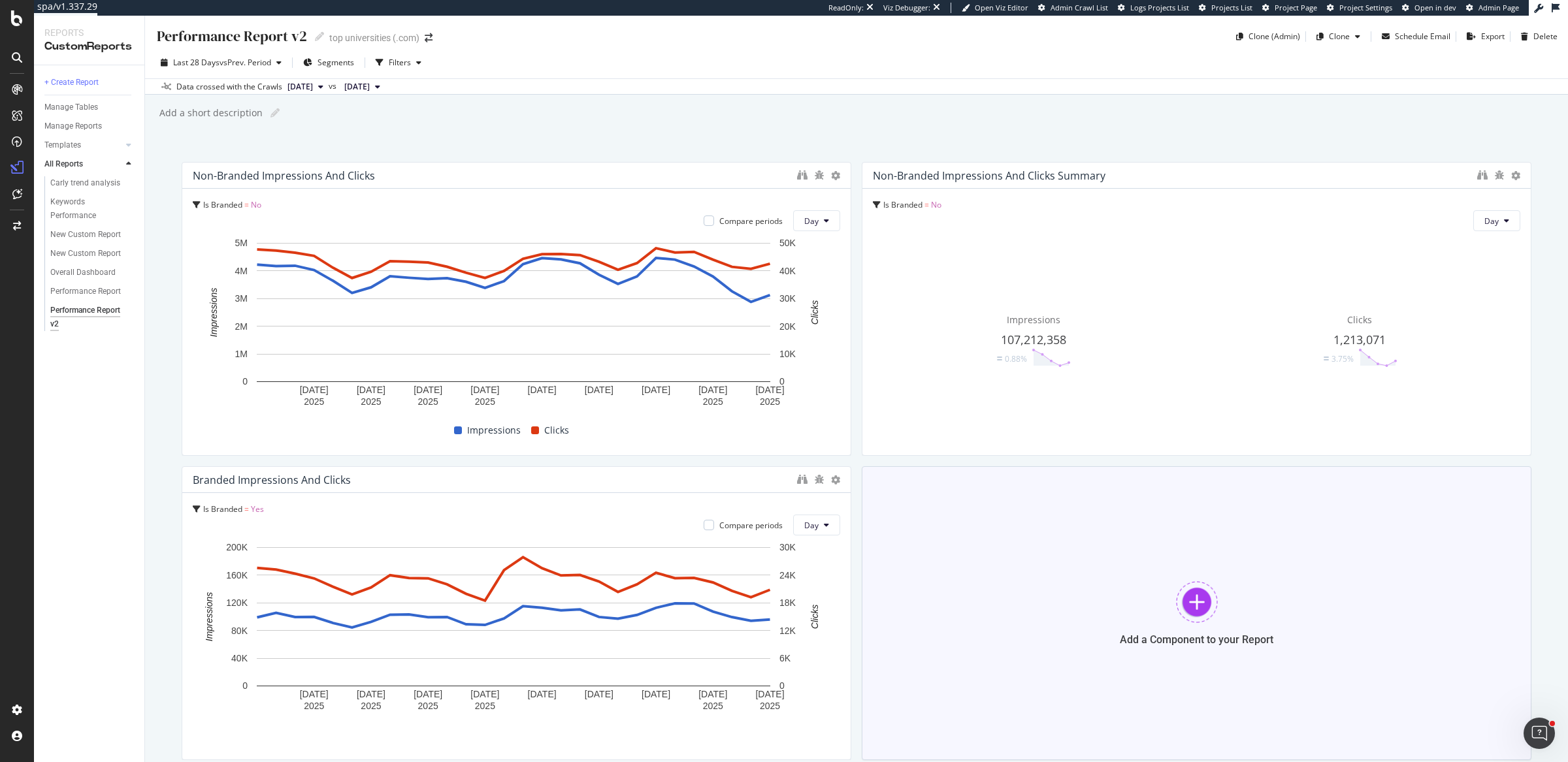
click at [1155, 584] on div "Add a Component to your Report" at bounding box center [1196, 613] width 670 height 294
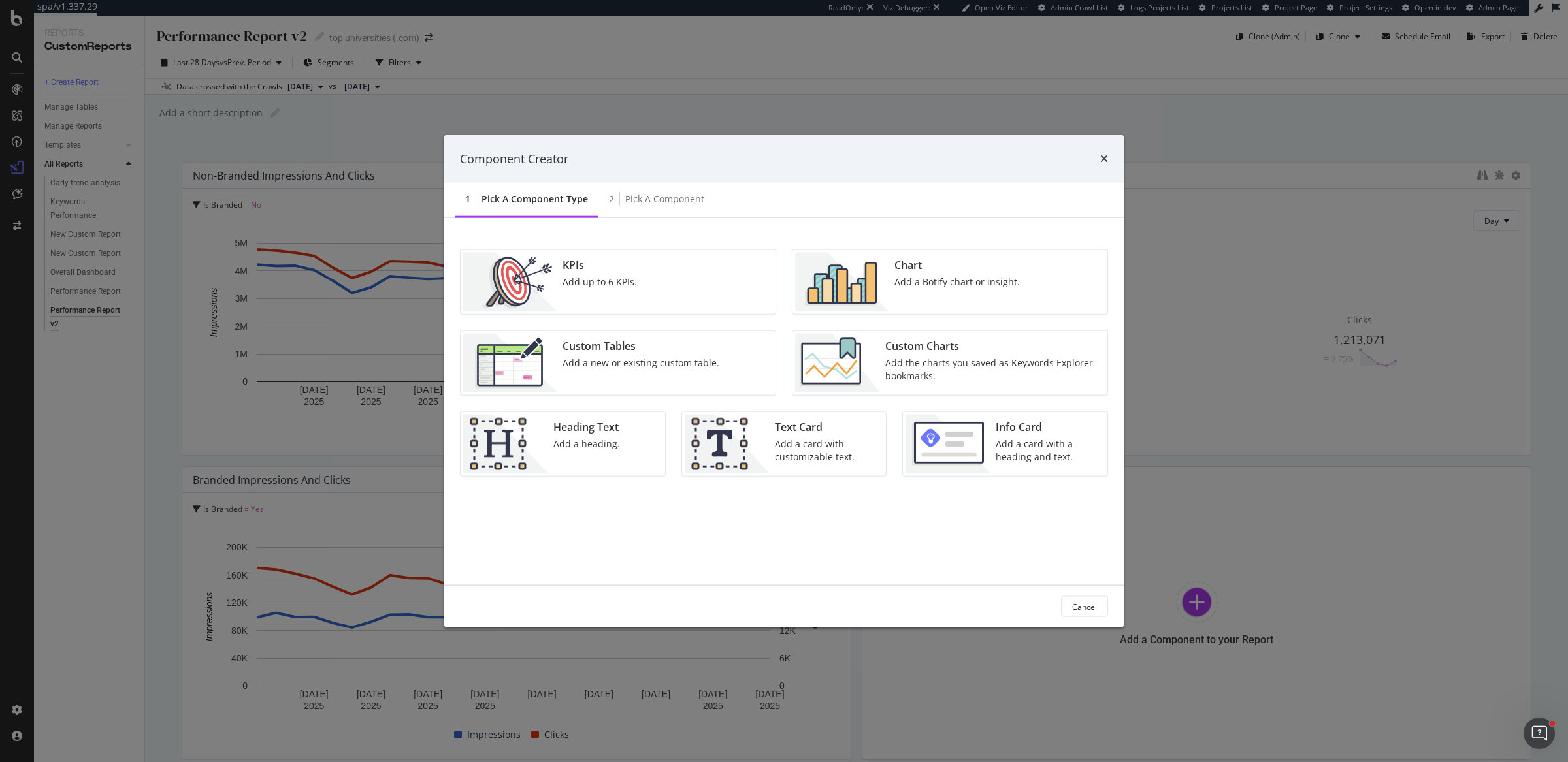
click at [880, 374] on div "Custom Charts Add the charts you saved as Keywords Explorer bookmarks." at bounding box center [993, 363] width 225 height 59
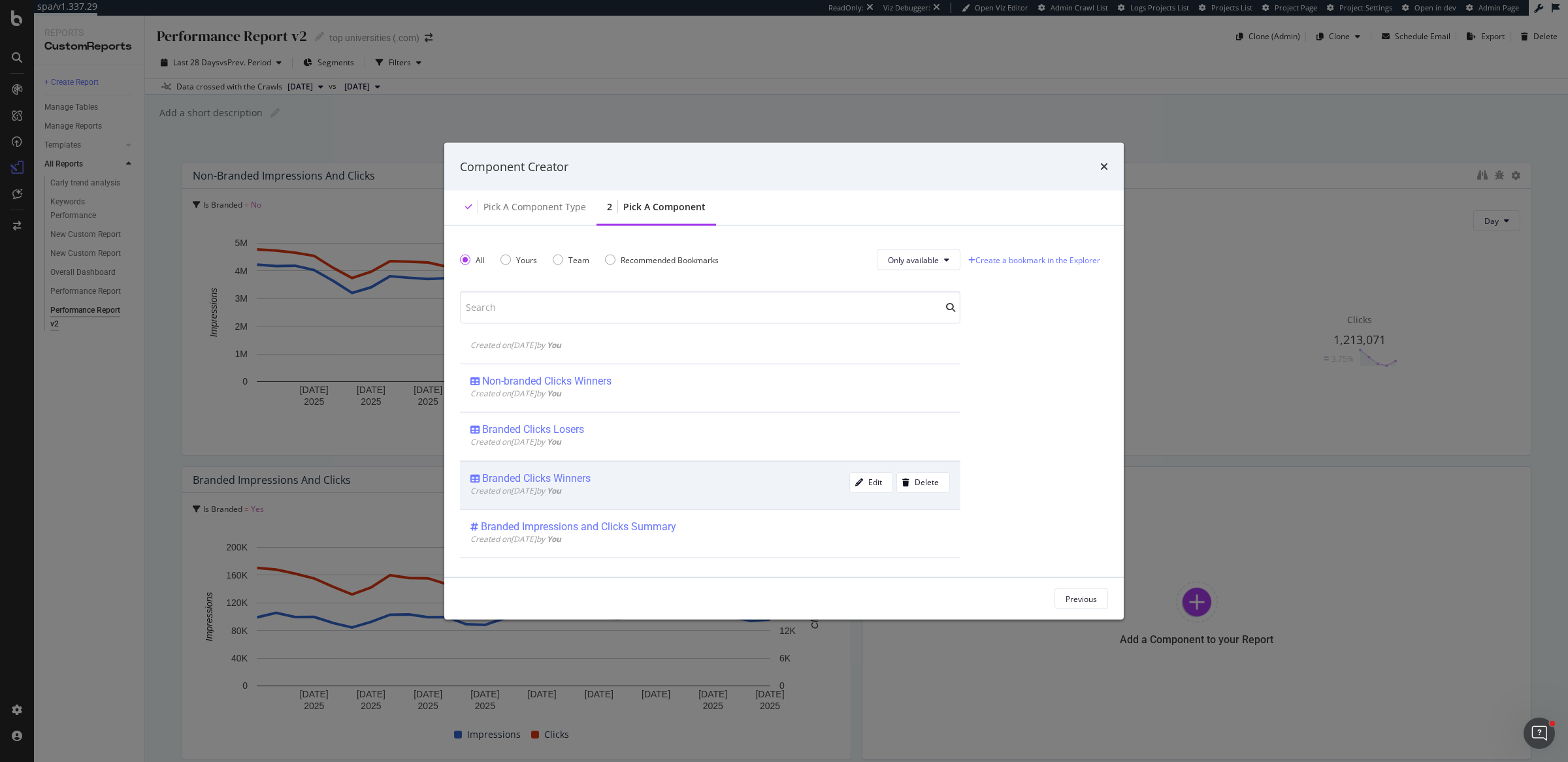
scroll to position [28, 0]
click at [629, 527] on div "Branded Impressions and Clicks Summary" at bounding box center [578, 525] width 196 height 13
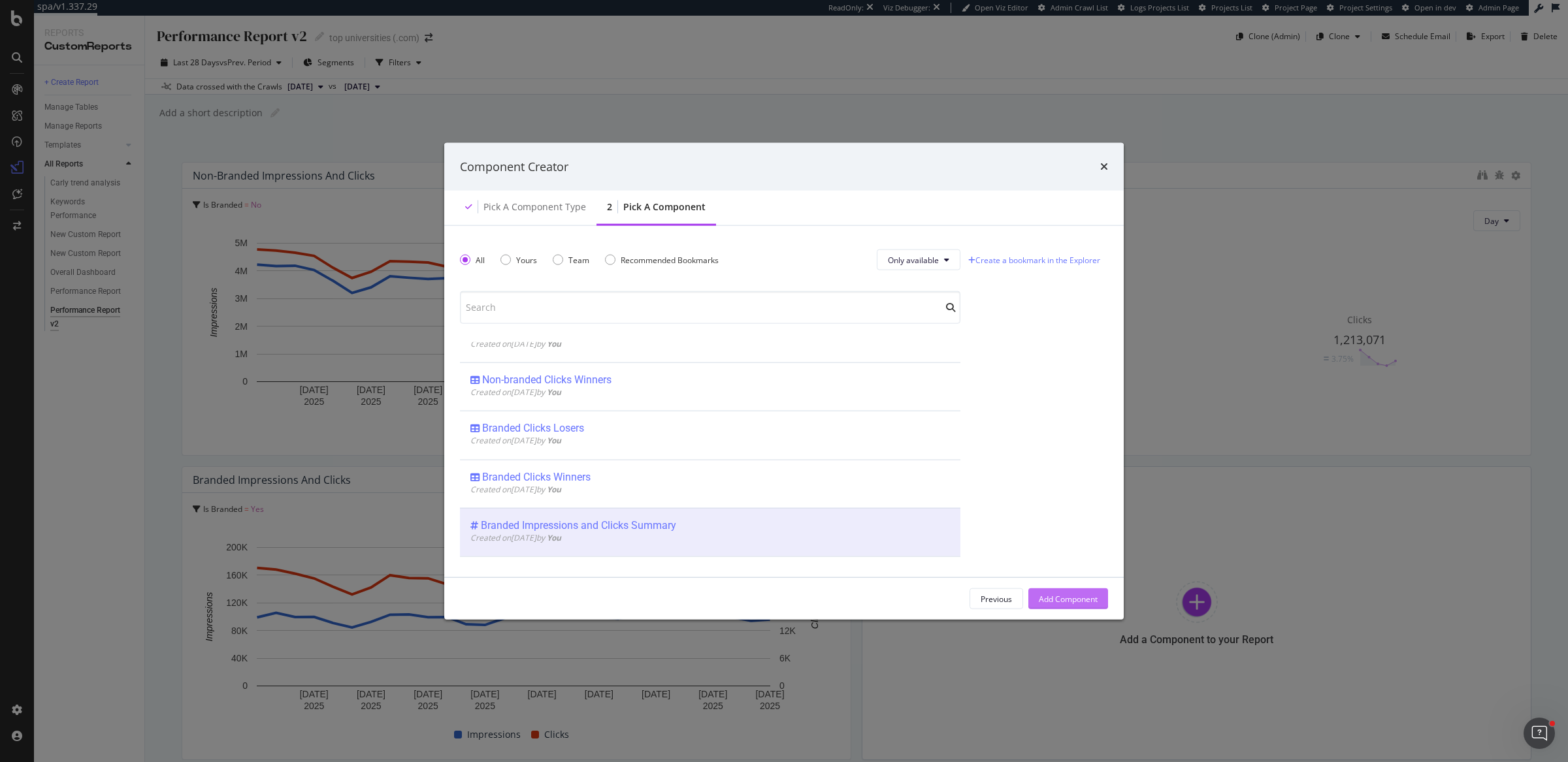
click at [1086, 598] on div "Add Component" at bounding box center [1067, 598] width 59 height 11
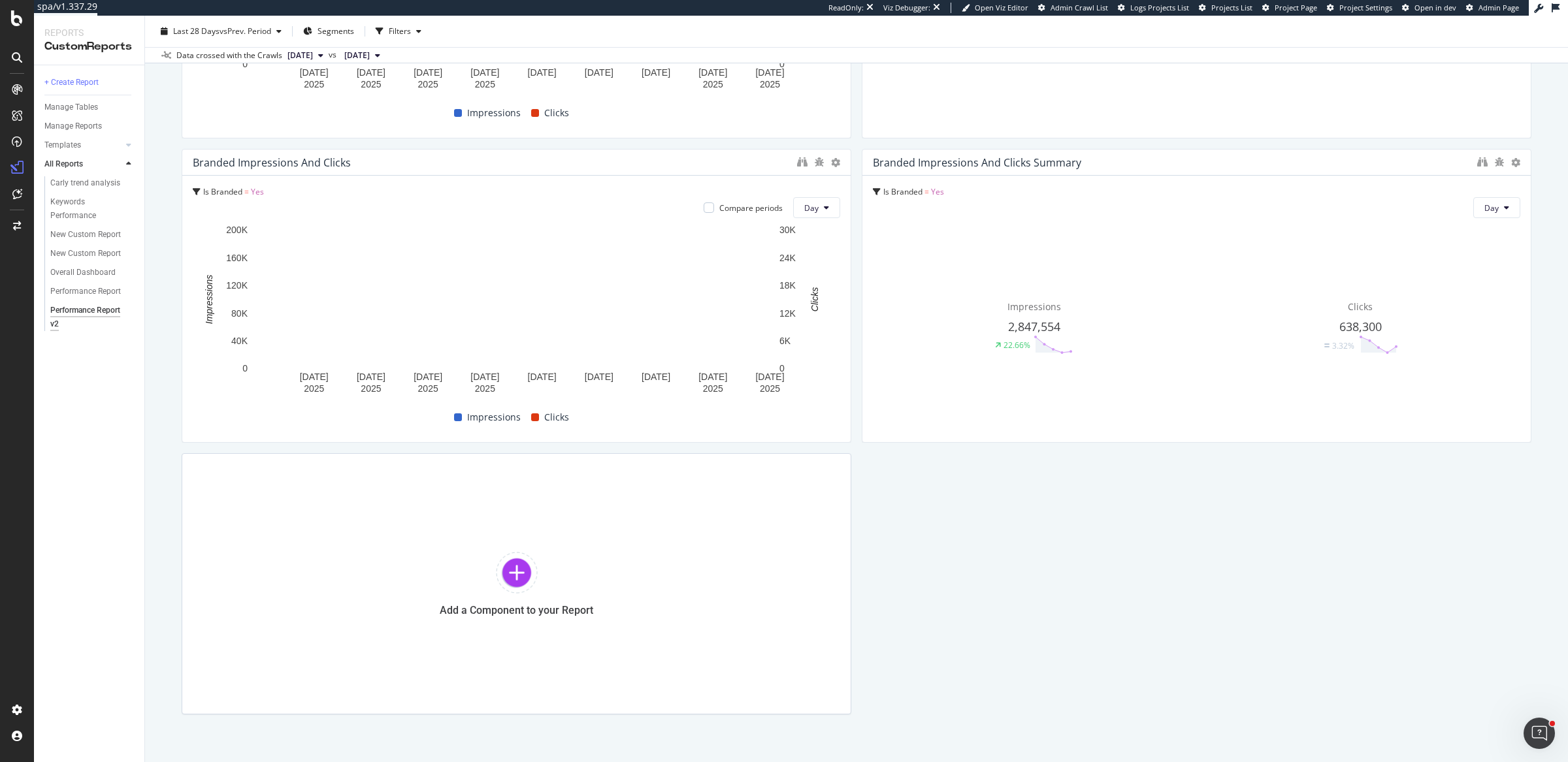
scroll to position [352, 0]
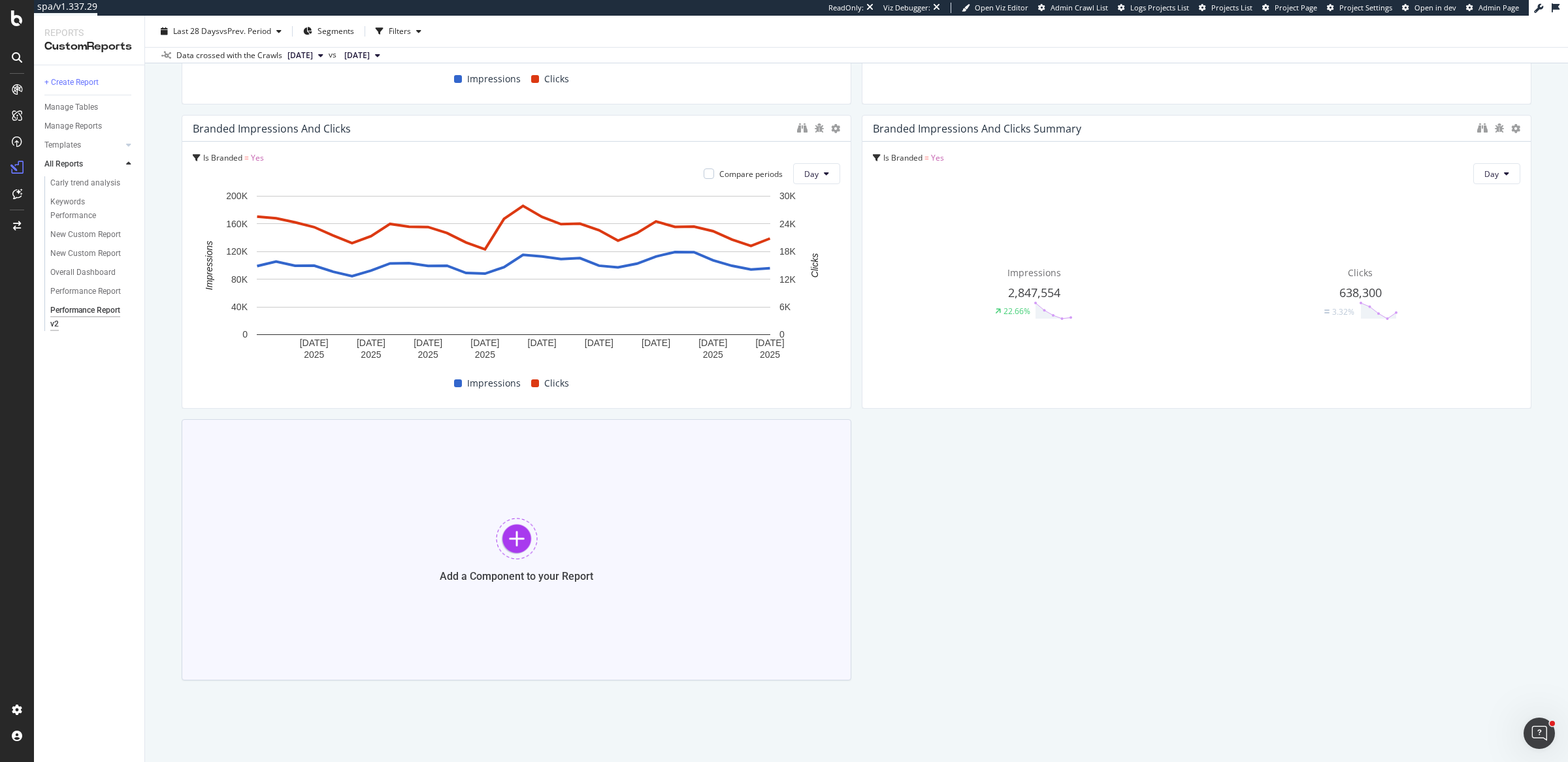
click at [454, 501] on div "Add a Component to your Report" at bounding box center [517, 549] width 670 height 261
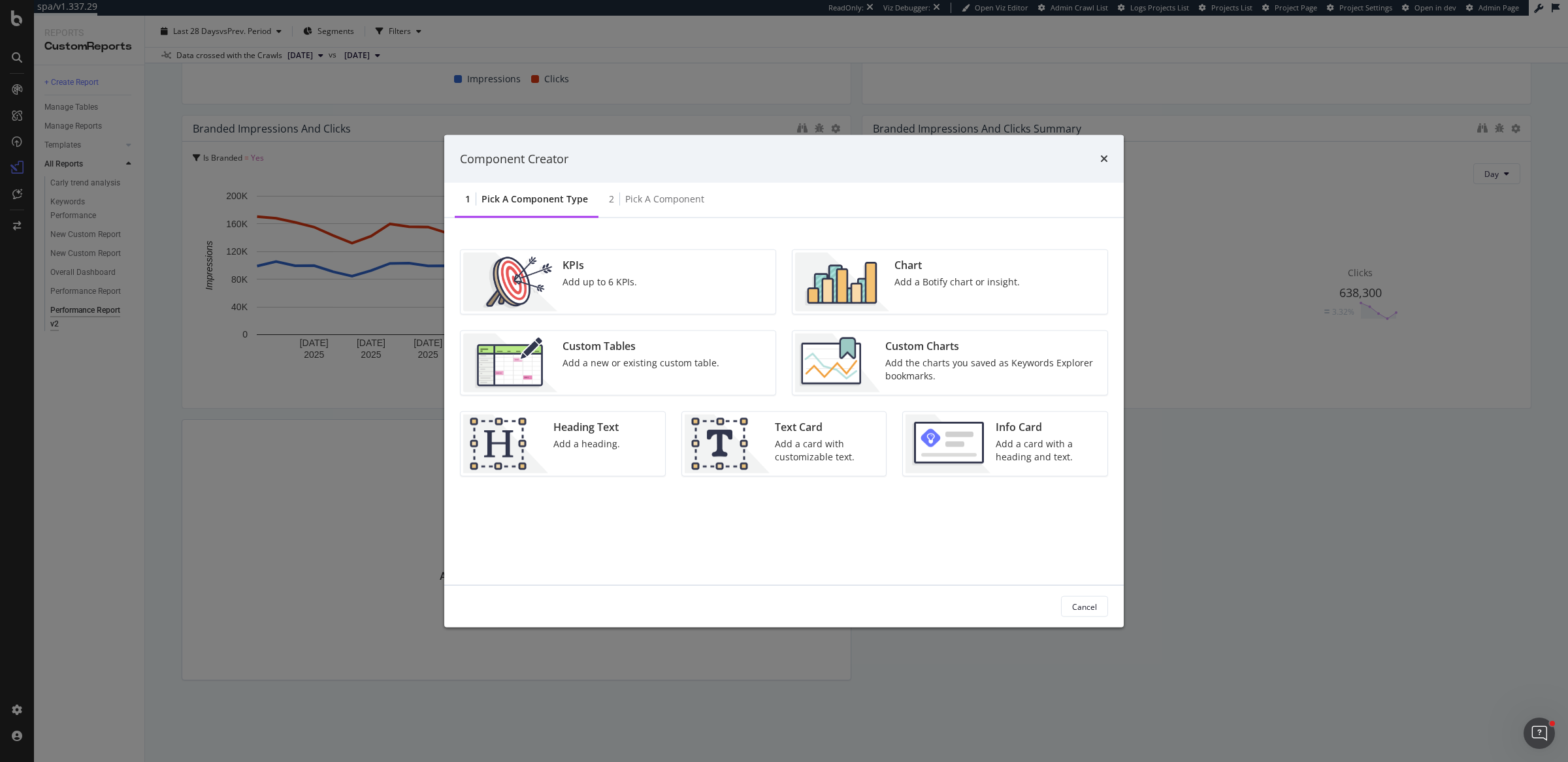
click at [926, 367] on div "Add the charts you saved as Keywords Explorer bookmarks." at bounding box center [993, 370] width 215 height 26
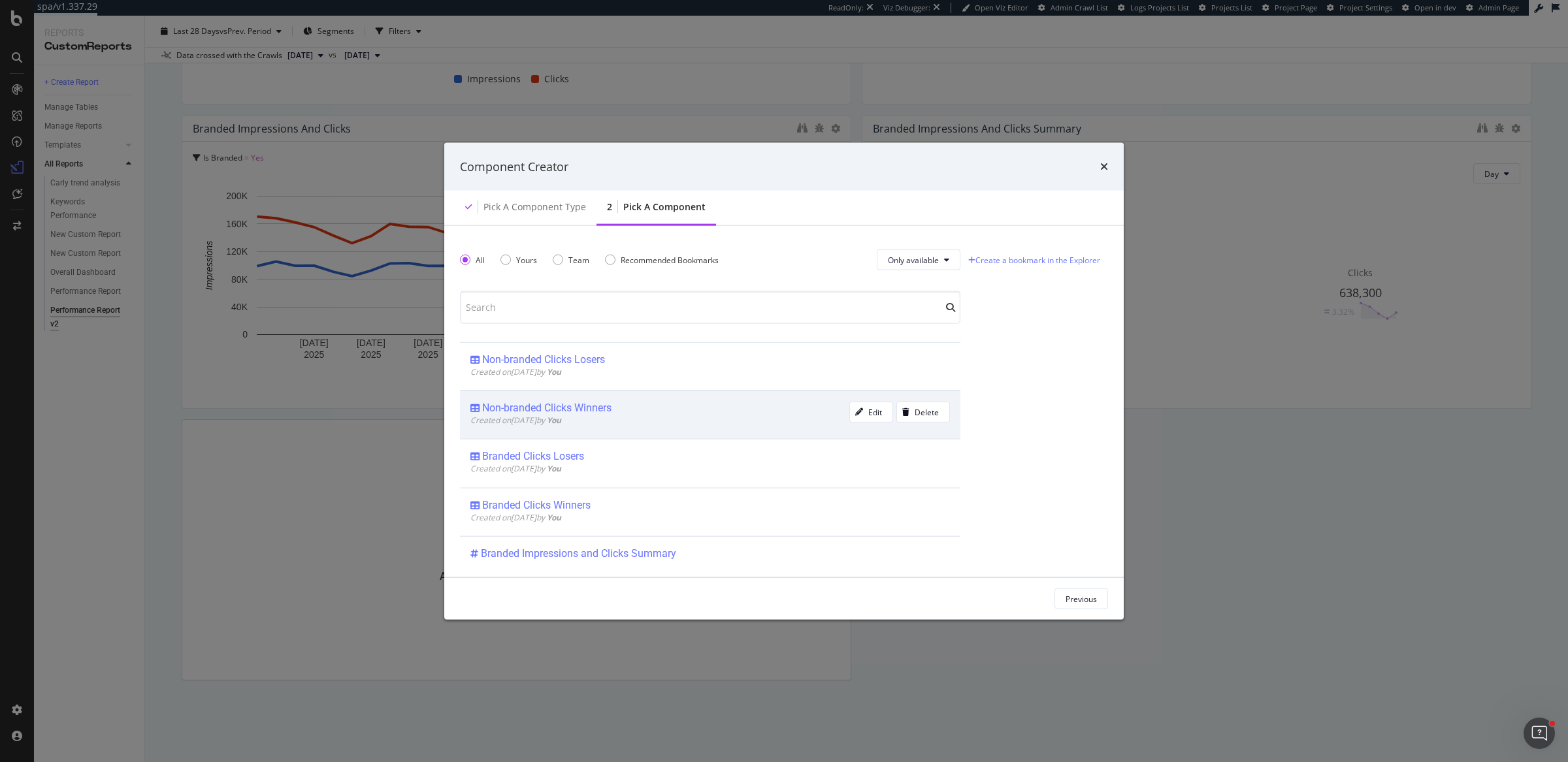
click at [609, 419] on div "Created on 2025 Sep 16th by You" at bounding box center [659, 420] width 379 height 11
click at [1052, 598] on div "Add Component" at bounding box center [1067, 598] width 59 height 11
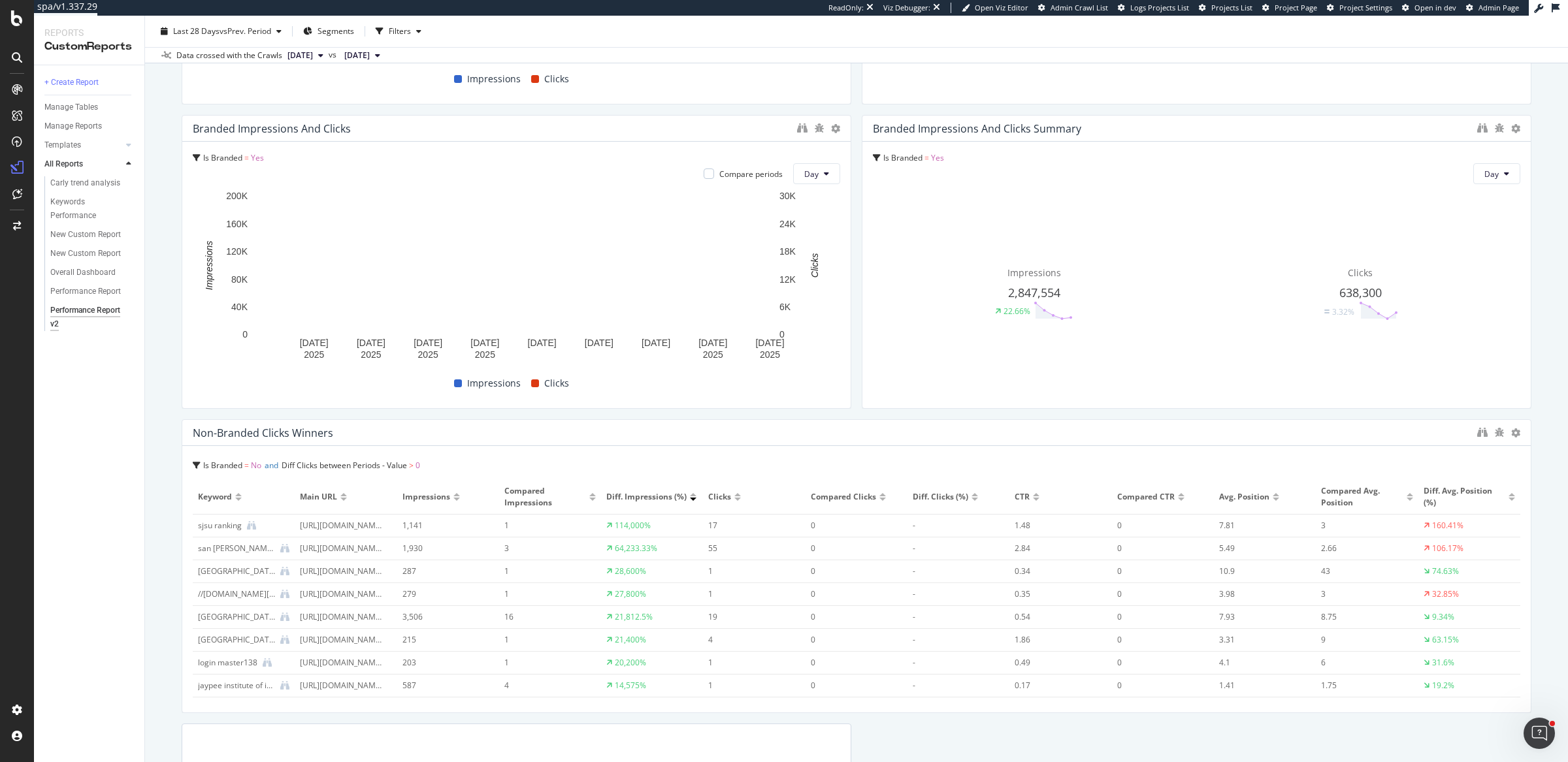
drag, startPoint x: 841, startPoint y: 512, endPoint x: 1492, endPoint y: 514, distance: 651.0
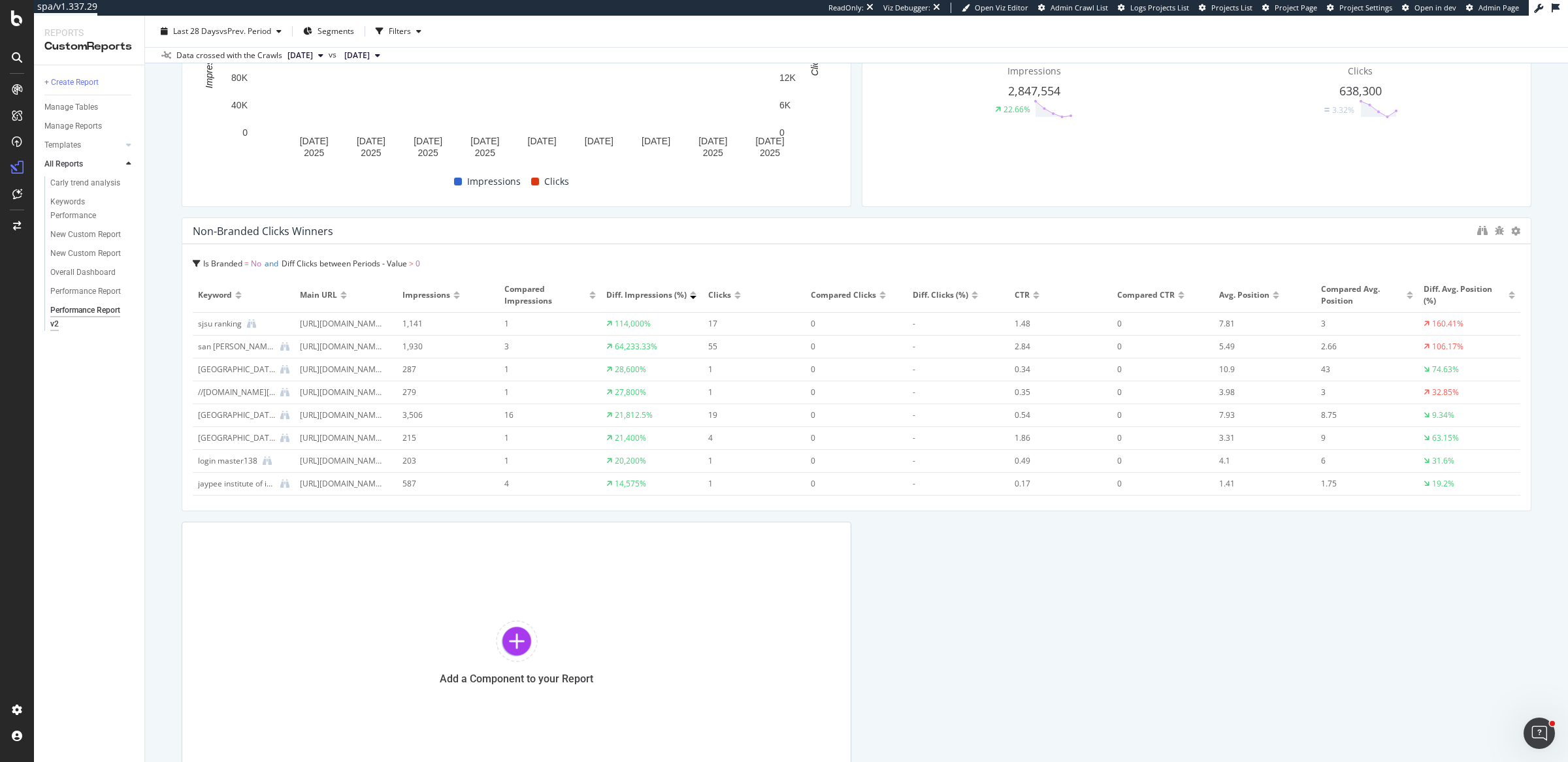
scroll to position [655, 0]
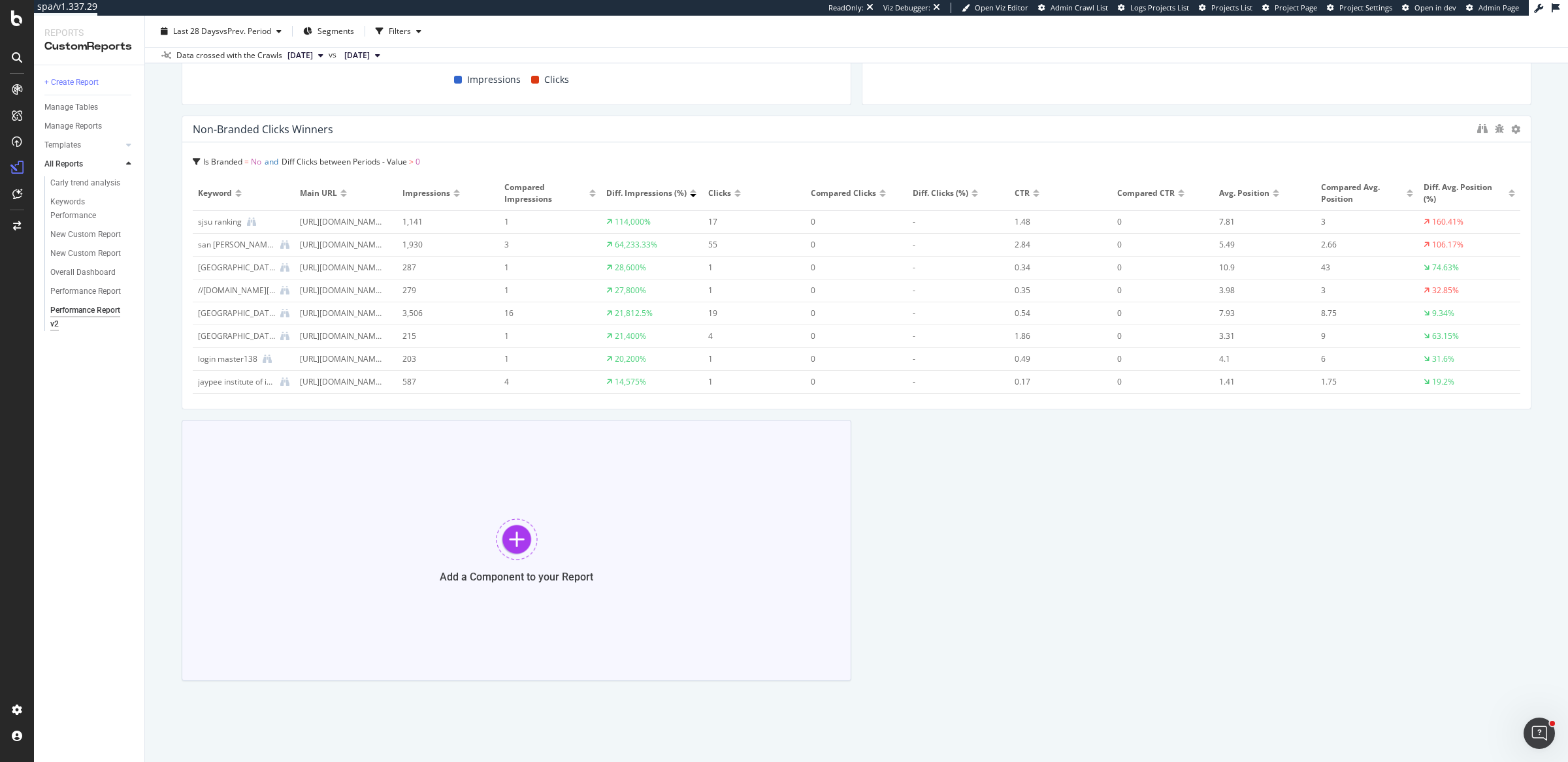
click at [438, 541] on div "Add a Component to your Report" at bounding box center [517, 550] width 670 height 261
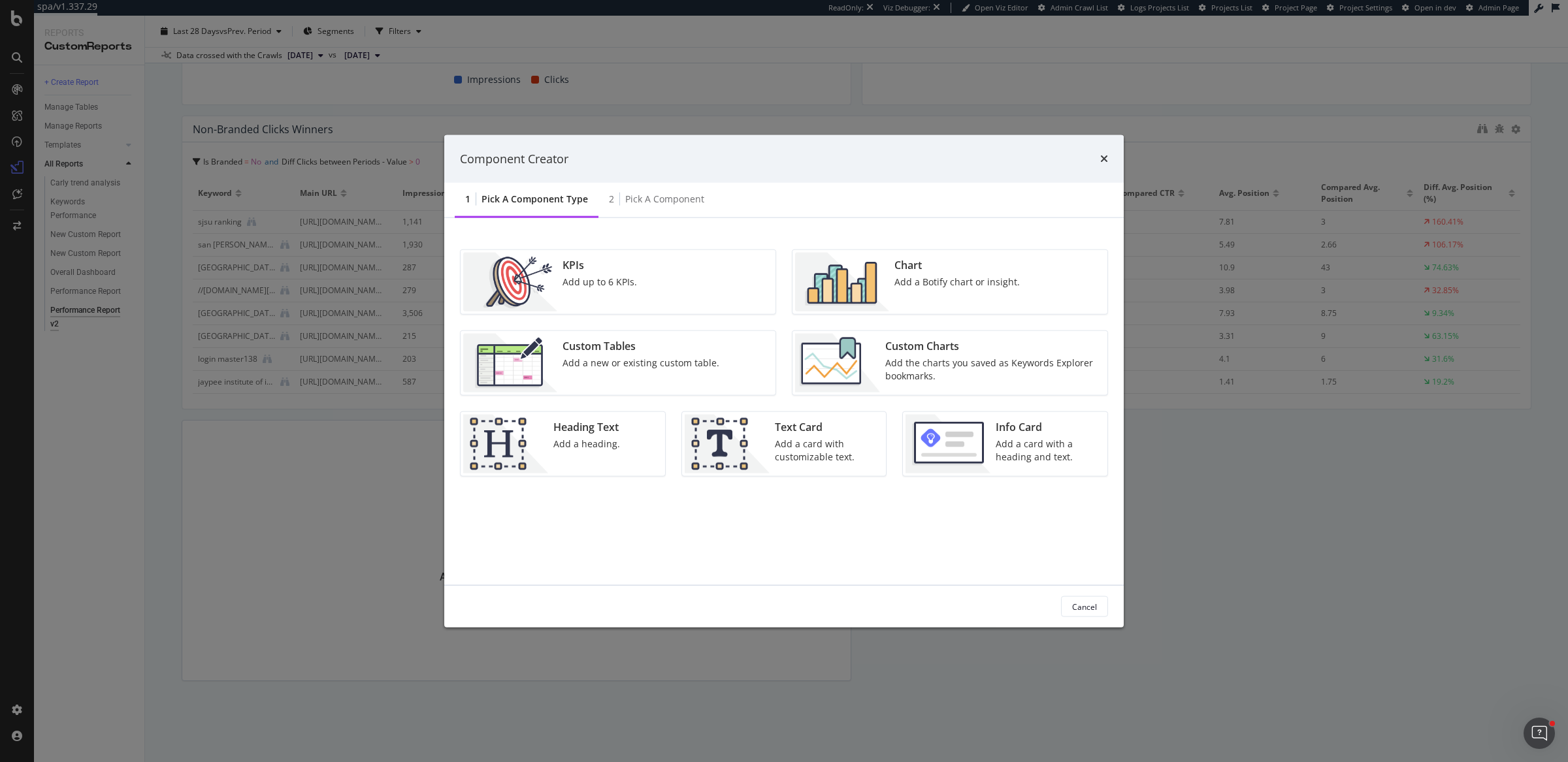
click at [974, 360] on div "Add the charts you saved as Keywords Explorer bookmarks." at bounding box center [993, 370] width 215 height 26
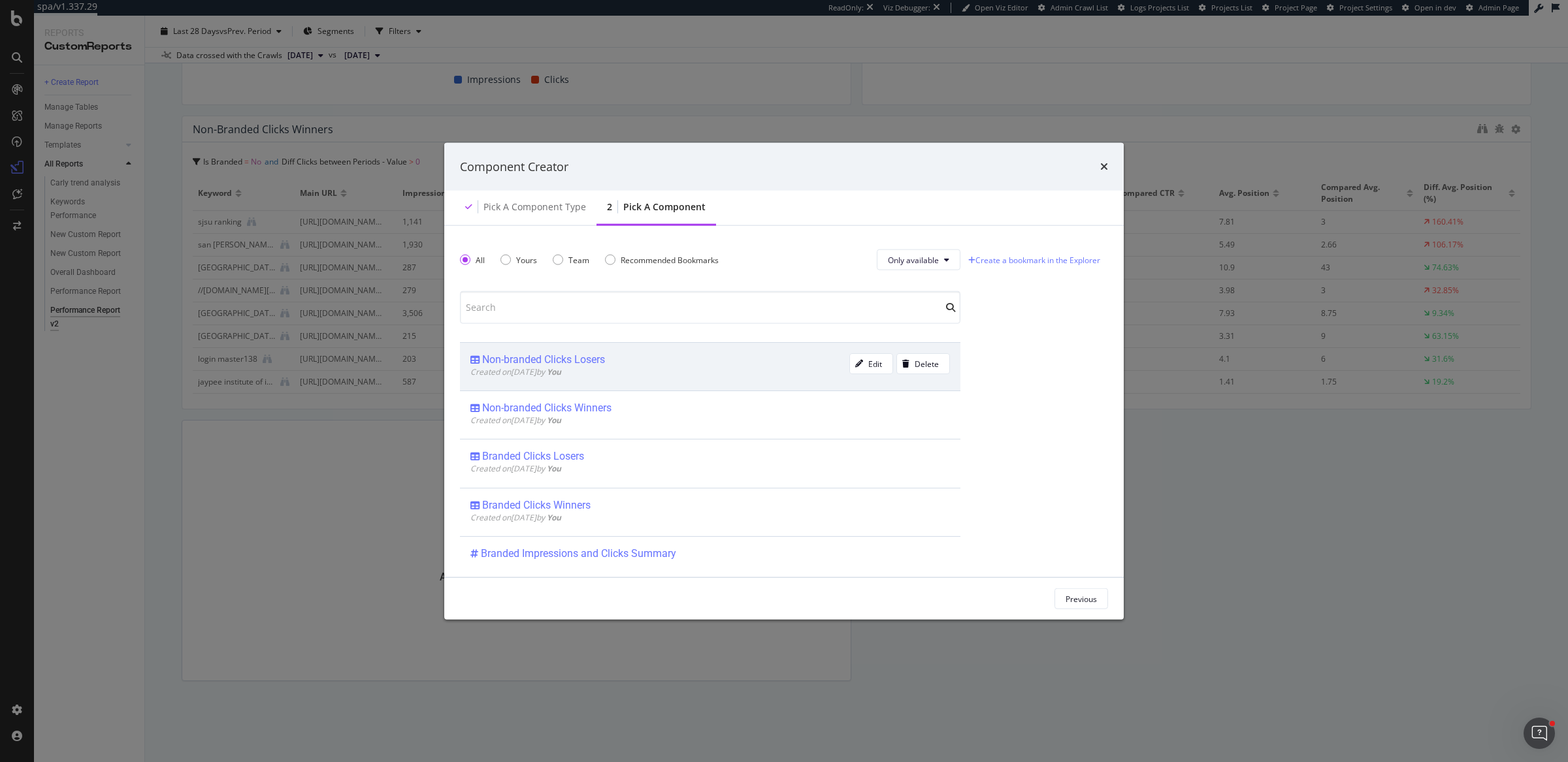
click at [718, 377] on div "Non-branded Clicks Losers Created on 2025 Sep 16th by You" at bounding box center [659, 367] width 379 height 27
click at [1056, 601] on div "Add Component" at bounding box center [1067, 598] width 59 height 11
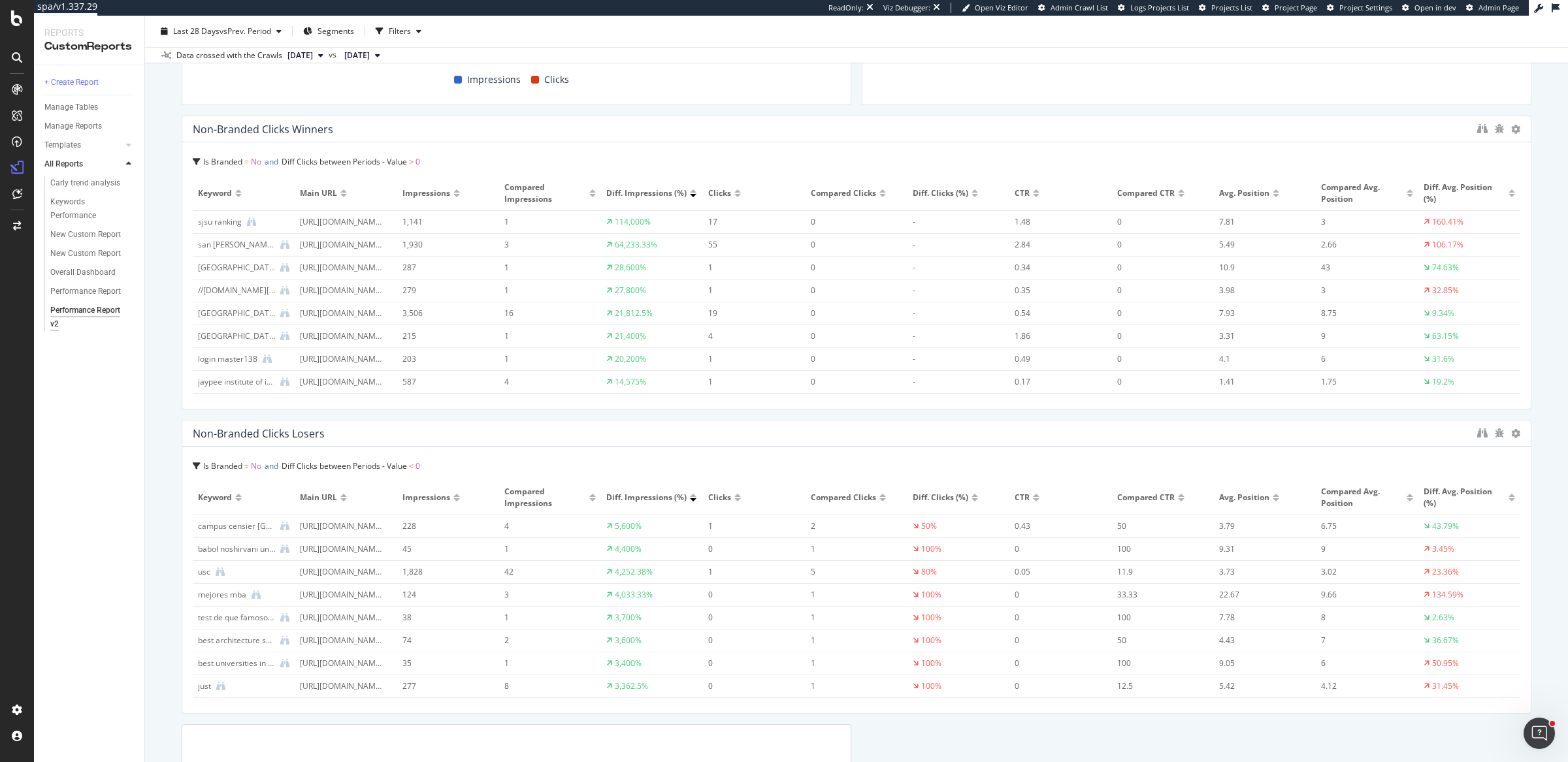
drag, startPoint x: 843, startPoint y: 535, endPoint x: 1540, endPoint y: 520, distance: 697.2
click at [1540, 520] on div "Performance Report v2 Performance Report v2 top universities (.com) Clone (Admi…" at bounding box center [857, 389] width 1423 height 747
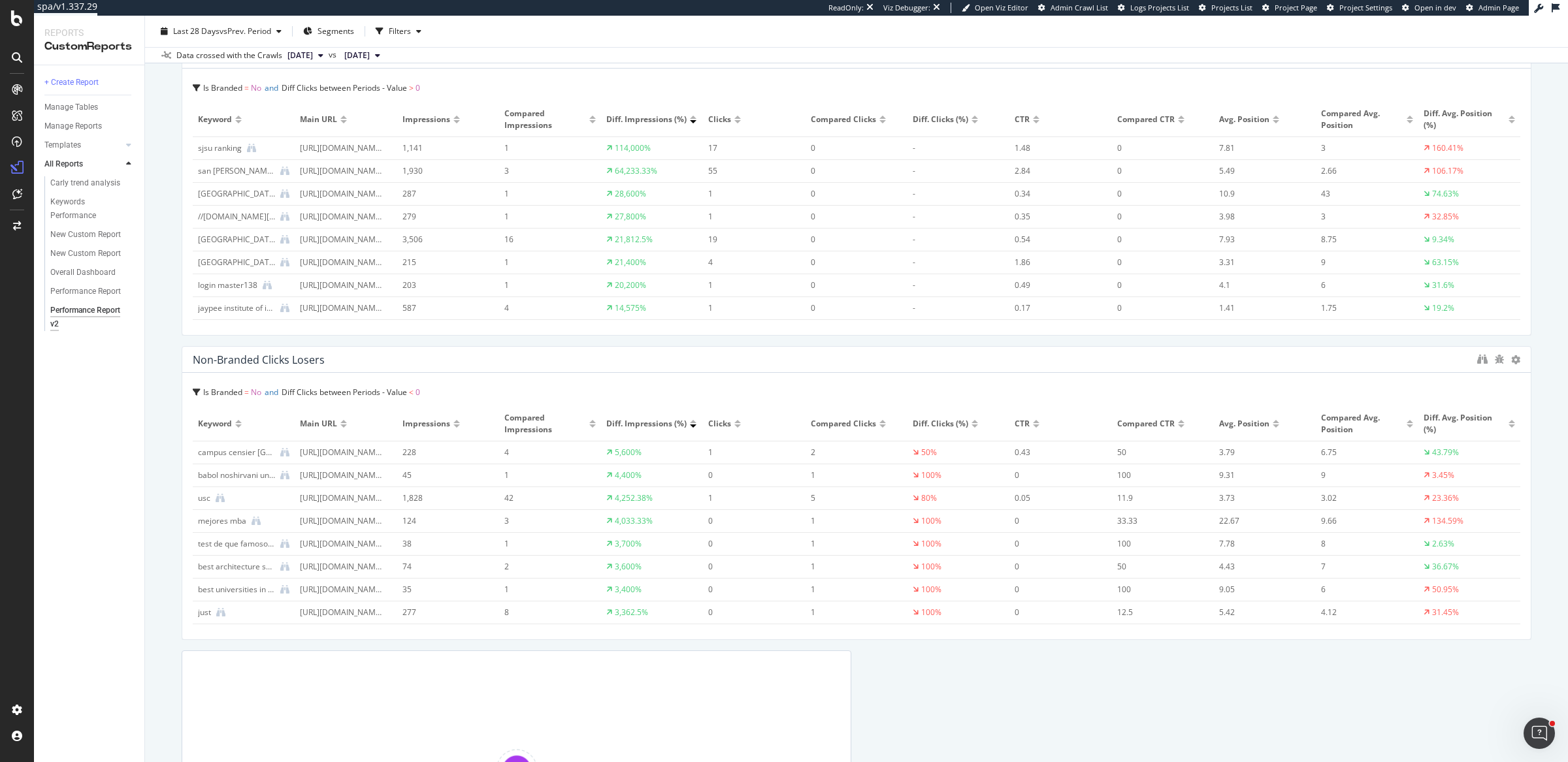
scroll to position [961, 0]
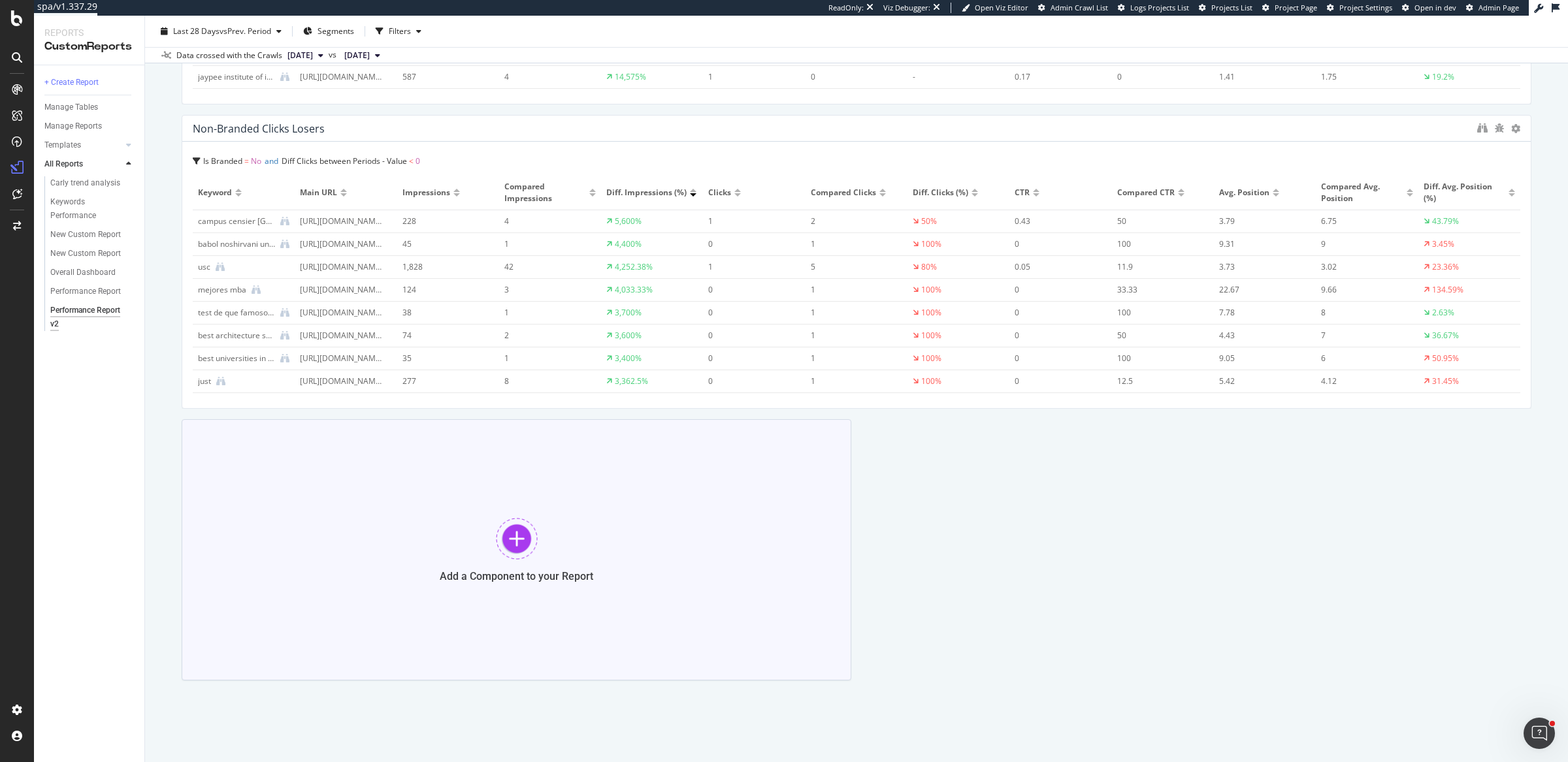
click at [549, 528] on div "Add a Component to your Report" at bounding box center [517, 549] width 670 height 261
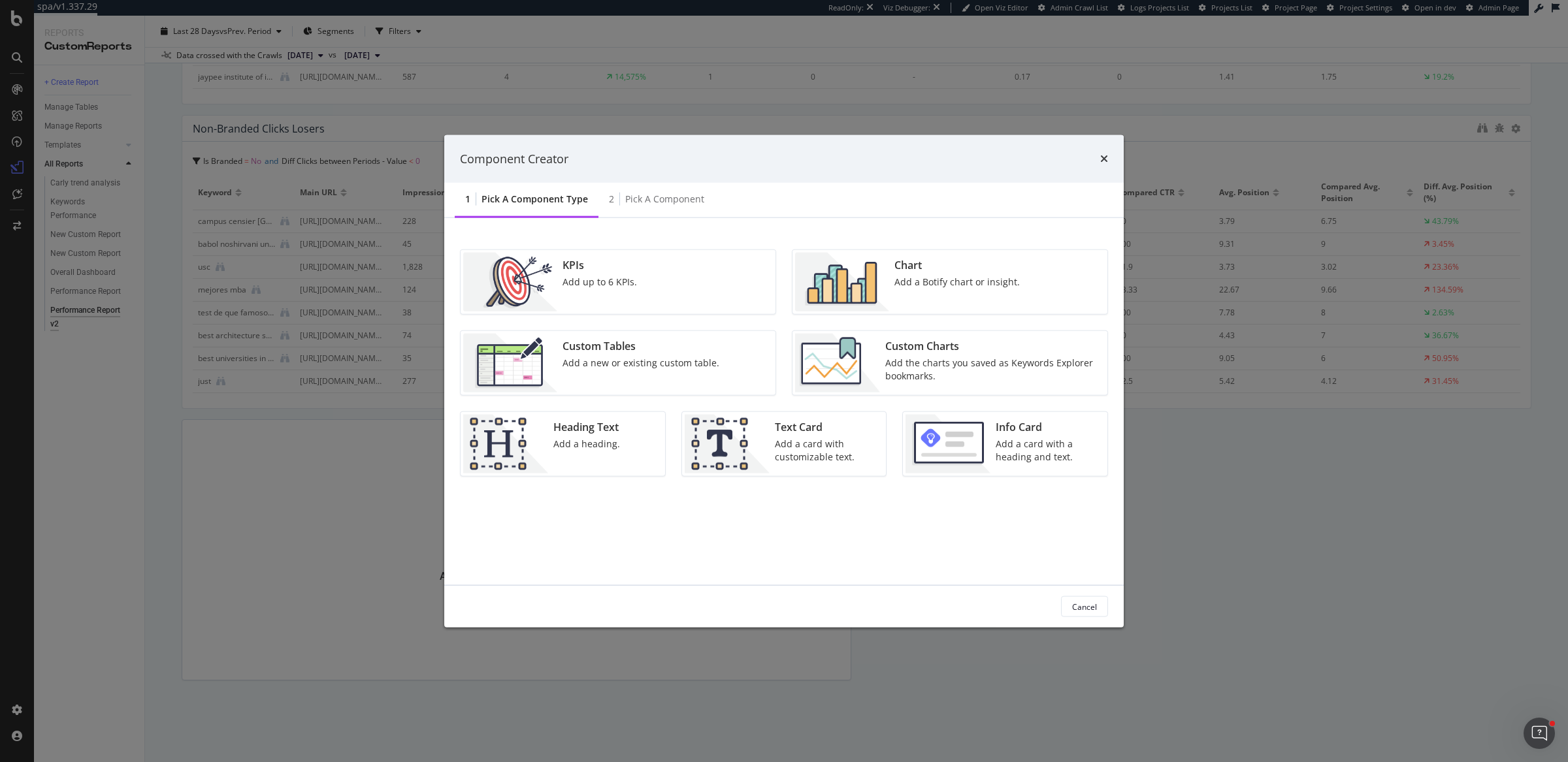
click at [883, 362] on div "Custom Charts Add the charts you saved as Keywords Explorer bookmarks." at bounding box center [993, 363] width 225 height 59
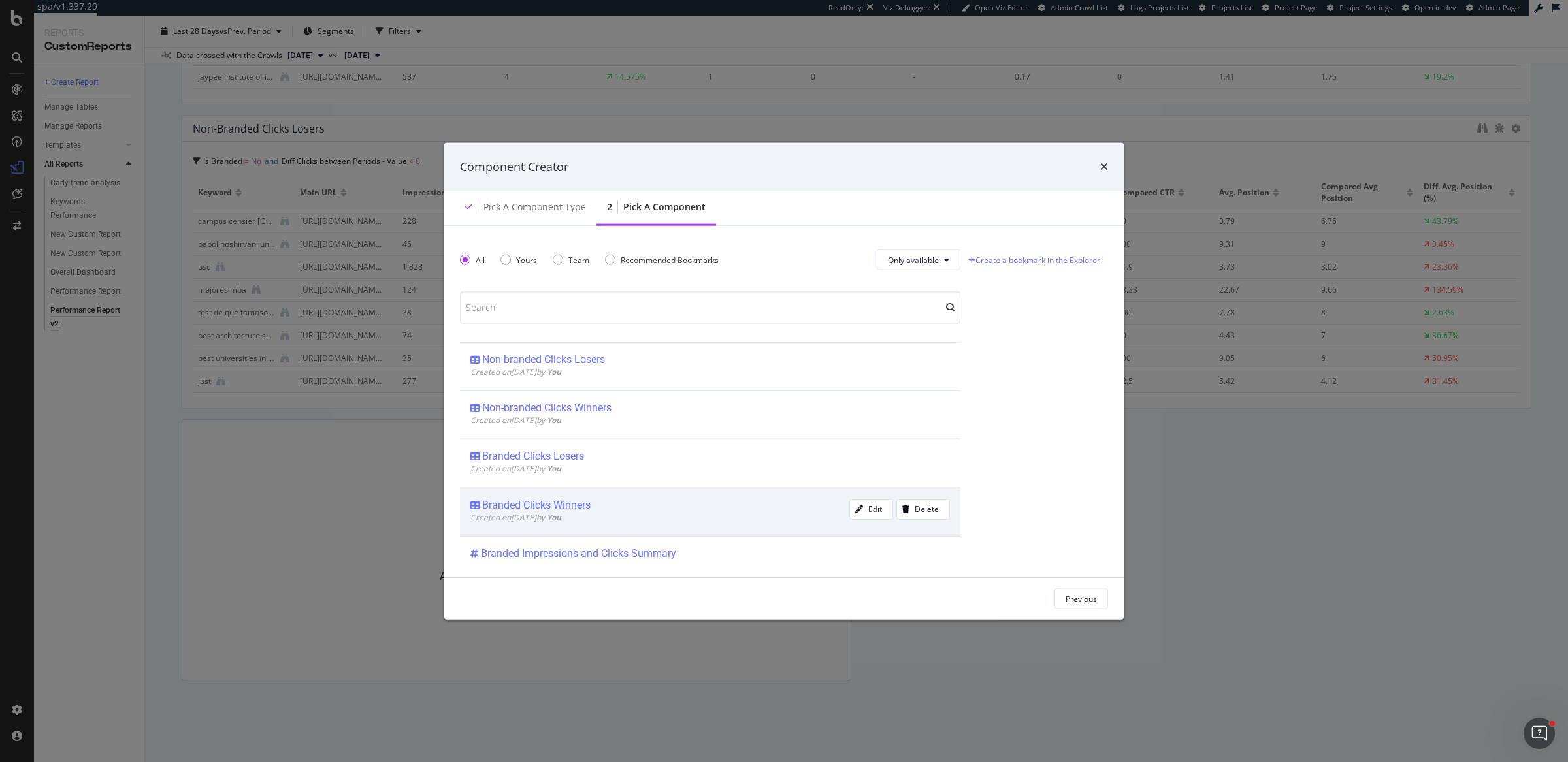
click at [599, 503] on div "Branded Clicks Winners" at bounding box center [659, 505] width 379 height 13
click at [1098, 600] on button "Add Component" at bounding box center [1068, 598] width 79 height 21
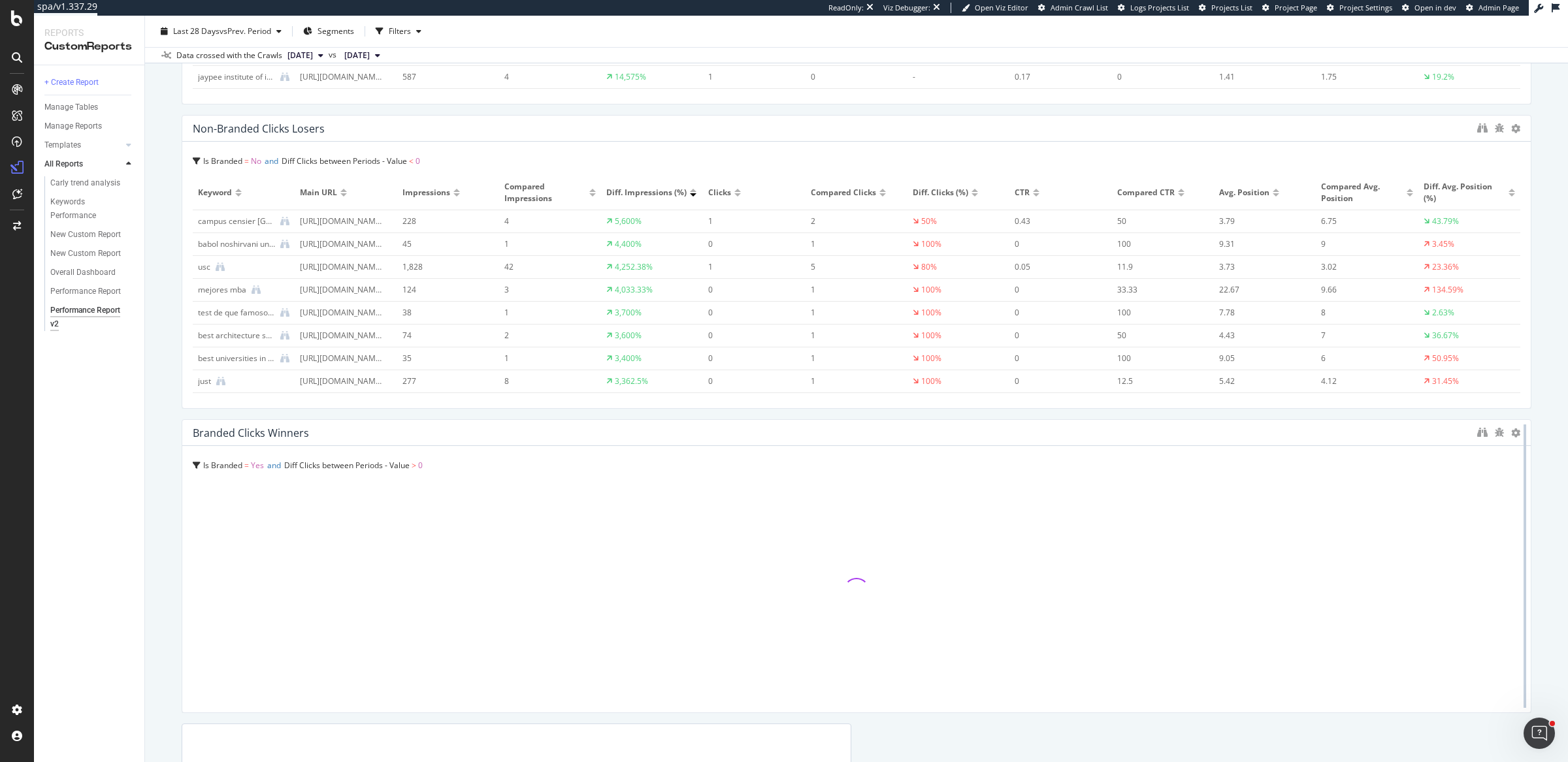
drag, startPoint x: 841, startPoint y: 516, endPoint x: 1509, endPoint y: 520, distance: 668.0
click at [1518, 520] on div at bounding box center [1524, 566] width 13 height 294
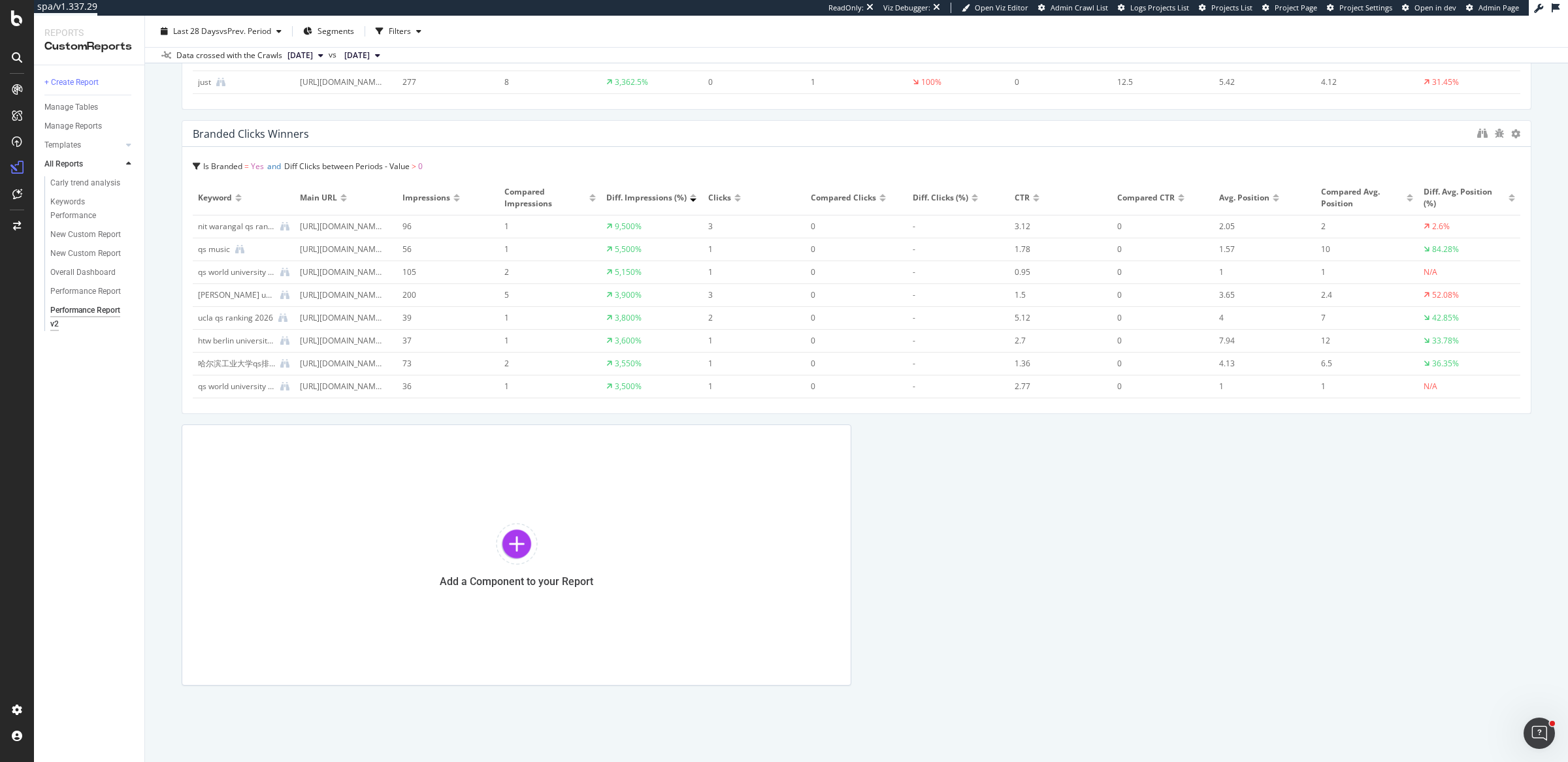
scroll to position [1264, 0]
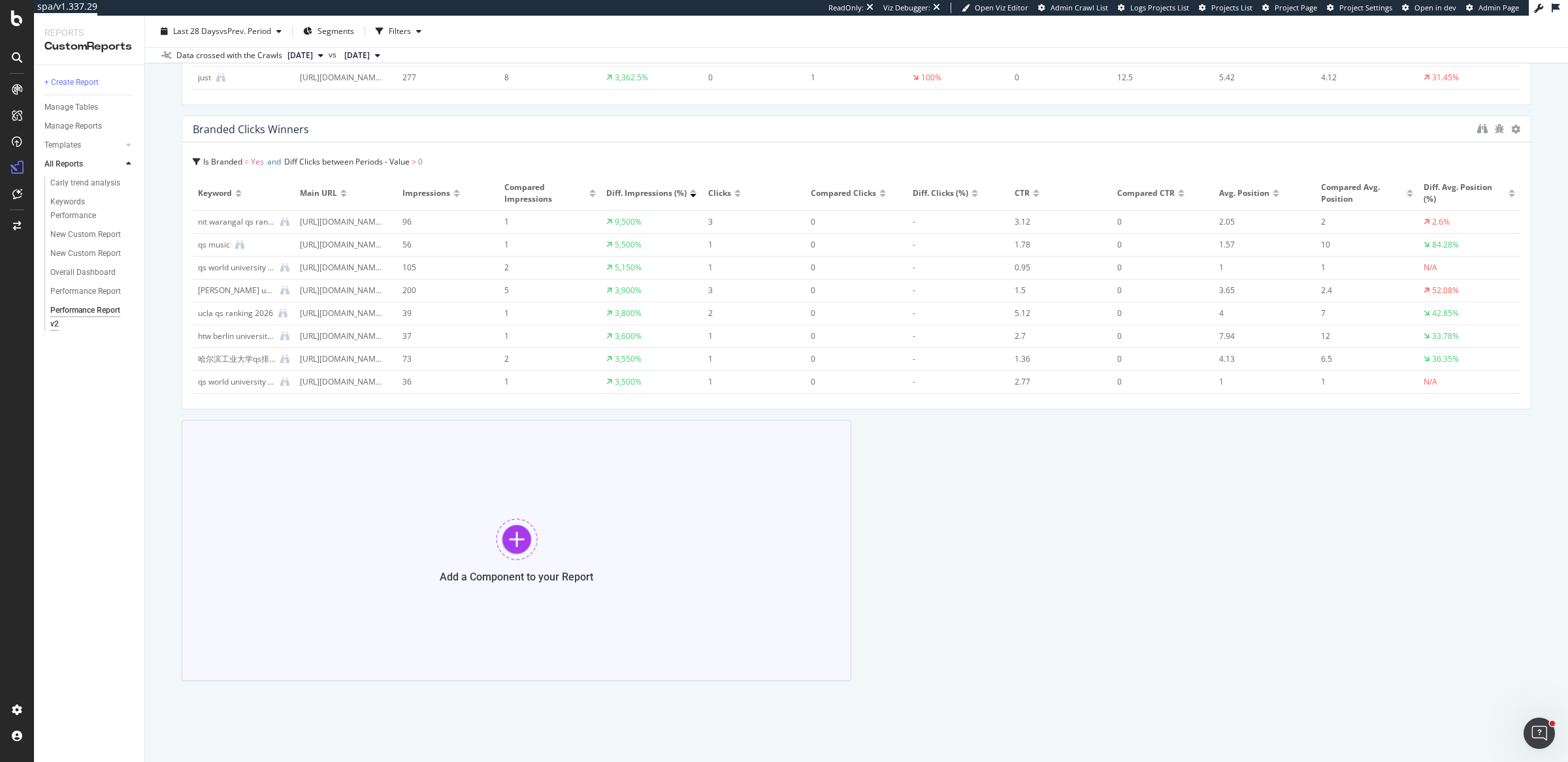
click at [472, 523] on div "Add a Component to your Report" at bounding box center [517, 550] width 670 height 261
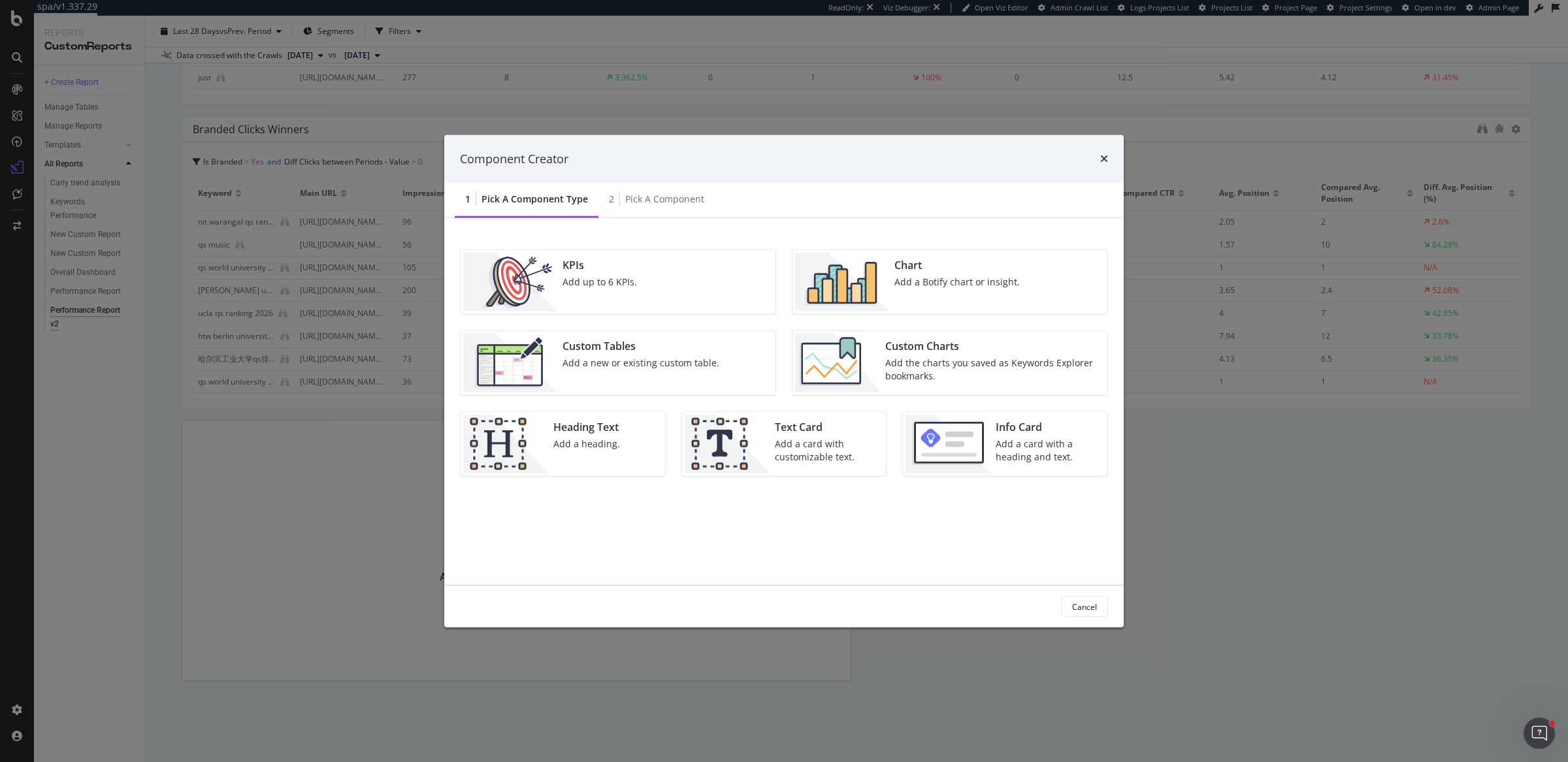
click at [926, 385] on div "Custom Charts Add the charts you saved as Keywords Explorer bookmarks." at bounding box center [993, 363] width 225 height 59
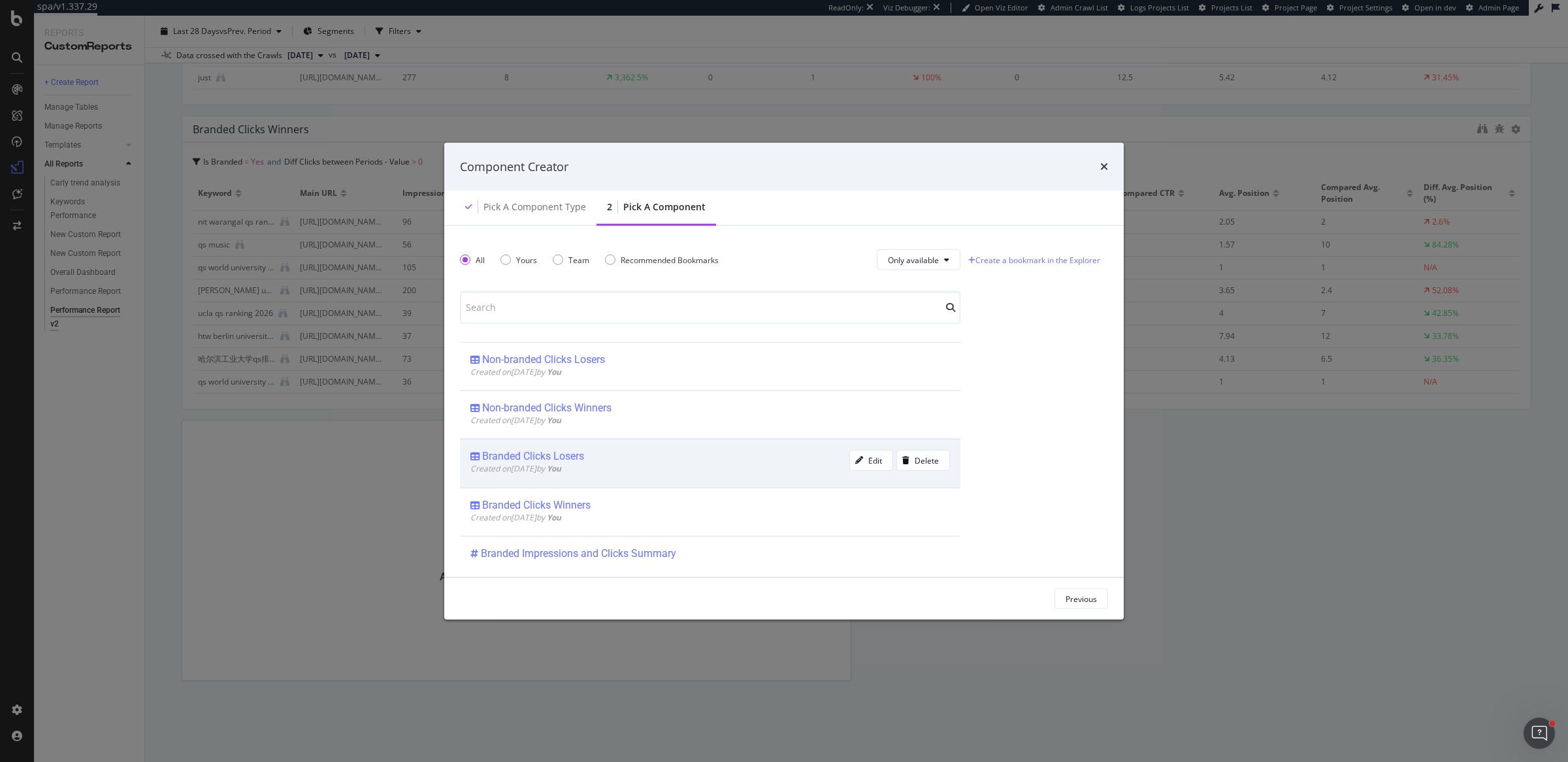
click at [619, 468] on div "Created on 2025 Sep 16th by You" at bounding box center [659, 468] width 379 height 11
click at [1098, 605] on button "Add Component" at bounding box center [1068, 598] width 79 height 21
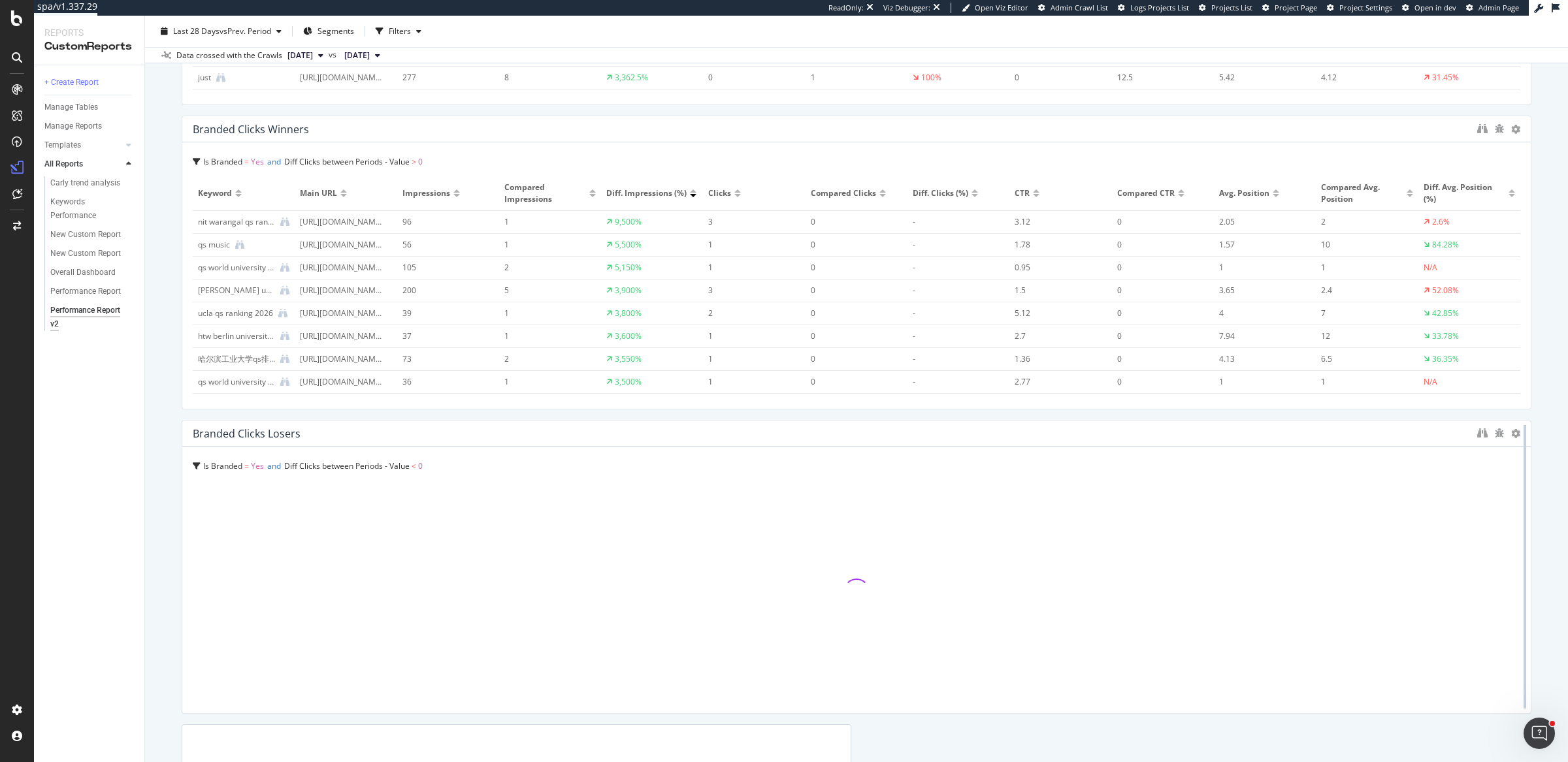
drag, startPoint x: 843, startPoint y: 475, endPoint x: 1511, endPoint y: 493, distance: 668.2
click at [1518, 493] on div at bounding box center [1524, 567] width 13 height 294
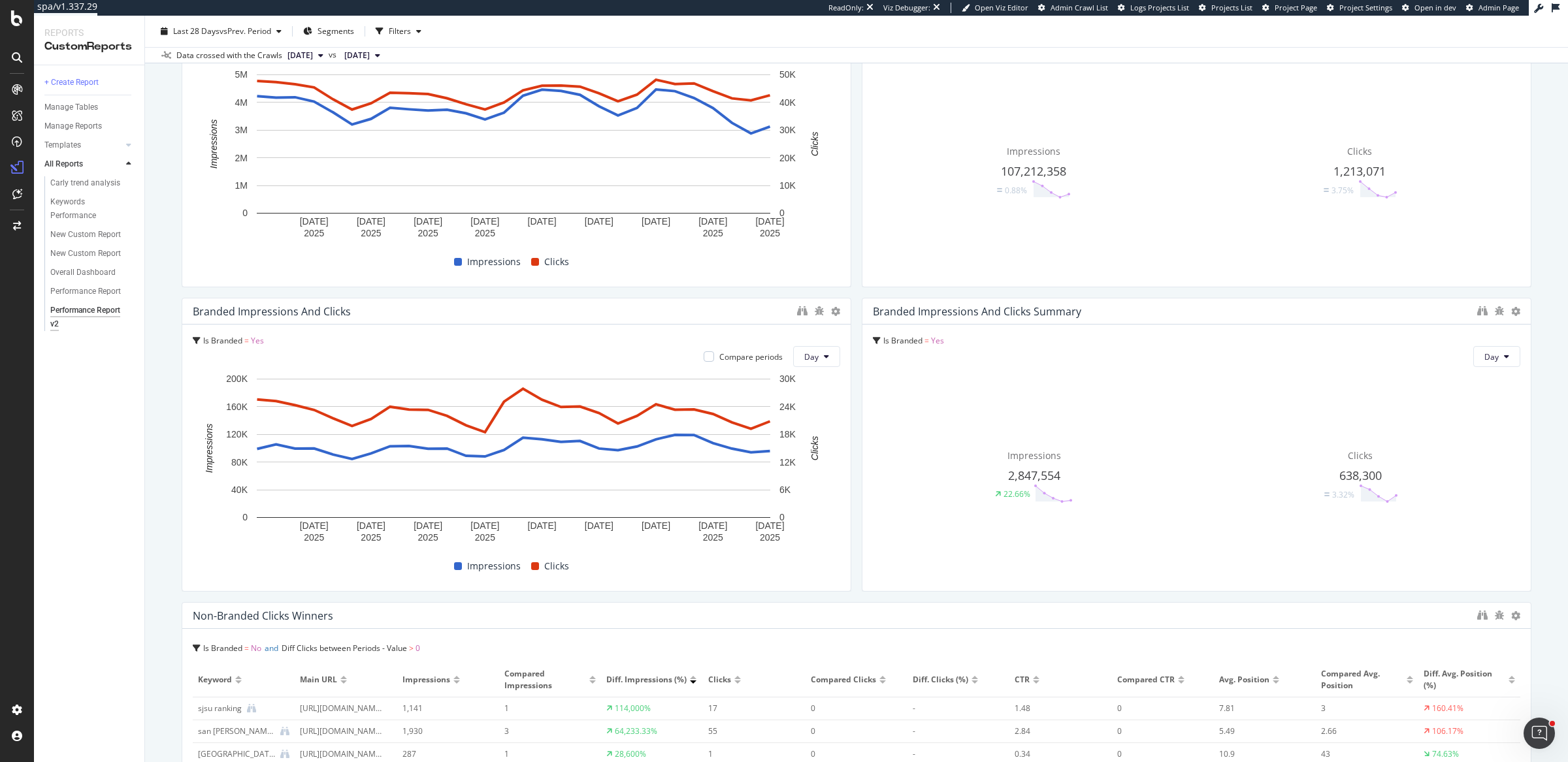
scroll to position [0, 0]
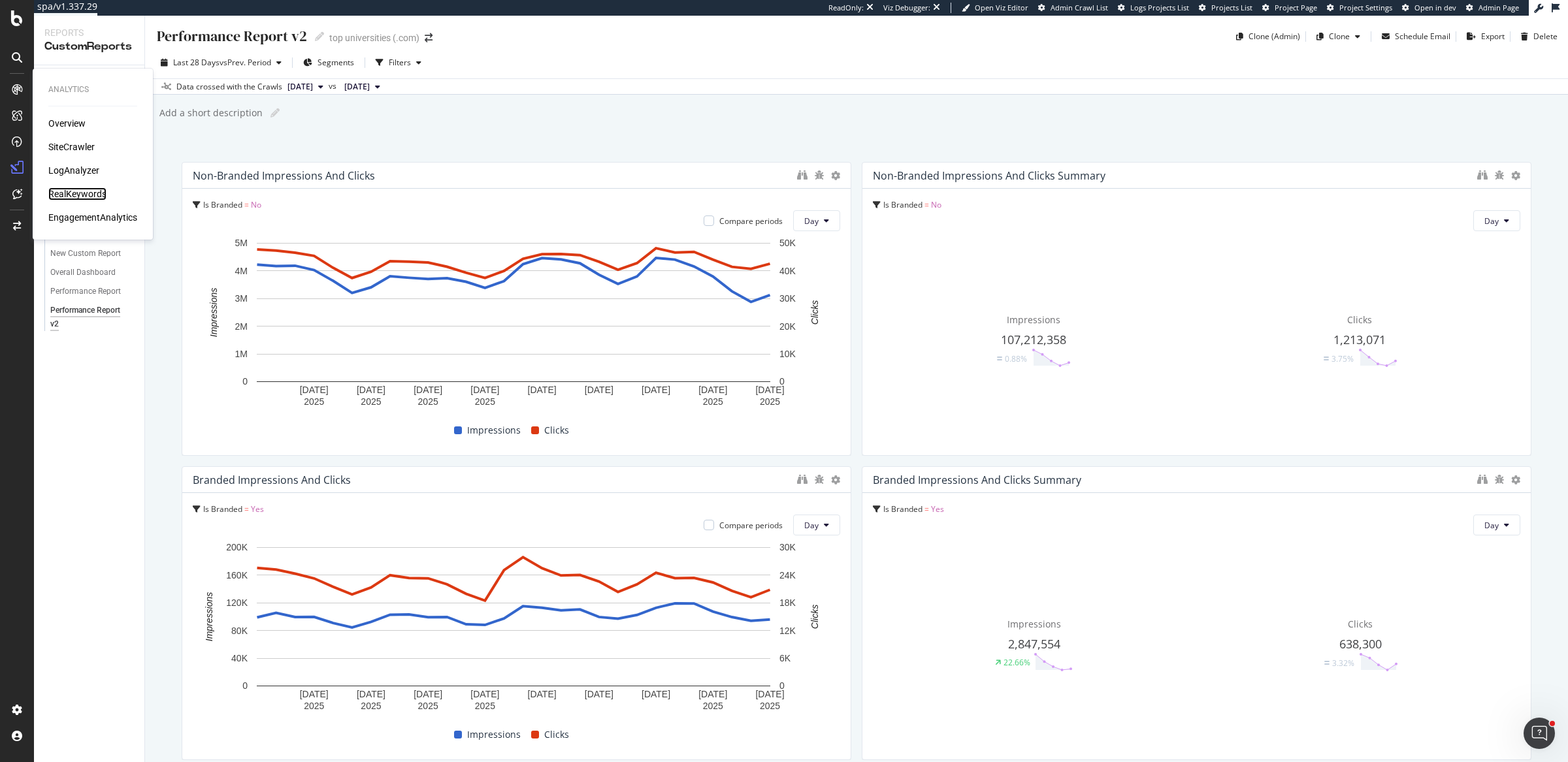
click at [66, 192] on div "RealKeywords" at bounding box center [78, 194] width 59 height 13
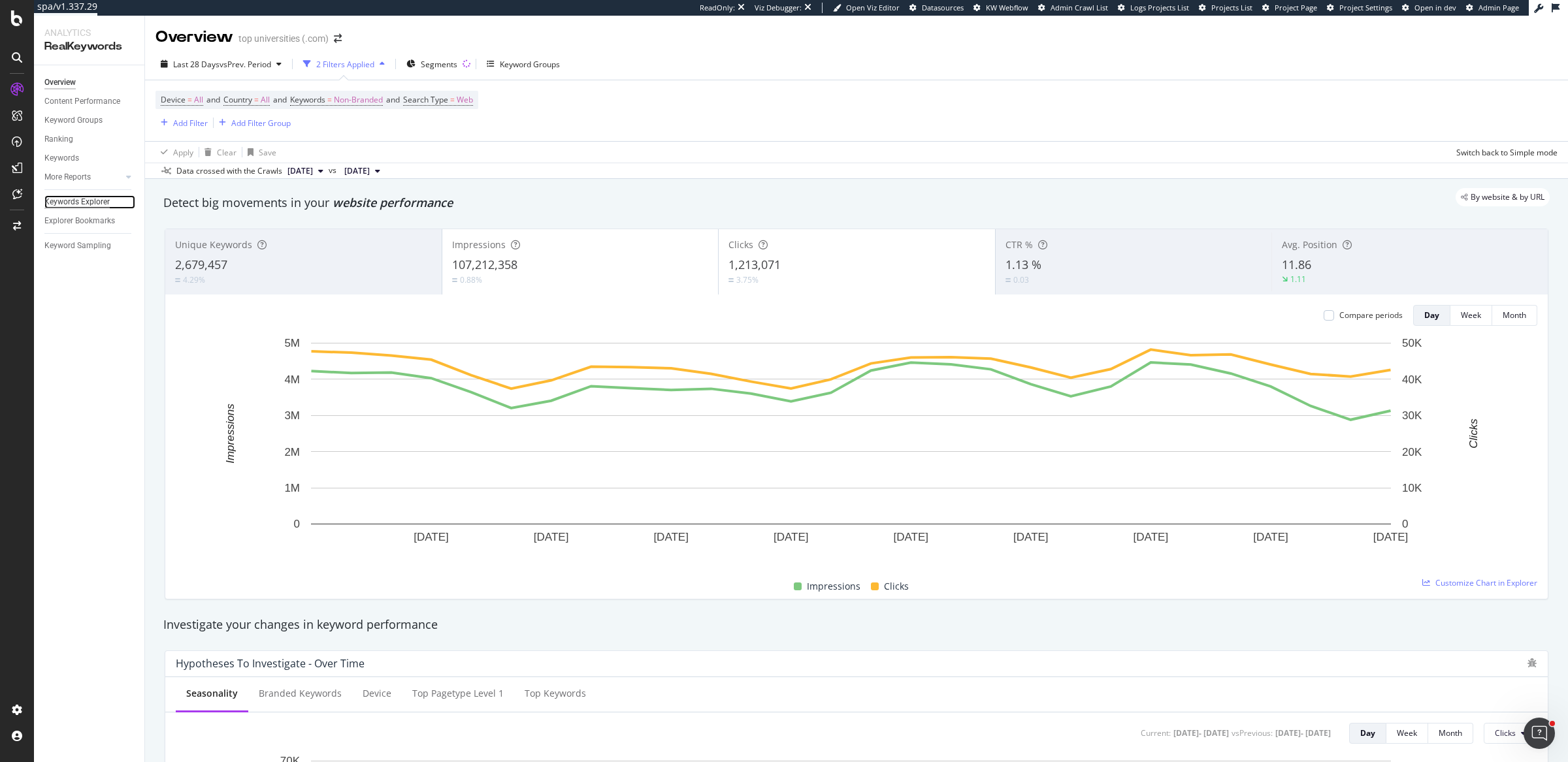
click at [93, 208] on div "Keywords Explorer" at bounding box center [78, 203] width 66 height 14
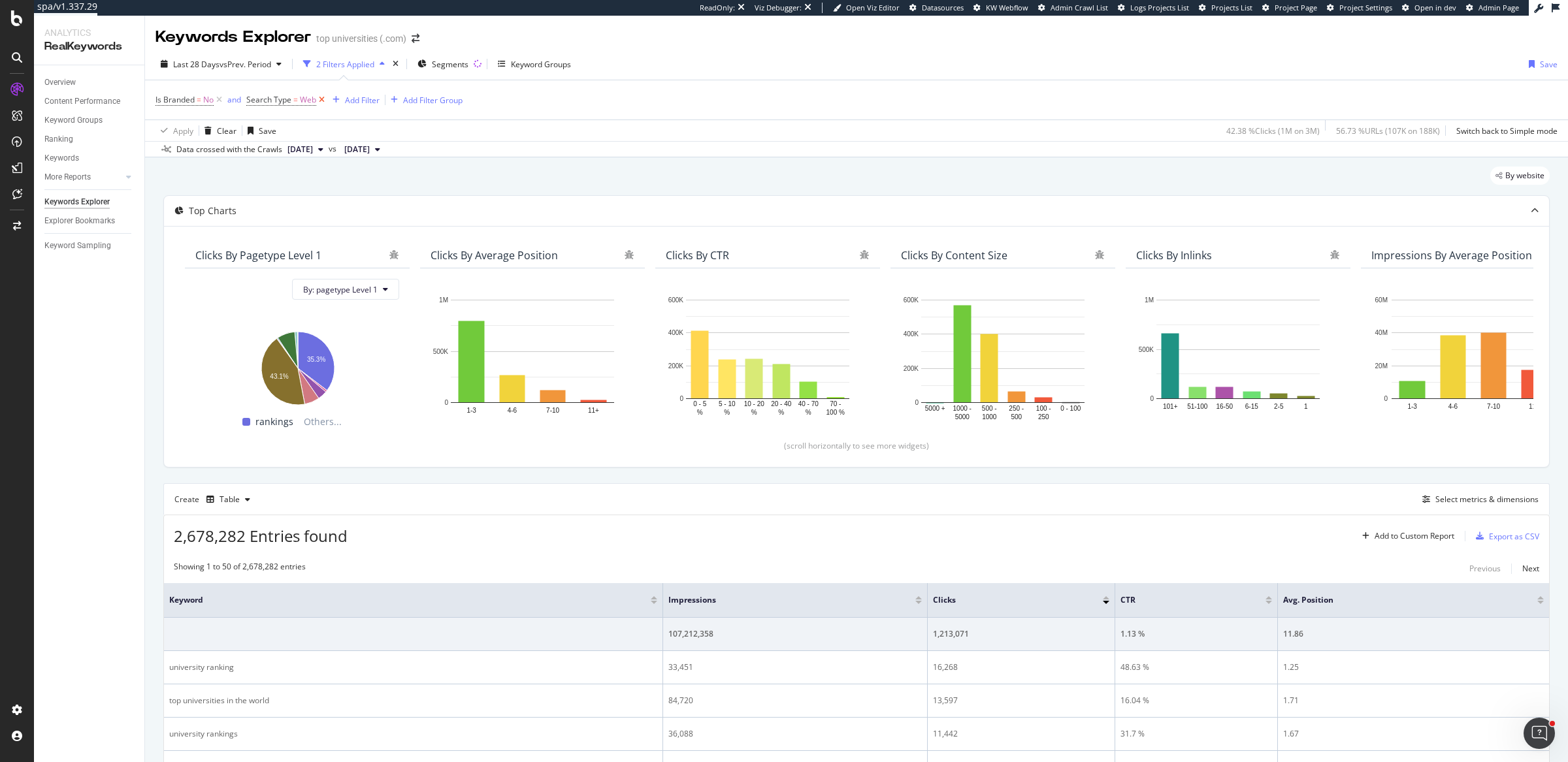
click at [318, 100] on icon at bounding box center [321, 99] width 11 height 13
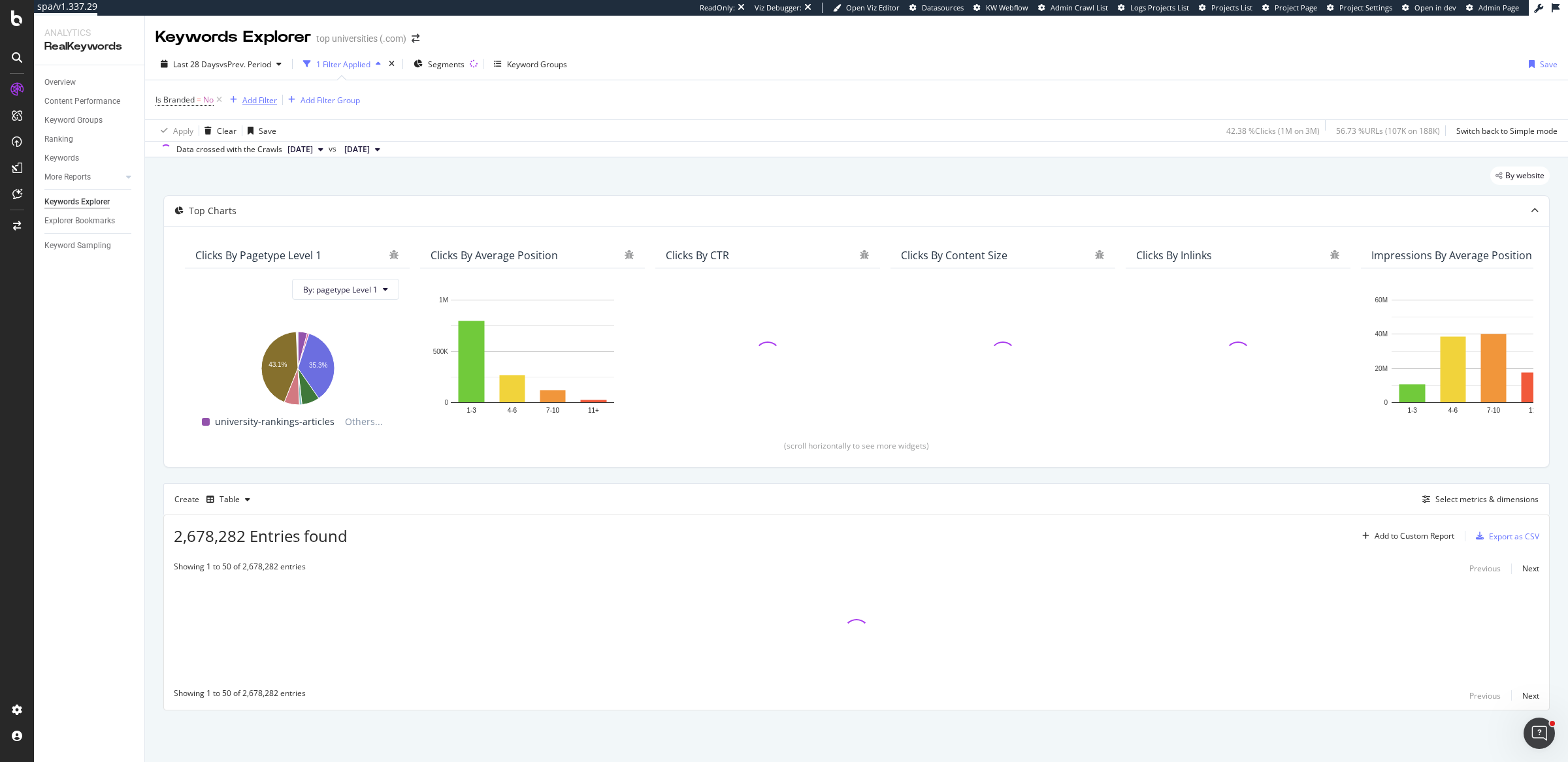
click at [255, 102] on div "Add Filter" at bounding box center [259, 99] width 35 height 11
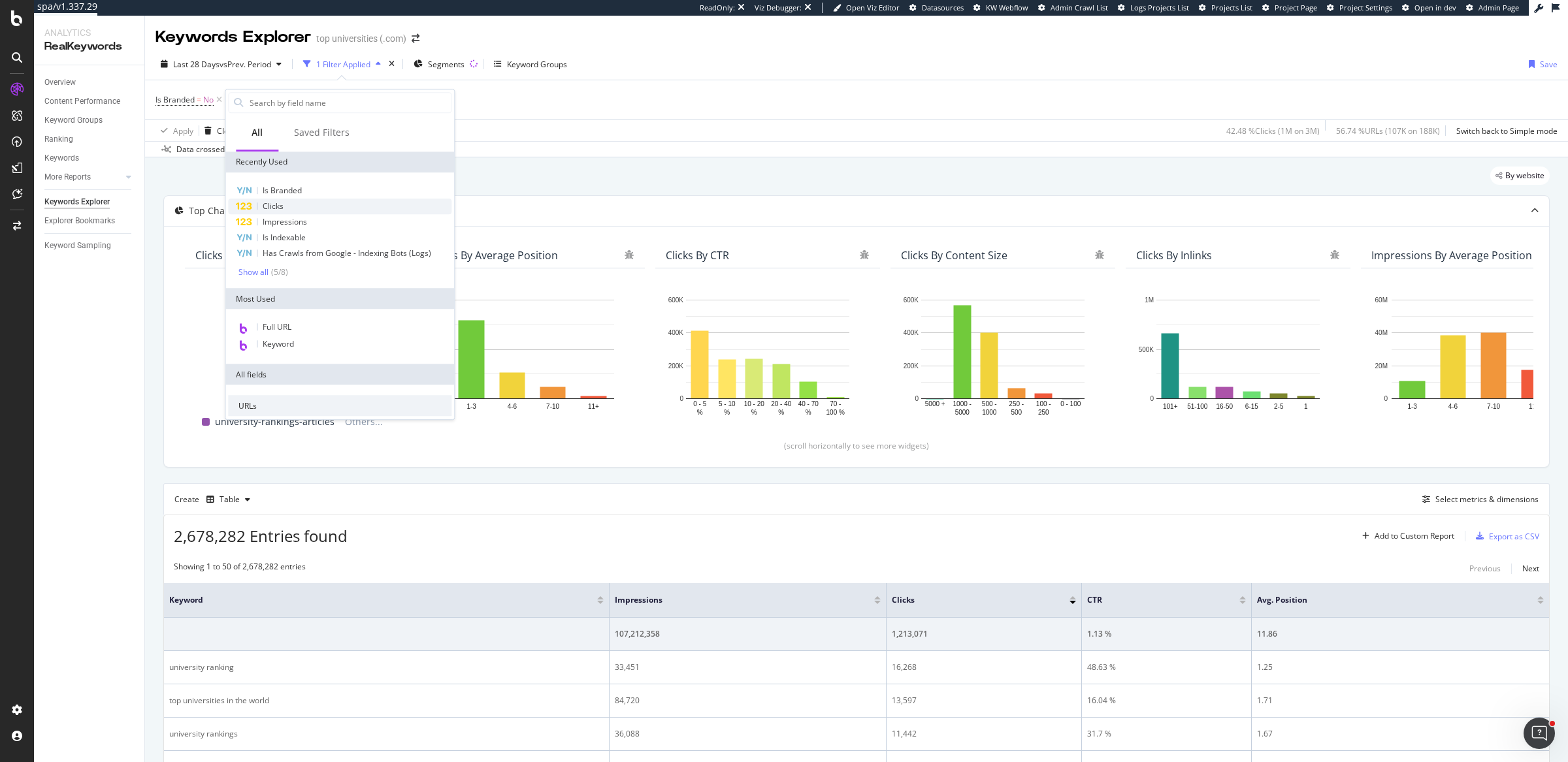
click at [322, 202] on div "Clicks" at bounding box center [339, 207] width 224 height 16
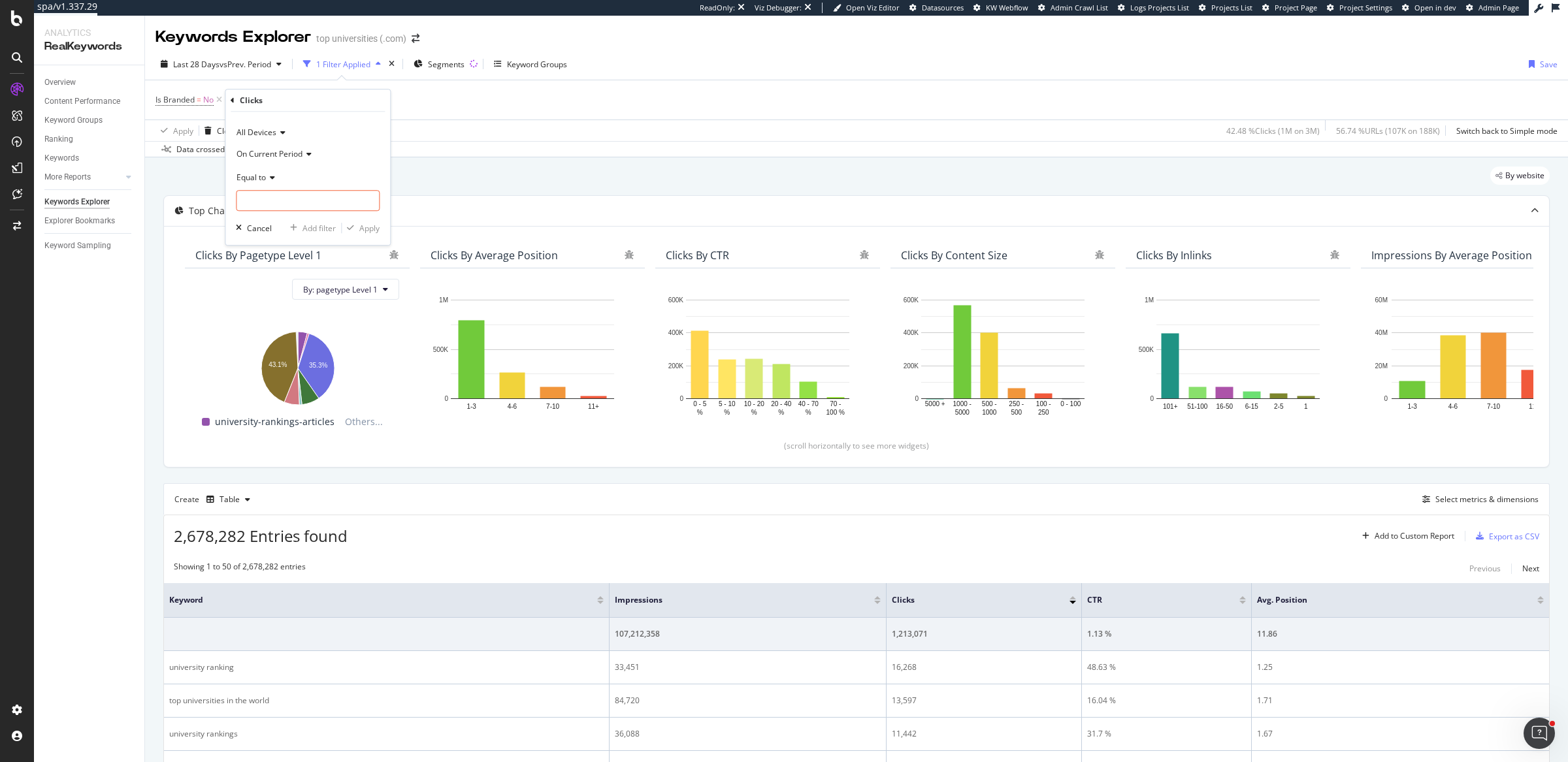
click at [272, 181] on icon at bounding box center [270, 178] width 9 height 8
click at [275, 300] on div "Between" at bounding box center [309, 305] width 140 height 17
click at [283, 237] on input "1" at bounding box center [307, 237] width 144 height 21
type input "2"
click at [362, 260] on div "Apply" at bounding box center [370, 265] width 20 height 11
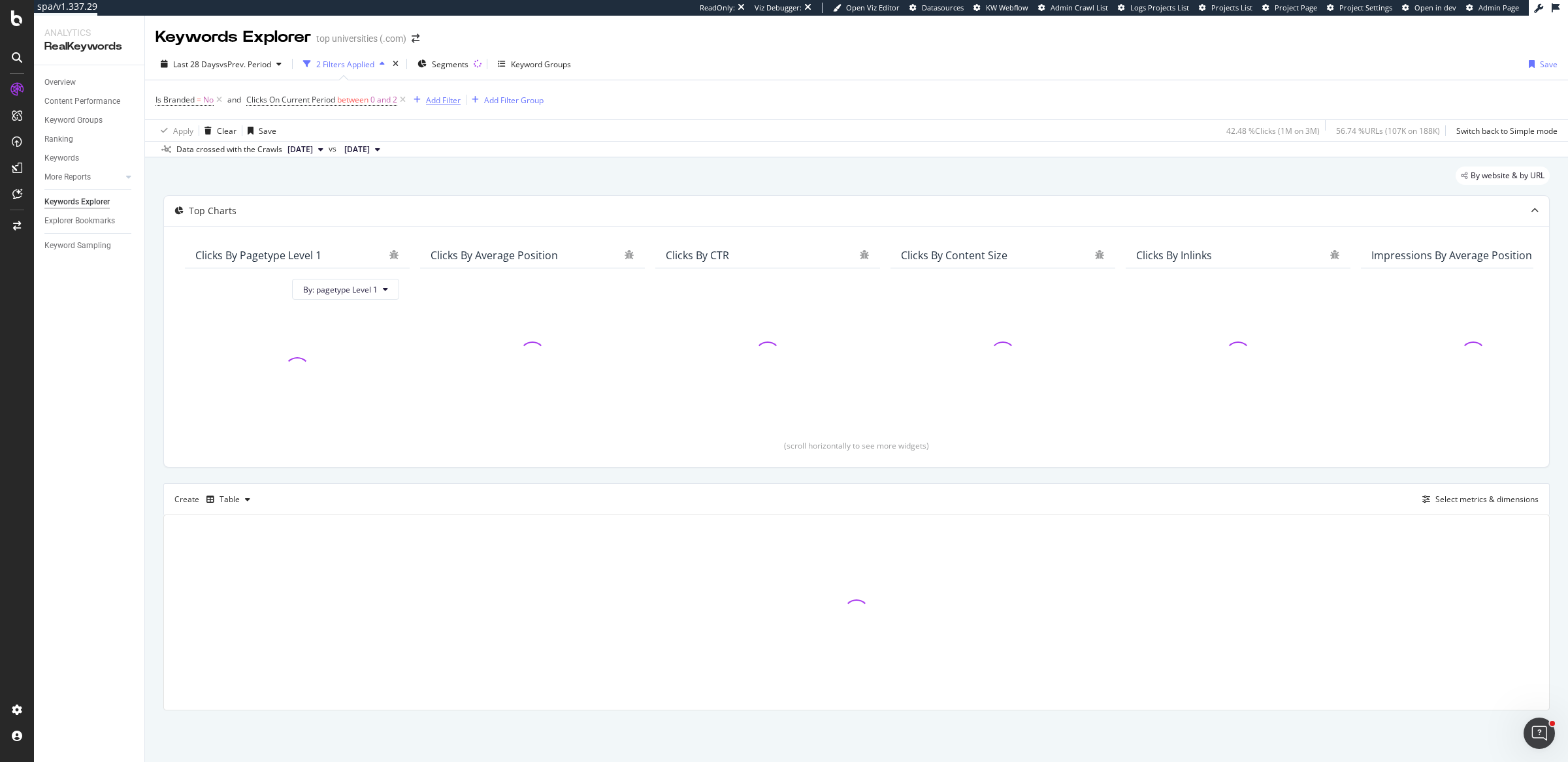
click at [428, 103] on div "Add Filter" at bounding box center [443, 99] width 35 height 11
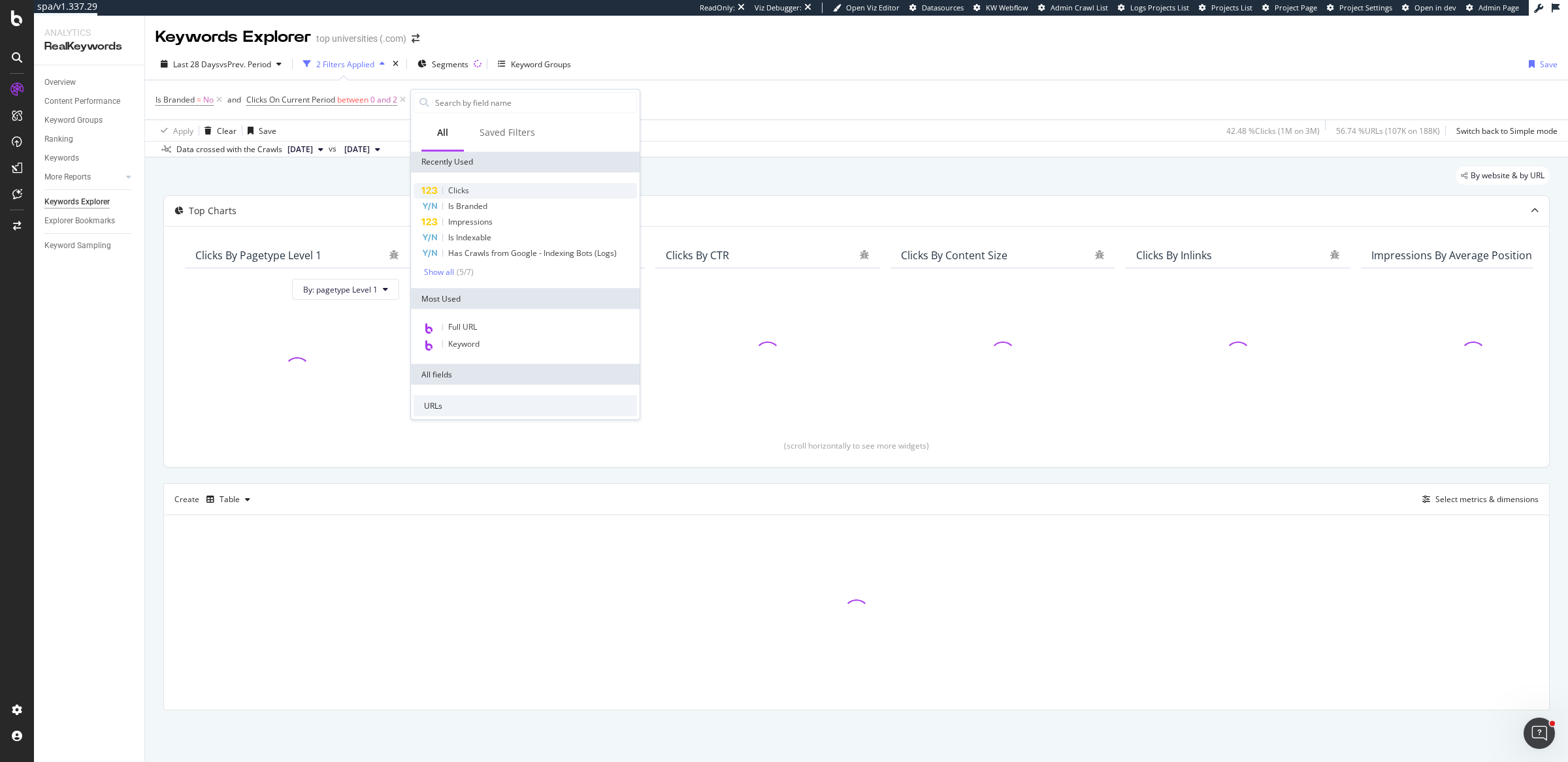
click at [490, 187] on div "Clicks" at bounding box center [525, 191] width 224 height 16
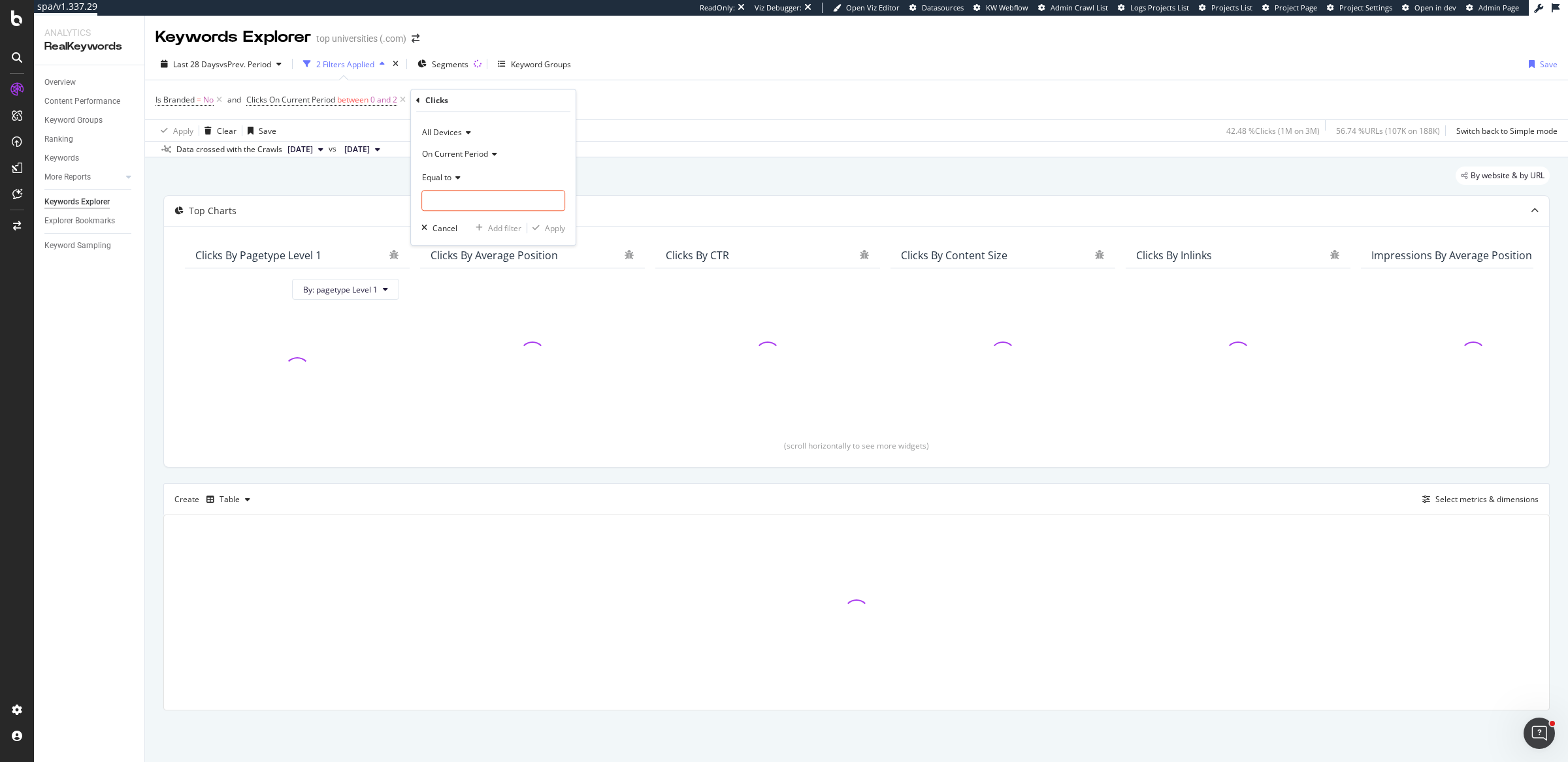
click at [472, 150] on span "On Current Period" at bounding box center [455, 153] width 66 height 11
click at [478, 200] on span "On Compared Period" at bounding box center [466, 197] width 77 height 11
click at [457, 177] on icon at bounding box center [455, 178] width 9 height 8
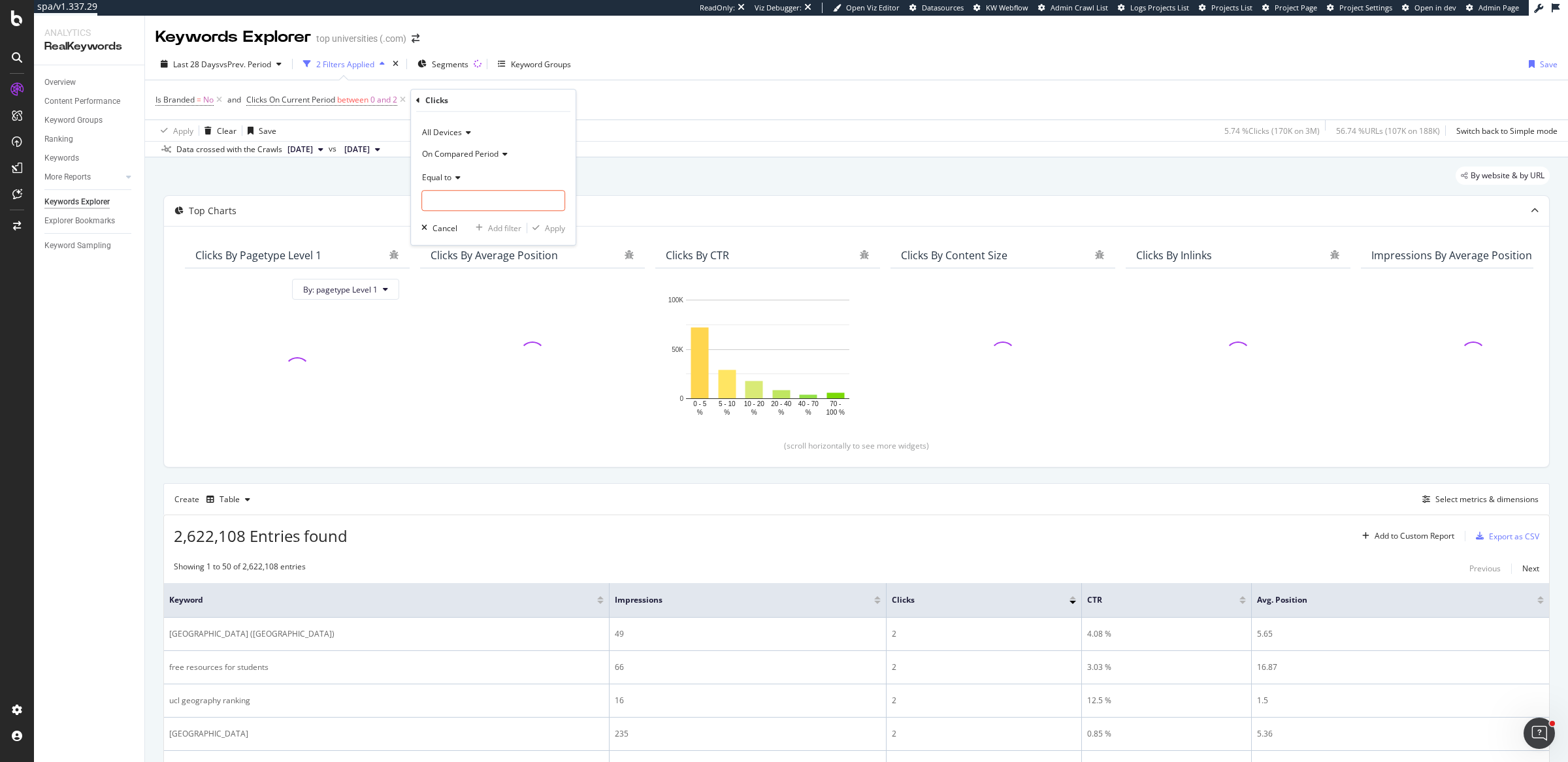
click at [455, 175] on icon at bounding box center [455, 178] width 9 height 8
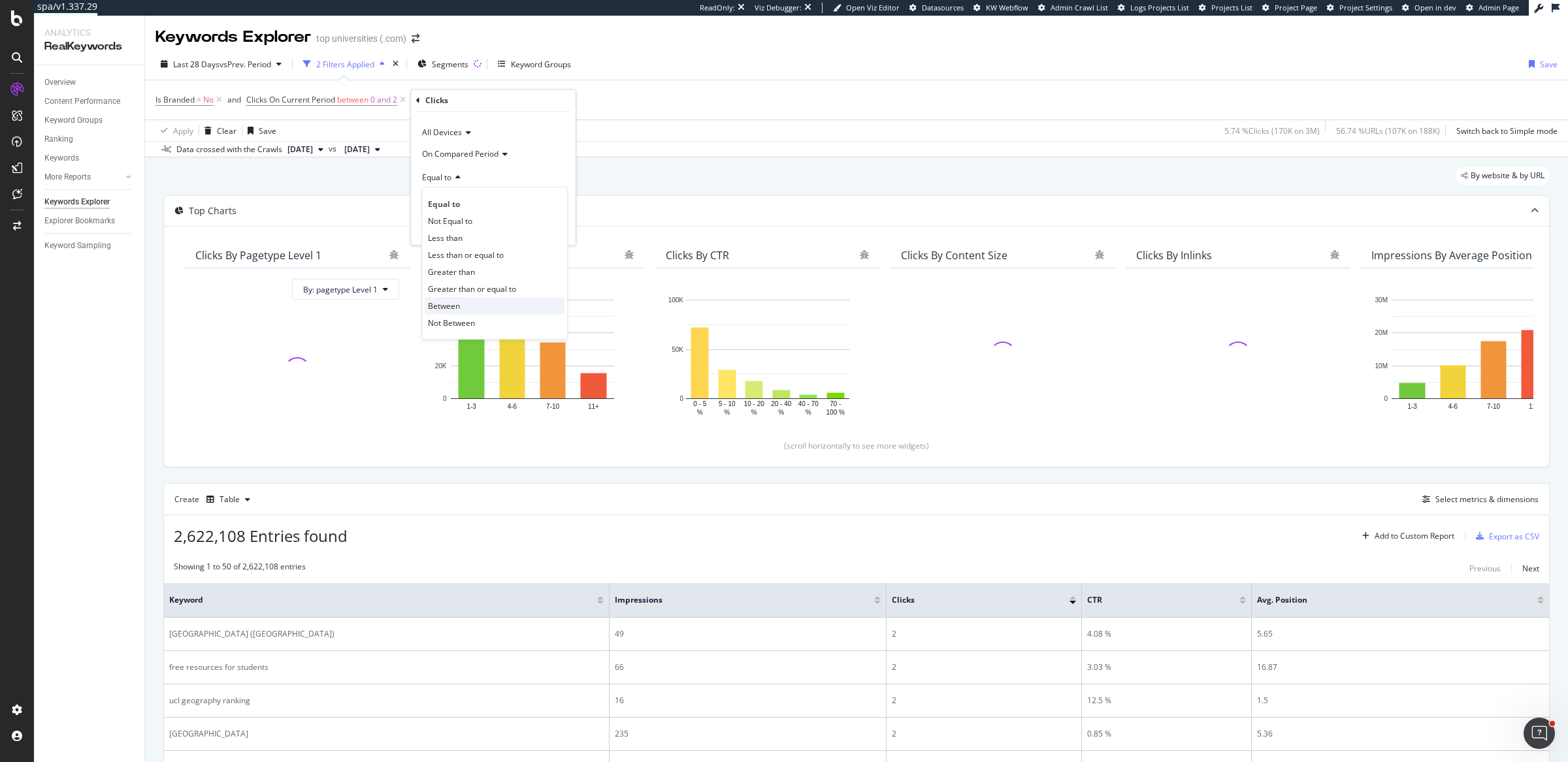
click at [463, 302] on div "Between" at bounding box center [494, 305] width 140 height 17
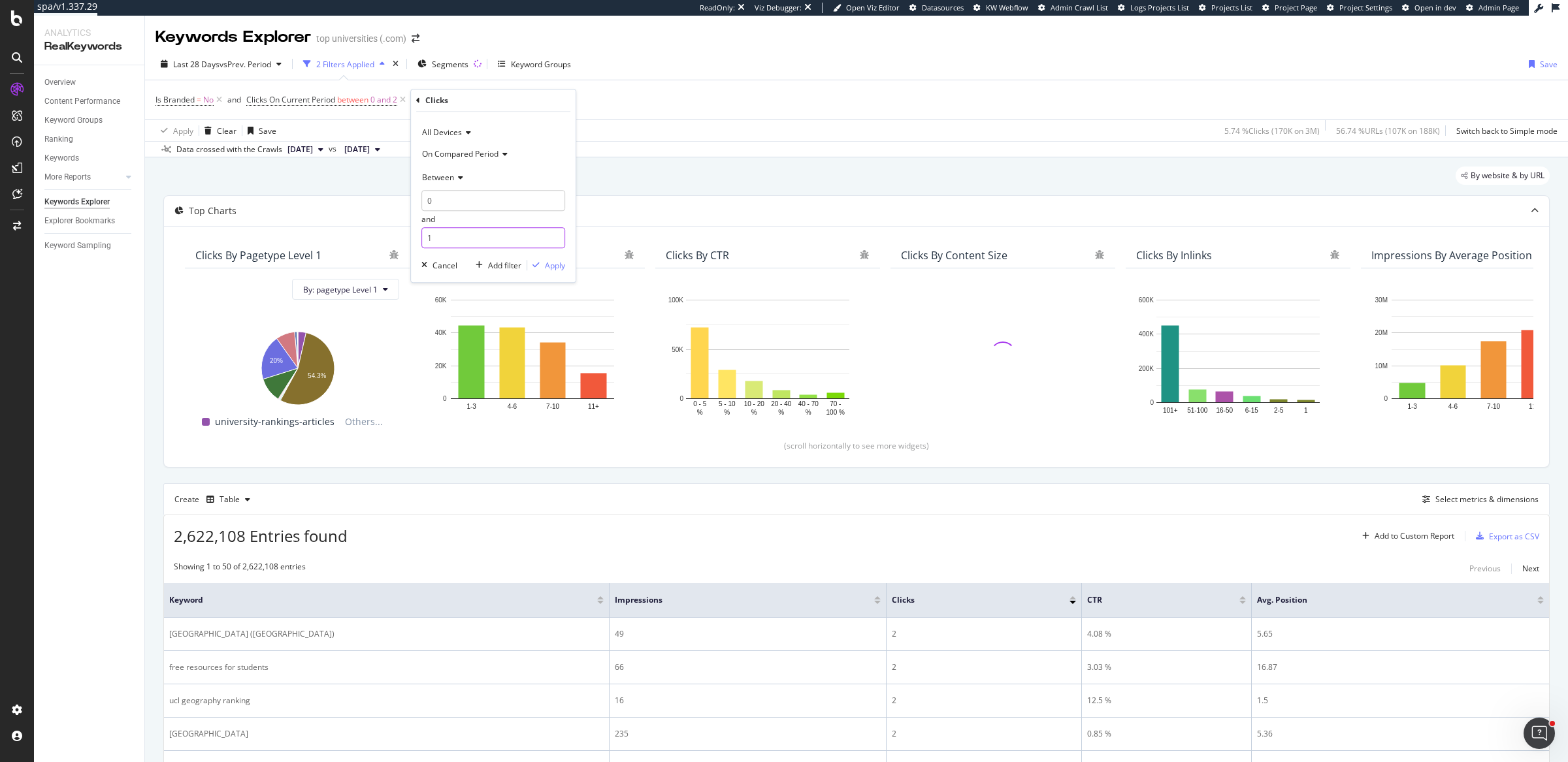
click at [466, 233] on input "1" at bounding box center [493, 237] width 144 height 21
type input "2"
click at [537, 265] on icon "button" at bounding box center [536, 266] width 7 height 8
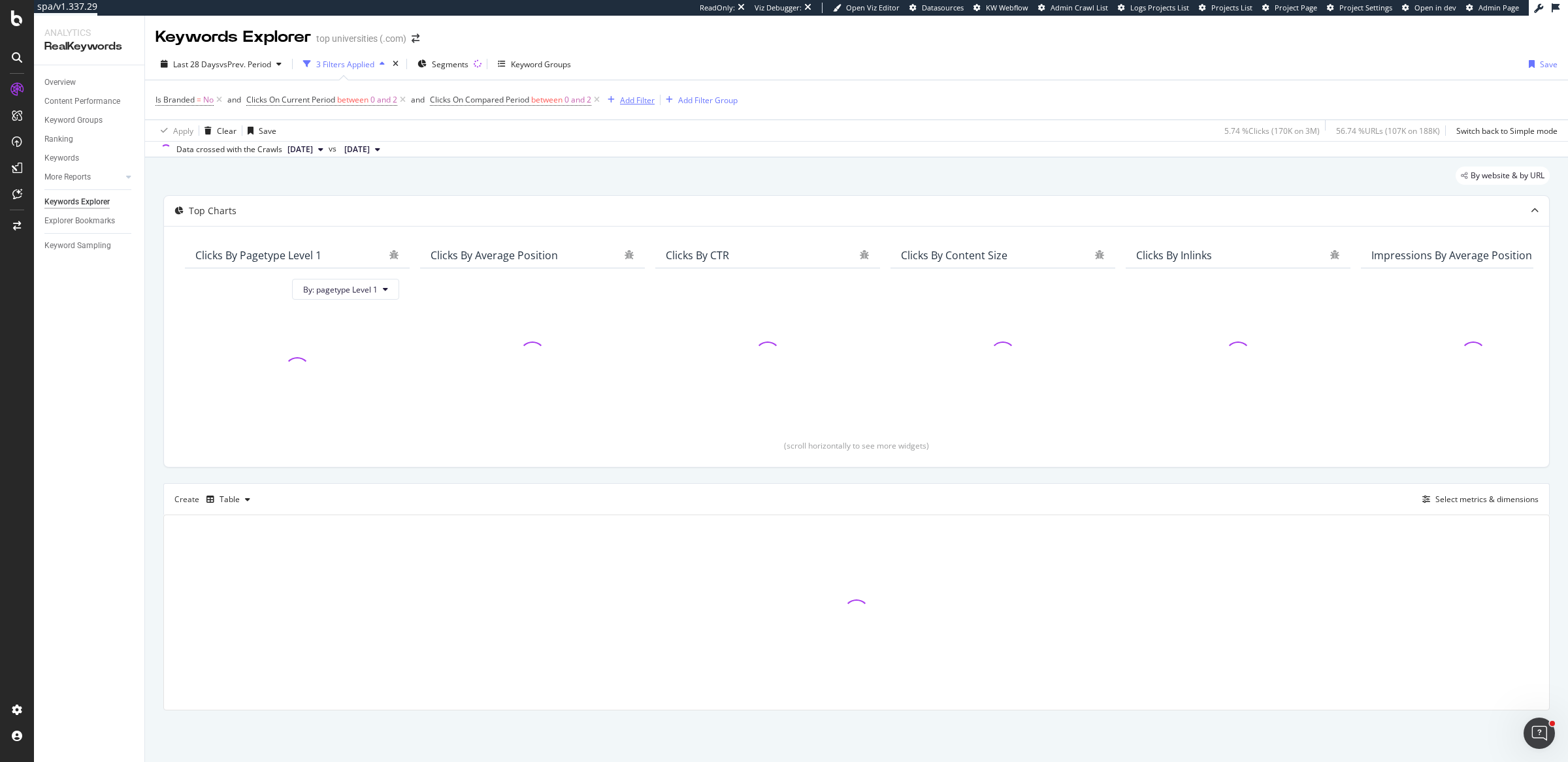
click at [642, 102] on div "Add Filter" at bounding box center [637, 99] width 35 height 11
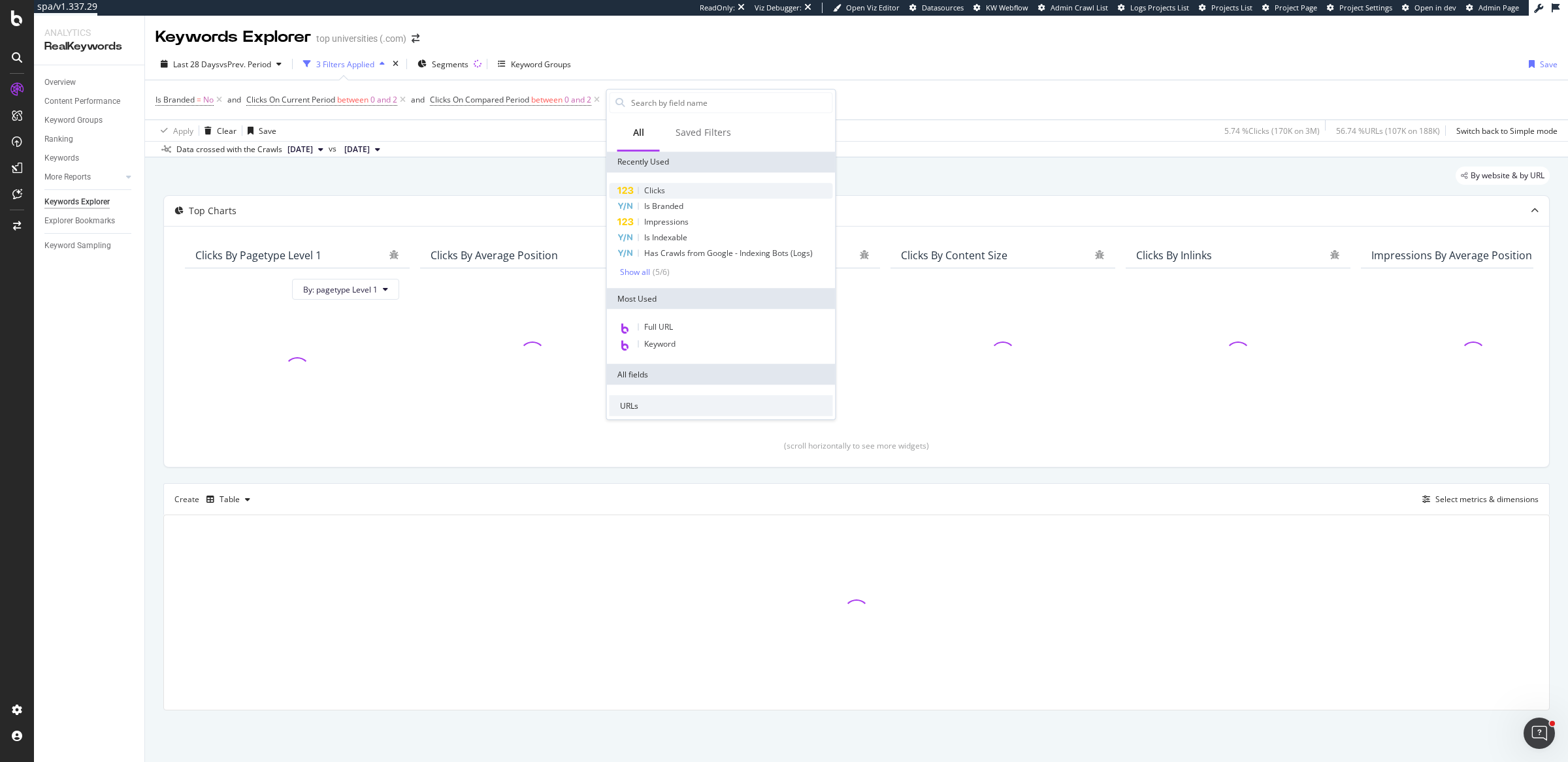
click at [695, 188] on div "Clicks" at bounding box center [720, 191] width 224 height 16
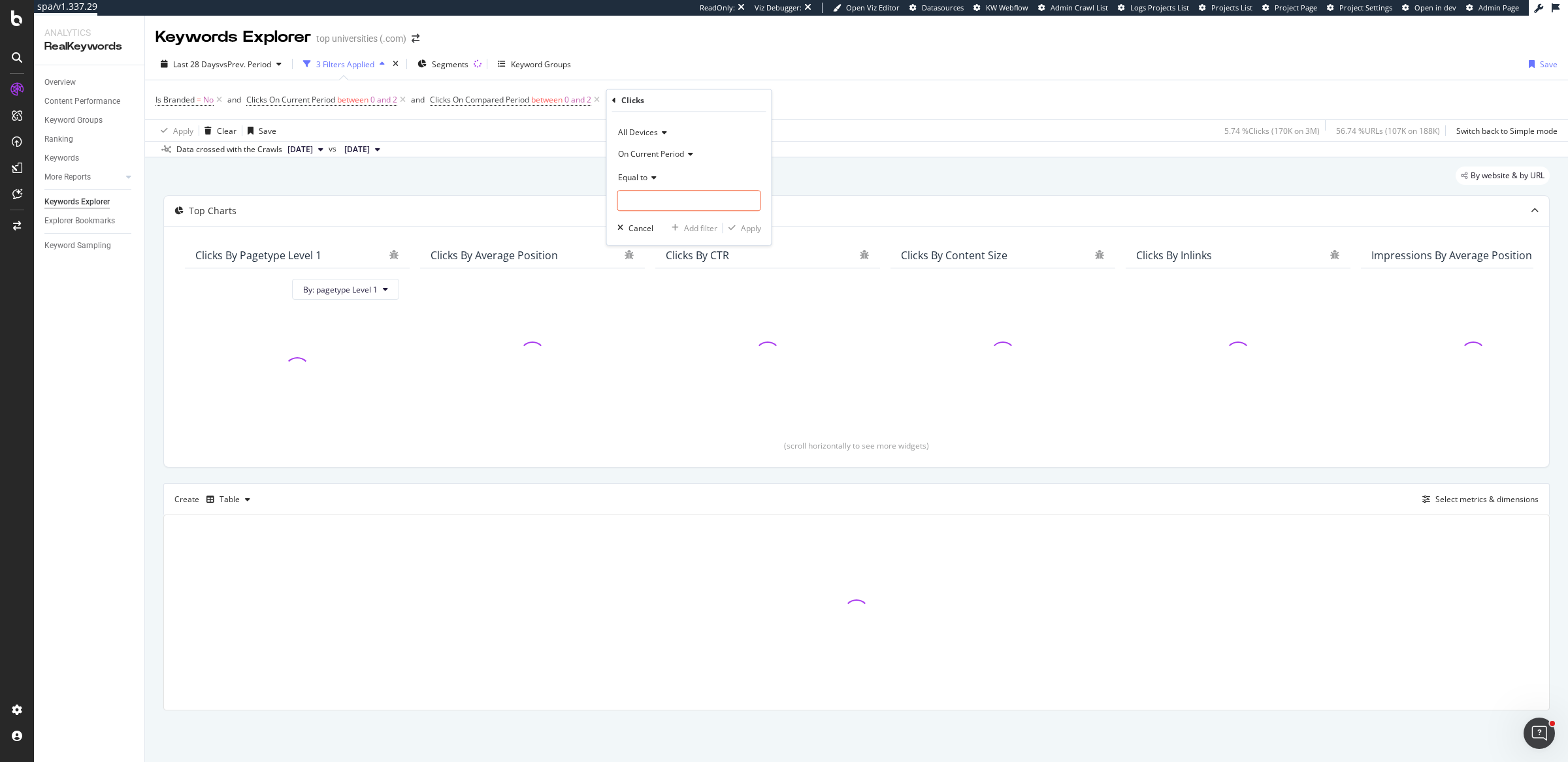
click at [638, 150] on span "On Current Period" at bounding box center [651, 153] width 66 height 11
click at [614, 98] on icon at bounding box center [614, 100] width 4 height 8
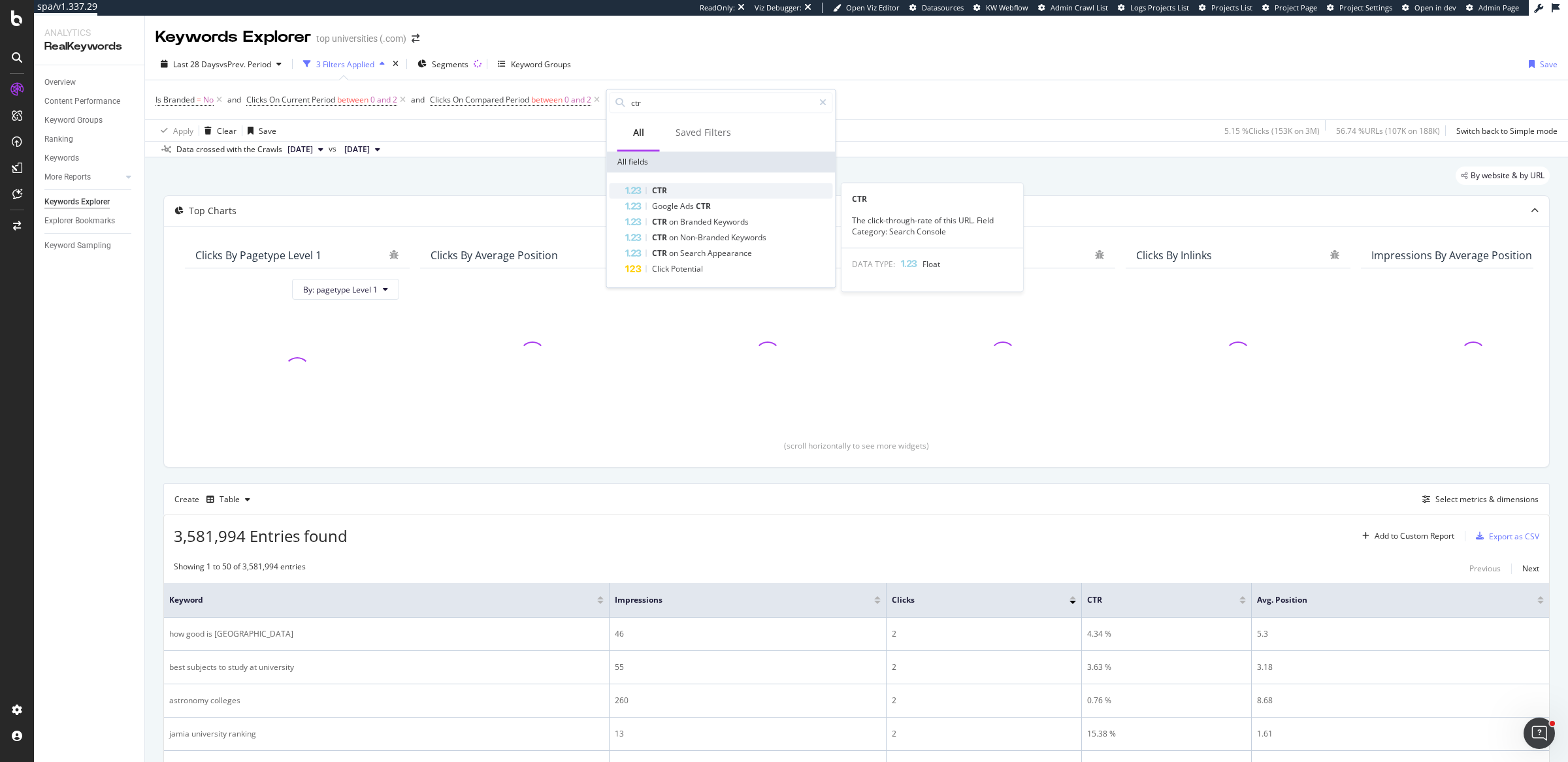
type input "ctr"
click at [698, 190] on div "CTR" at bounding box center [728, 191] width 208 height 16
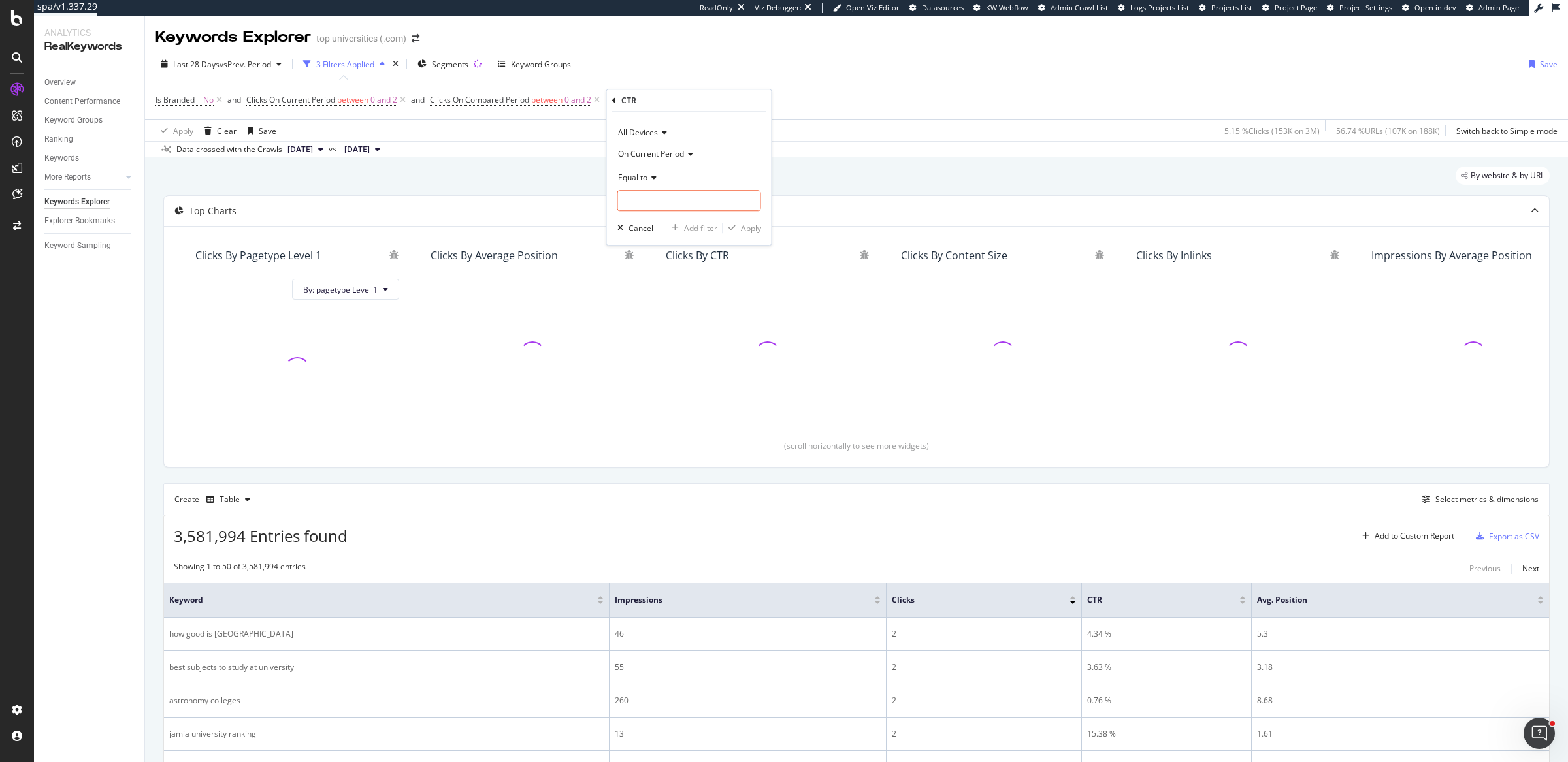
click at [657, 153] on span "On Current Period" at bounding box center [651, 153] width 66 height 11
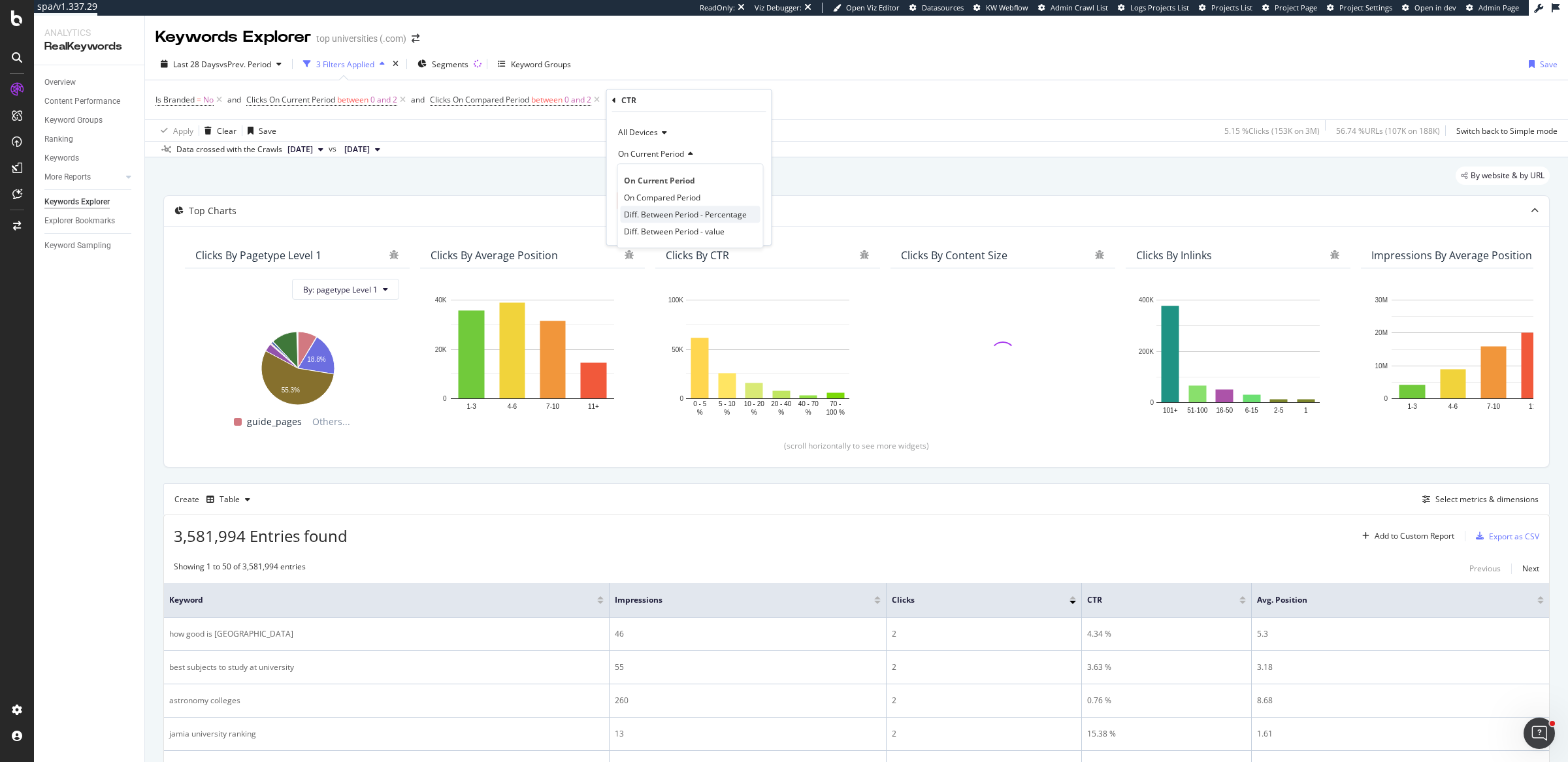
click at [672, 217] on span "Diff. Between Period - Percentage" at bounding box center [686, 214] width 123 height 11
click at [635, 178] on span "Equal to" at bounding box center [633, 177] width 30 height 11
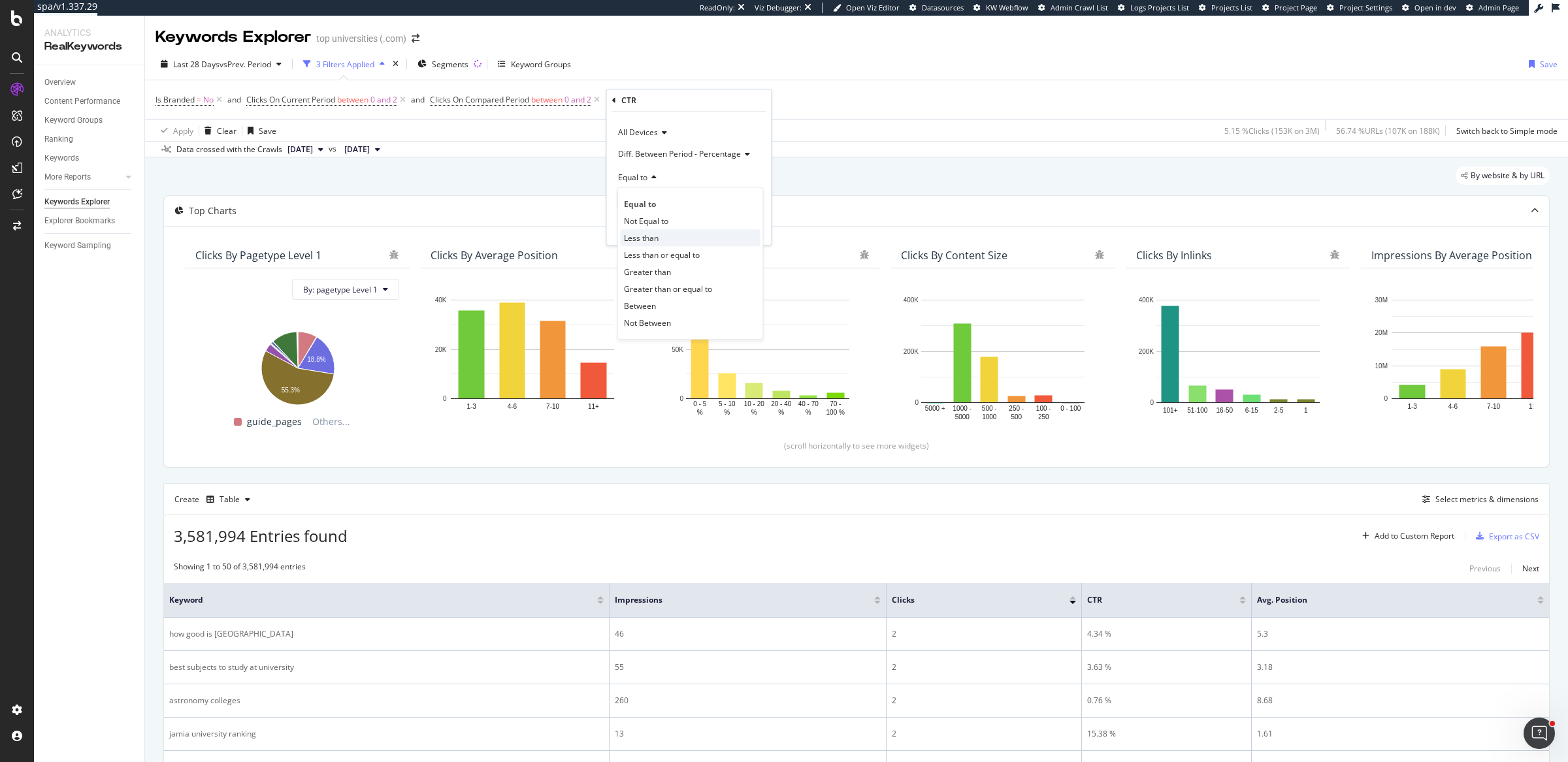
click at [686, 237] on div "Less than" at bounding box center [691, 237] width 140 height 17
click at [691, 202] on input "number" at bounding box center [689, 200] width 144 height 21
type input "0"
click at [739, 223] on div "Apply" at bounding box center [742, 229] width 38 height 12
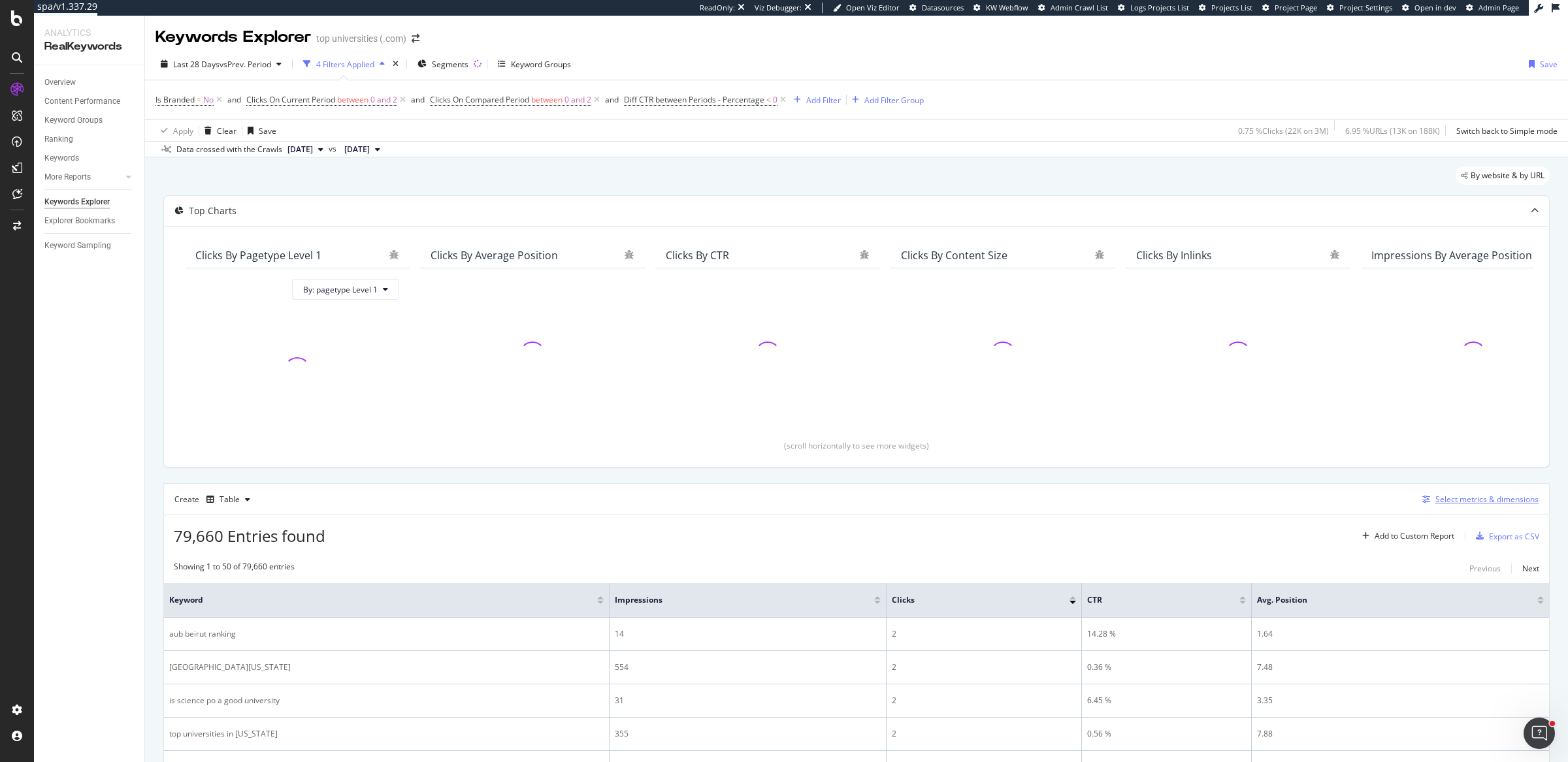
click at [1439, 497] on div "Select metrics & dimensions" at bounding box center [1488, 499] width 103 height 11
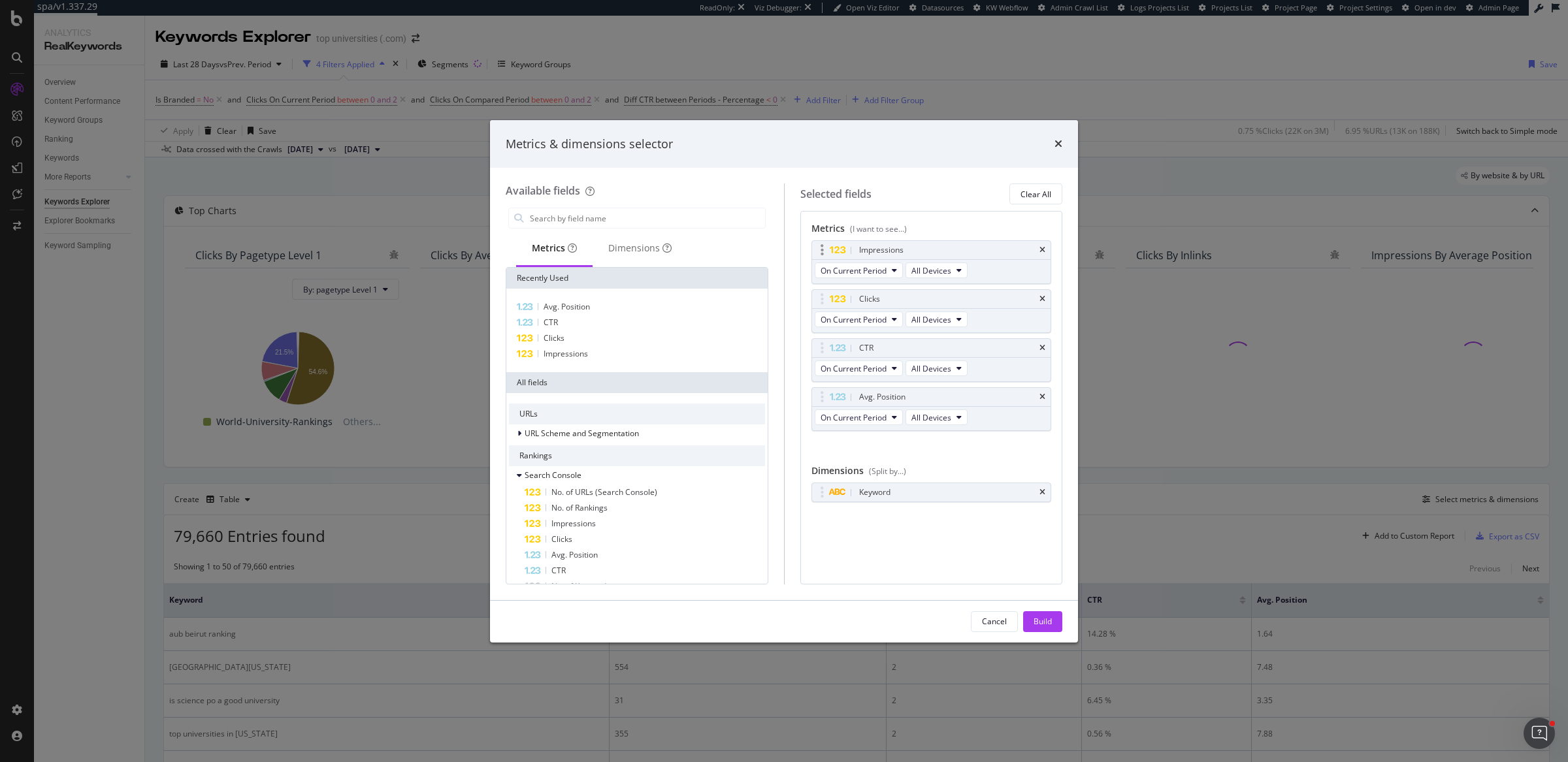
click at [1047, 249] on div "Impressions" at bounding box center [931, 250] width 239 height 18
click at [1044, 249] on icon "times" at bounding box center [1042, 250] width 6 height 8
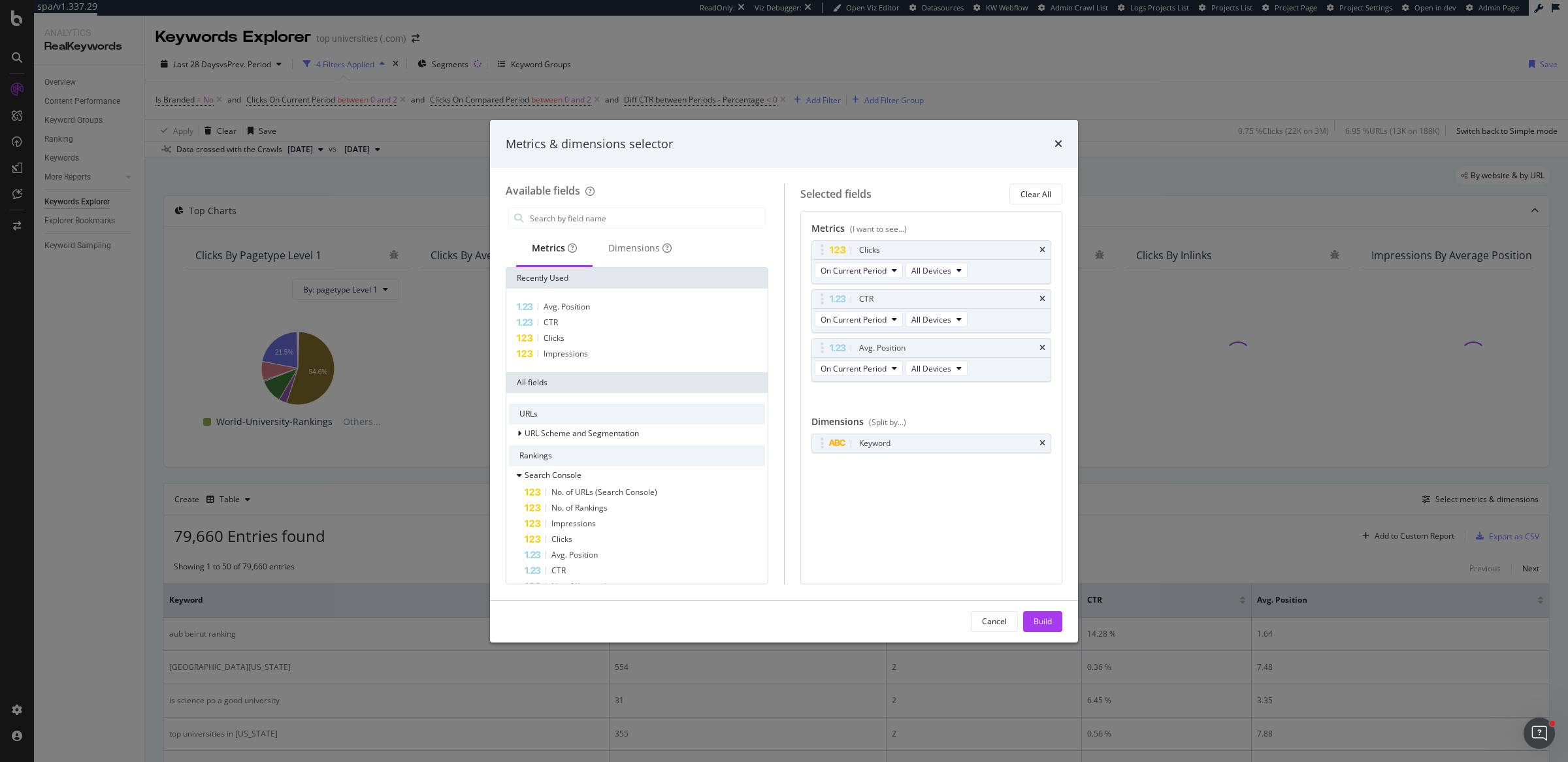
click at [1044, 249] on icon "times" at bounding box center [1042, 250] width 6 height 8
click at [1044, 295] on icon "times" at bounding box center [1042, 299] width 6 height 8
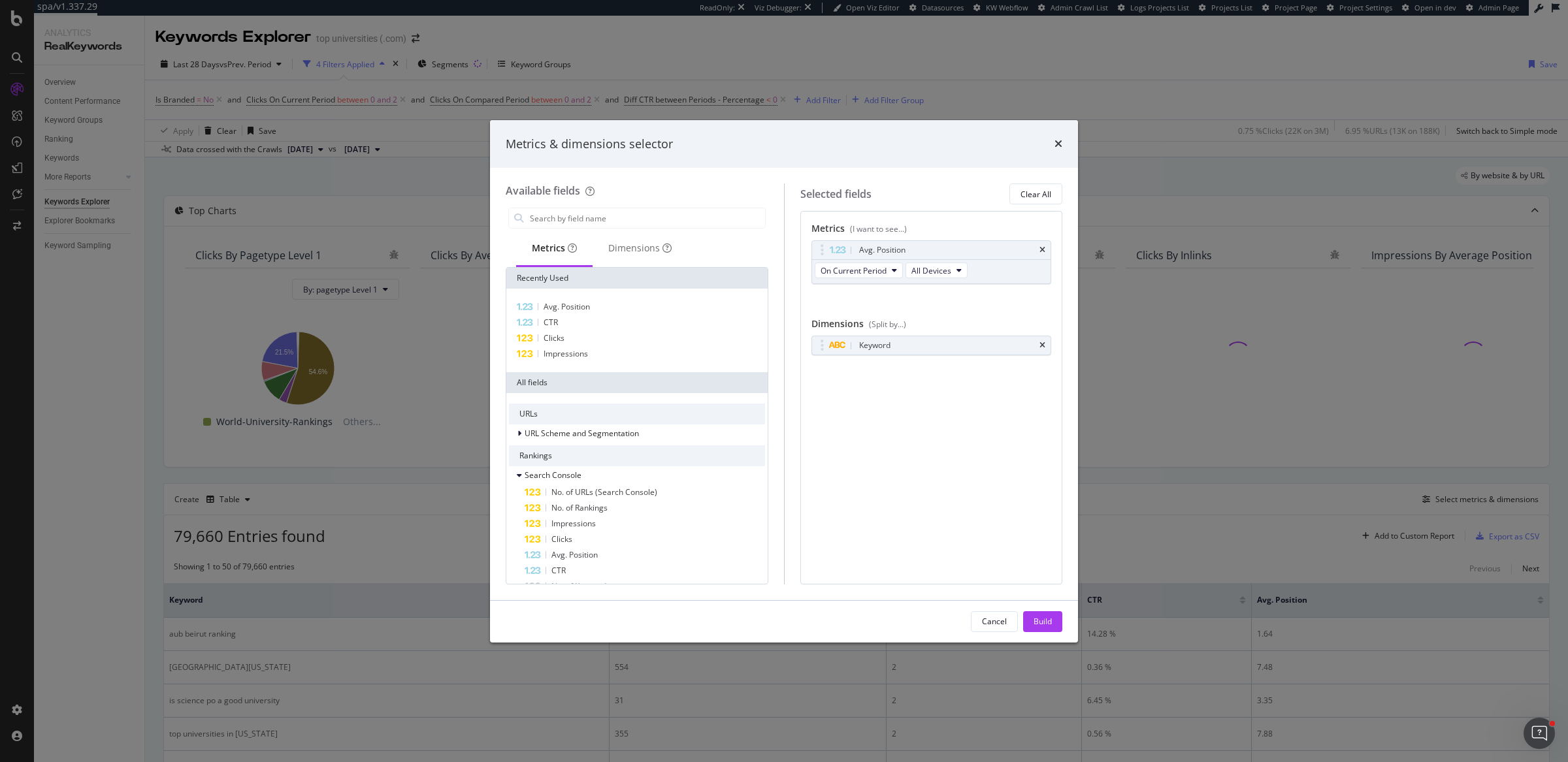
click at [1044, 249] on icon "times" at bounding box center [1042, 250] width 6 height 8
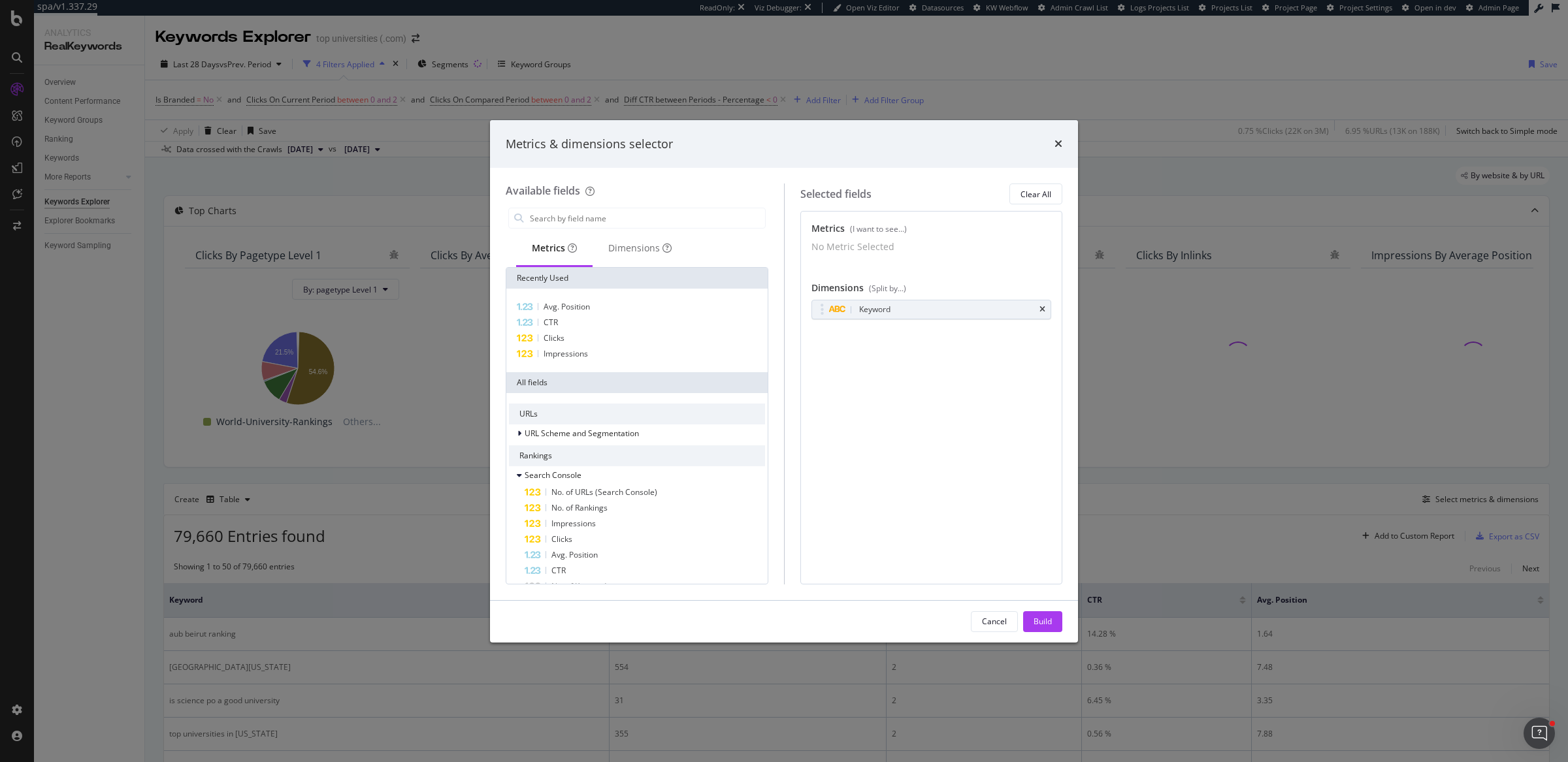
click at [1044, 249] on div "No Metric Selected" at bounding box center [932, 246] width 240 height 13
click at [603, 221] on input "modal" at bounding box center [647, 219] width 236 height 20
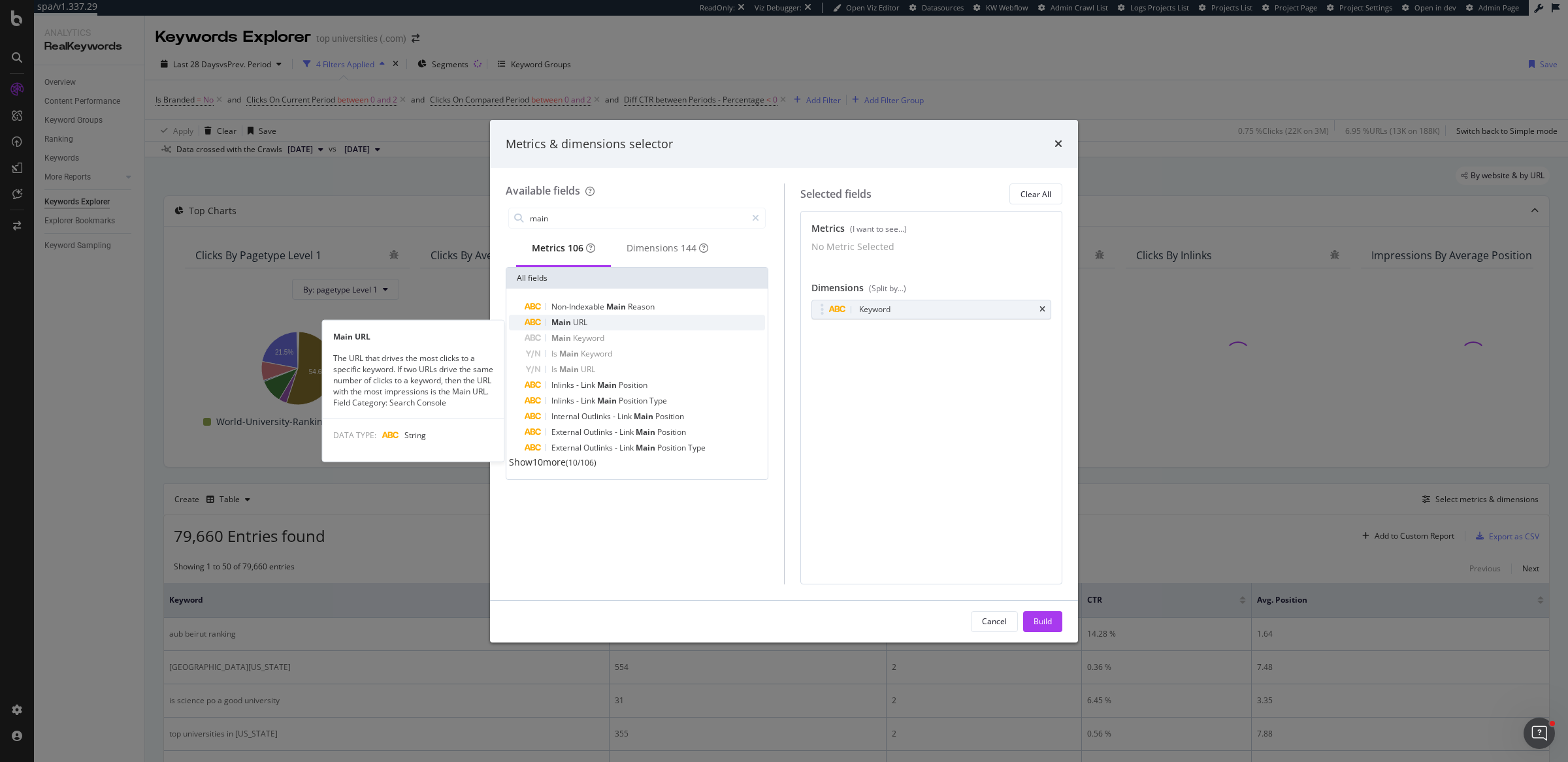
click at [577, 327] on span "URL" at bounding box center [580, 322] width 14 height 11
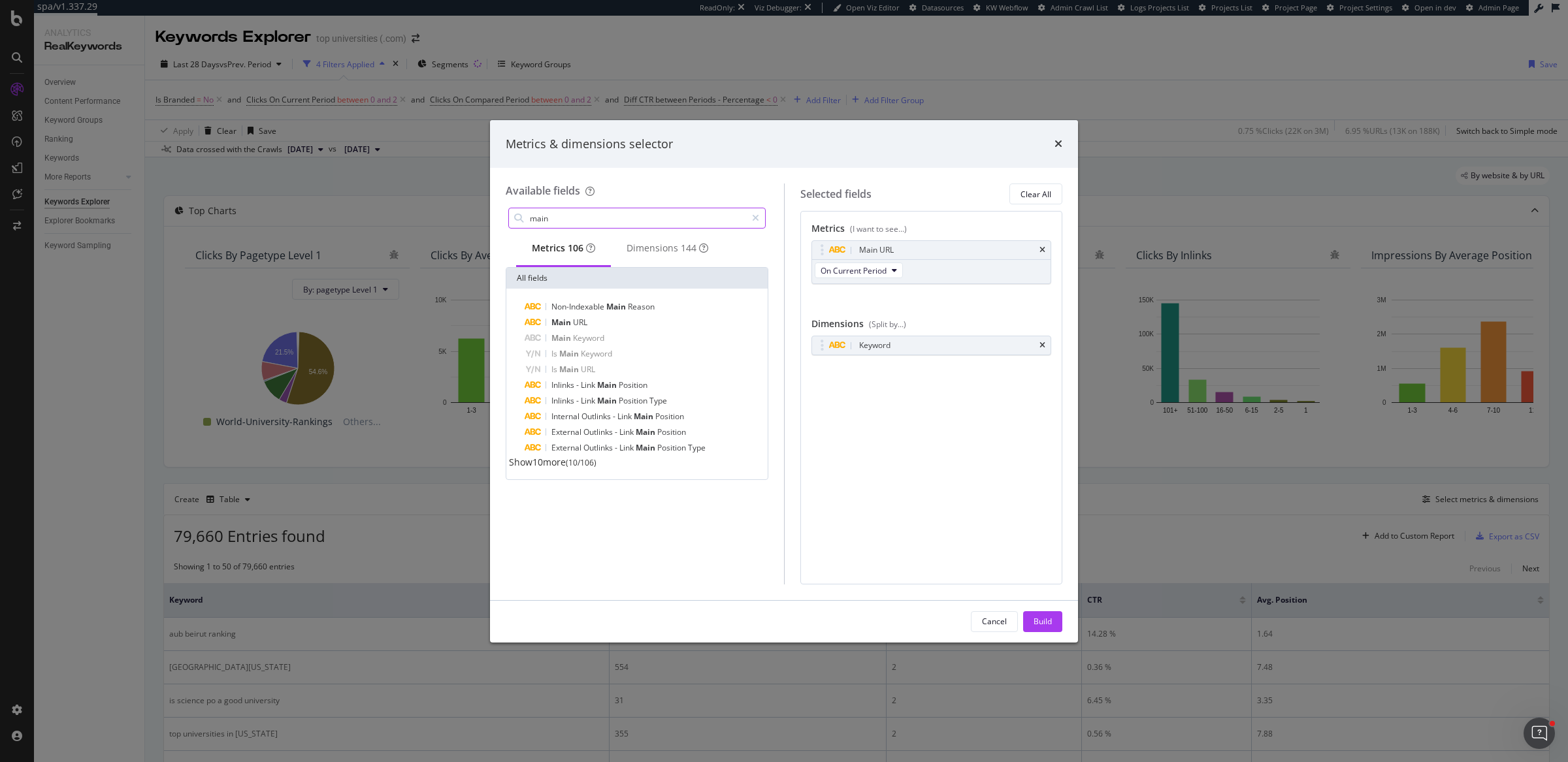
click at [662, 211] on input "main" at bounding box center [637, 219] width 218 height 20
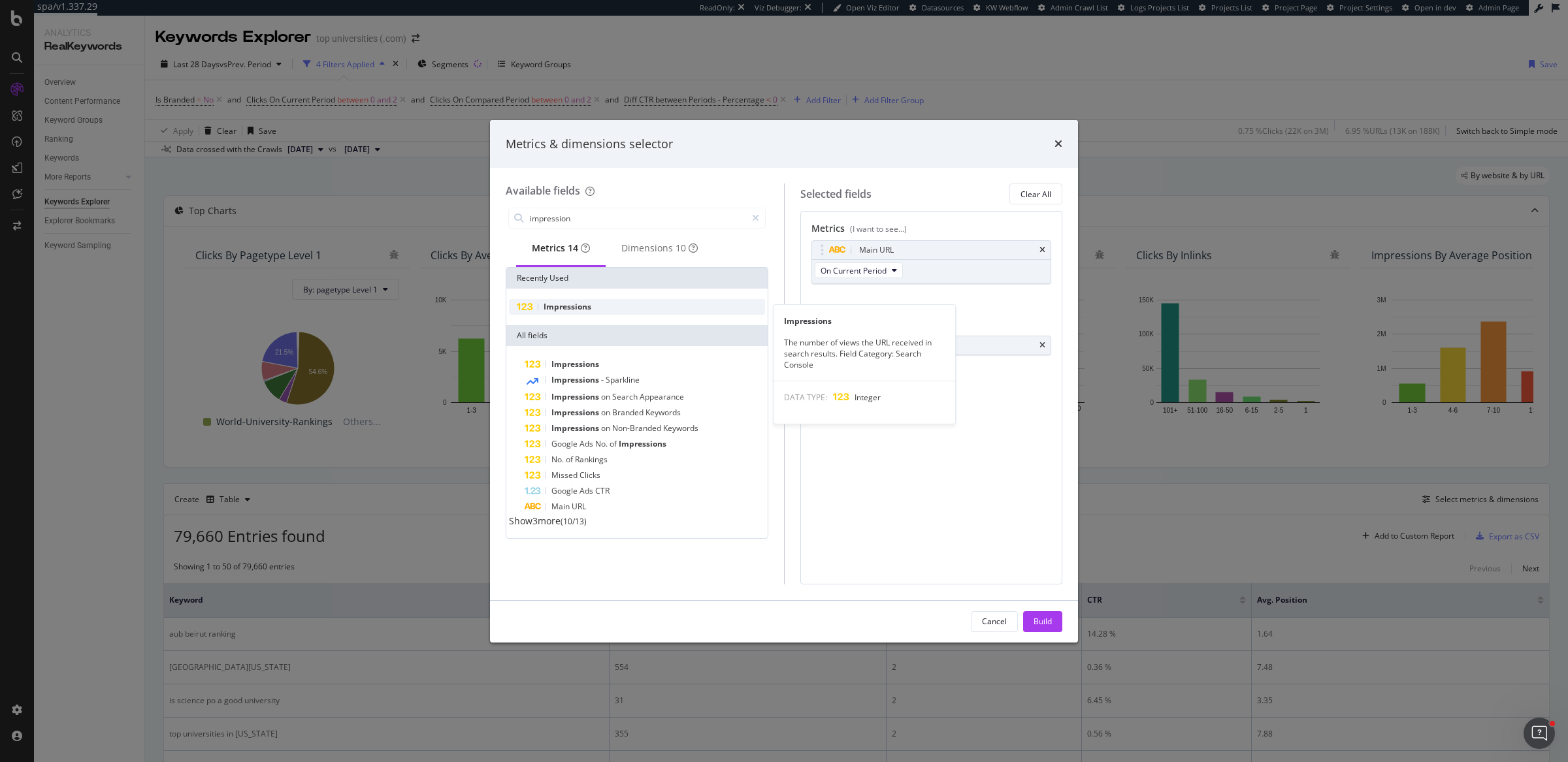
click at [604, 314] on div "Impressions" at bounding box center [637, 307] width 256 height 16
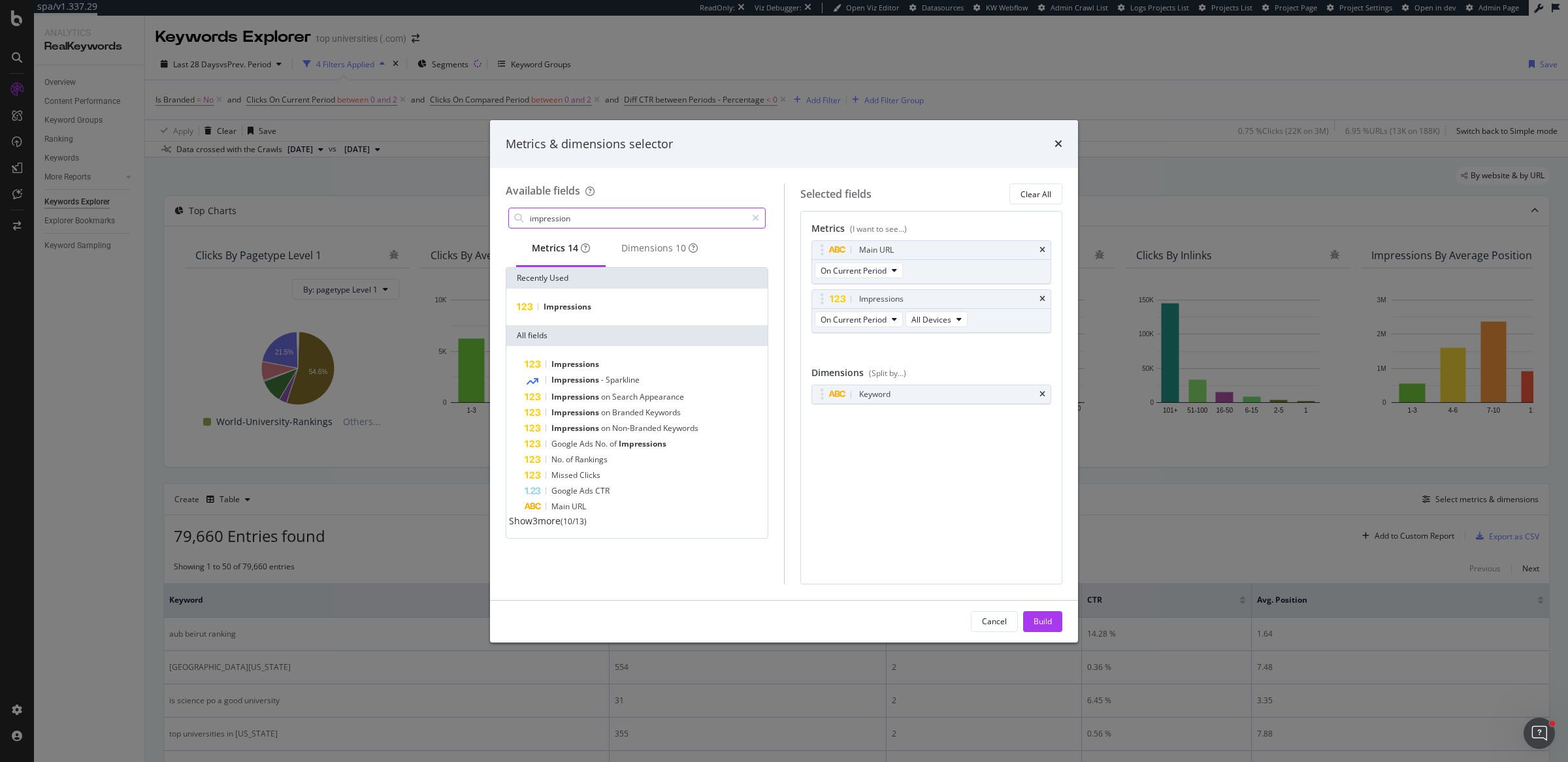
click at [619, 222] on input "impression" at bounding box center [637, 219] width 218 height 20
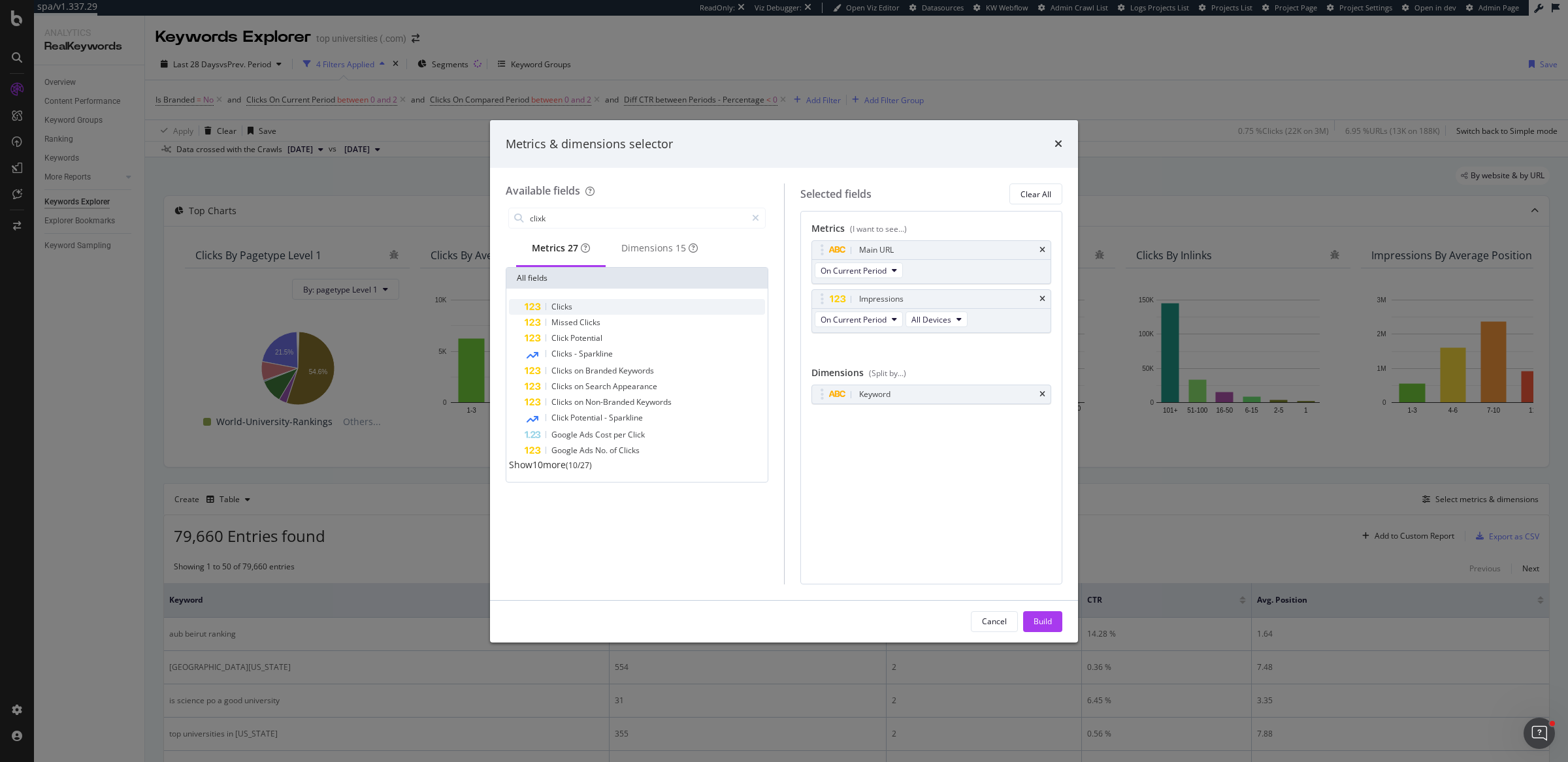
click at [634, 314] on div "Clicks" at bounding box center [645, 307] width 240 height 16
click at [634, 222] on input "clixk" at bounding box center [637, 219] width 218 height 20
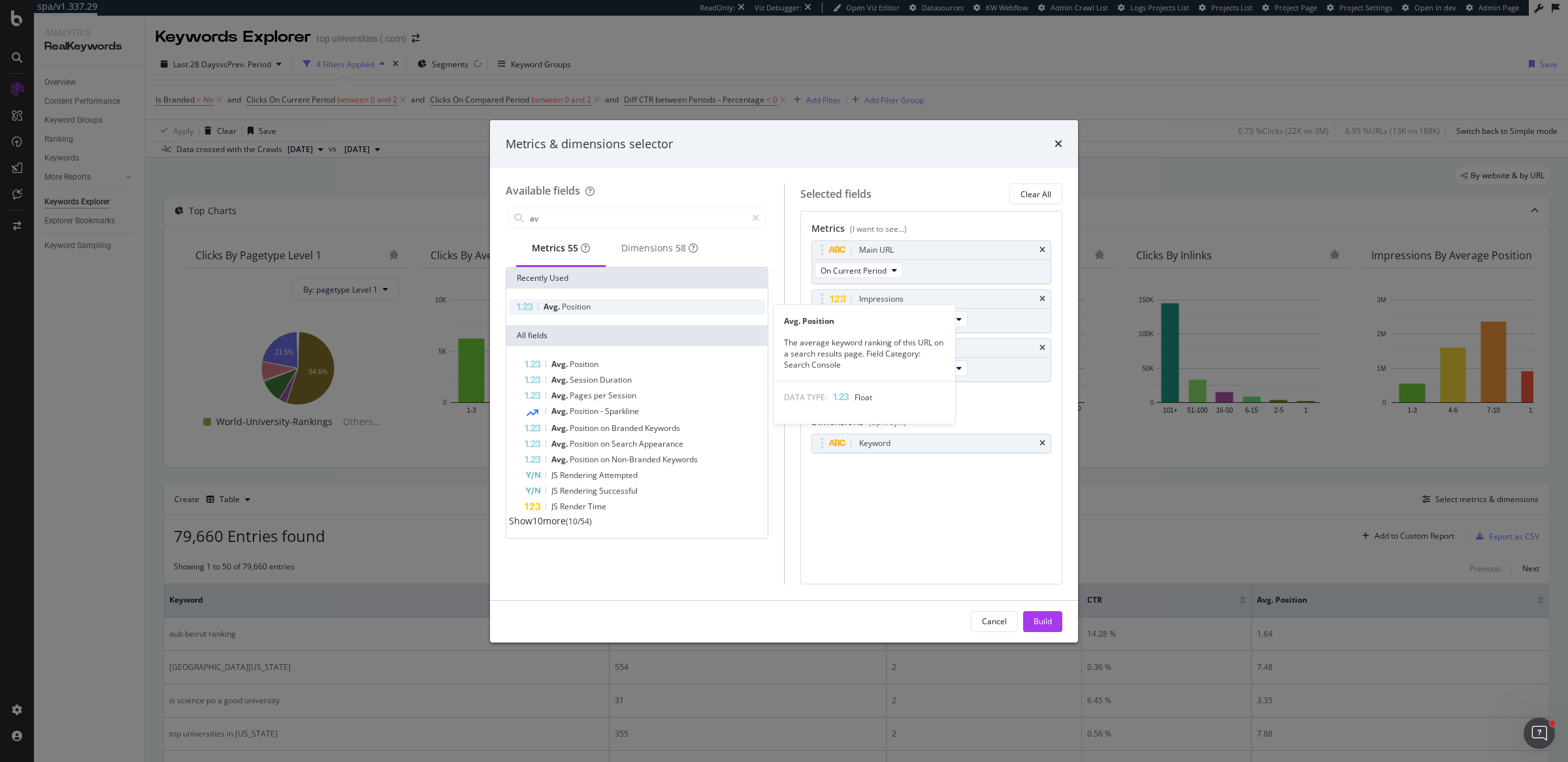
click at [588, 308] on span "Position" at bounding box center [575, 306] width 29 height 11
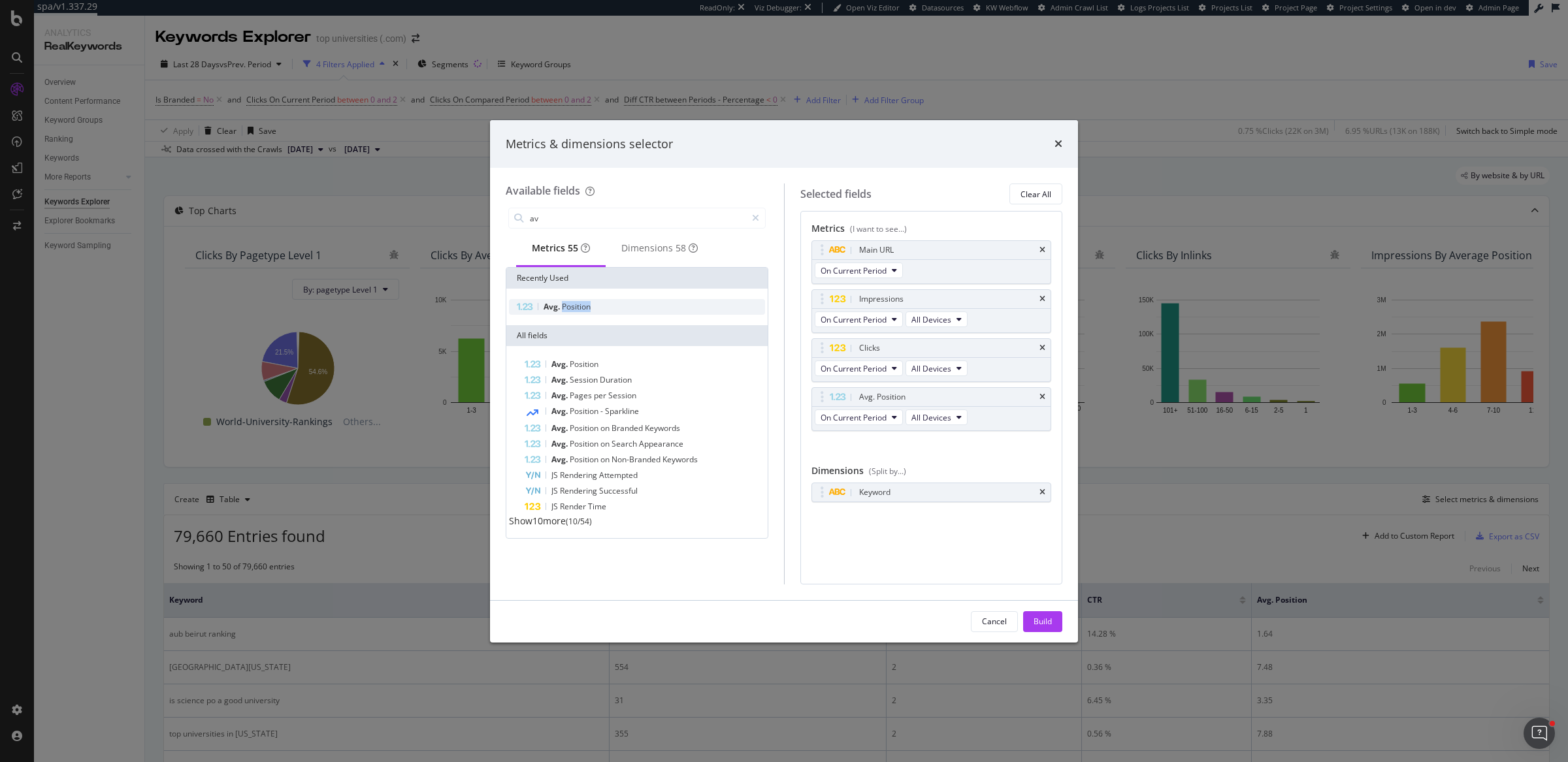
click at [588, 308] on span "Position" at bounding box center [575, 306] width 29 height 11
click at [611, 216] on input "av" at bounding box center [637, 219] width 218 height 20
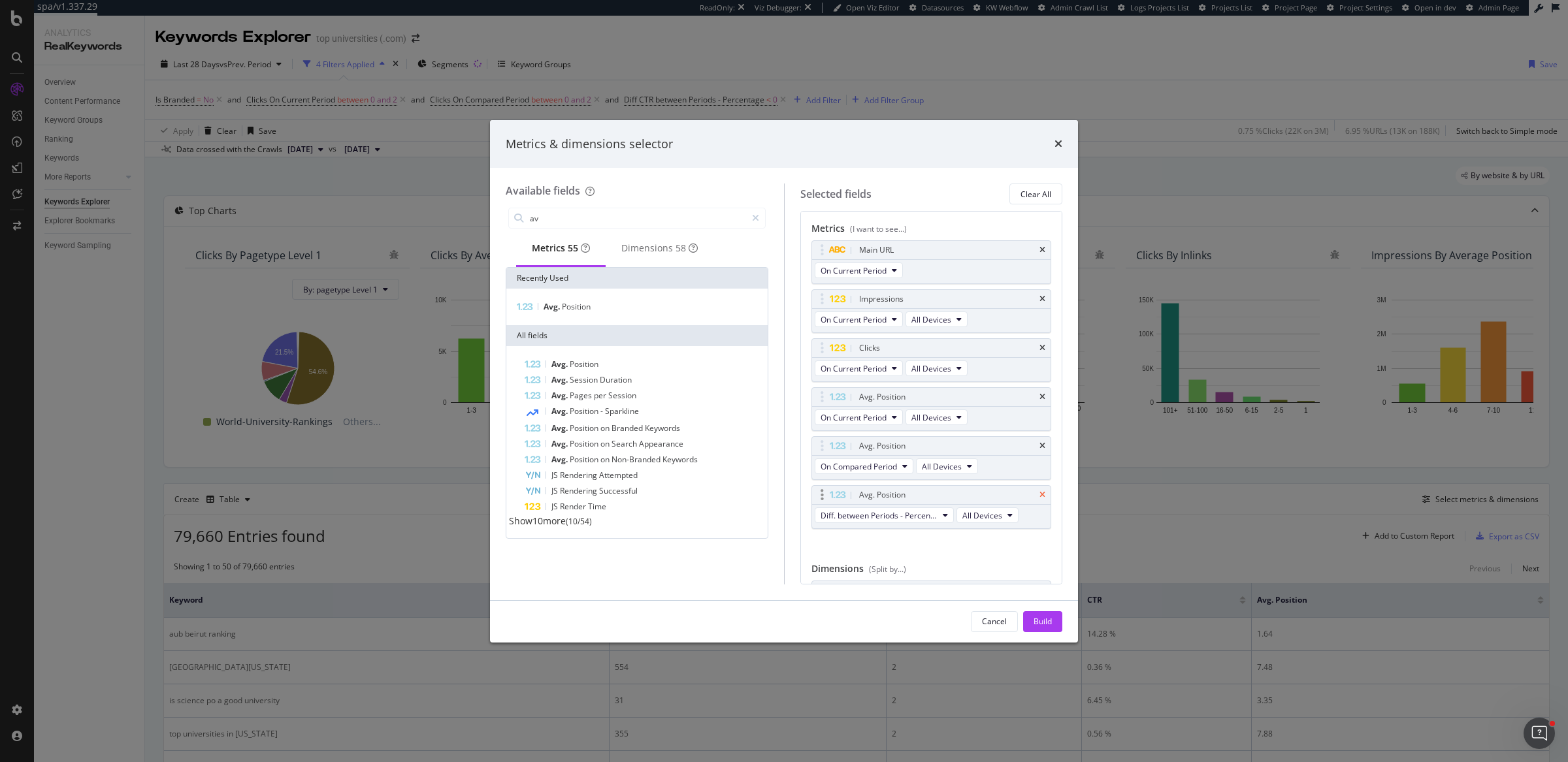
click at [1039, 491] on icon "times" at bounding box center [1042, 495] width 6 height 8
click at [640, 217] on input "av" at bounding box center [637, 219] width 218 height 20
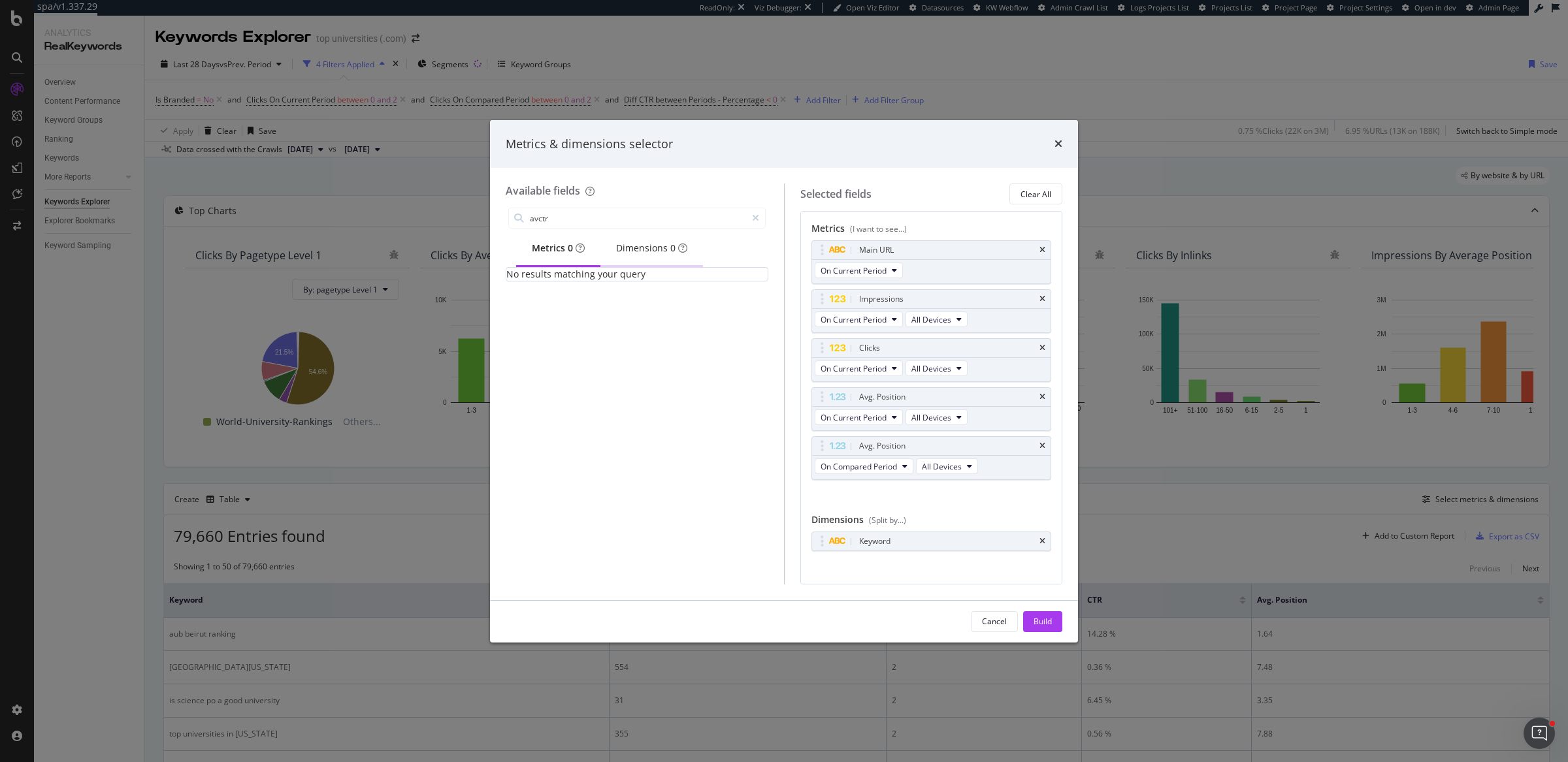
click at [640, 231] on div "Dimensions 0" at bounding box center [651, 249] width 102 height 36
drag, startPoint x: 543, startPoint y: 250, endPoint x: 547, endPoint y: 243, distance: 8.1
click at [543, 250] on div "Metrics 0" at bounding box center [557, 247] width 53 height 13
click at [565, 215] on input "avctr" at bounding box center [637, 219] width 218 height 20
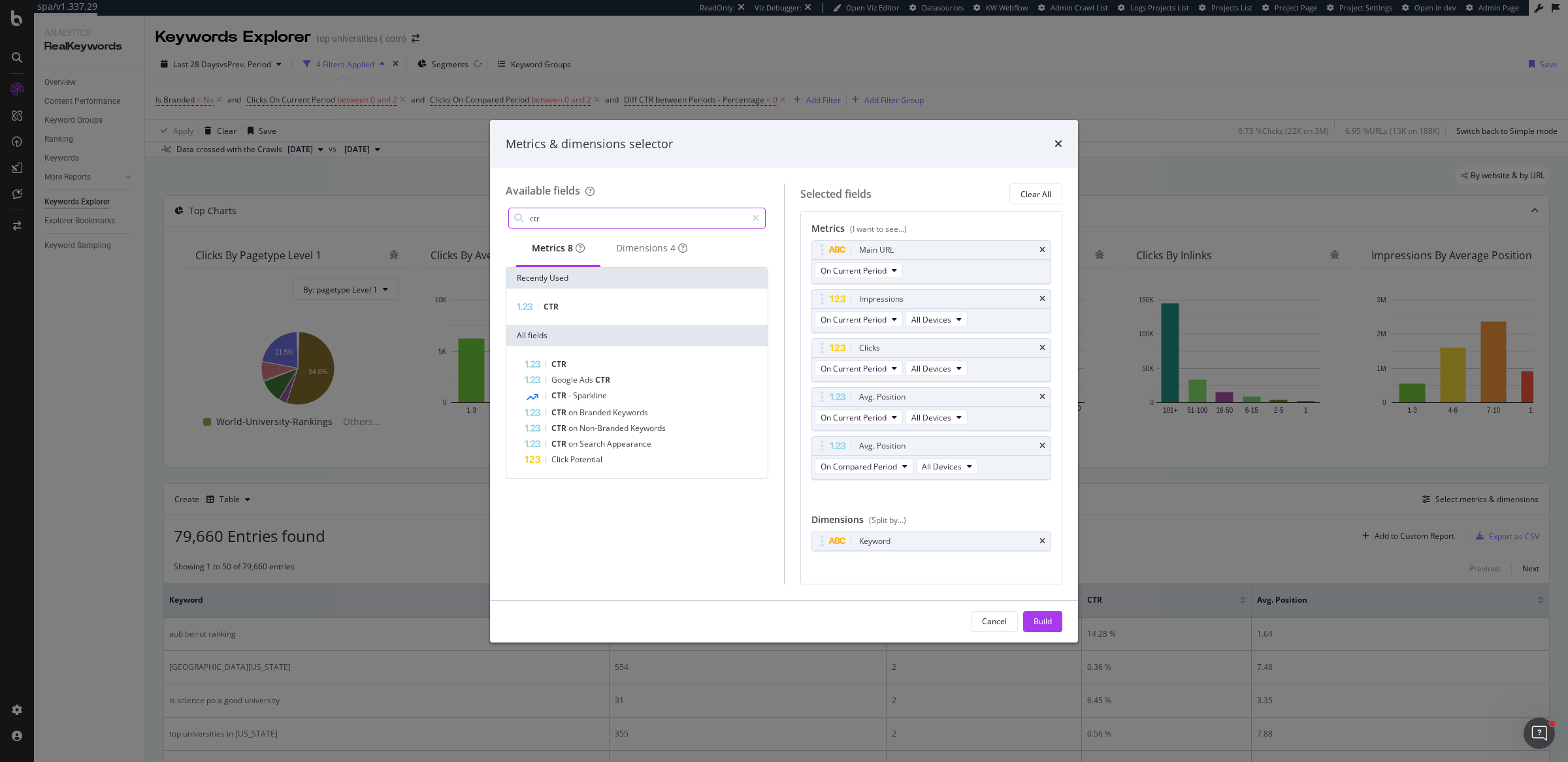
type input "ctr"
click at [571, 322] on div "CTR" at bounding box center [637, 307] width 261 height 37
click at [570, 306] on div "CTR" at bounding box center [637, 307] width 256 height 16
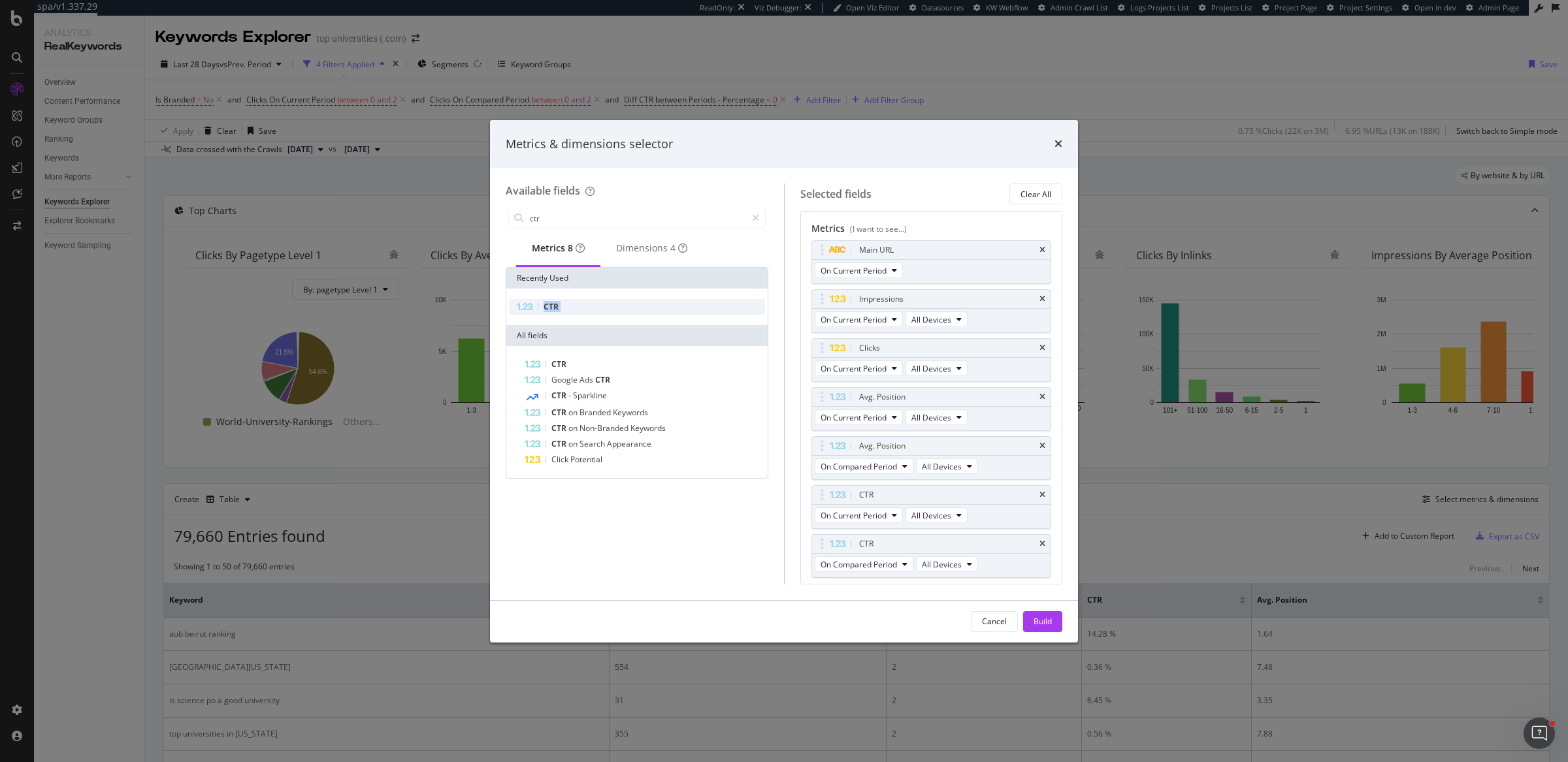
click at [570, 306] on div "CTR" at bounding box center [637, 307] width 256 height 16
click at [1036, 625] on div "Build" at bounding box center [1042, 621] width 18 height 11
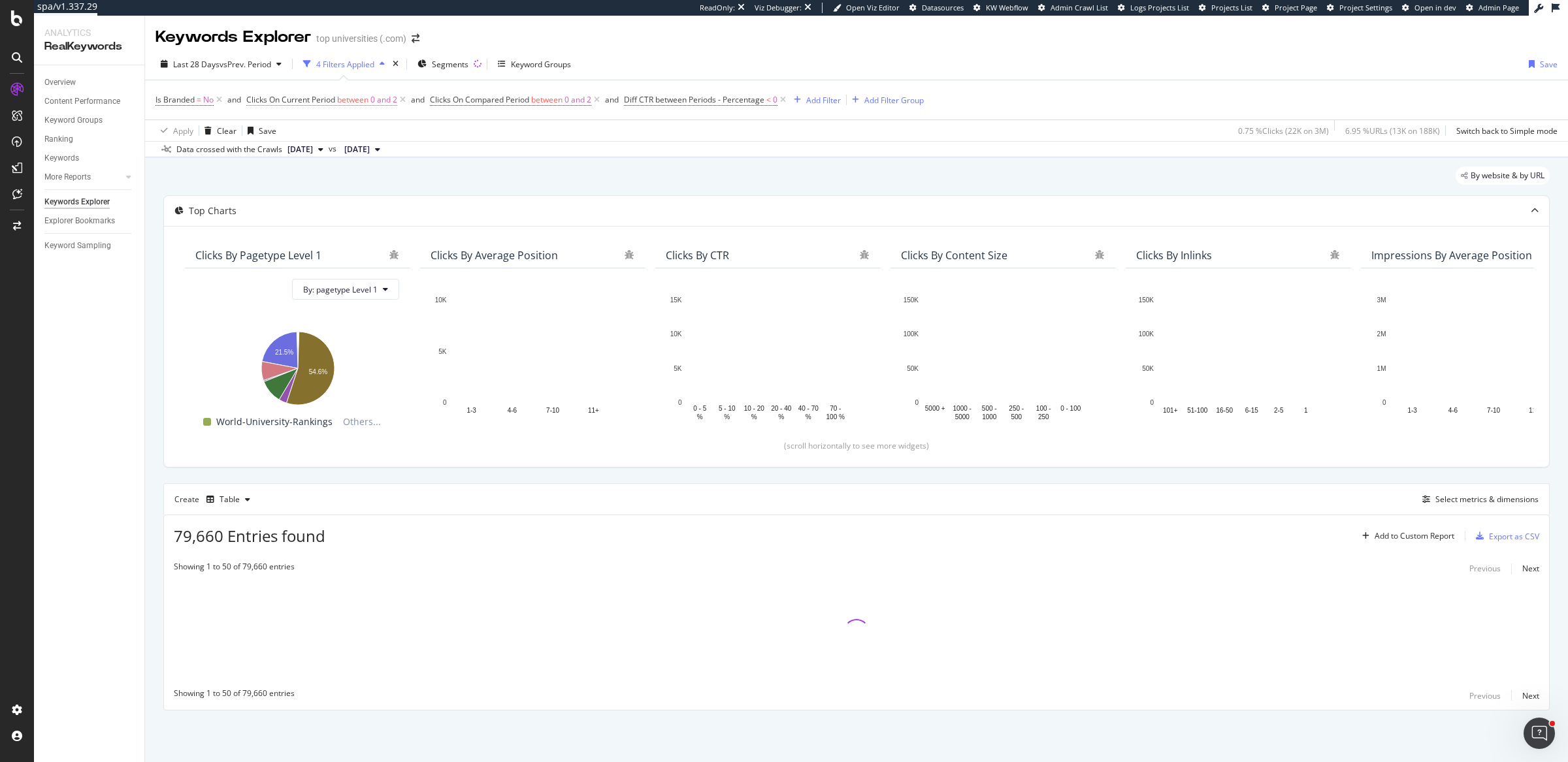
click at [335, 100] on span "Clicks On Current Period" at bounding box center [290, 99] width 88 height 11
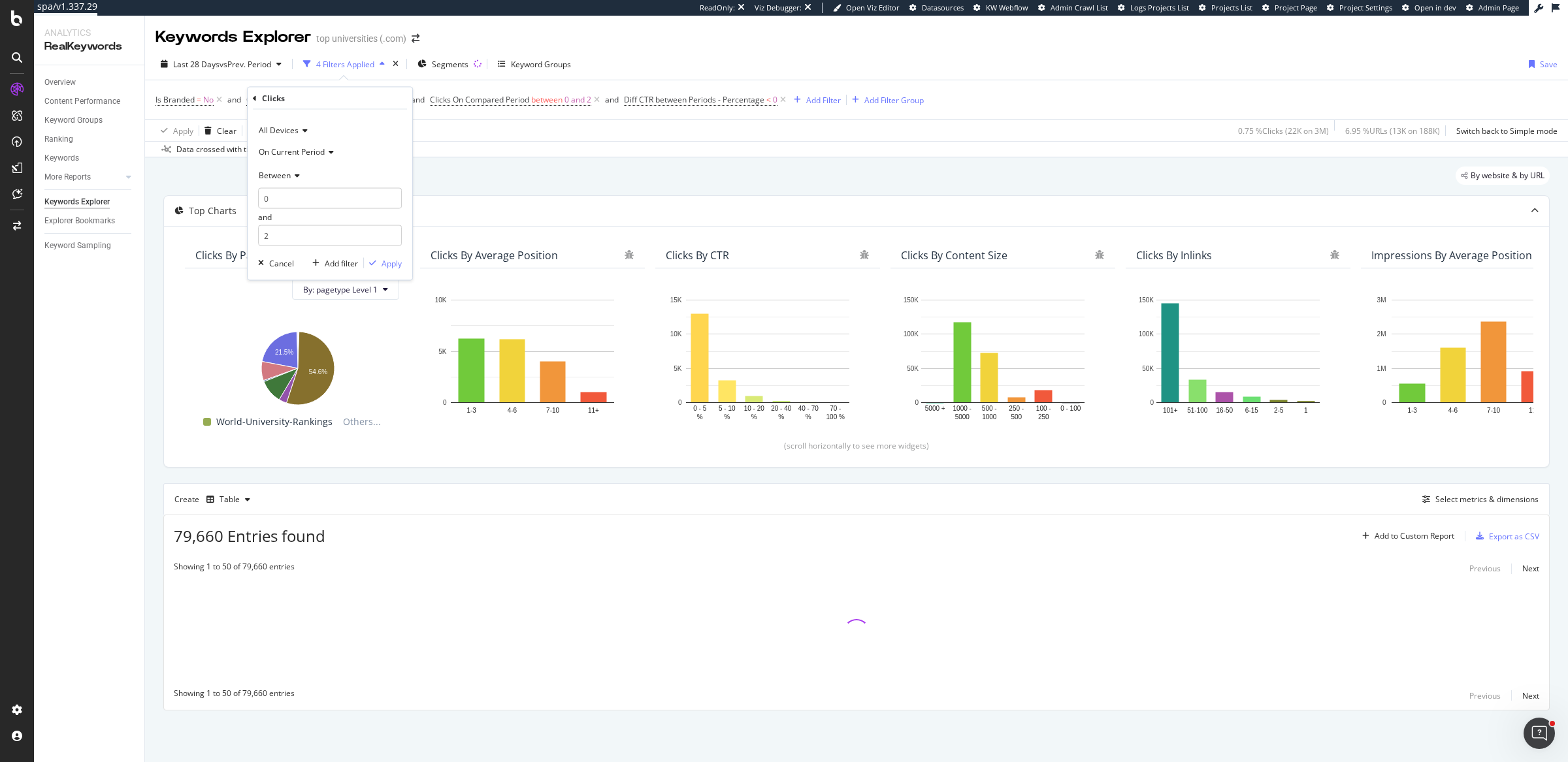
click at [254, 94] on icon at bounding box center [254, 98] width 4 height 8
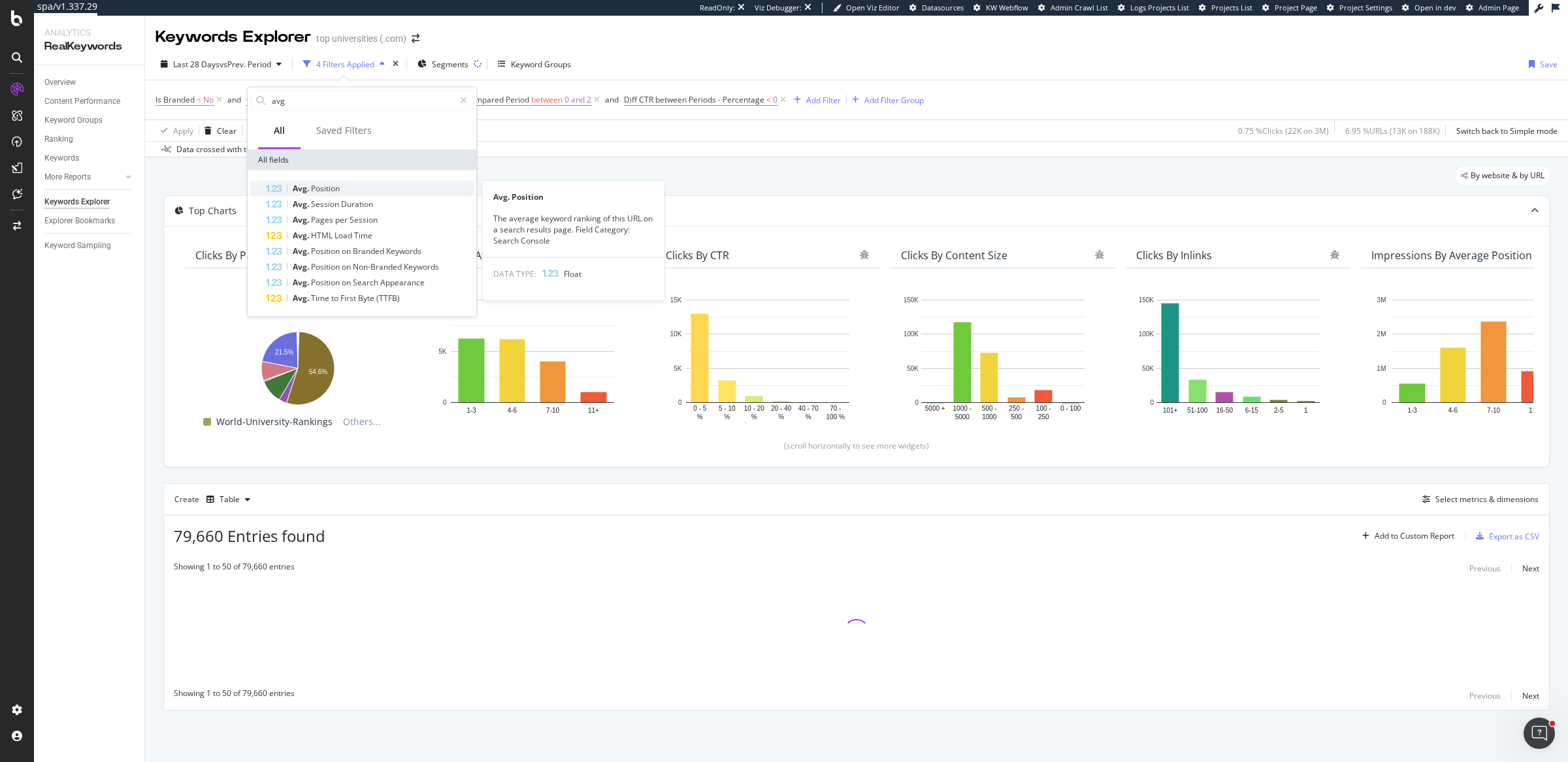
type input "avg"
click at [325, 189] on span "Position" at bounding box center [325, 188] width 29 height 11
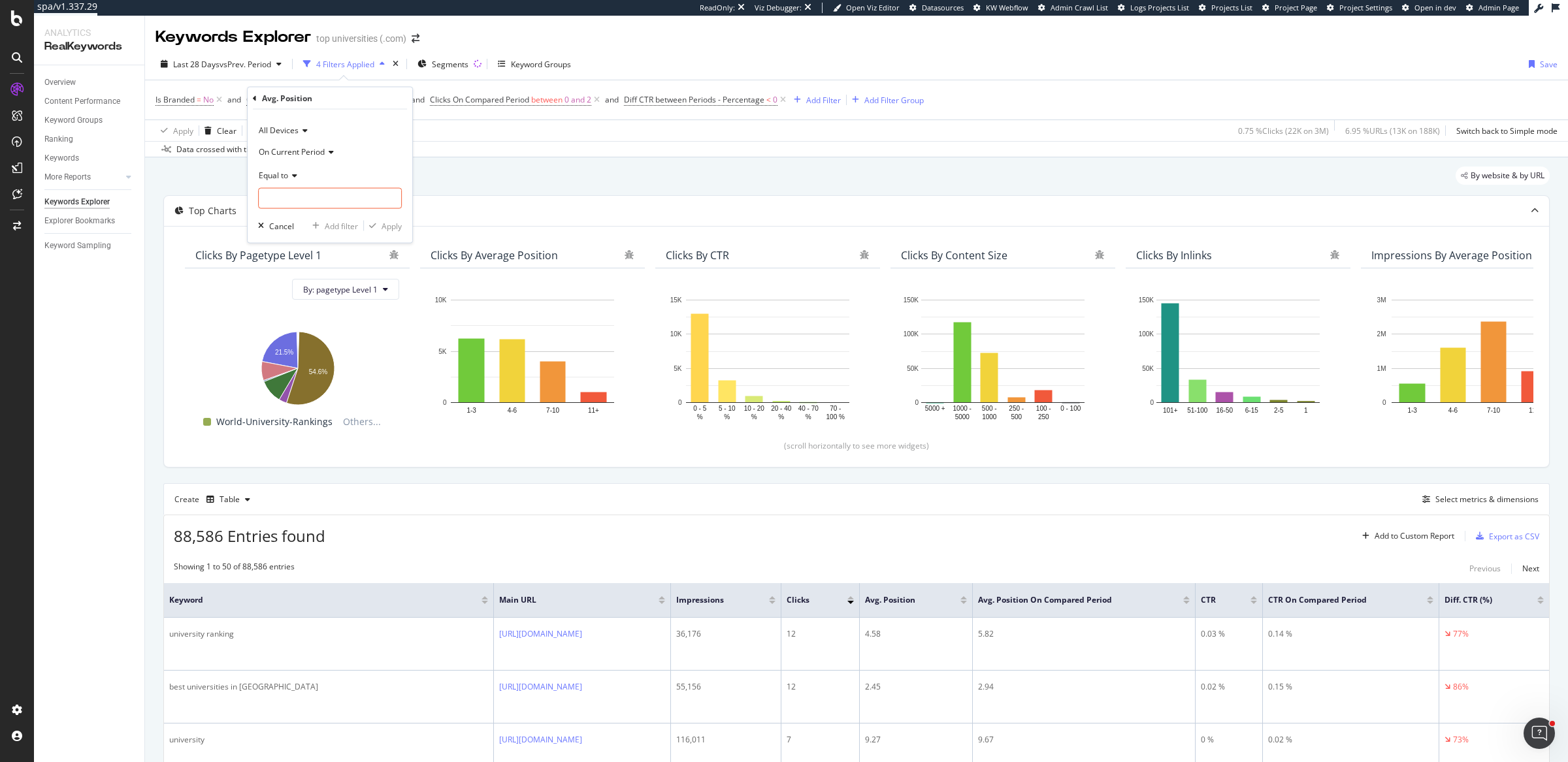
click at [291, 174] on icon at bounding box center [292, 175] width 9 height 8
click at [291, 306] on span "Between" at bounding box center [280, 303] width 32 height 11
click at [311, 231] on input "1" at bounding box center [330, 235] width 144 height 21
type input "2"
click at [376, 262] on icon "button" at bounding box center [372, 263] width 7 height 8
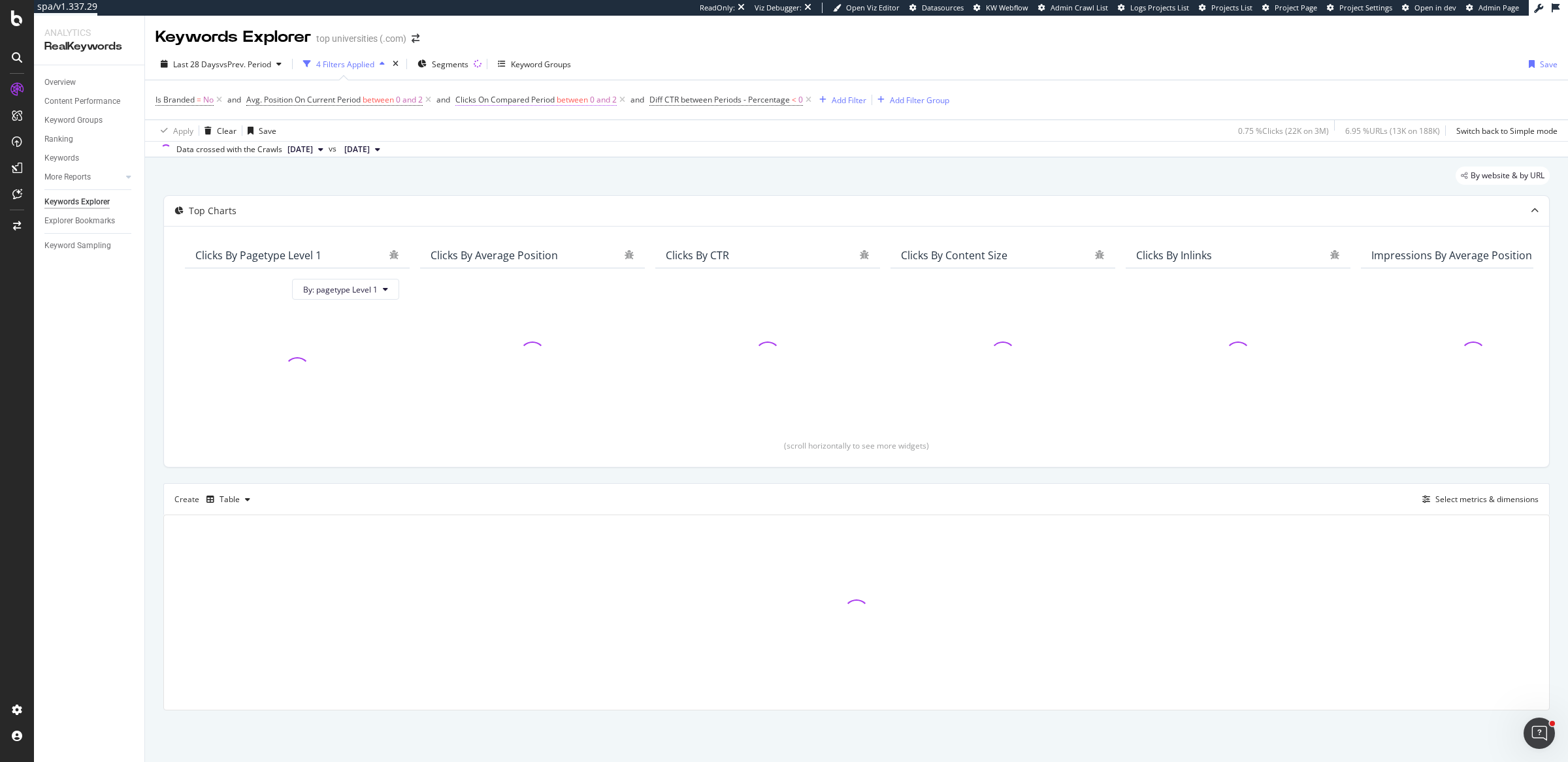
click at [510, 100] on span "Clicks On Compared Period" at bounding box center [505, 99] width 99 height 11
click at [465, 99] on icon at bounding box center [466, 98] width 4 height 8
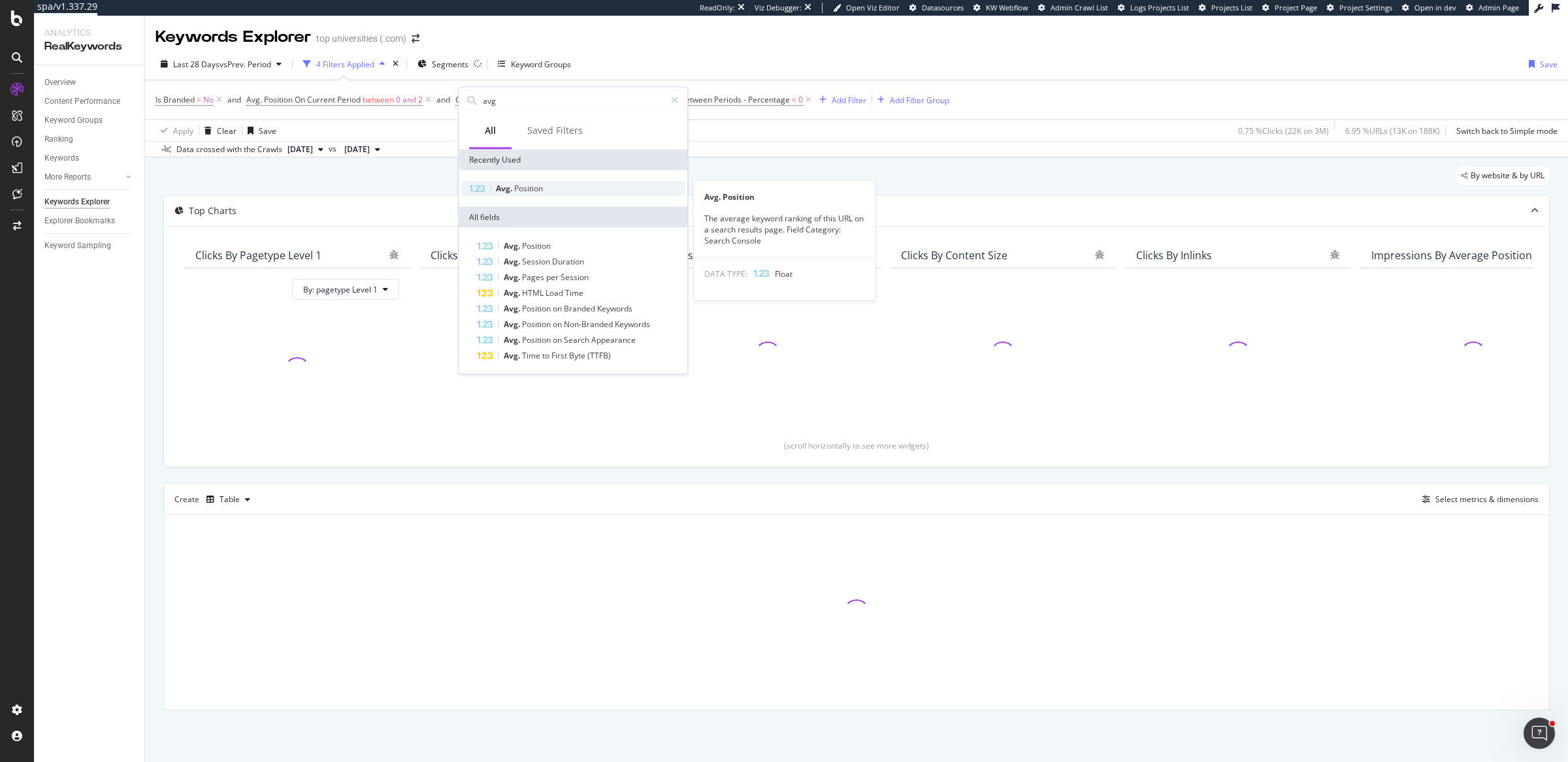
click at [550, 194] on div "Avg. Position" at bounding box center [572, 189] width 224 height 16
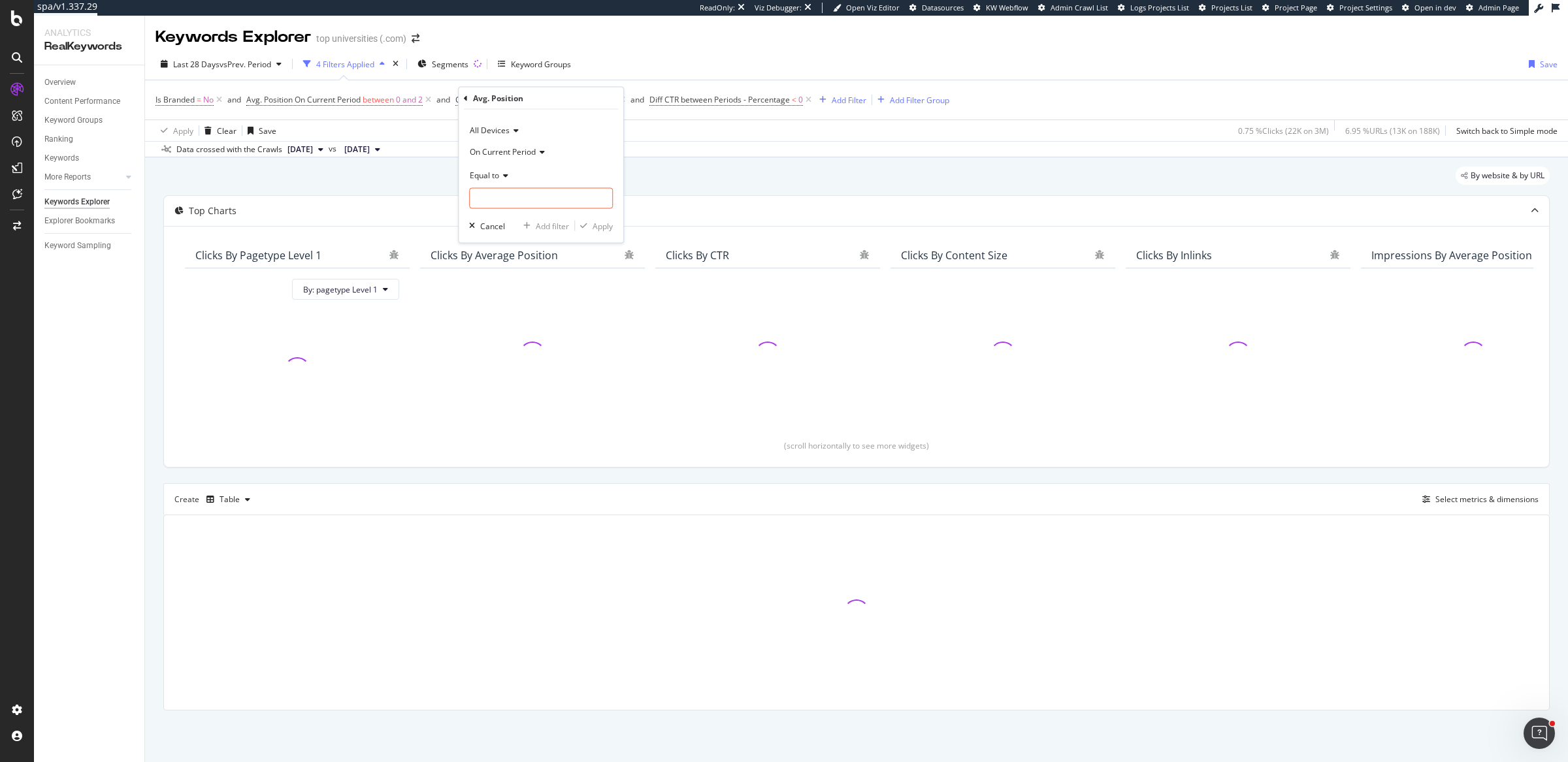
click at [507, 151] on span "On Current Period" at bounding box center [503, 151] width 66 height 11
click at [526, 197] on span "On Compared Period" at bounding box center [514, 195] width 77 height 11
click at [498, 175] on span "Equal to" at bounding box center [485, 174] width 30 height 11
click at [511, 304] on div "Between" at bounding box center [542, 303] width 140 height 17
click at [496, 241] on input "1" at bounding box center [541, 235] width 144 height 21
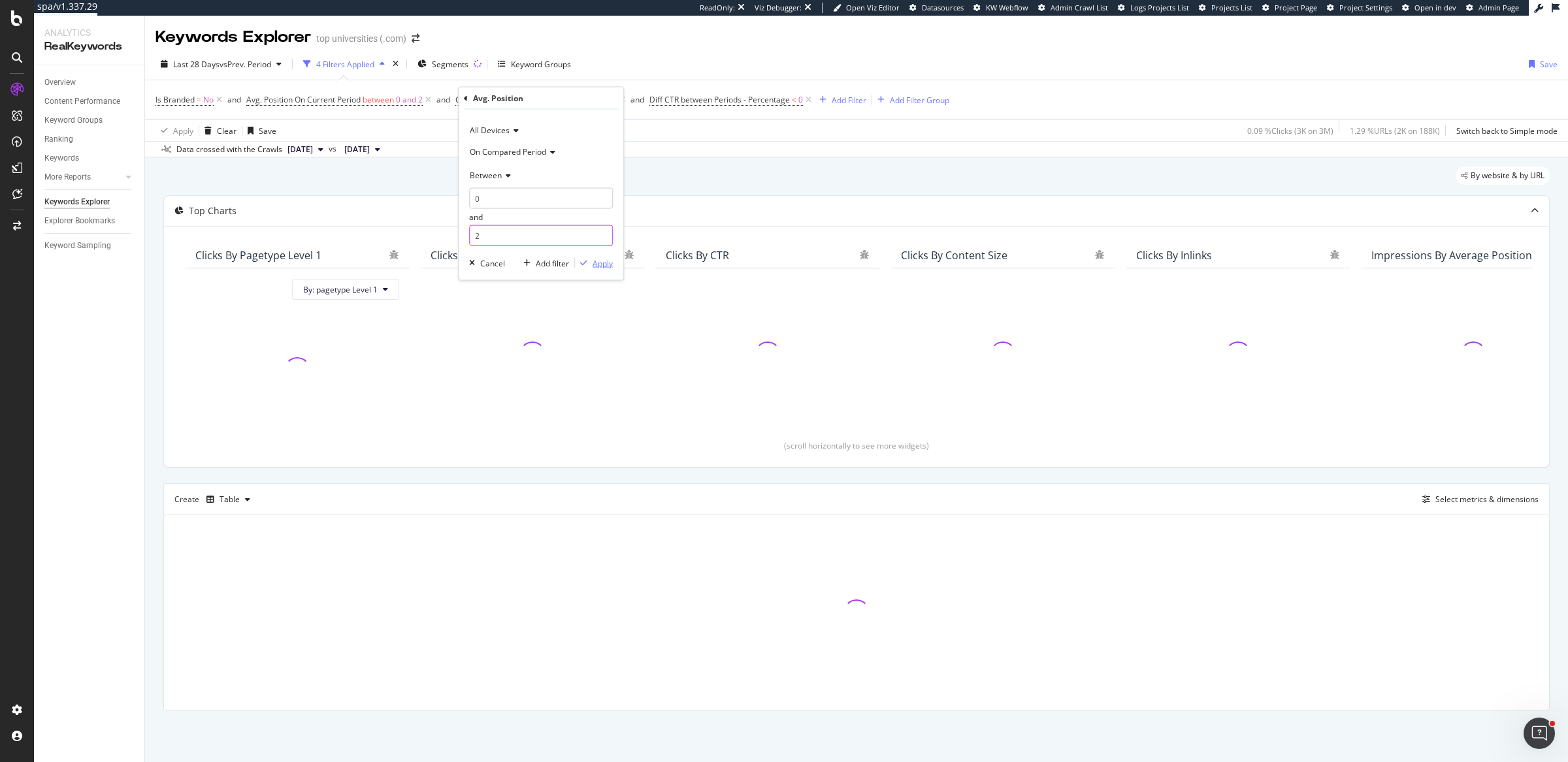
type input "2"
click at [594, 266] on div "Apply" at bounding box center [602, 262] width 20 height 11
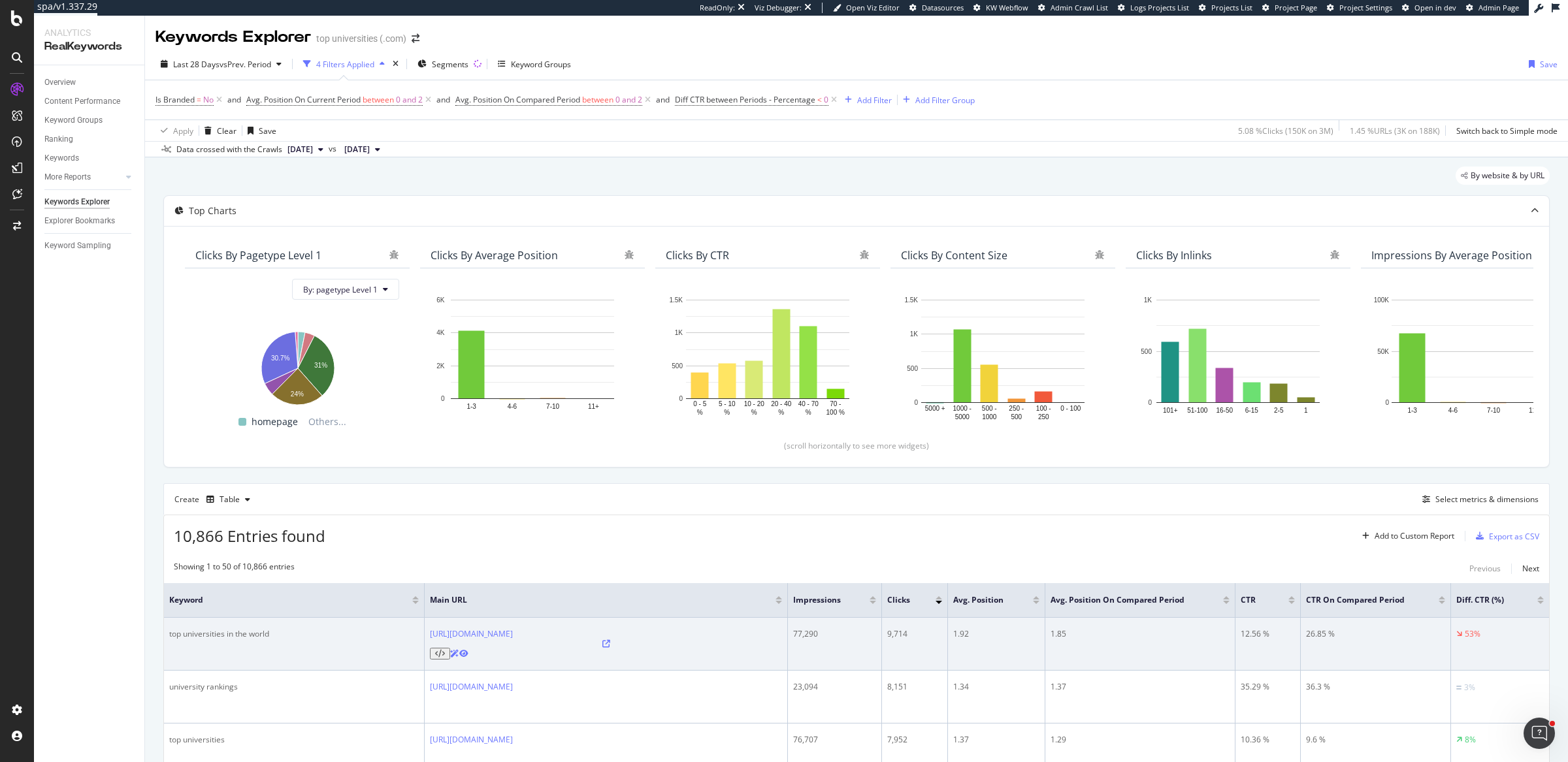
click at [202, 631] on div "top universities in the world" at bounding box center [293, 635] width 249 height 12
copy div "top universities in the world"
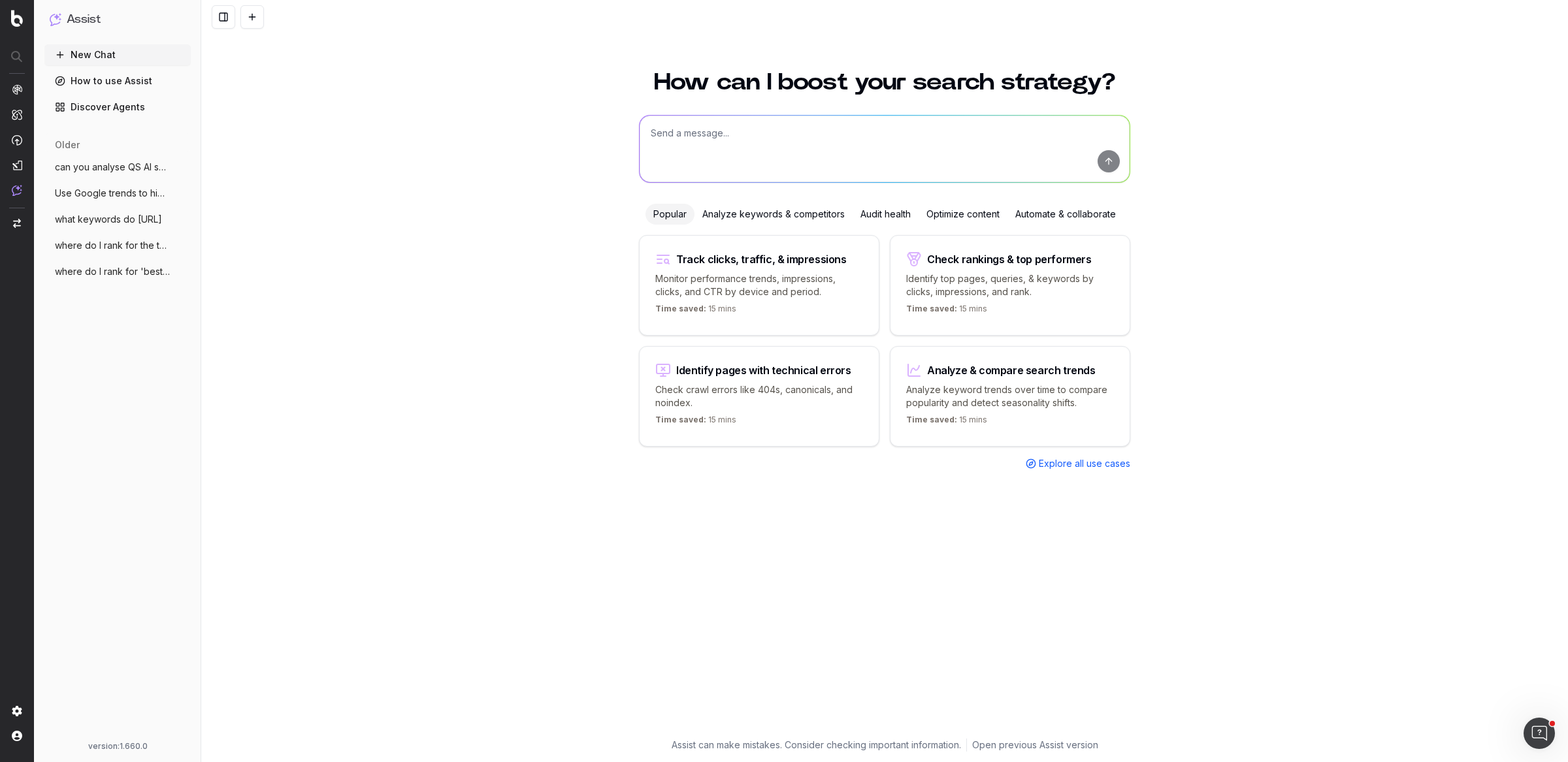
click at [771, 138] on textarea at bounding box center [884, 148] width 490 height 67
paste textarea "top universities in the world"
type textarea "What does the google SERP look like for the term ' top universities in the worl…"
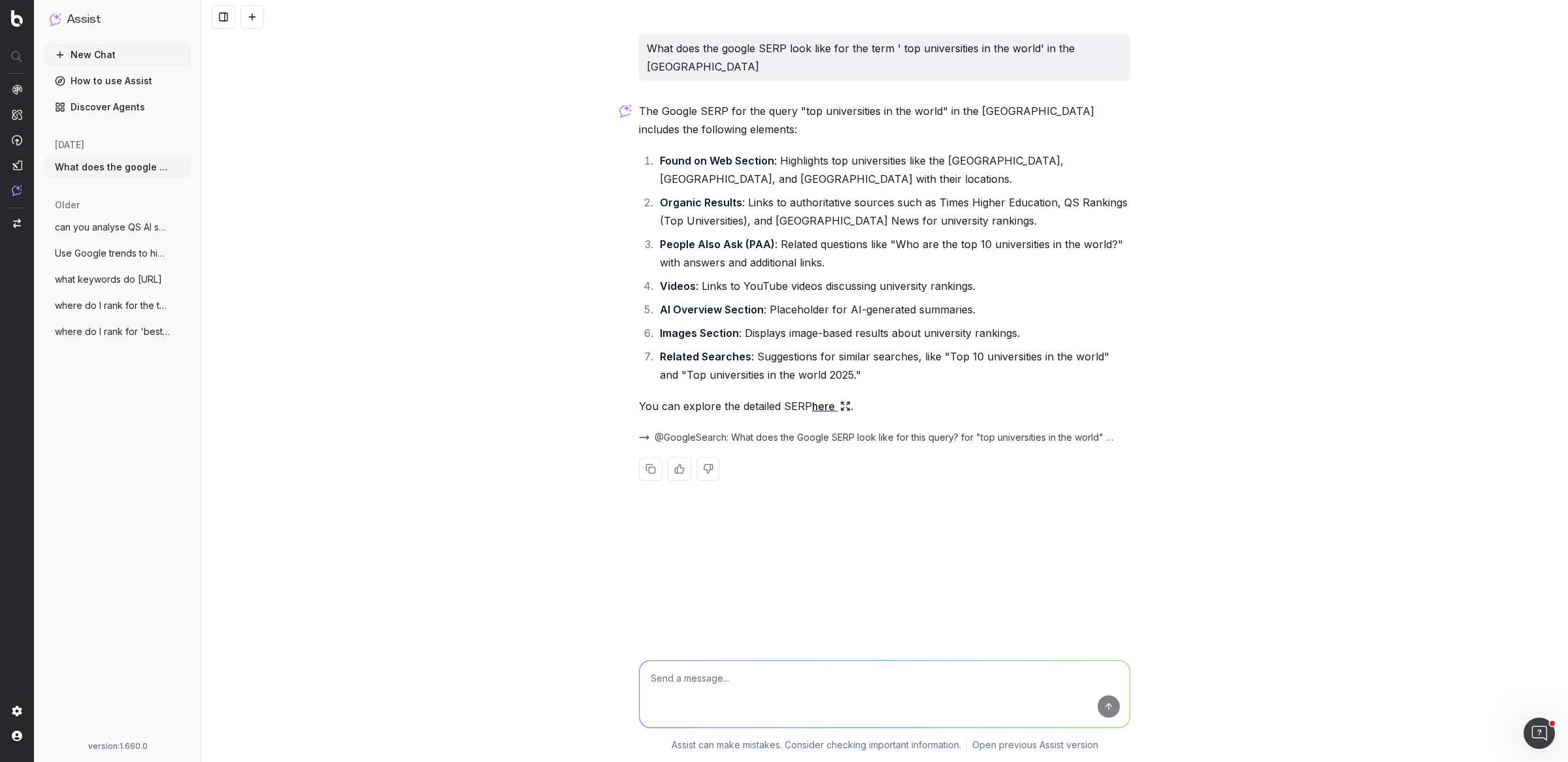
click at [816, 397] on link "here" at bounding box center [831, 406] width 39 height 18
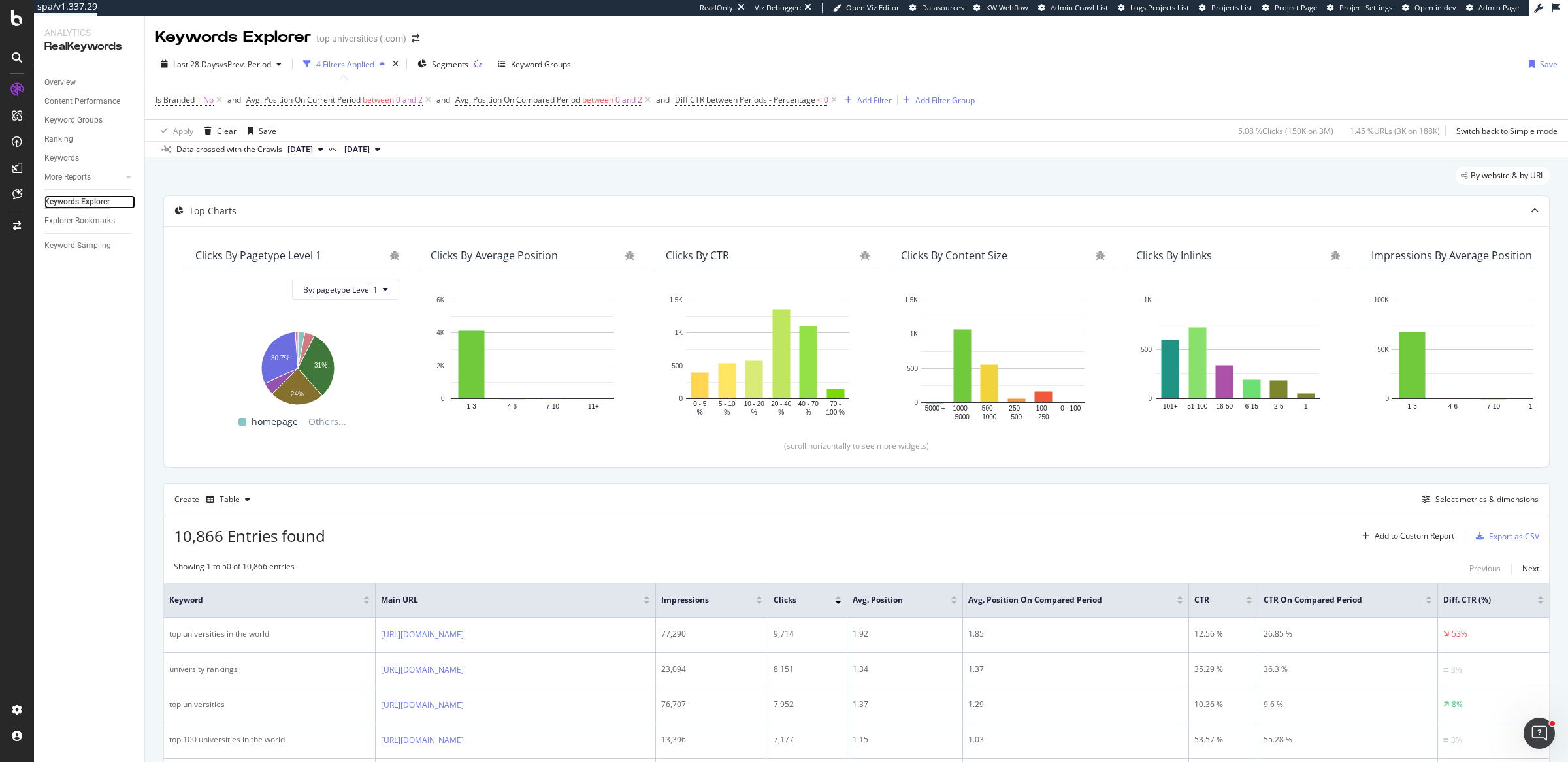
click at [86, 205] on div "Keywords Explorer" at bounding box center [78, 203] width 66 height 14
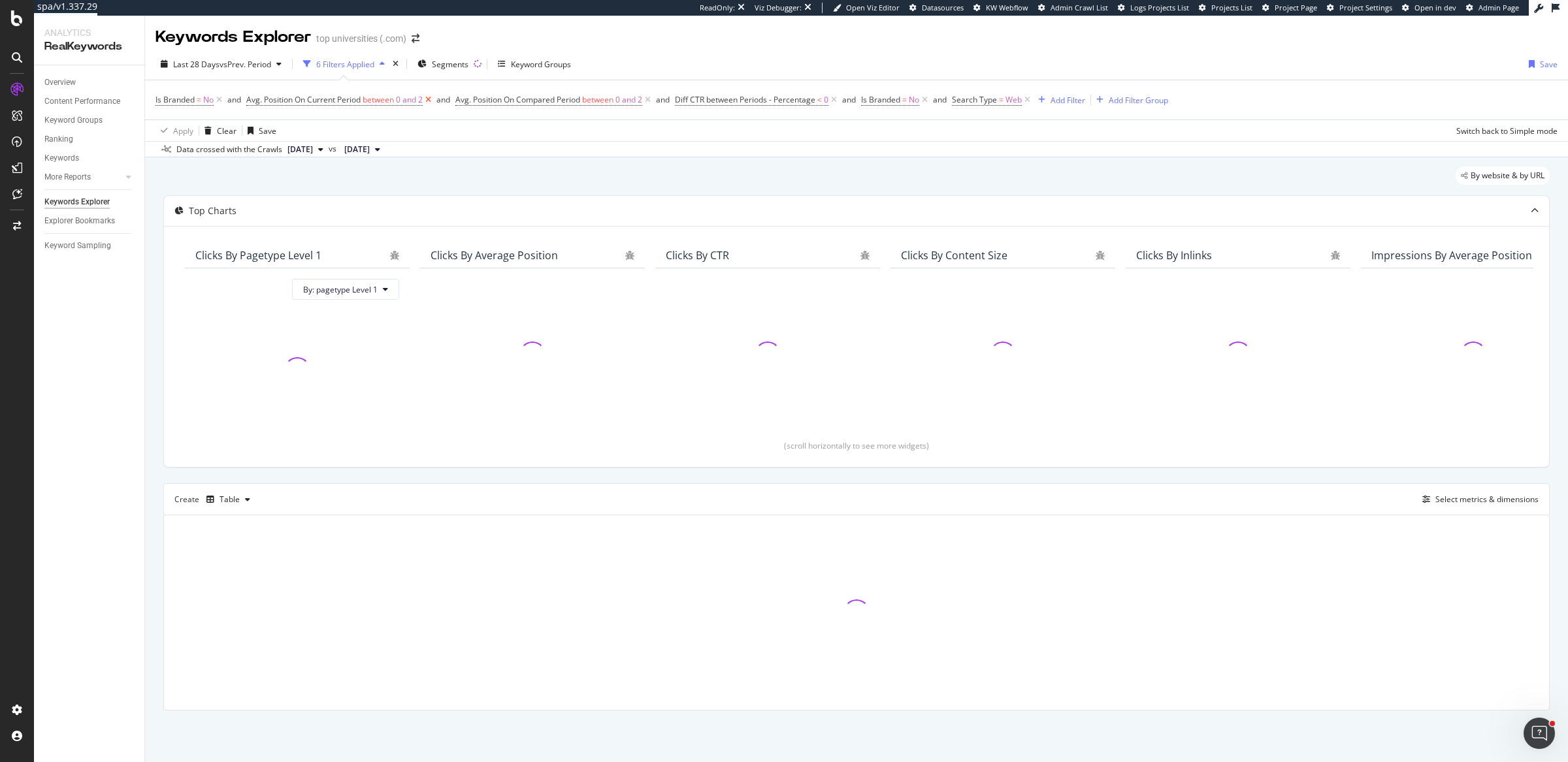
click at [426, 99] on icon at bounding box center [427, 99] width 11 height 13
click at [443, 99] on icon at bounding box center [438, 99] width 11 height 13
click at [499, 97] on icon at bounding box center [496, 99] width 11 height 13
click at [506, 102] on icon at bounding box center [508, 99] width 11 height 13
click at [377, 102] on span "Diff CTR between Periods - Percentage" at bounding box center [316, 99] width 140 height 11
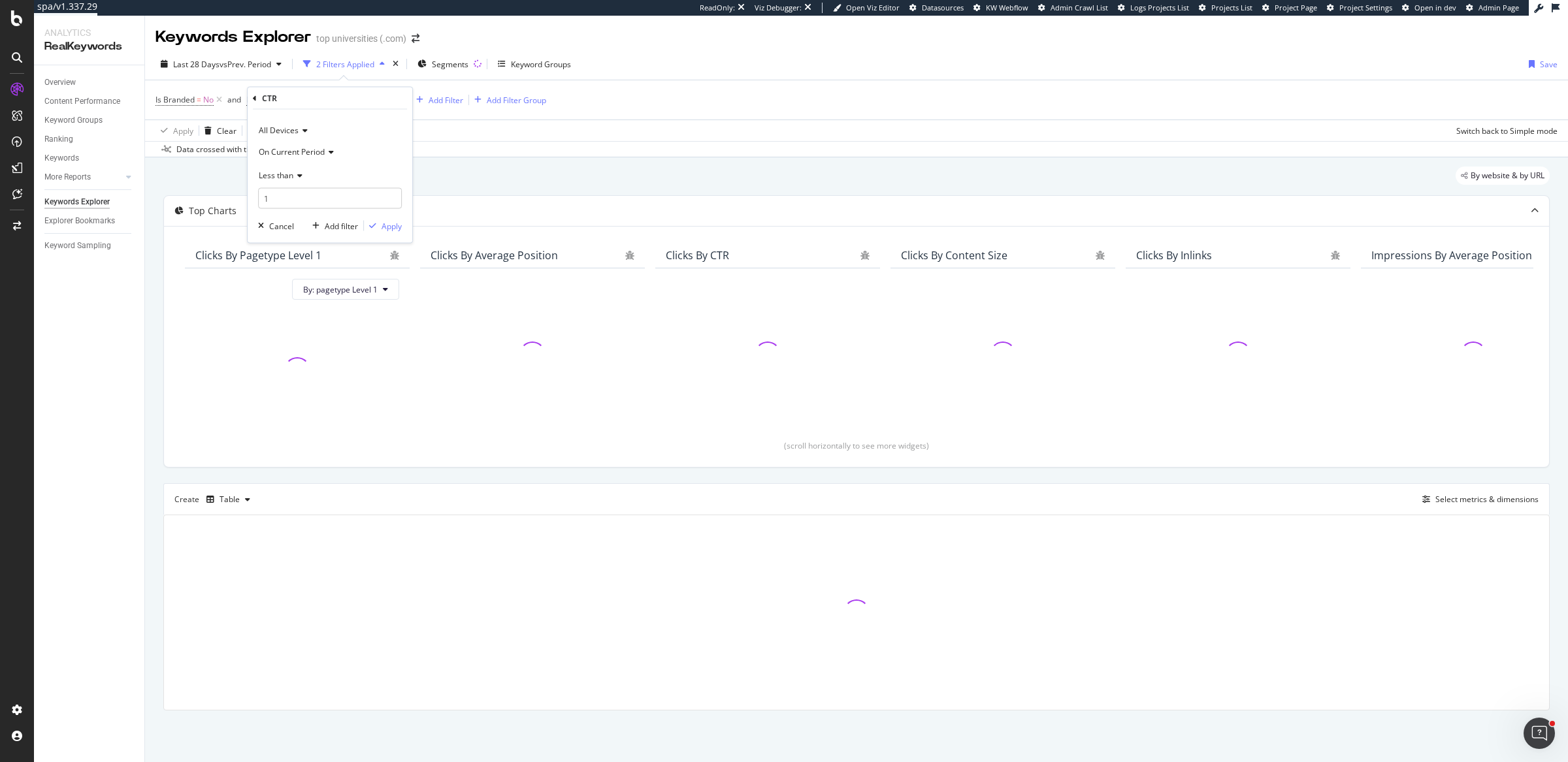
click at [256, 98] on icon at bounding box center [254, 98] width 4 height 8
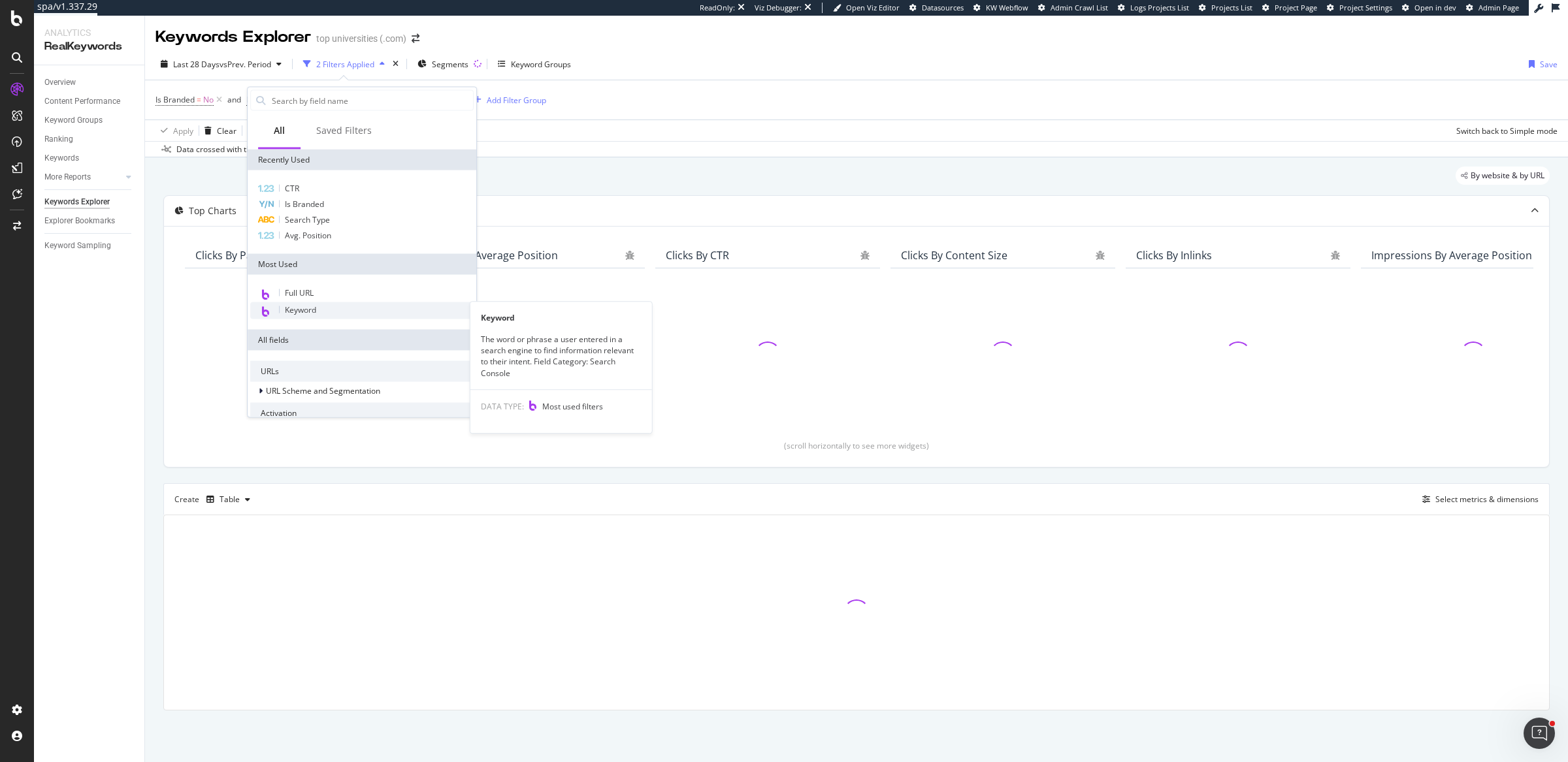
click at [296, 313] on span "Keyword" at bounding box center [301, 309] width 32 height 11
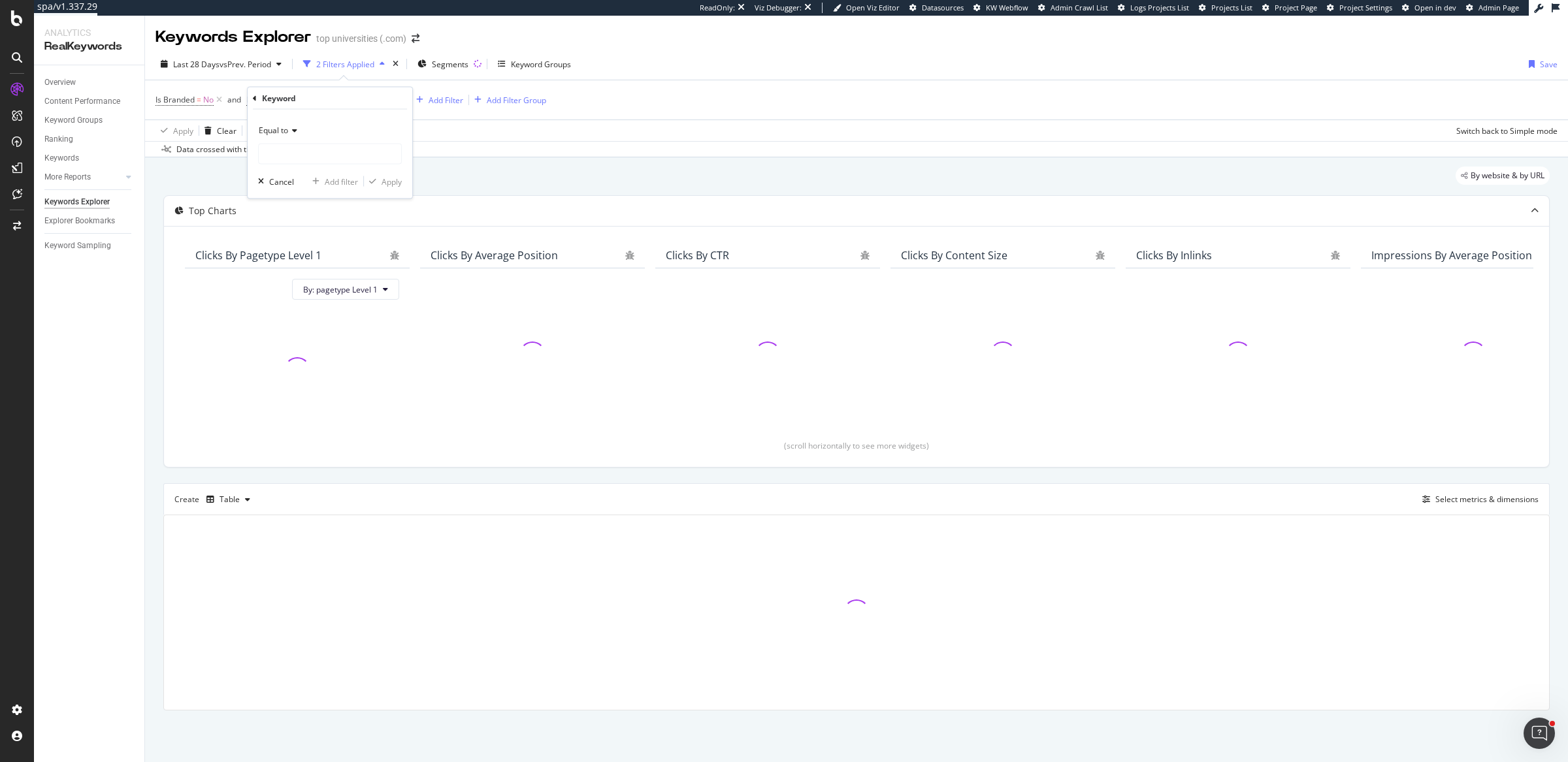
click at [297, 131] on div "Equal to" at bounding box center [330, 130] width 144 height 21
click at [288, 265] on div "Contains" at bounding box center [331, 258] width 140 height 17
click at [302, 149] on input "text" at bounding box center [329, 154] width 142 height 21
type input "?"
click at [390, 185] on div "Apply" at bounding box center [392, 181] width 20 height 11
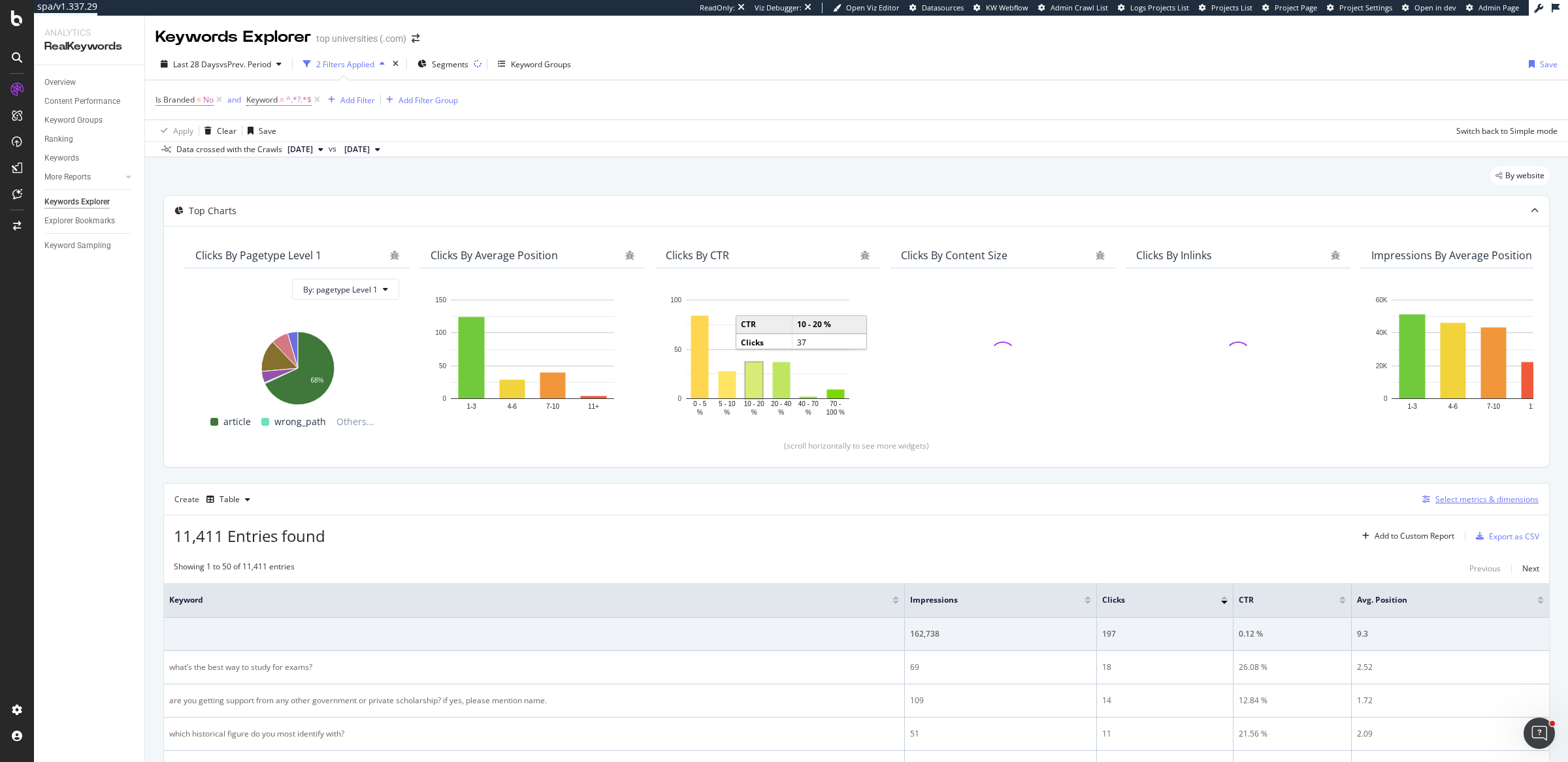
click at [1460, 498] on div "Select metrics & dimensions" at bounding box center [1488, 499] width 103 height 11
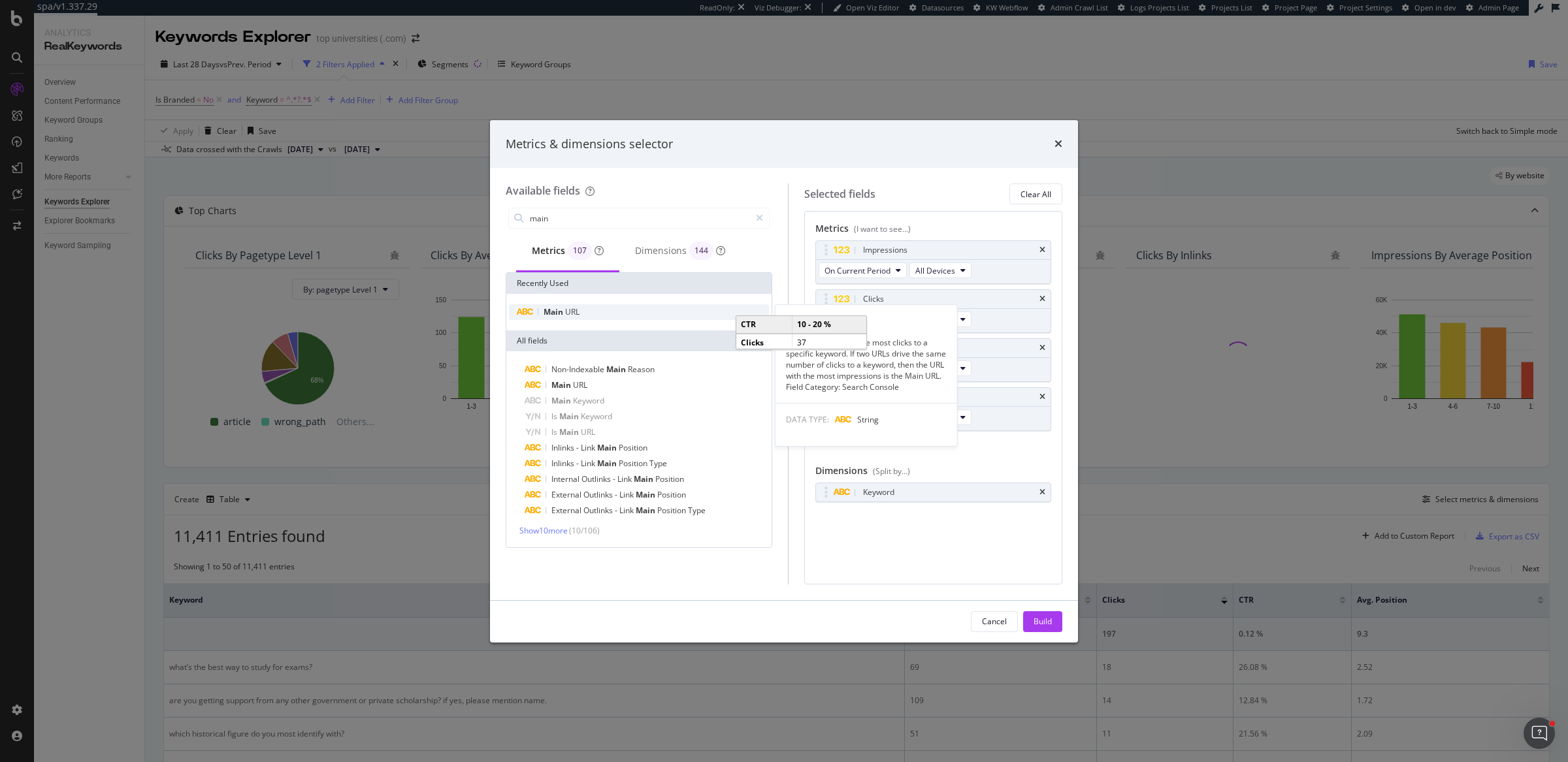
type input "main"
click at [613, 313] on div "Main URL" at bounding box center [639, 312] width 260 height 16
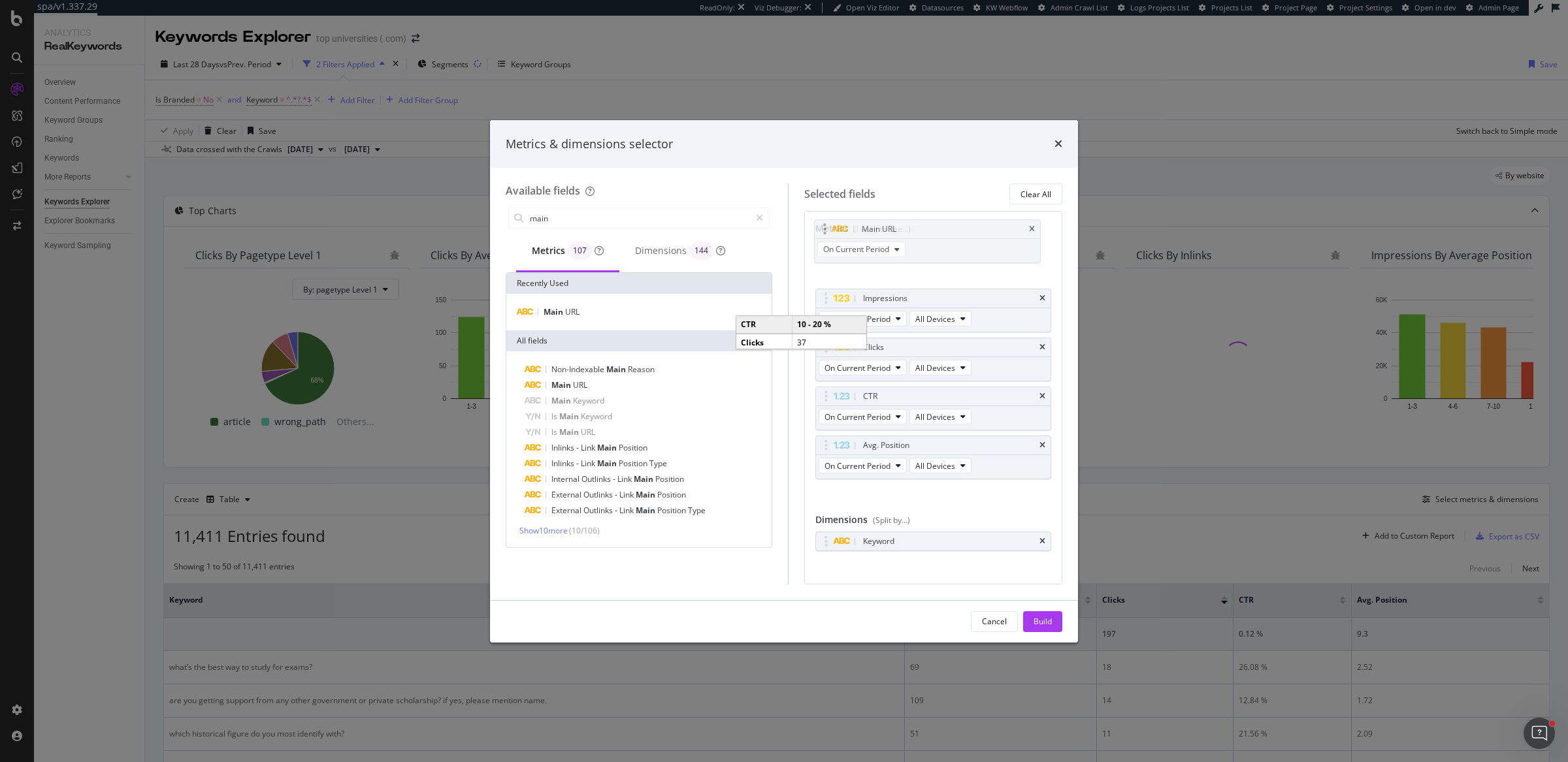
drag, startPoint x: 820, startPoint y: 447, endPoint x: 821, endPoint y: 231, distance: 216.0
click at [821, 231] on body "spa/v1.337.29 ReadOnly: Viz Debugger: Open Viz Editor Datasources KW Webflow Ad…" at bounding box center [784, 381] width 1568 height 762
click at [1051, 621] on div "Build" at bounding box center [1042, 621] width 18 height 11
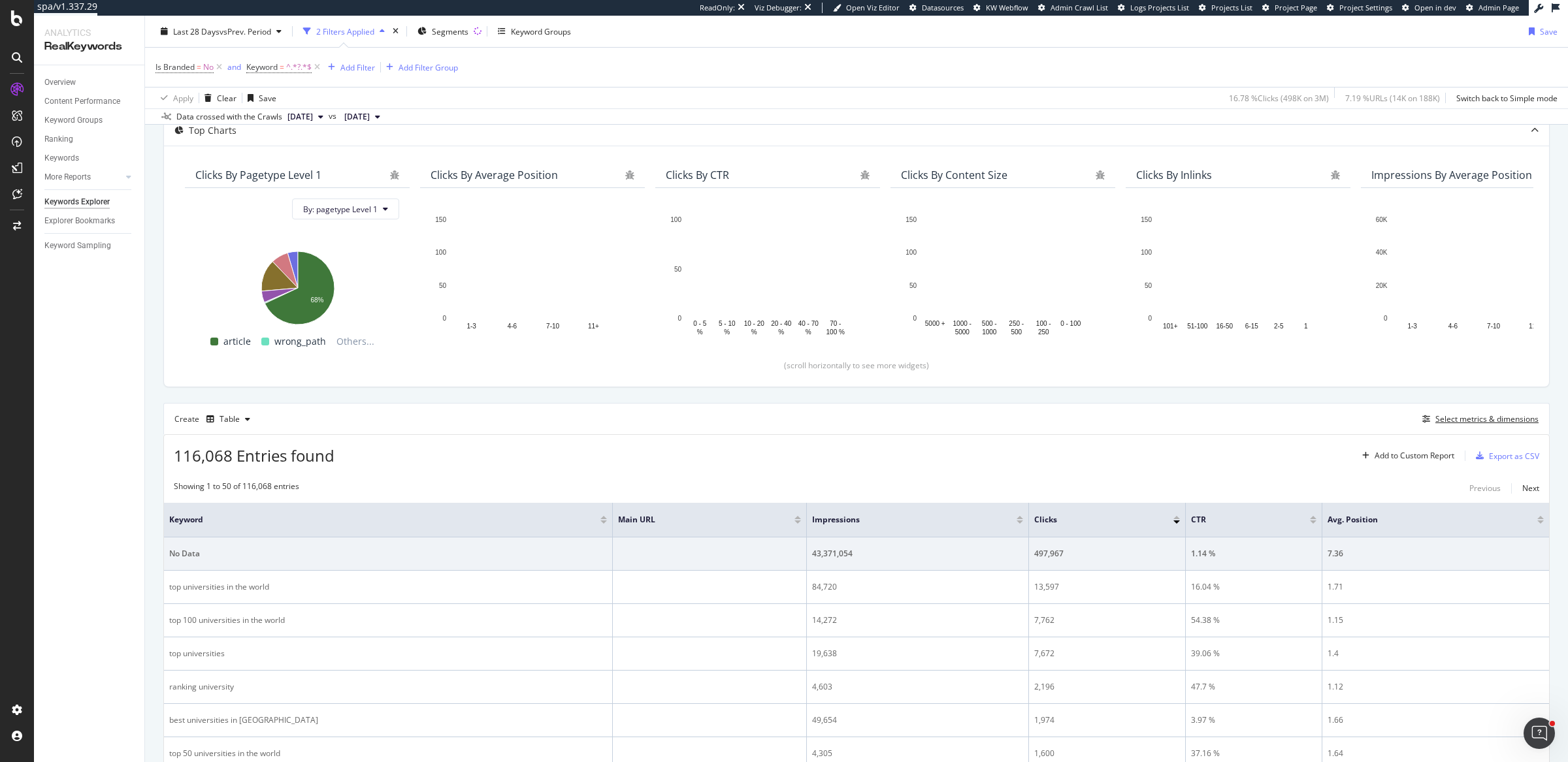
scroll to position [447, 0]
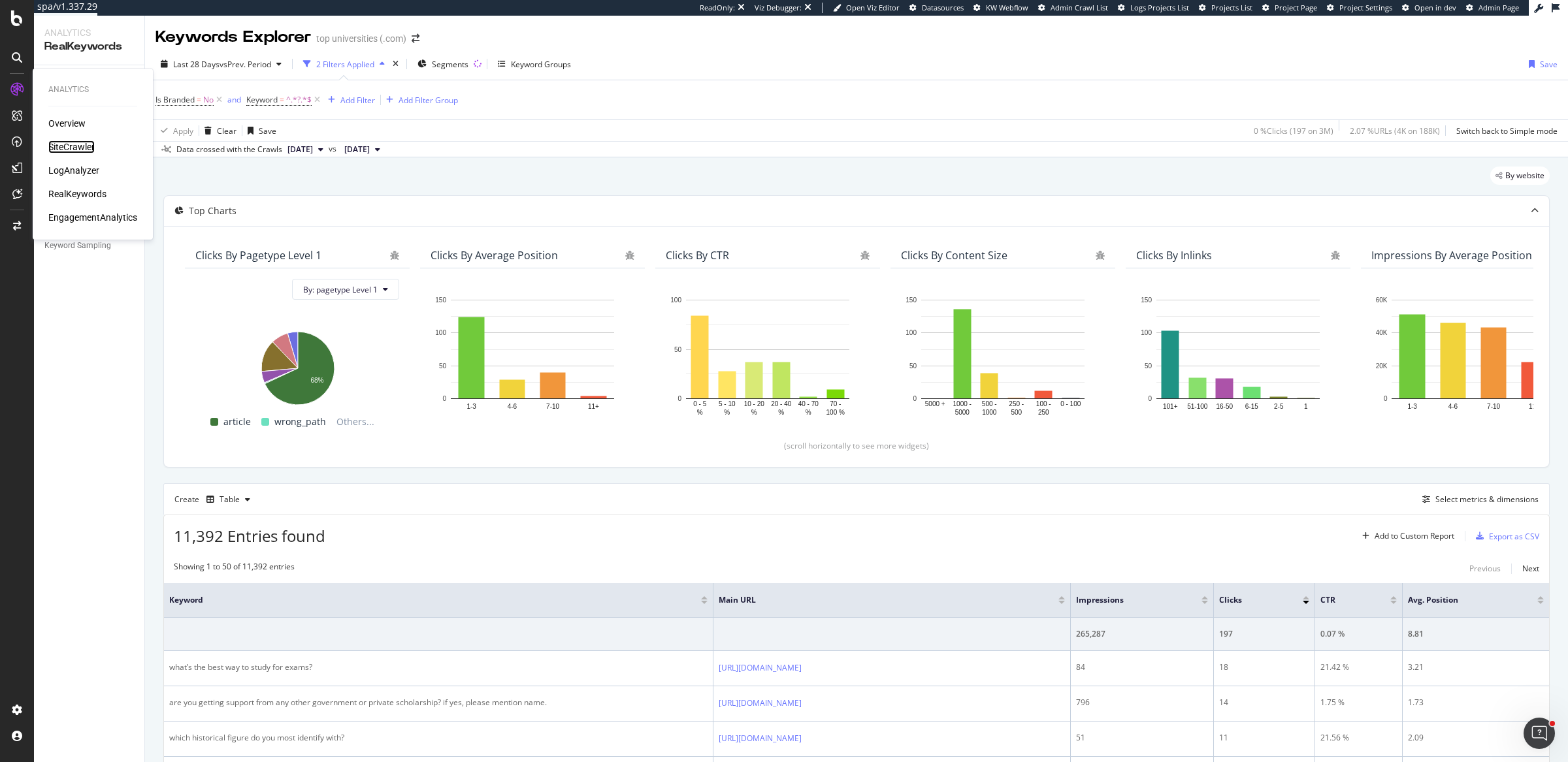
click at [77, 150] on div "SiteCrawler" at bounding box center [72, 146] width 47 height 13
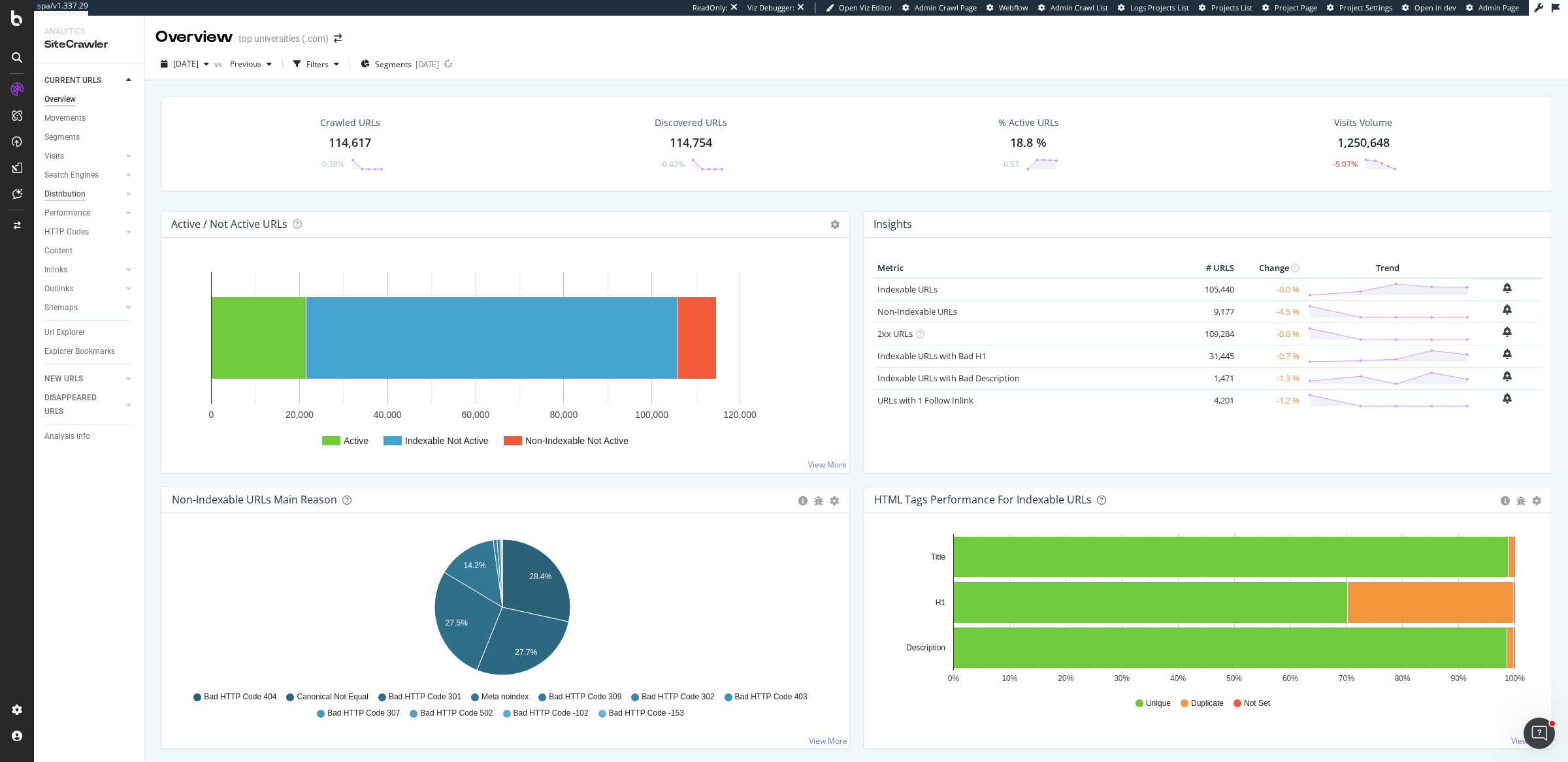
click at [81, 197] on div "Distribution" at bounding box center [65, 195] width 41 height 14
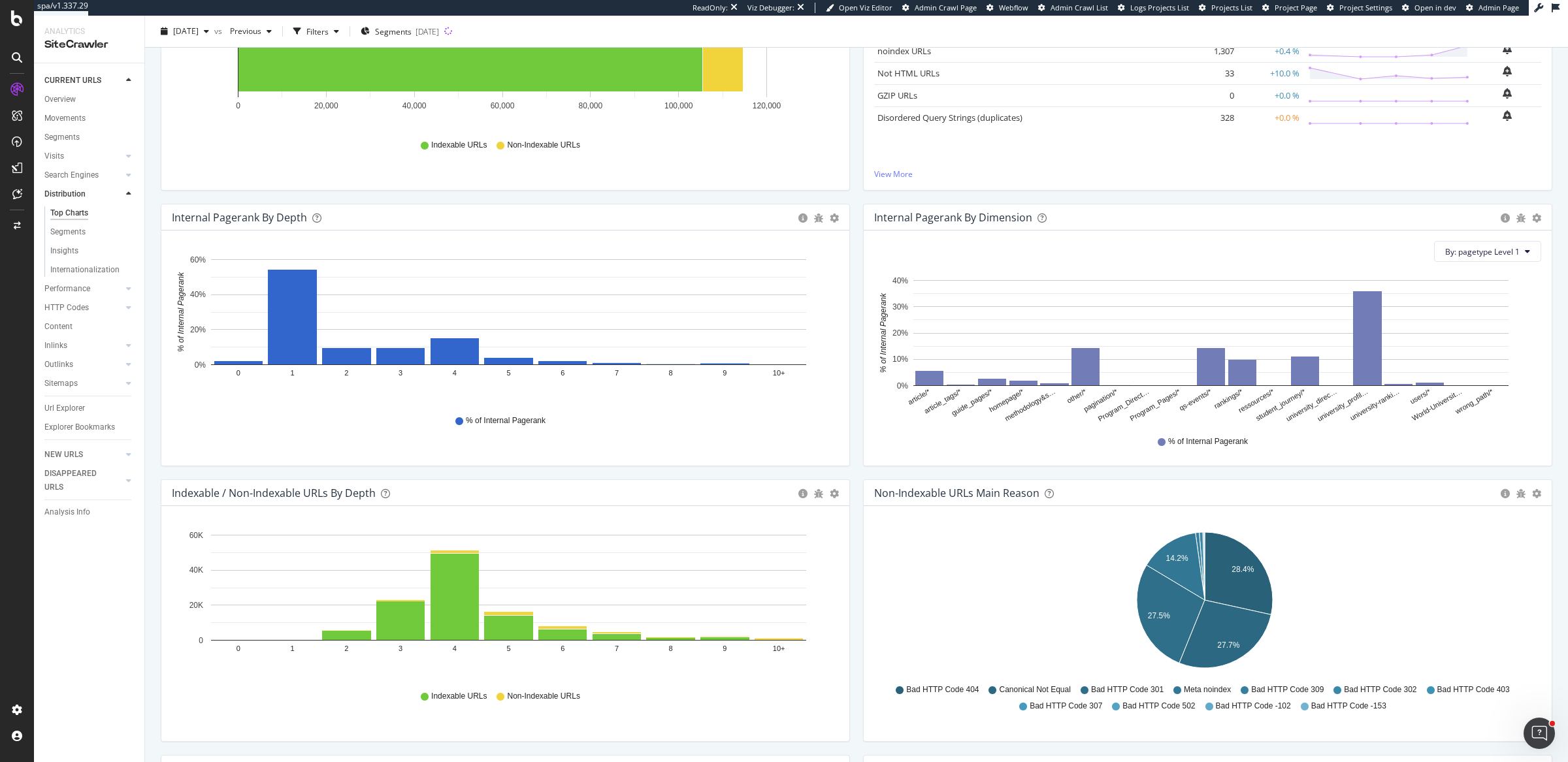
scroll to position [266, 0]
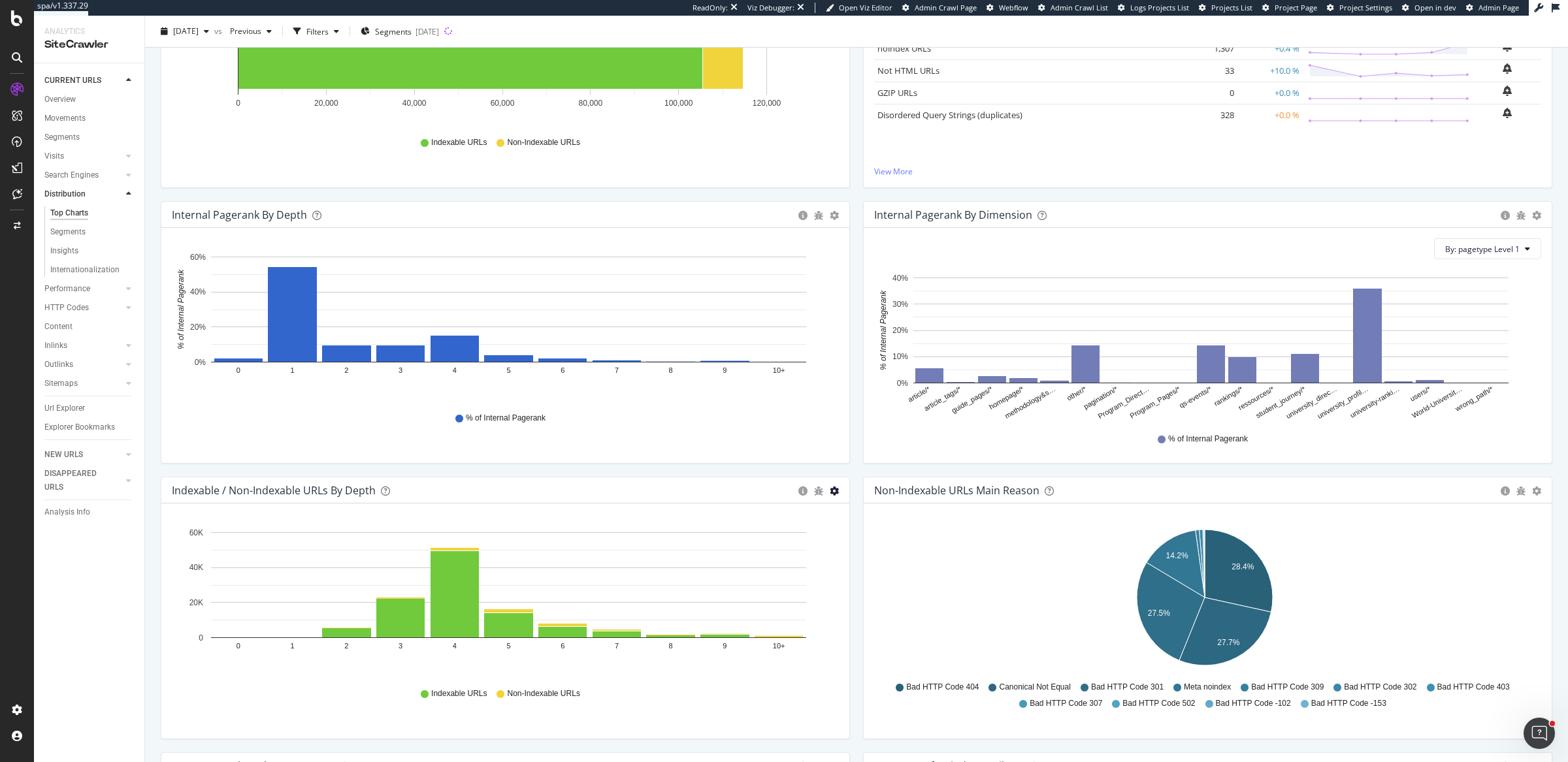
click at [830, 487] on icon "gear" at bounding box center [834, 491] width 9 height 9
click at [793, 544] on span "Bar (by Percentage)" at bounding box center [789, 540] width 119 height 18
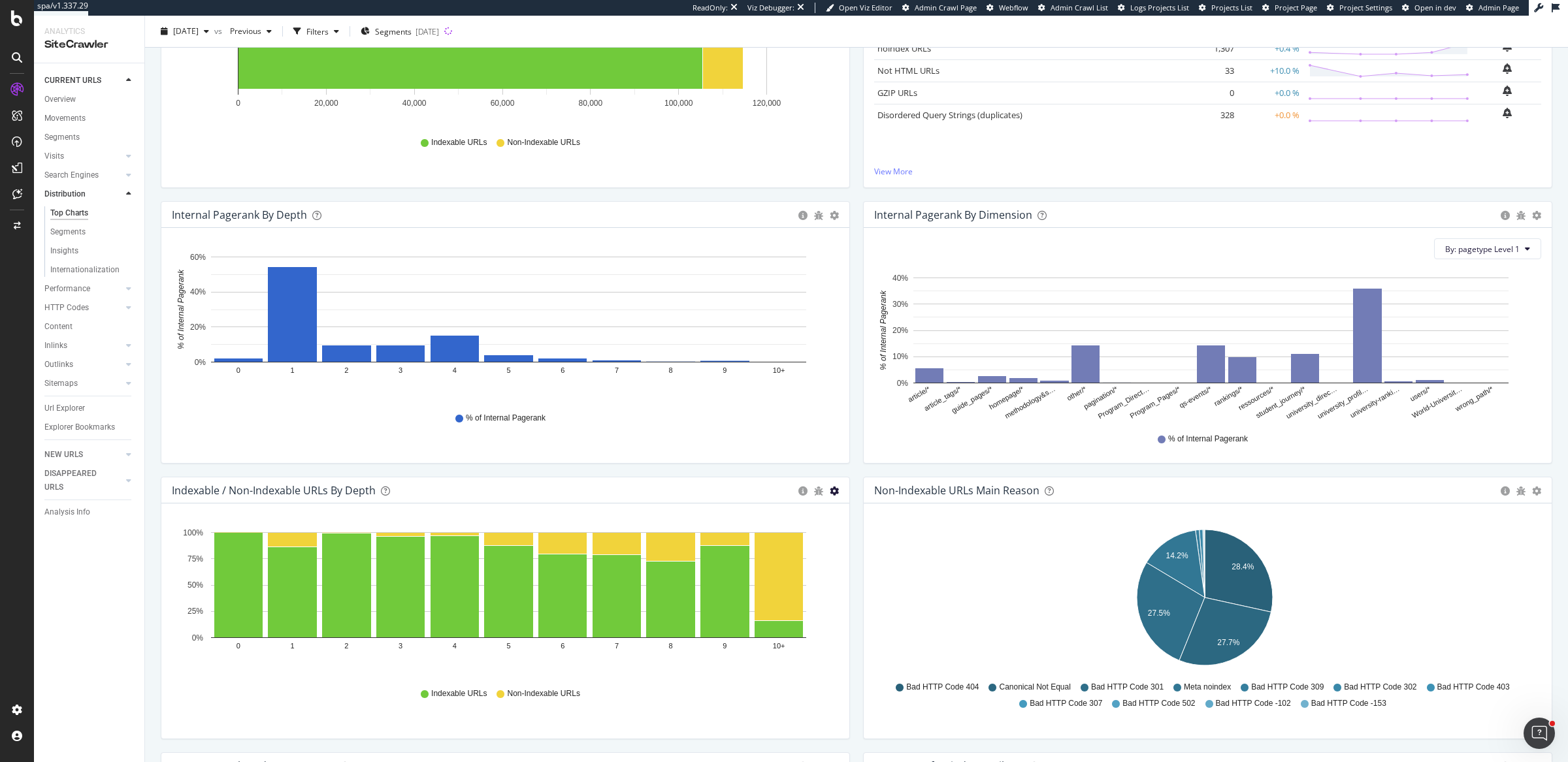
click at [830, 491] on icon "gear" at bounding box center [834, 491] width 9 height 9
click at [796, 565] on span "Table" at bounding box center [789, 565] width 119 height 18
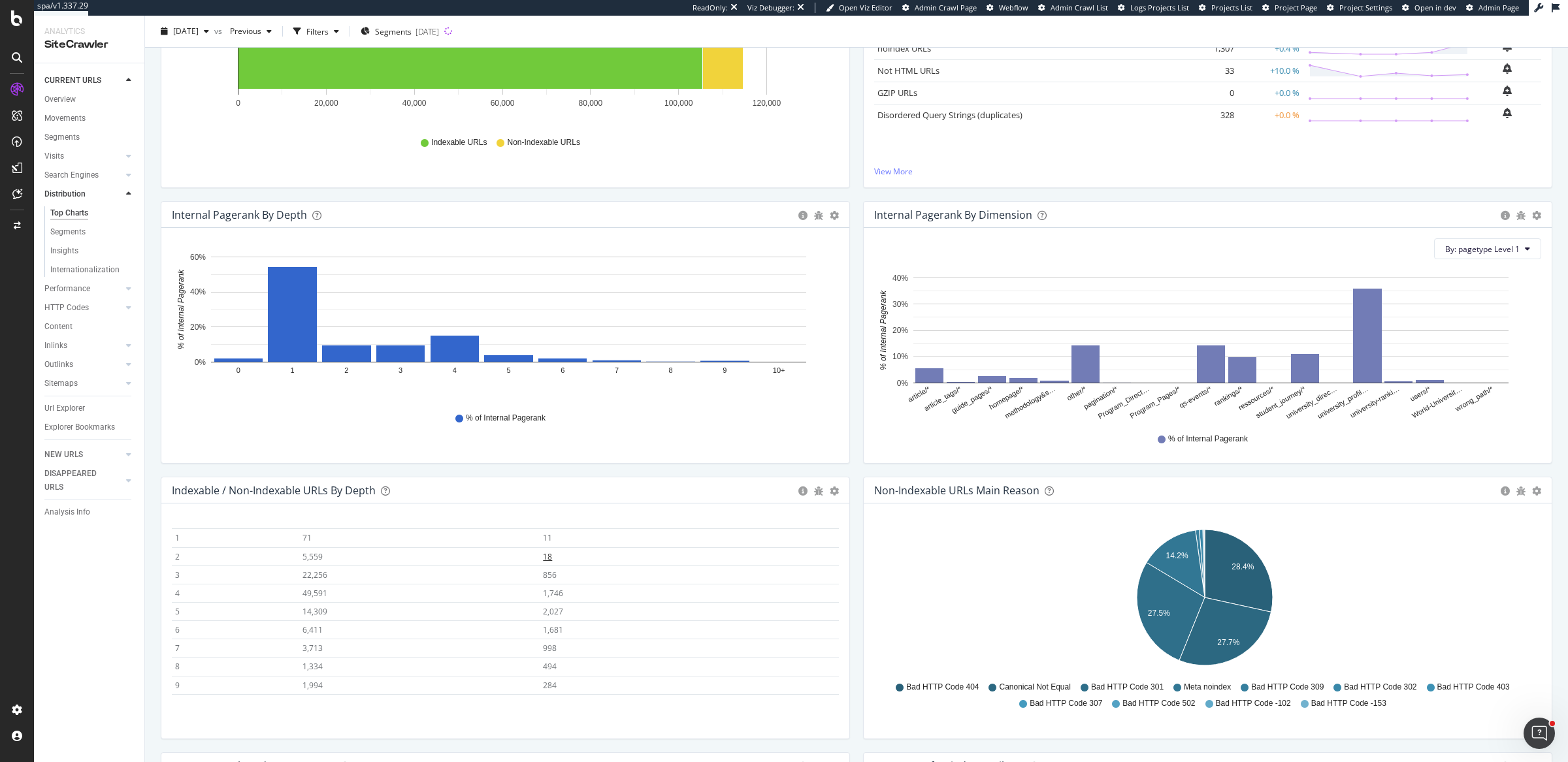
scroll to position [55, 0]
click at [544, 596] on span "2,027" at bounding box center [552, 599] width 20 height 11
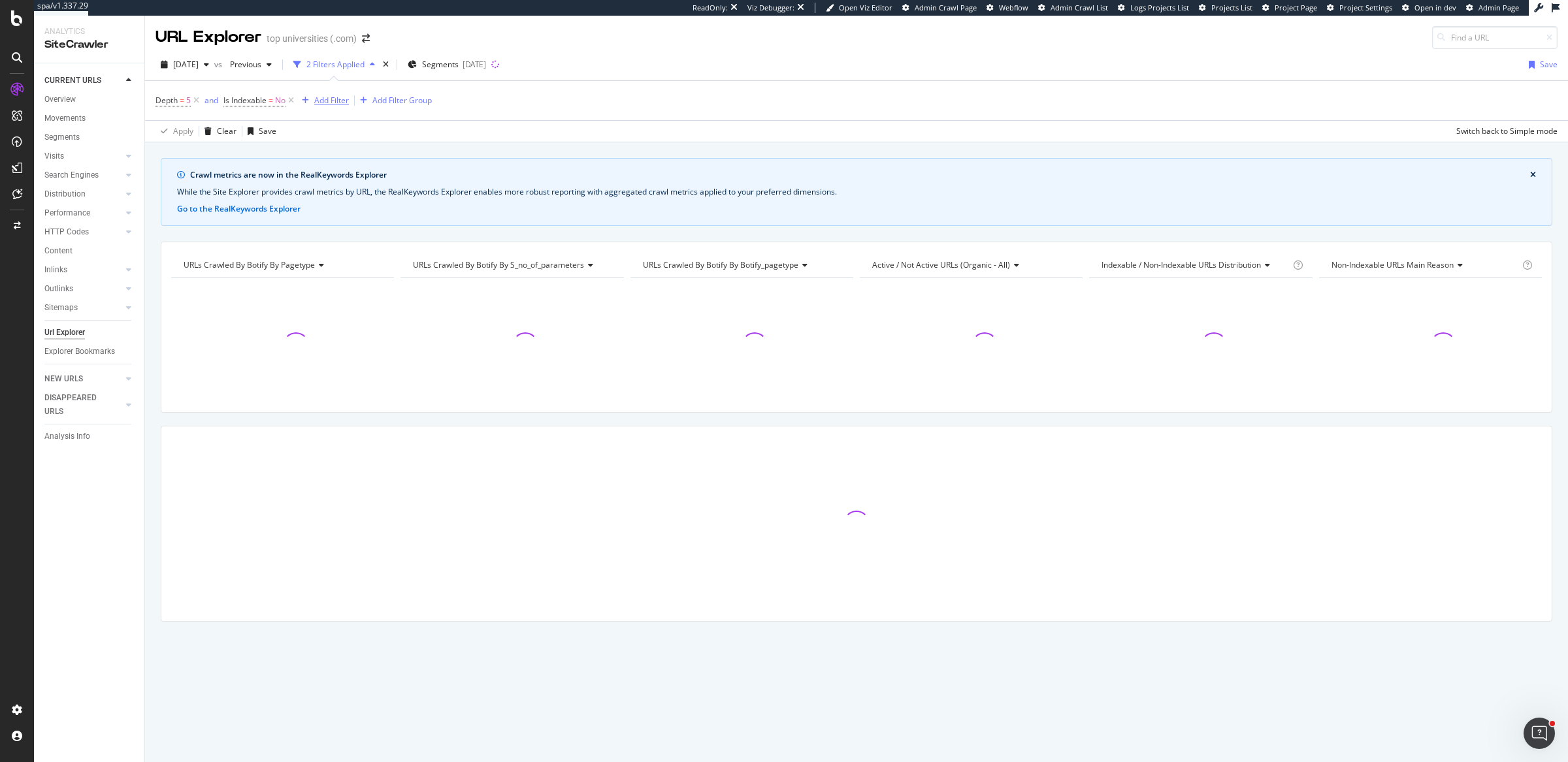
click at [322, 96] on div "Add Filter" at bounding box center [331, 99] width 35 height 11
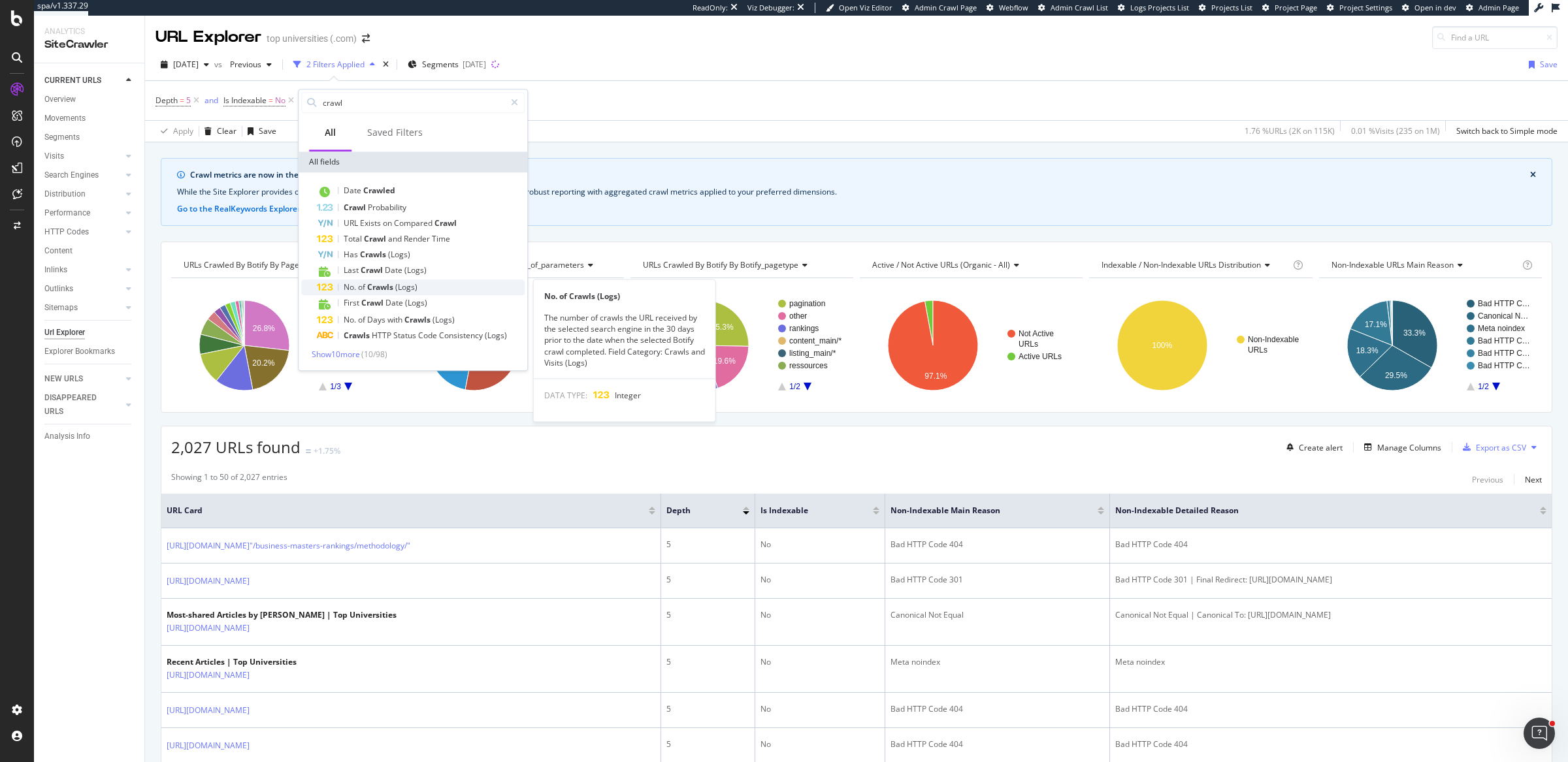
type input "crawl"
click at [420, 289] on div "No. of Crawls (Logs)" at bounding box center [420, 287] width 208 height 16
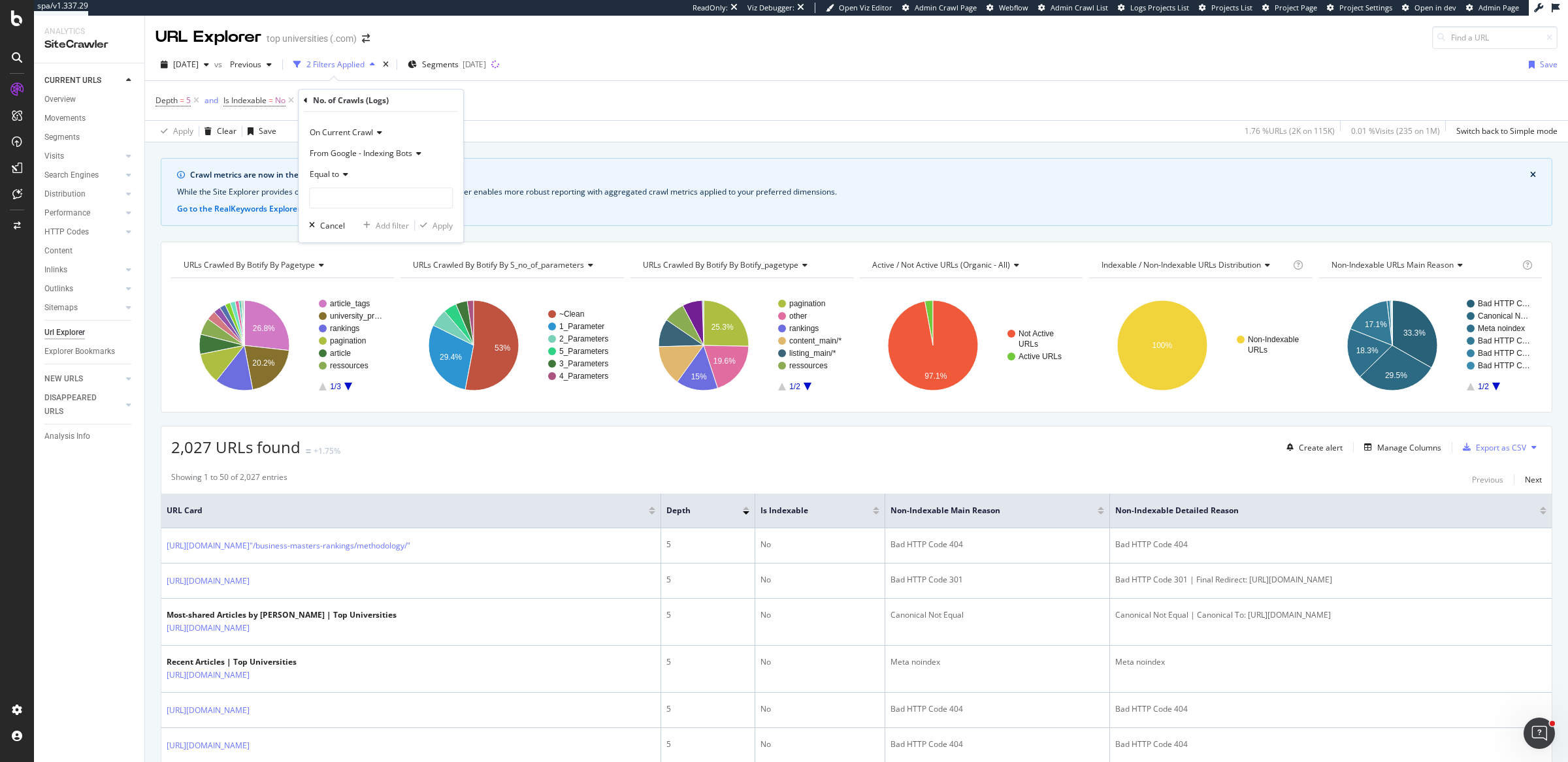
click at [345, 169] on div "Equal to" at bounding box center [381, 174] width 144 height 21
click at [345, 271] on span "Greater than" at bounding box center [339, 269] width 47 height 11
click at [371, 202] on input "number" at bounding box center [381, 198] width 144 height 21
type input "0"
click at [441, 222] on div "Apply" at bounding box center [442, 226] width 20 height 11
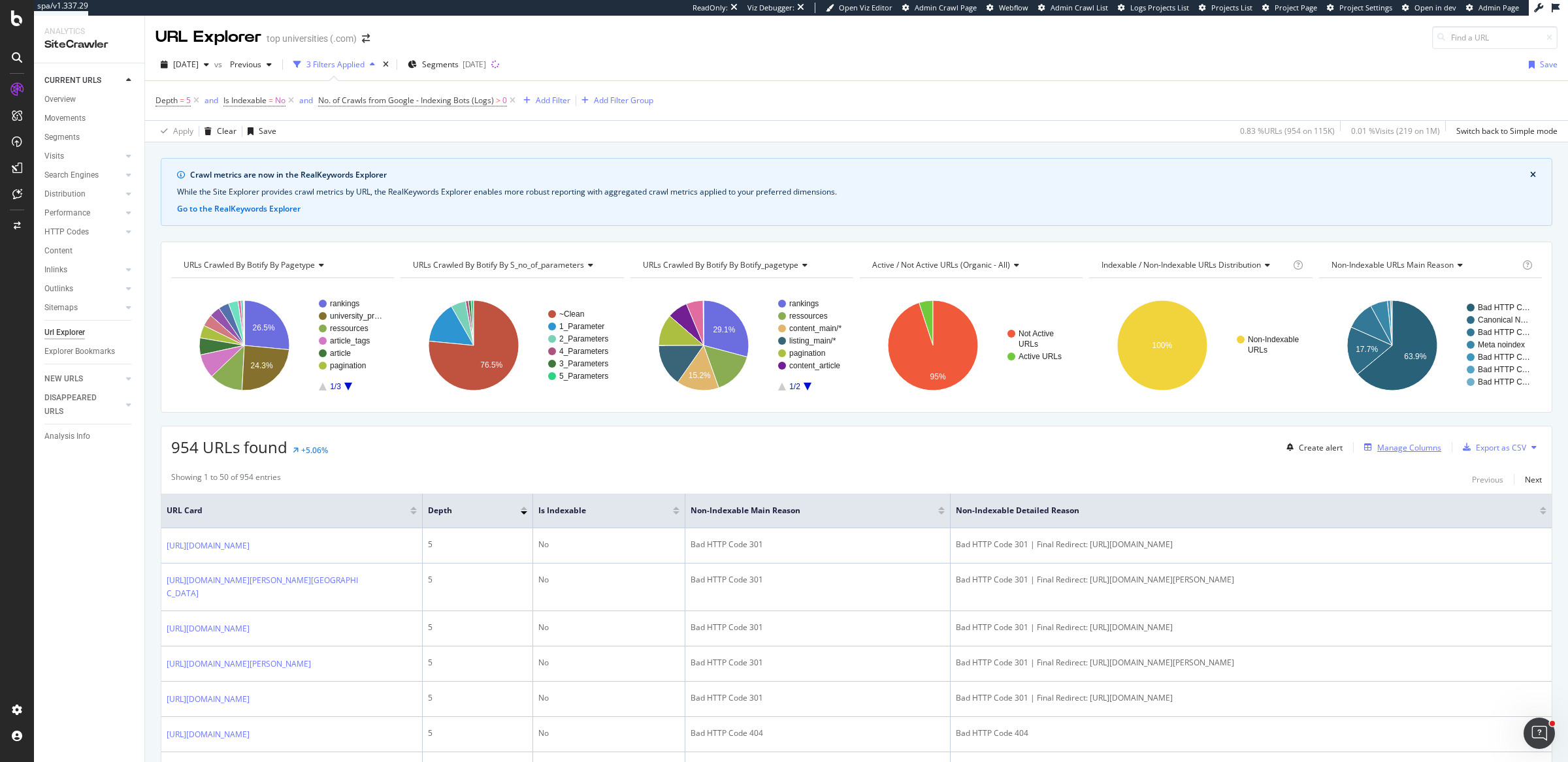
click at [1415, 442] on div "Manage Columns" at bounding box center [1409, 447] width 64 height 11
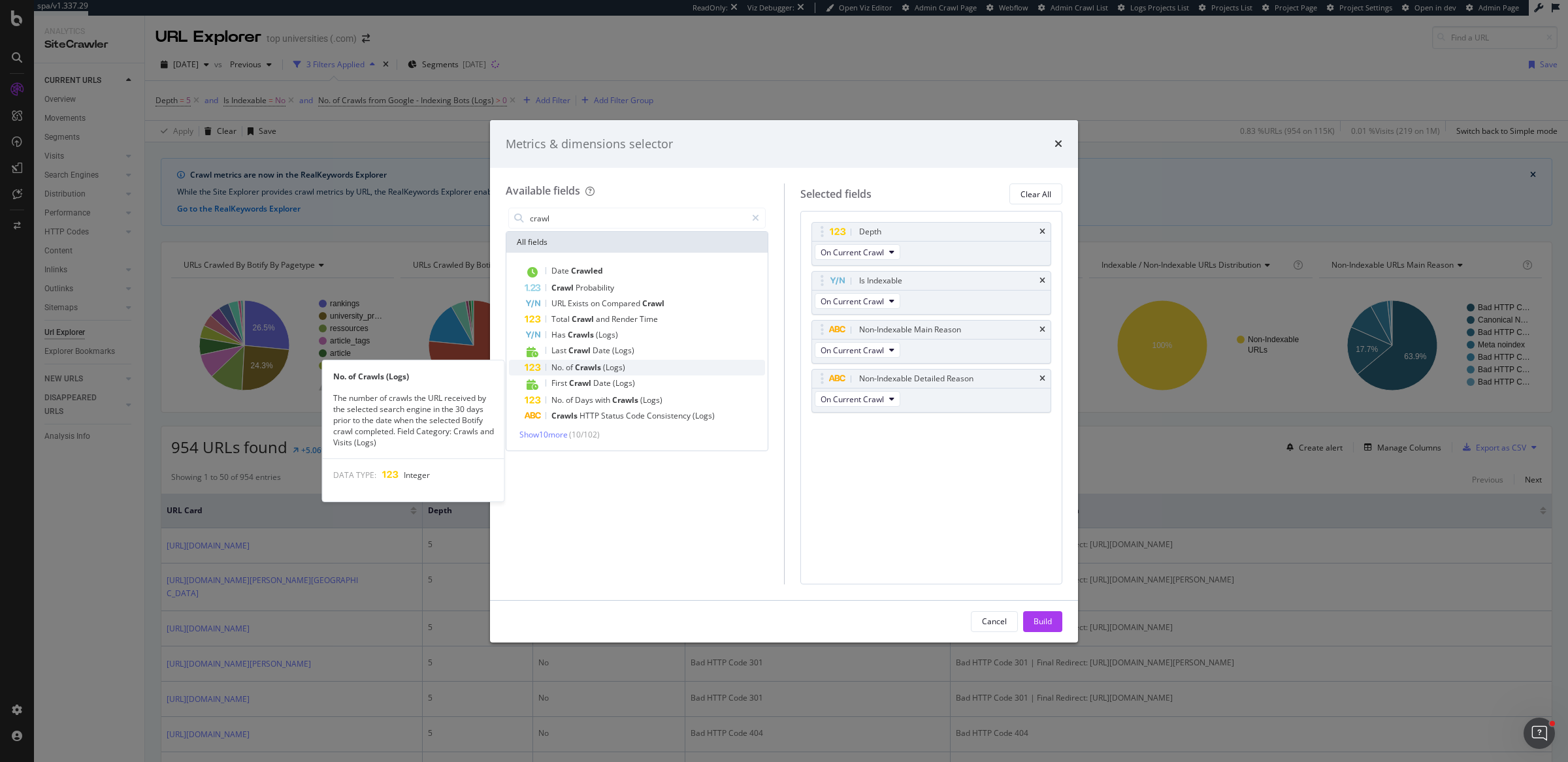
type input "crawl"
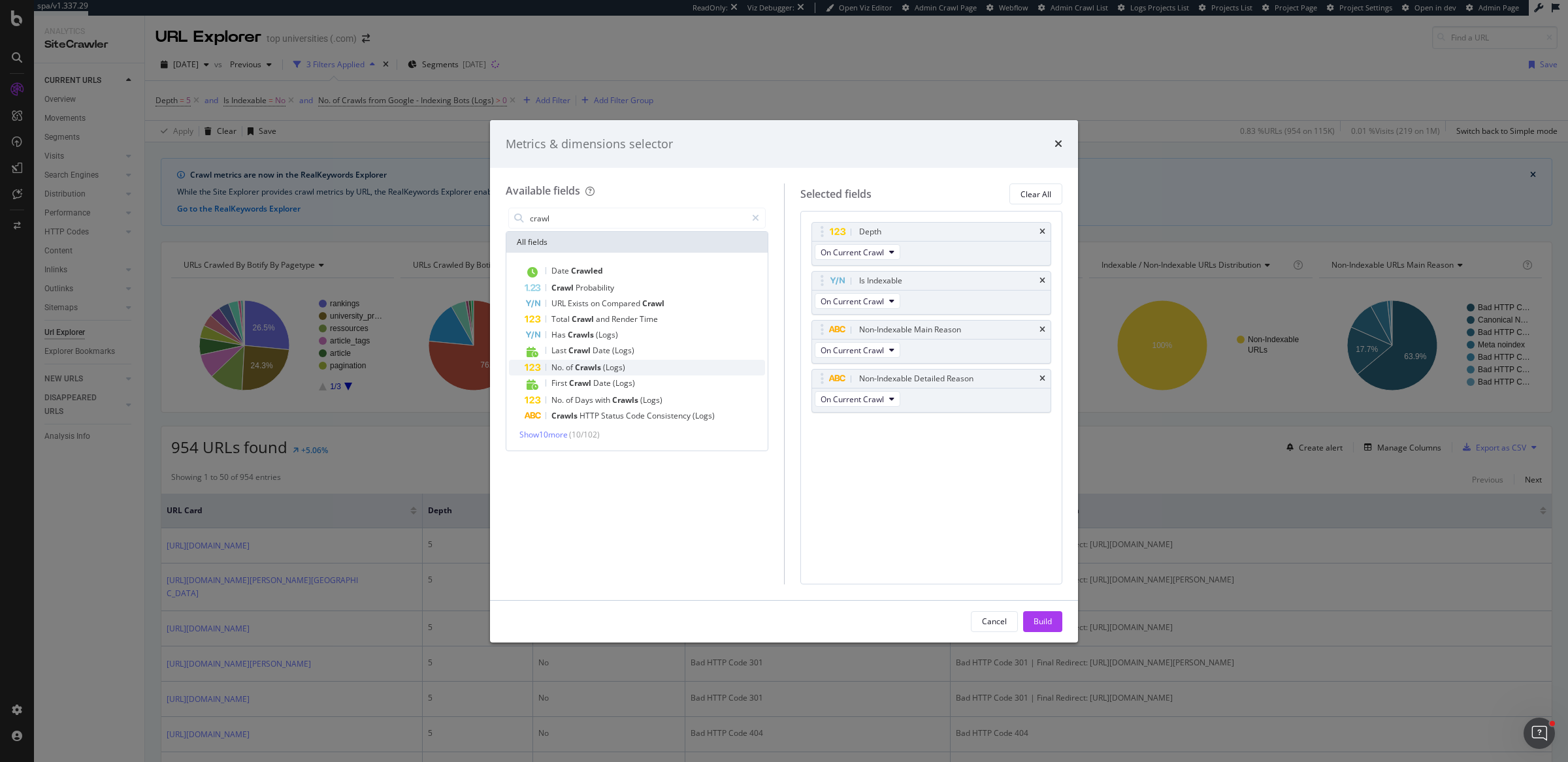
click at [556, 364] on span "No." at bounding box center [558, 367] width 14 height 11
click at [1050, 623] on div "Build" at bounding box center [1042, 621] width 18 height 11
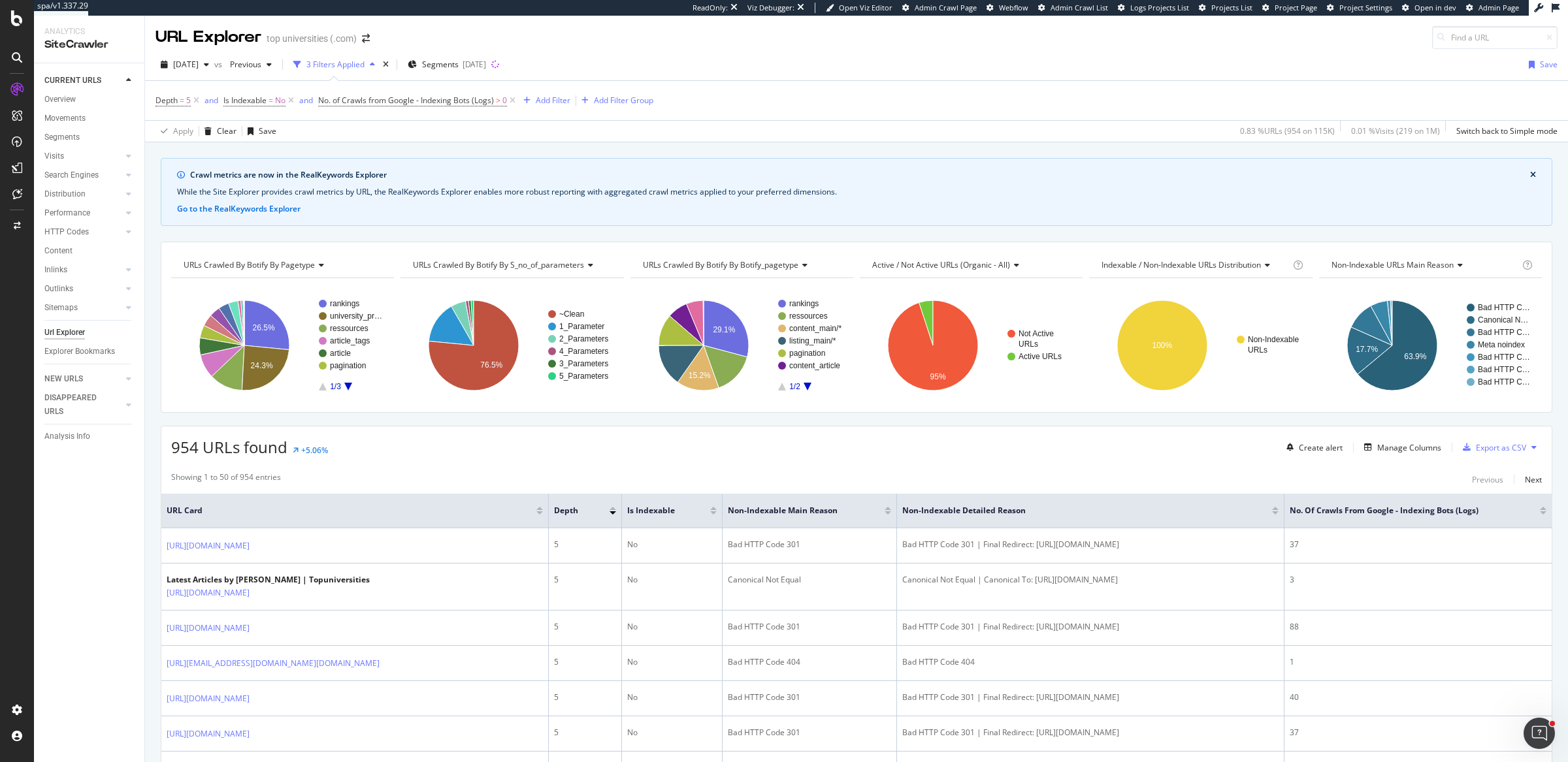
click at [1540, 512] on div at bounding box center [1543, 513] width 7 height 3
